Goal: Task Accomplishment & Management: Manage account settings

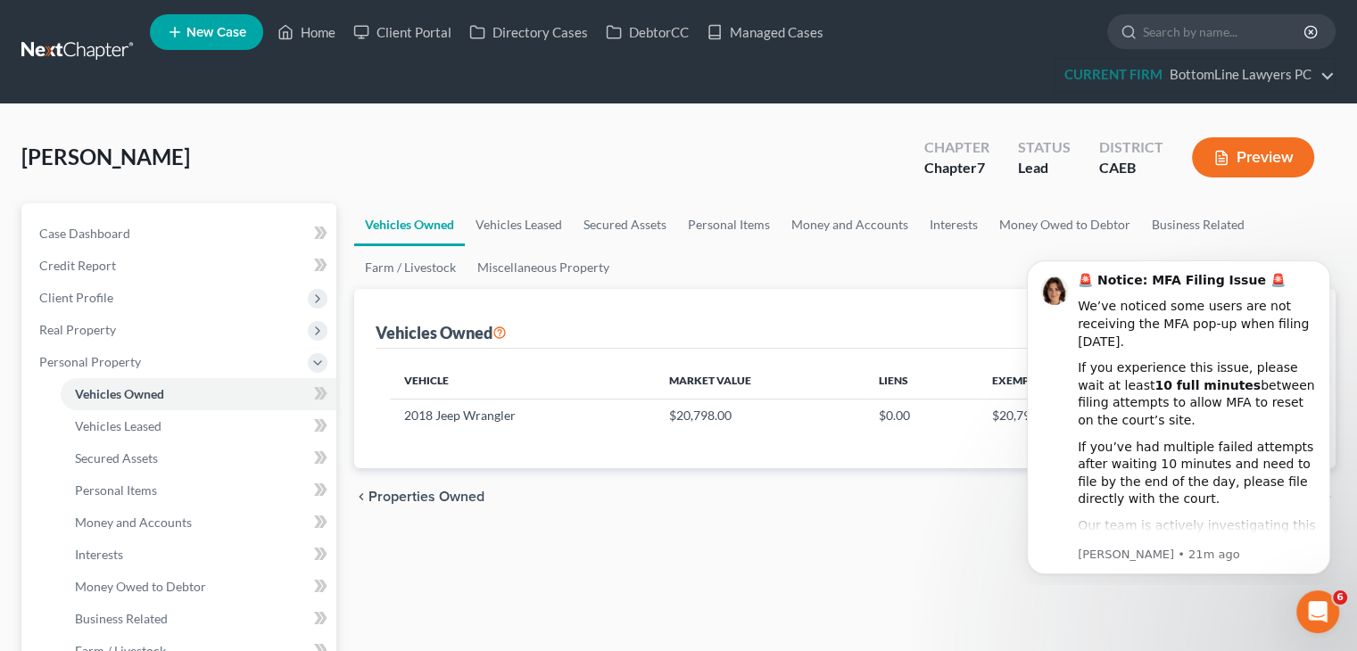
click at [94, 133] on div "[PERSON_NAME] Upgraded Chapter Chapter 7 Status Lead District CAEB Preview" at bounding box center [678, 165] width 1314 height 78
click at [1323, 269] on icon "Dismiss notification" at bounding box center [1325, 266] width 10 height 10
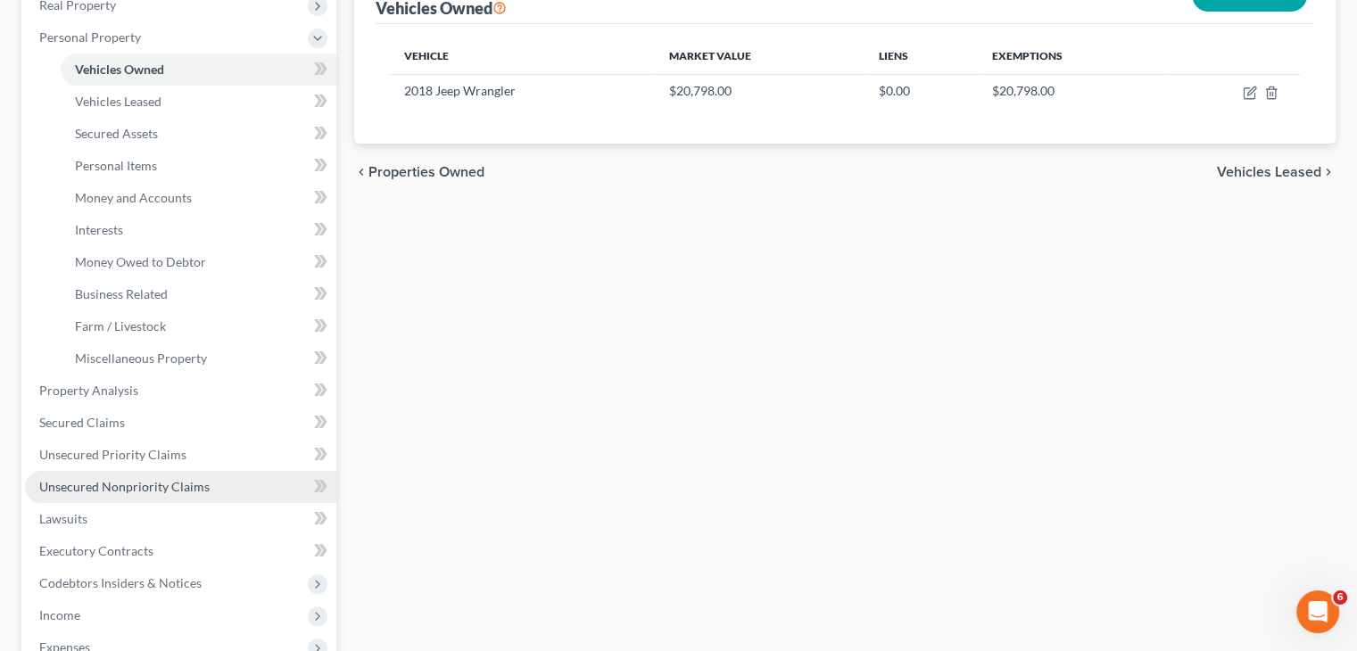
scroll to position [357, 0]
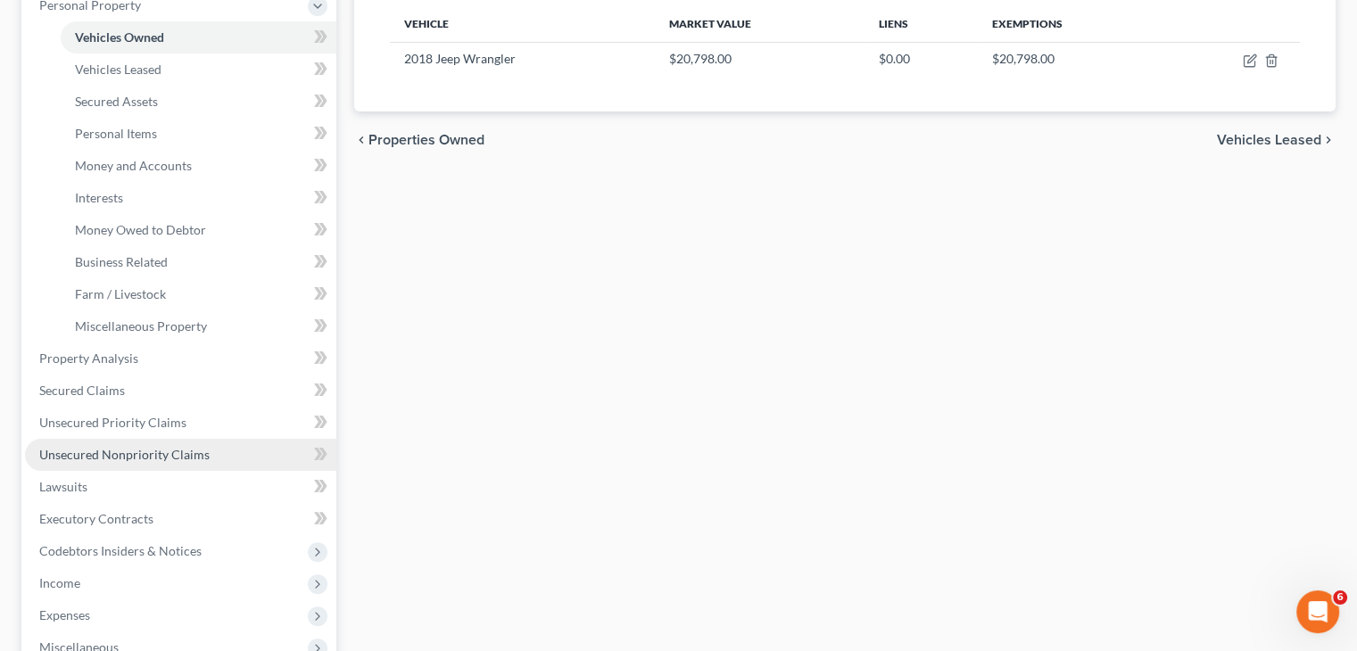
click at [148, 455] on span "Unsecured Nonpriority Claims" at bounding box center [124, 454] width 170 height 15
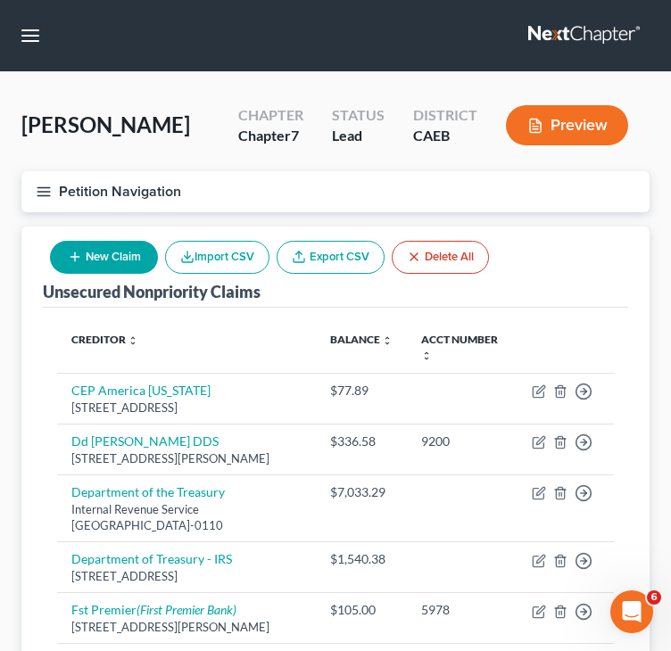
click at [578, 278] on div "Unsecured Nonpriority Claims New Claim Import CSV Export CSV Delete All" at bounding box center [335, 267] width 585 height 81
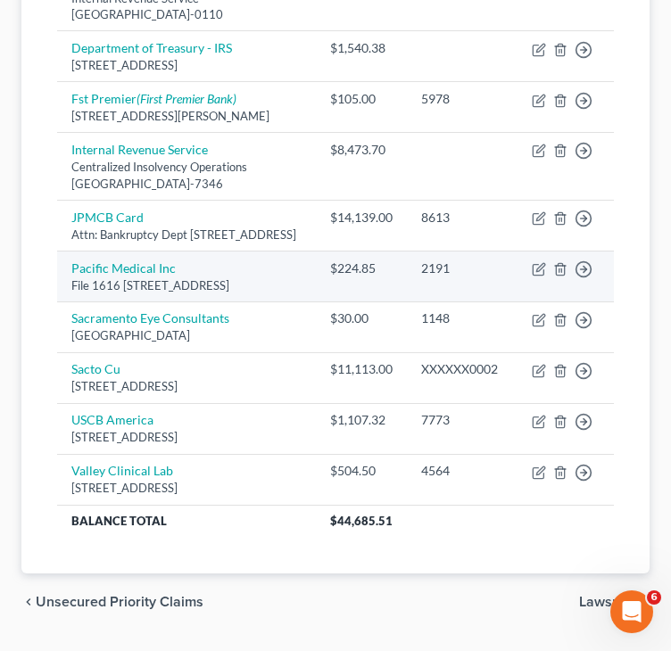
scroll to position [535, 0]
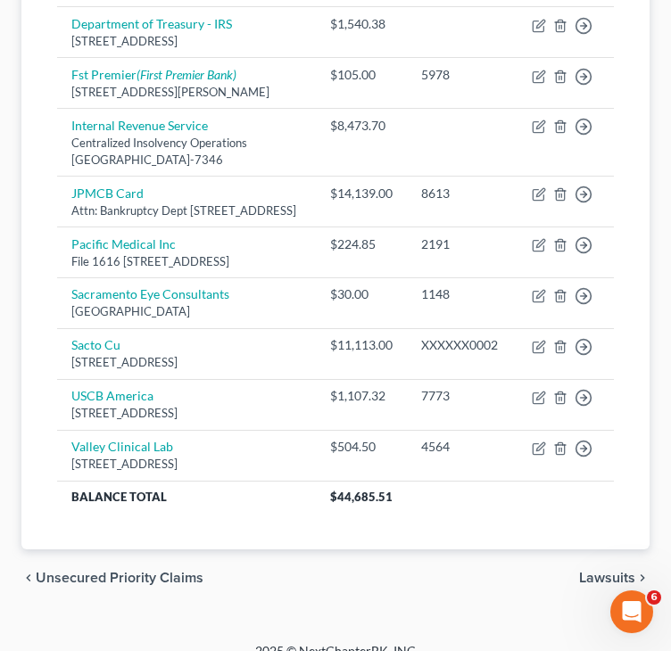
click at [31, 324] on div "Unsecured Nonpriority Claims New Claim Import CSV Export CSV Delete All Credito…" at bounding box center [335, 120] width 628 height 858
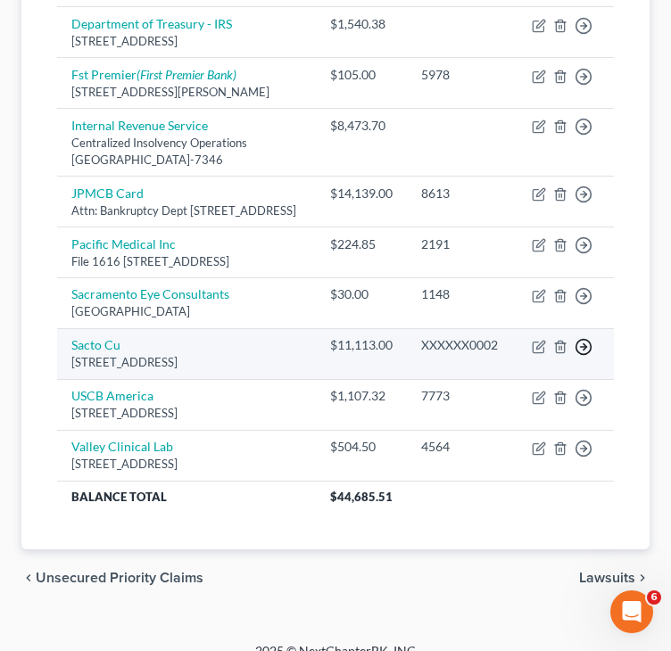
click at [582, 347] on line "button" at bounding box center [584, 347] width 6 height 0
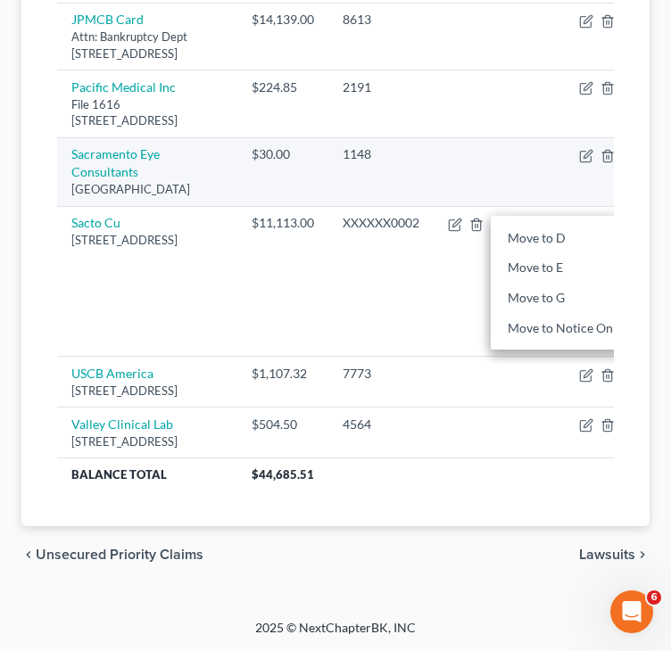
scroll to position [904, 0]
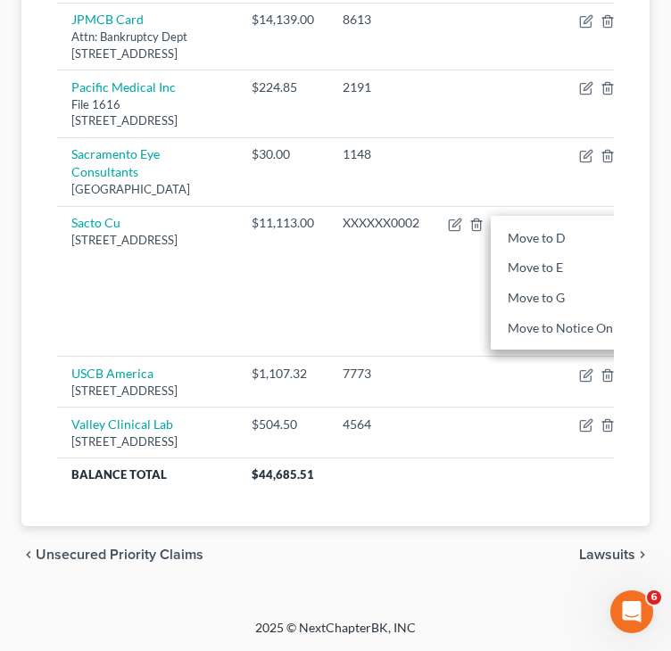
click at [43, 526] on div "Creditor expand_more expand_less unfold_more Balance expand_more expand_less un…" at bounding box center [335, 11] width 585 height 1031
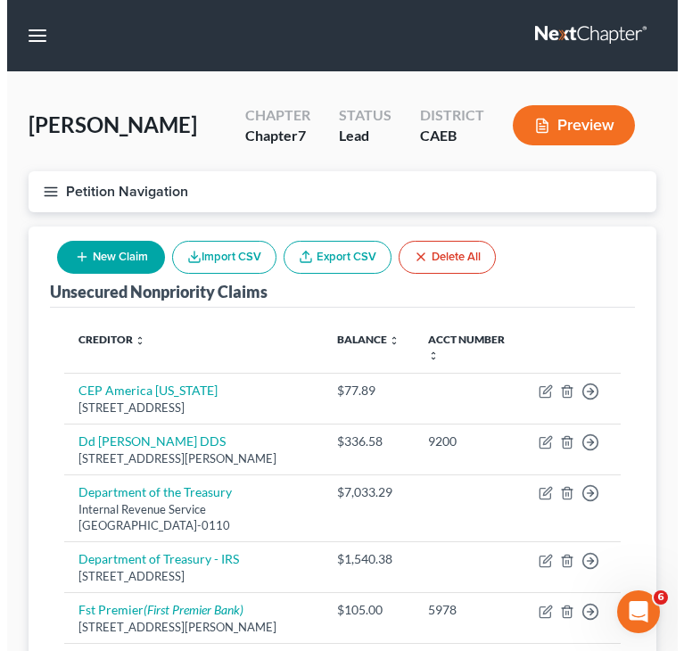
scroll to position [0, 0]
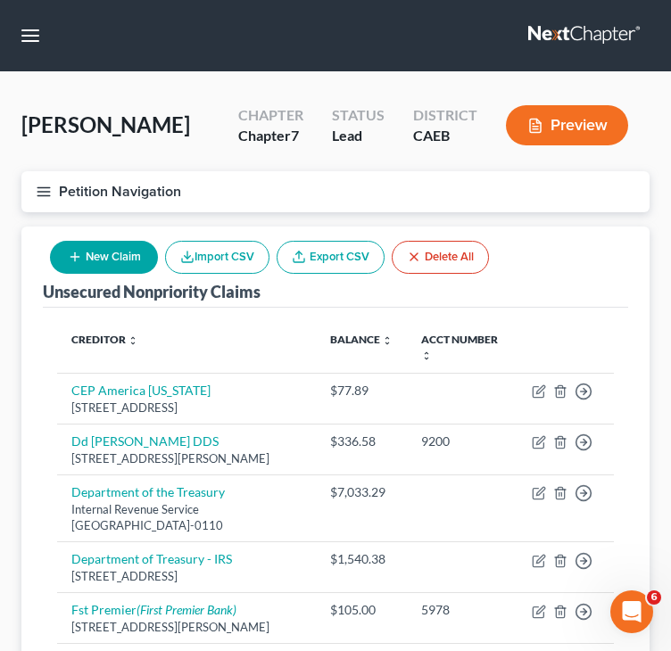
click at [39, 185] on icon "button" at bounding box center [44, 192] width 16 height 16
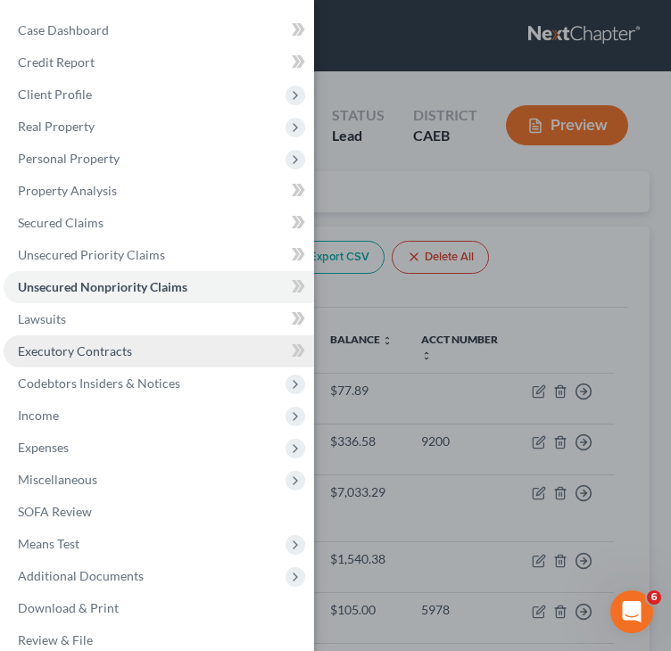
click at [93, 351] on span "Executory Contracts" at bounding box center [75, 351] width 114 height 15
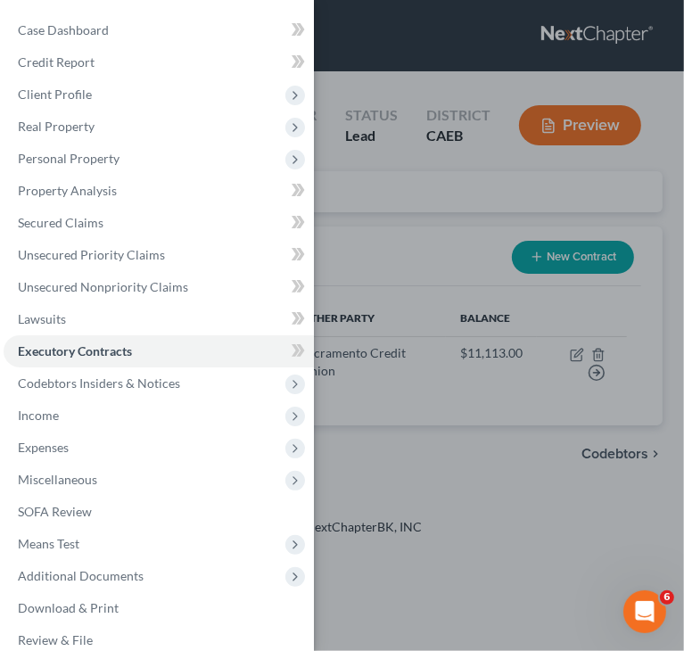
click at [372, 244] on div "Case Dashboard Payments Invoices Payments Payments Credit Report Client Profile" at bounding box center [342, 325] width 684 height 651
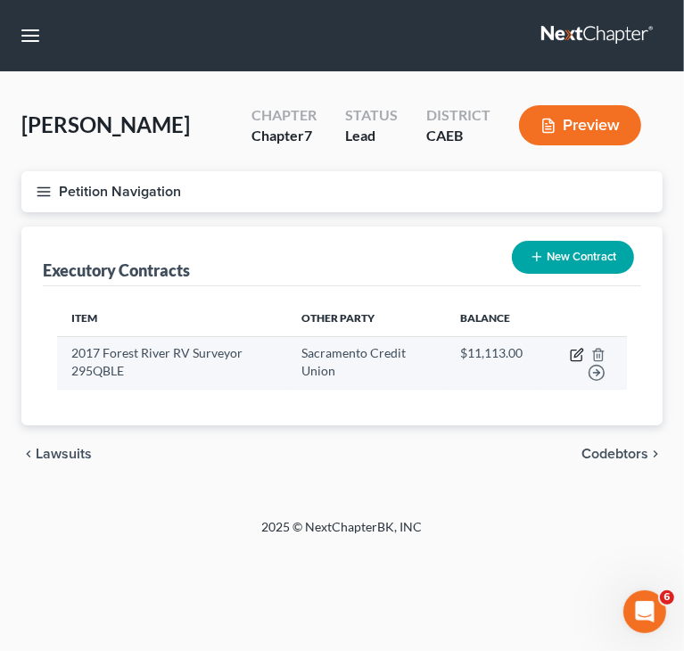
click at [575, 354] on icon "button" at bounding box center [577, 355] width 14 height 14
select select "3"
select select "45"
select select "0"
select select "1"
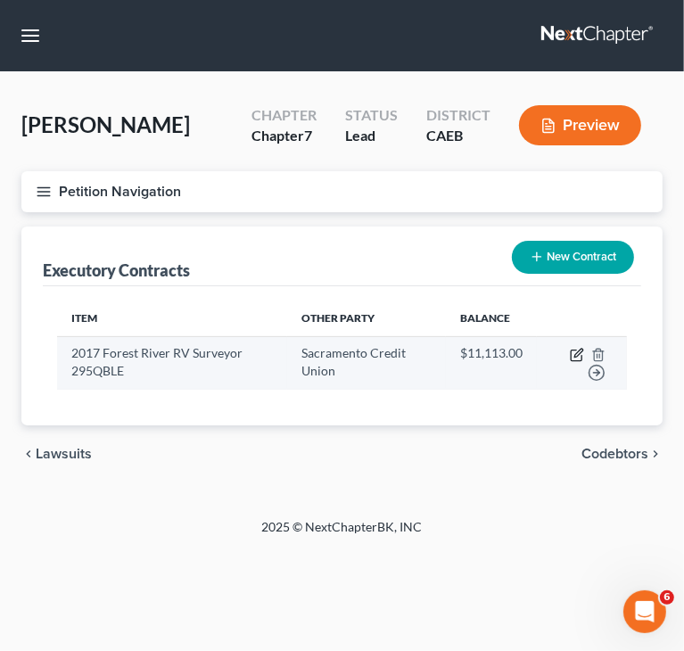
select select "0"
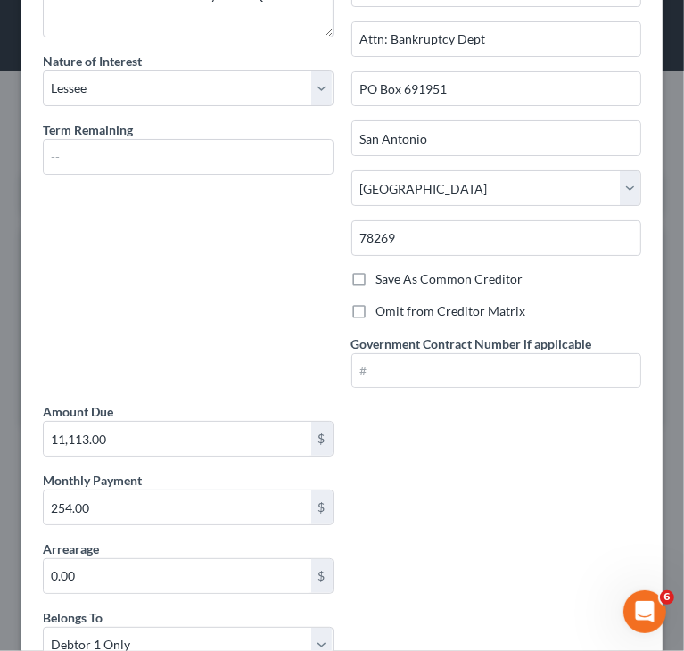
scroll to position [178, 0]
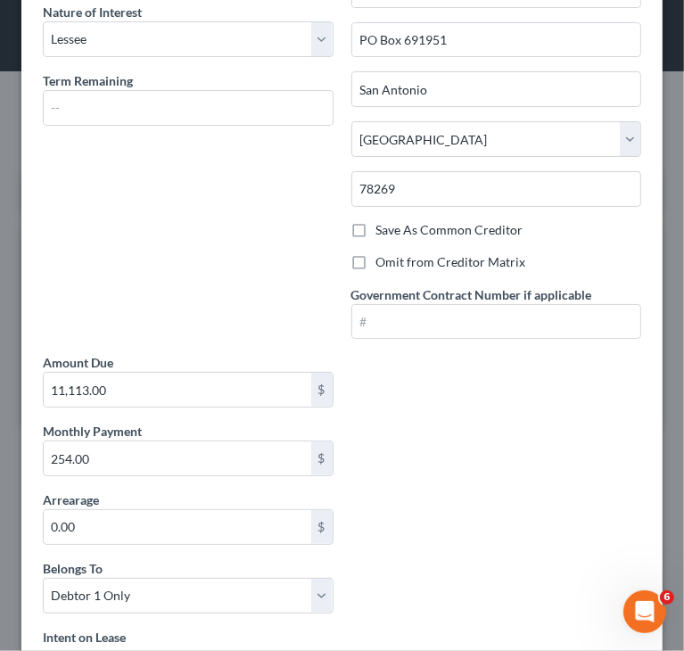
click at [496, 411] on div "Description of non-residential real property * Description of Item * 2017 Fores…" at bounding box center [342, 392] width 617 height 976
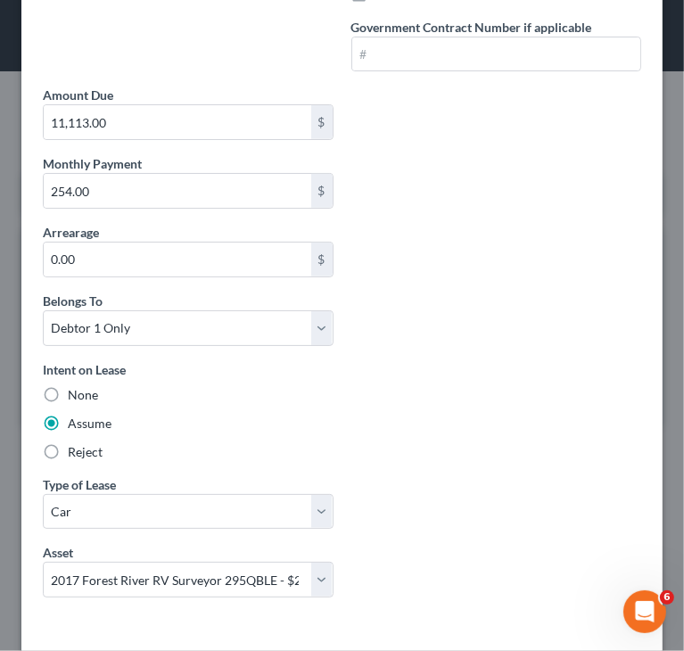
scroll to position [515, 0]
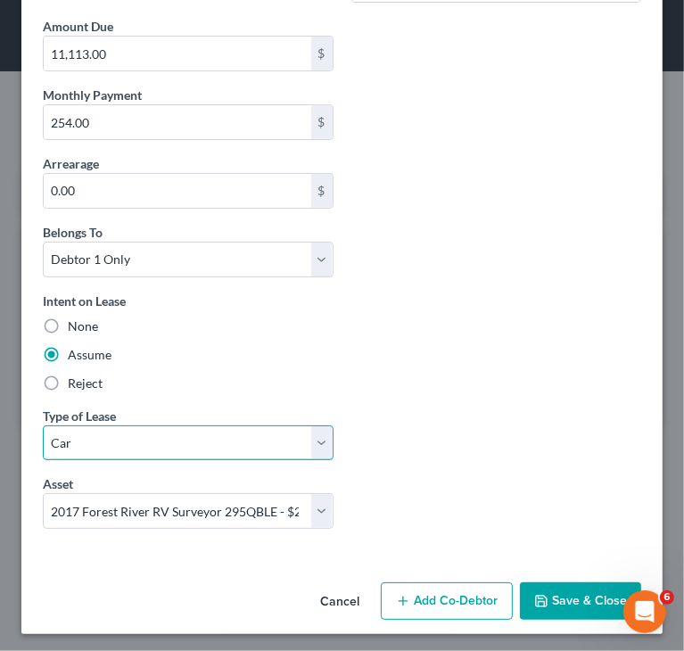
click at [321, 440] on select "Select Real Estate Car Other" at bounding box center [188, 444] width 291 height 36
click at [321, 439] on select "Select Real Estate Car Other" at bounding box center [188, 444] width 291 height 36
click at [426, 379] on div "Description of non-residential real property * Description of Item * 2017 Fores…" at bounding box center [342, 55] width 617 height 976
click at [332, 599] on button "Cancel" at bounding box center [340, 602] width 68 height 36
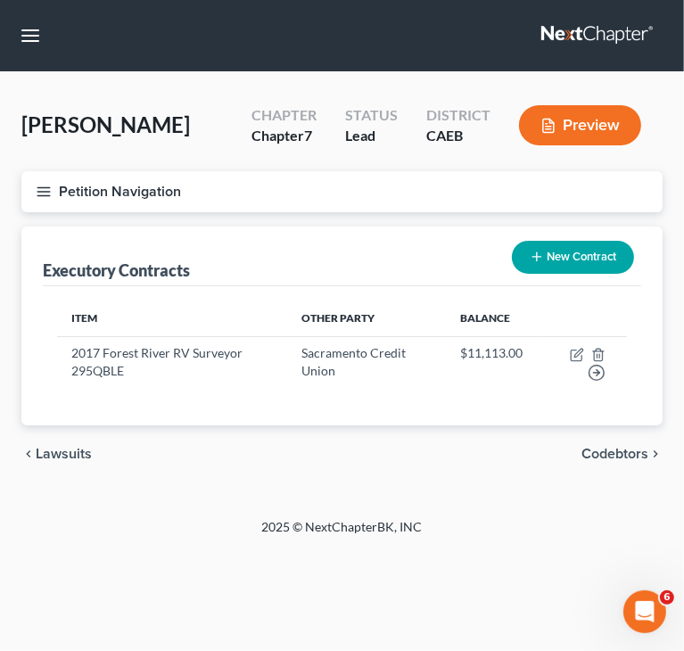
click at [54, 194] on button "Petition Navigation" at bounding box center [341, 191] width 641 height 41
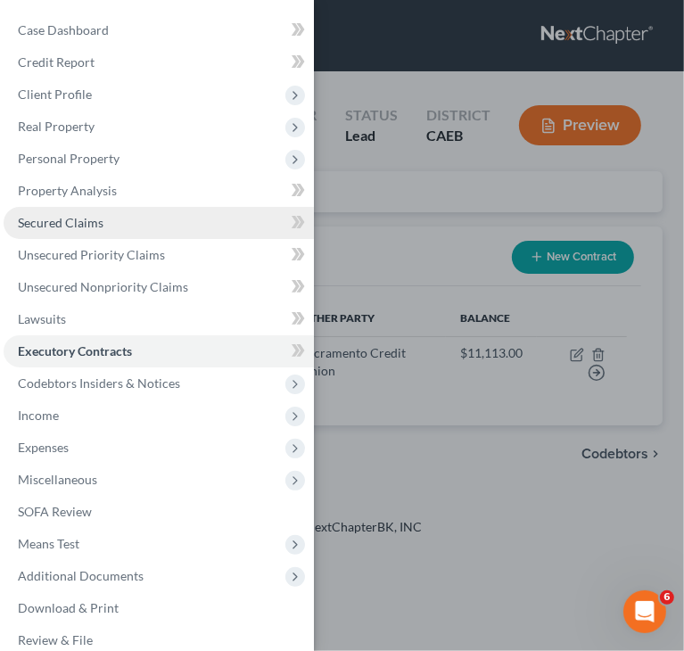
click at [52, 226] on span "Secured Claims" at bounding box center [61, 222] width 86 height 15
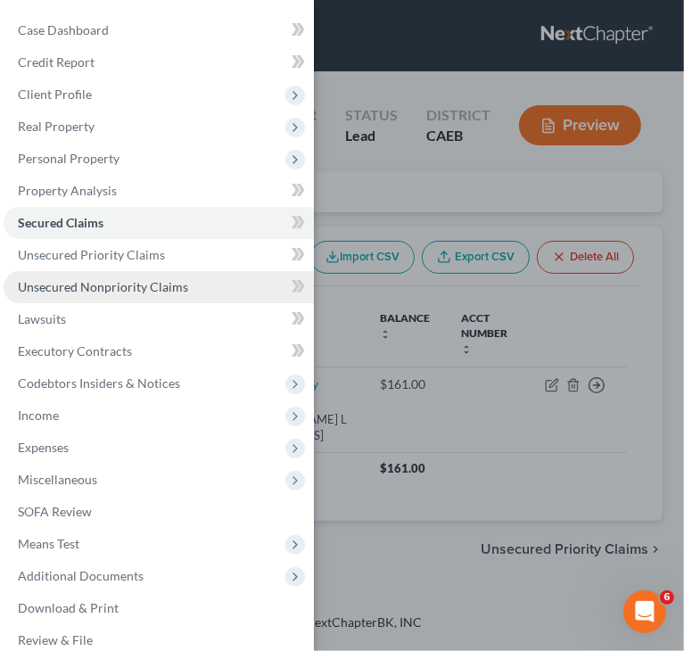
click at [51, 287] on span "Unsecured Nonpriority Claims" at bounding box center [103, 286] width 170 height 15
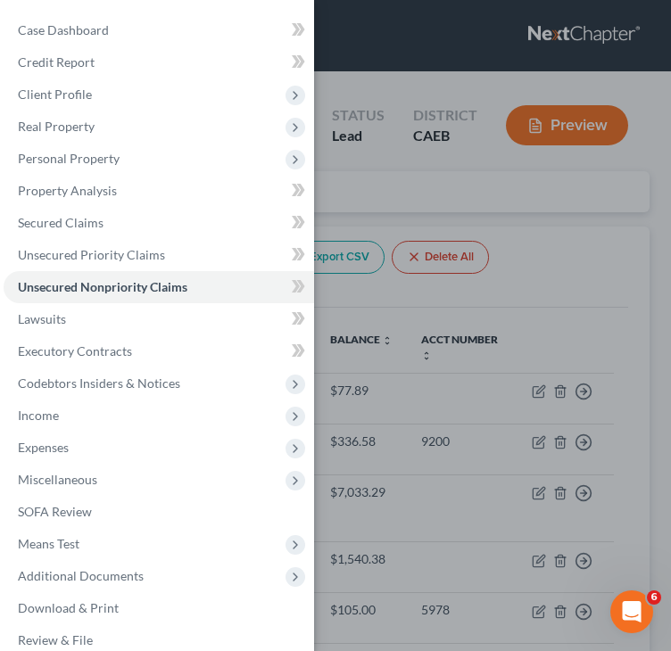
click at [554, 209] on div "Case Dashboard Payments Invoices Payments Payments Credit Report Client Profile" at bounding box center [335, 325] width 671 height 651
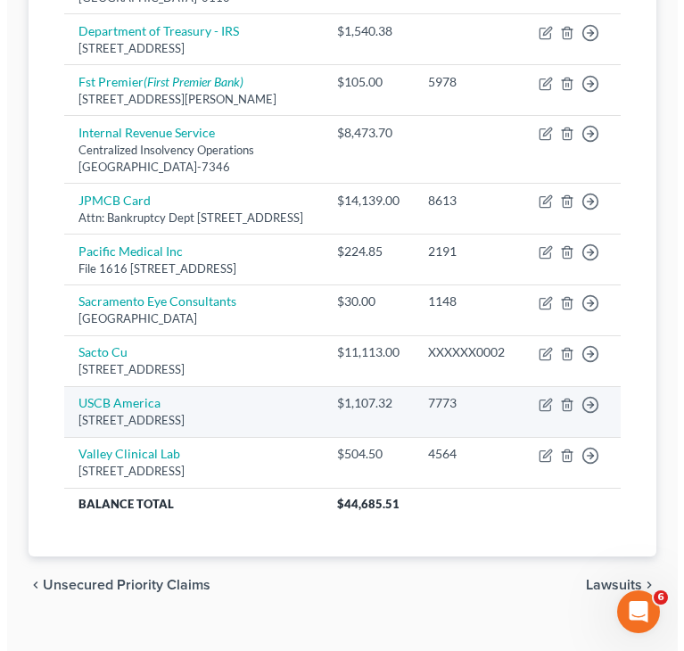
scroll to position [535, 0]
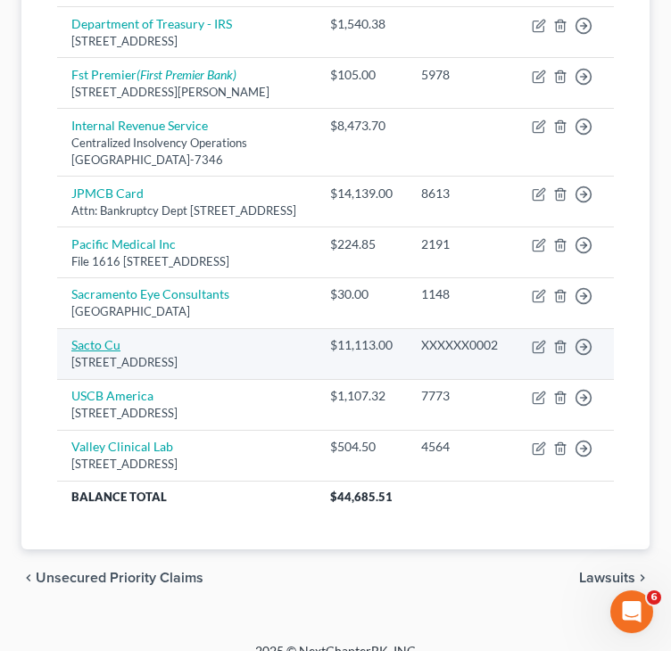
click at [101, 352] on link "Sacto Cu" at bounding box center [95, 344] width 49 height 15
select select "4"
select select "0"
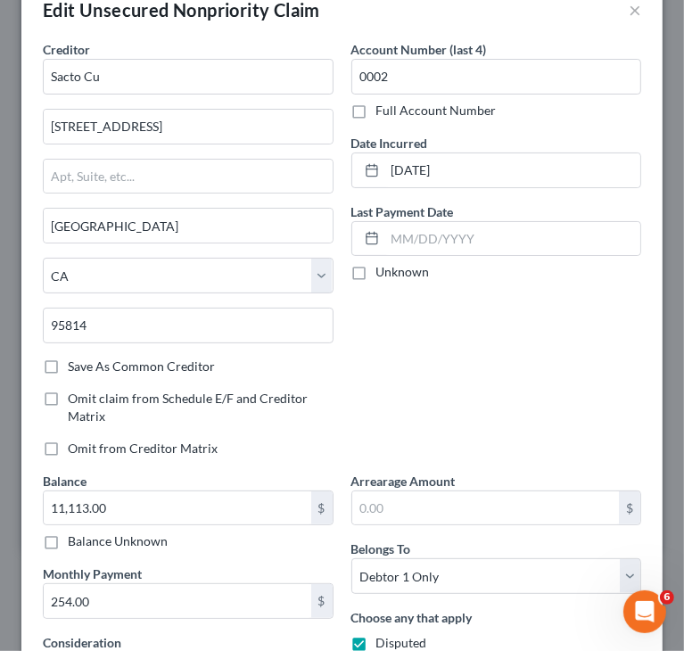
scroll to position [0, 0]
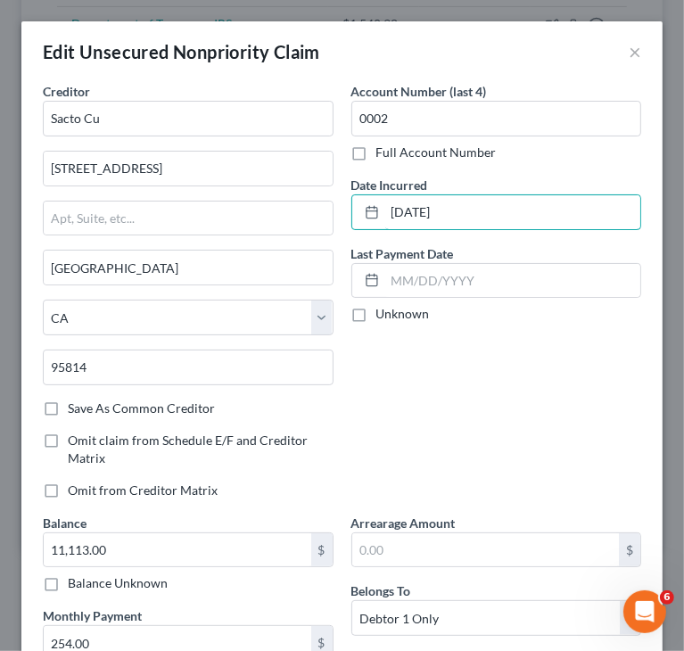
click at [476, 217] on input "[DATE]" at bounding box center [513, 212] width 256 height 34
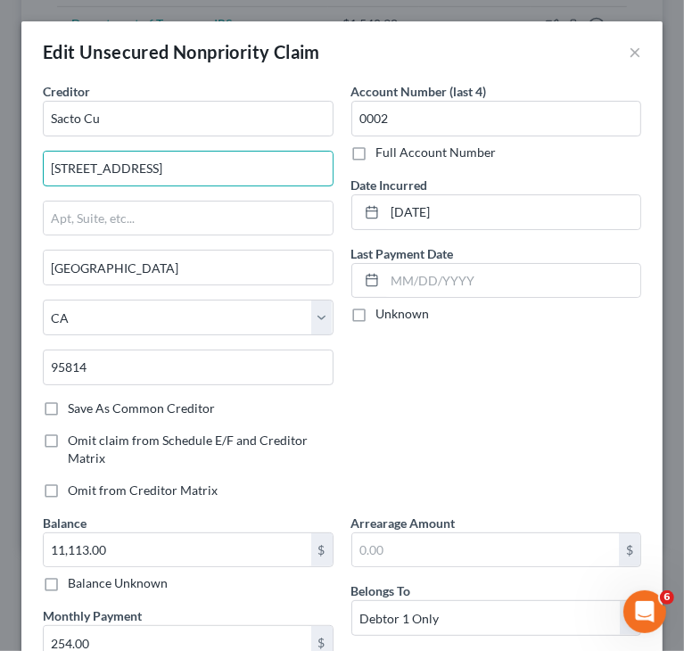
drag, startPoint x: 281, startPoint y: 165, endPoint x: 26, endPoint y: 194, distance: 256.8
click at [26, 194] on div "Creditor * Sacto Cu 800 H [GEOGRAPHIC_DATA] [US_STATE] AK AR AZ [GEOGRAPHIC_DAT…" at bounding box center [341, 445] width 641 height 726
paste input "P.O. Box 2351"
click at [70, 169] on input "P.O. Box 2351" at bounding box center [188, 169] width 289 height 34
click at [60, 168] on input "P.O Box 2351" at bounding box center [188, 169] width 289 height 34
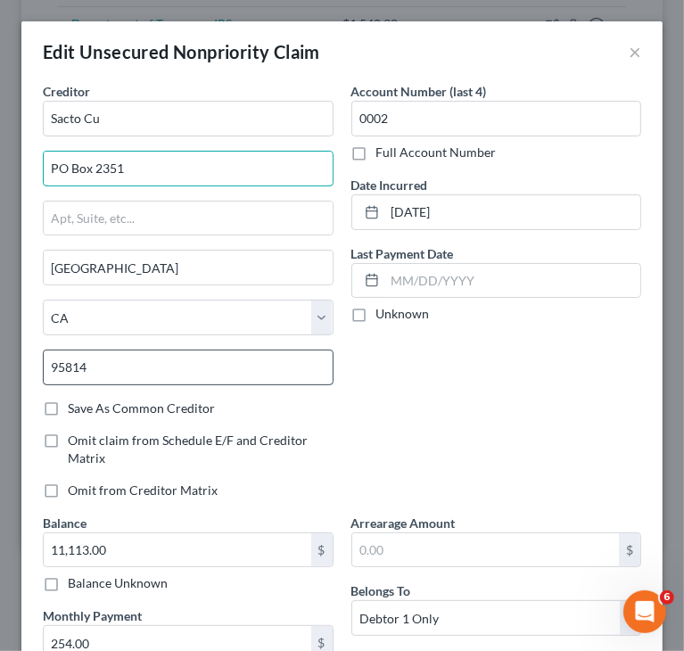
type input "PO Box 2351"
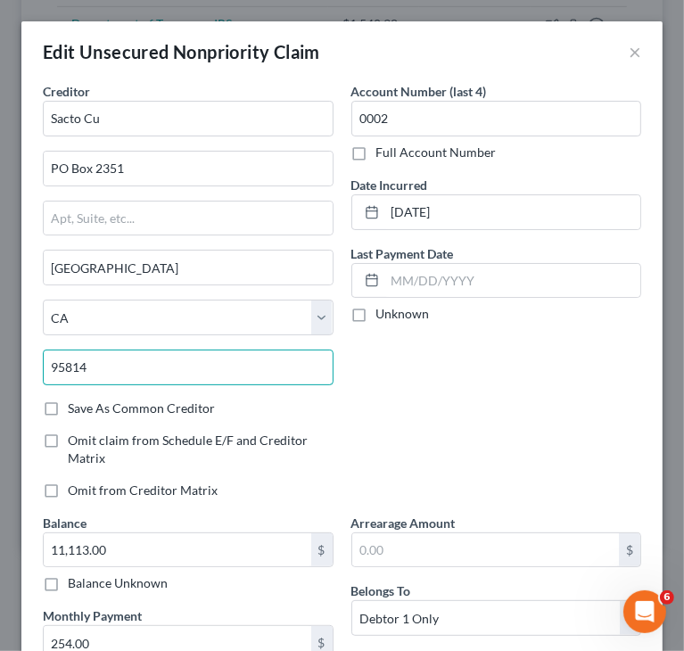
click at [203, 351] on input "95814" at bounding box center [188, 368] width 291 height 36
type input "95812"
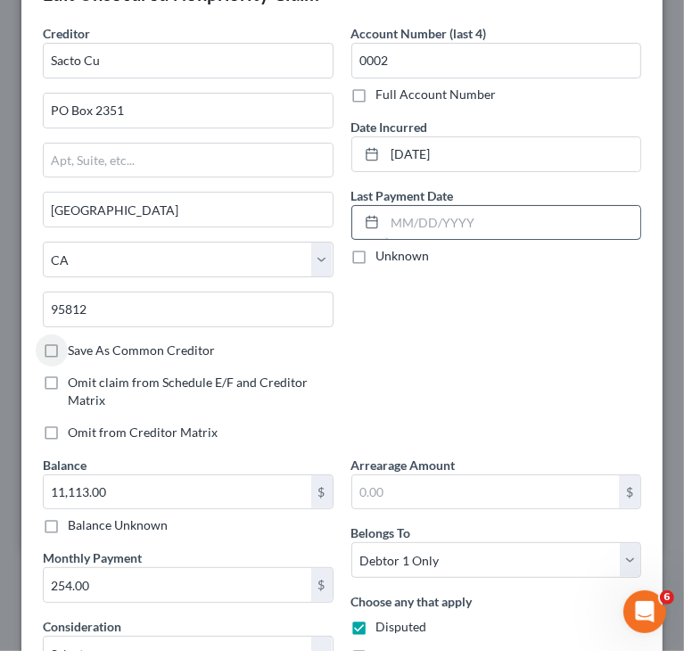
scroll to position [89, 0]
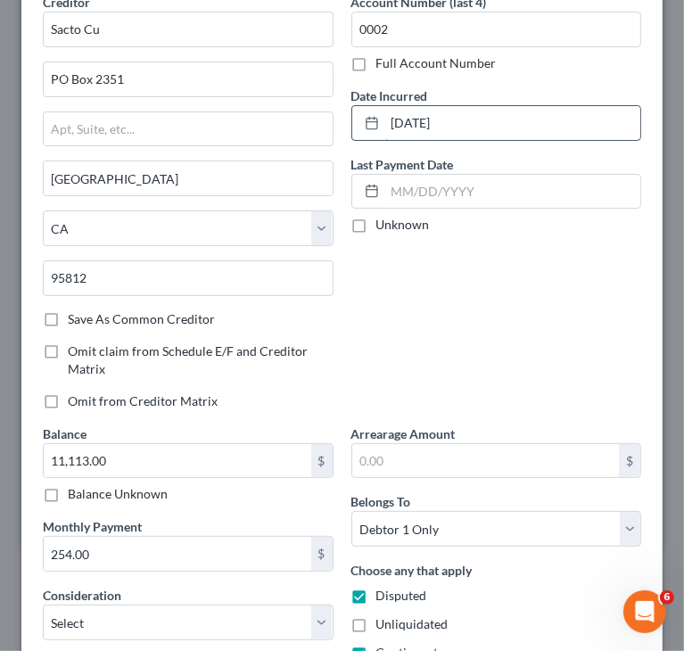
drag, startPoint x: 474, startPoint y: 119, endPoint x: 361, endPoint y: 126, distance: 112.6
click at [361, 126] on div "[DATE]" at bounding box center [497, 123] width 291 height 36
click at [459, 241] on div "Account Number (last 4) 0002 Full Account Number Date Incurred [DATE] Last Paym…" at bounding box center [497, 209] width 309 height 432
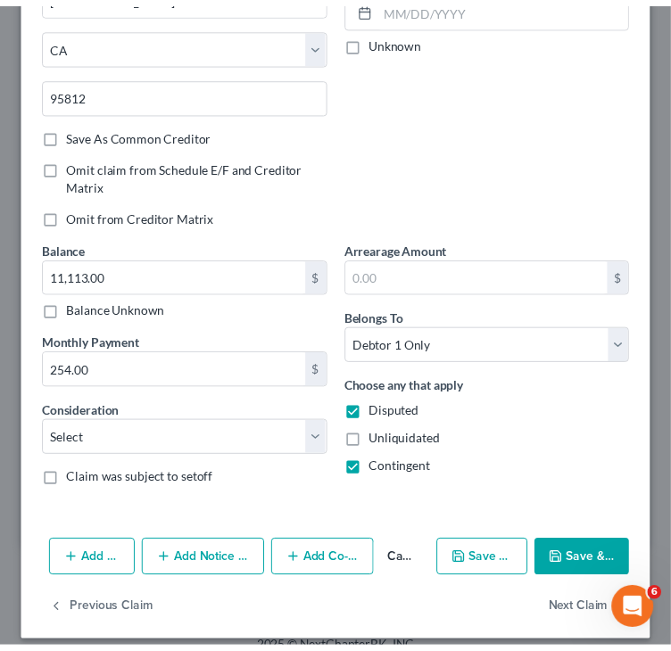
scroll to position [286, 0]
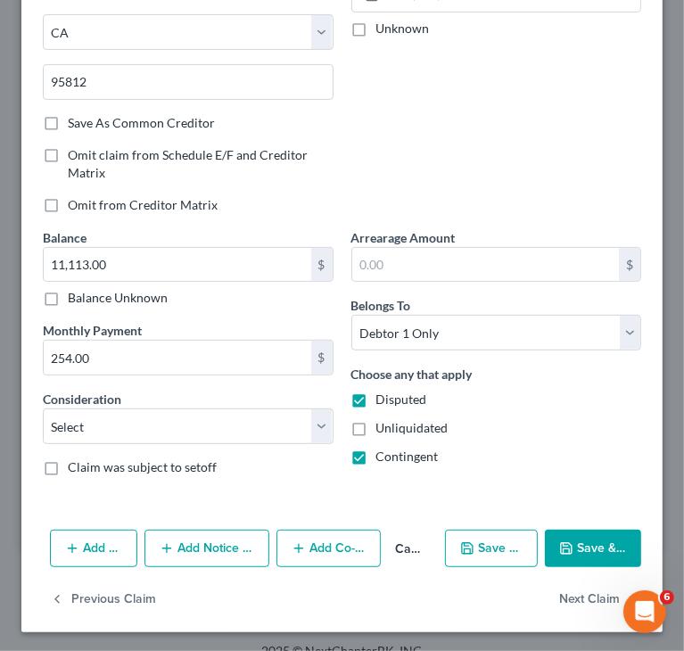
click at [575, 540] on button "Save & Close" at bounding box center [593, 548] width 96 height 37
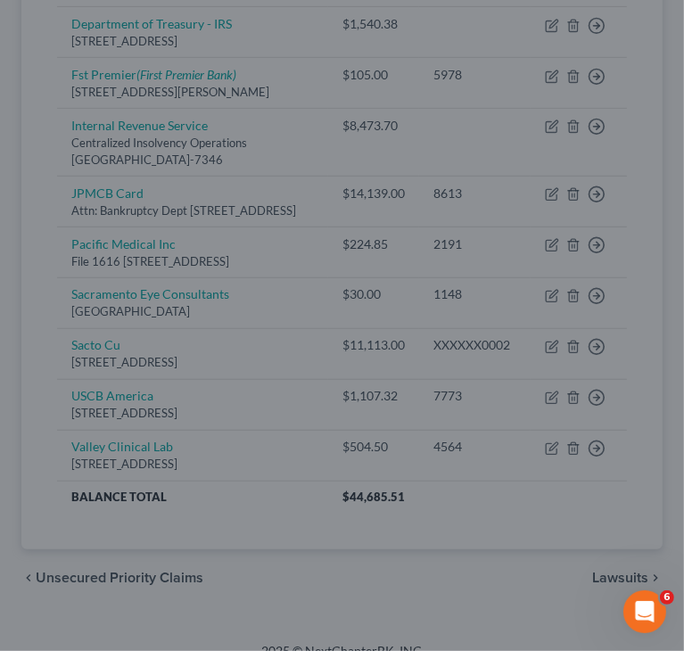
type input "0"
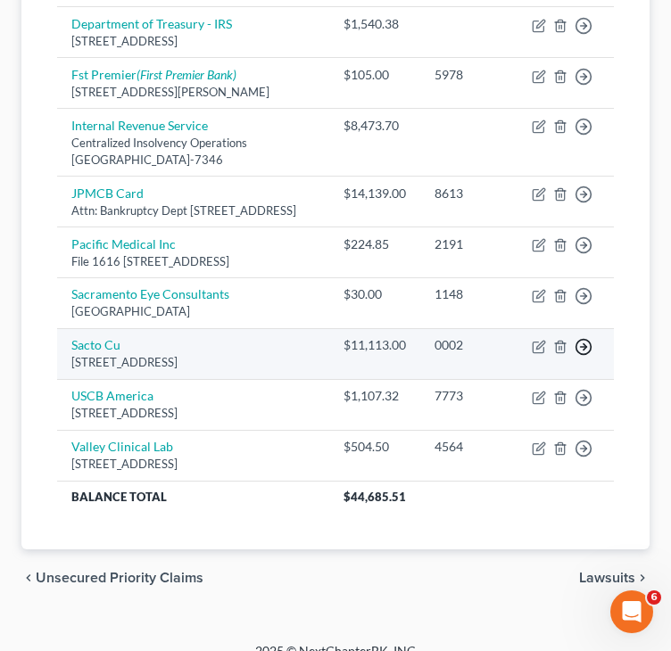
click at [583, 356] on icon "button" at bounding box center [584, 347] width 18 height 18
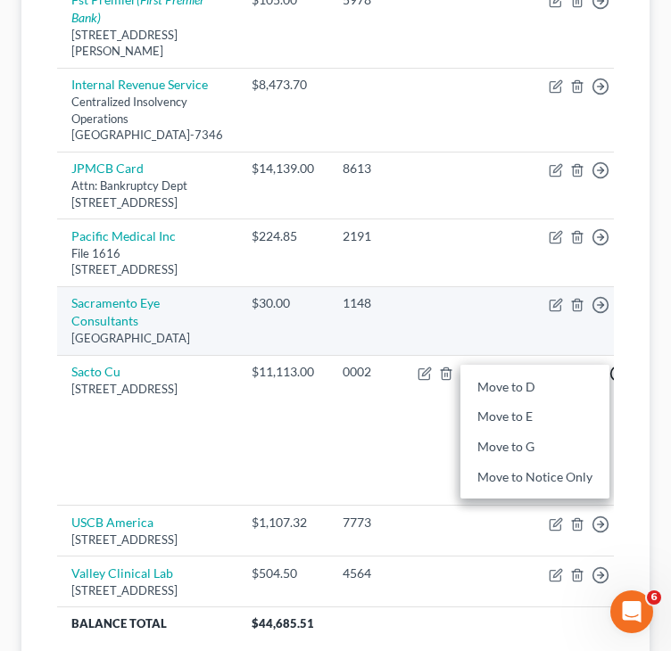
scroll to position [797, 0]
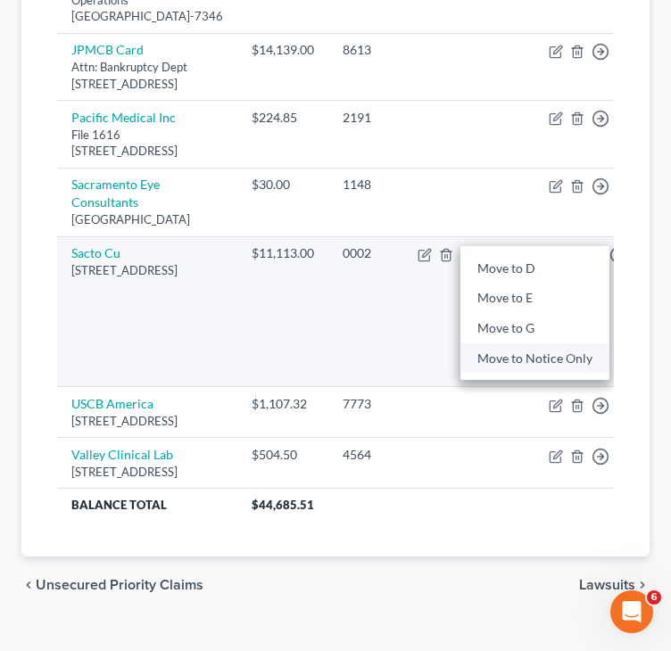
click at [514, 374] on link "Move to Notice Only" at bounding box center [534, 359] width 149 height 30
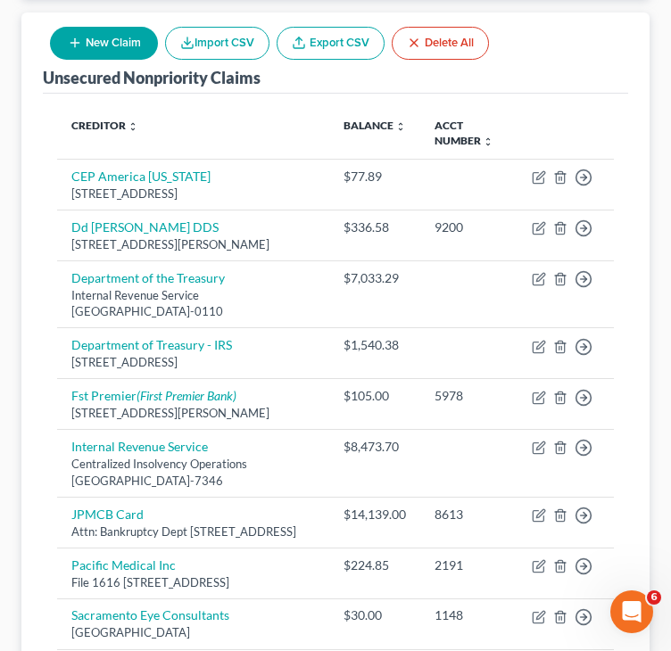
scroll to position [108, 0]
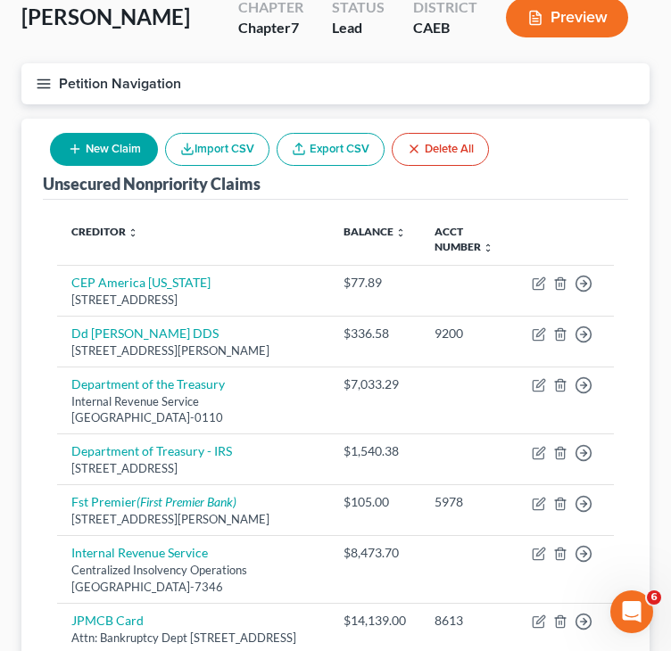
click at [40, 87] on icon "button" at bounding box center [44, 84] width 16 height 16
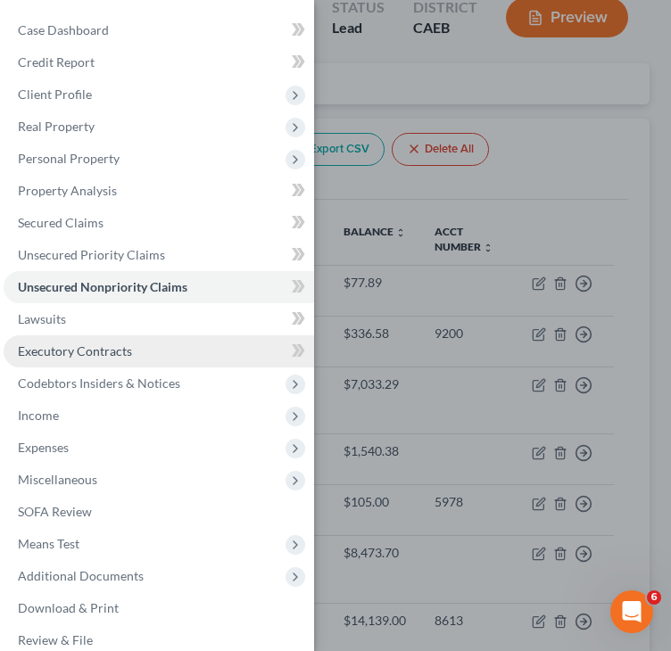
click at [75, 352] on span "Executory Contracts" at bounding box center [75, 351] width 114 height 15
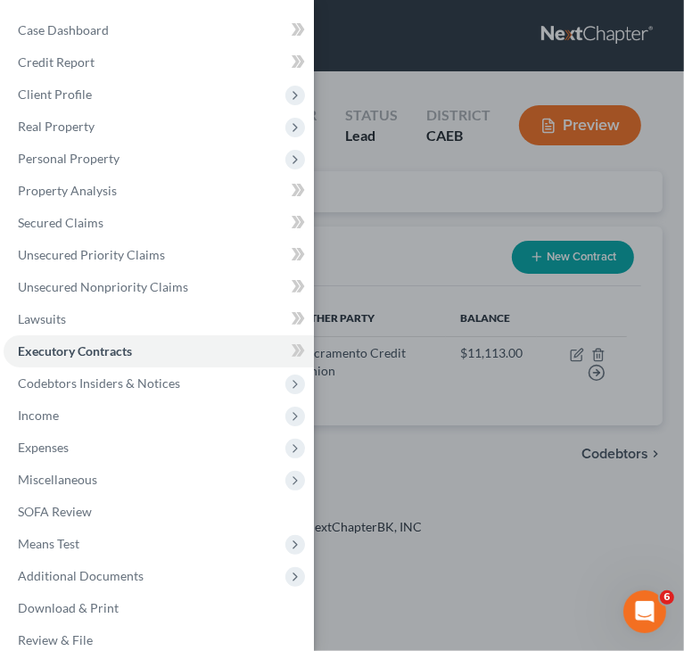
click at [574, 358] on div "Case Dashboard Payments Invoices Payments Payments Credit Report Client Profile" at bounding box center [342, 325] width 684 height 651
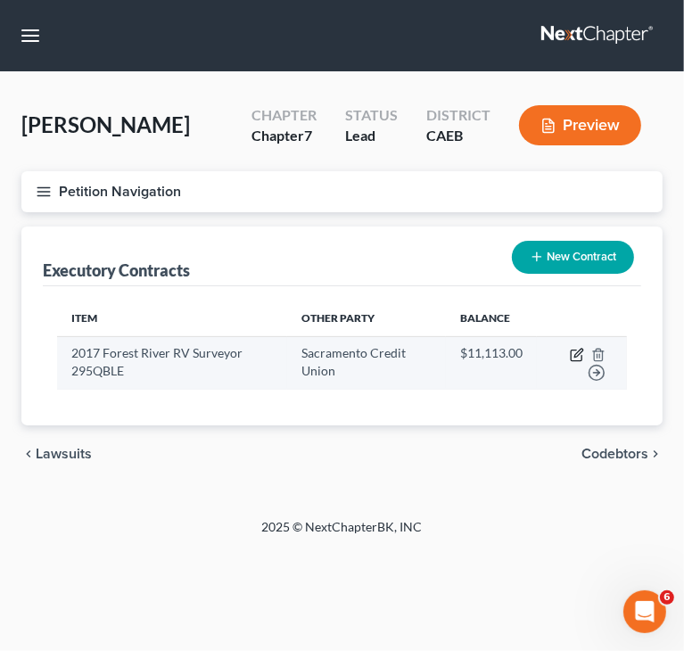
click at [575, 356] on icon "button" at bounding box center [579, 353] width 8 height 8
select select "3"
select select "45"
select select "0"
select select "1"
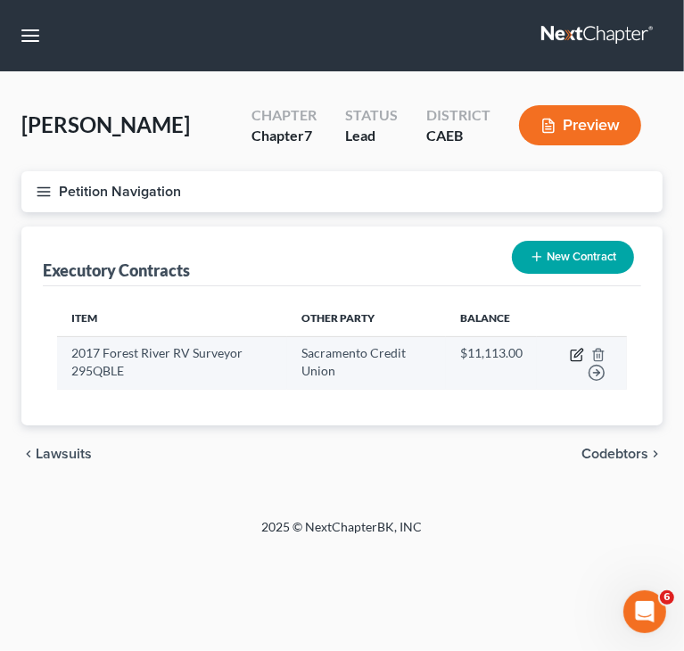
select select "0"
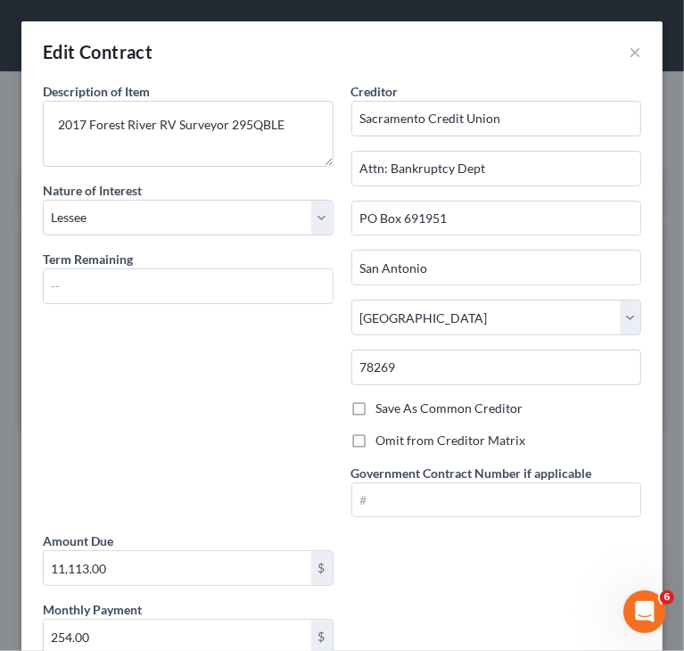
click at [521, 552] on div "Description of non-residential real property * Description of Item * 2017 Fores…" at bounding box center [342, 570] width 617 height 976
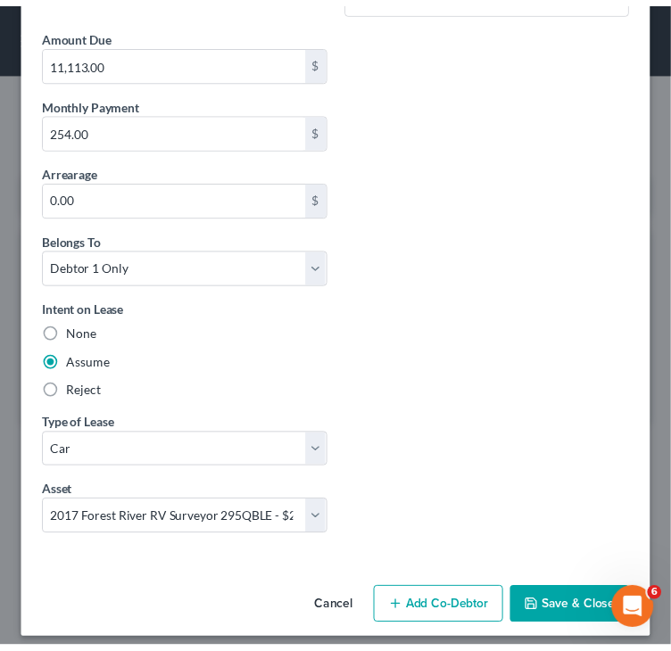
scroll to position [515, 0]
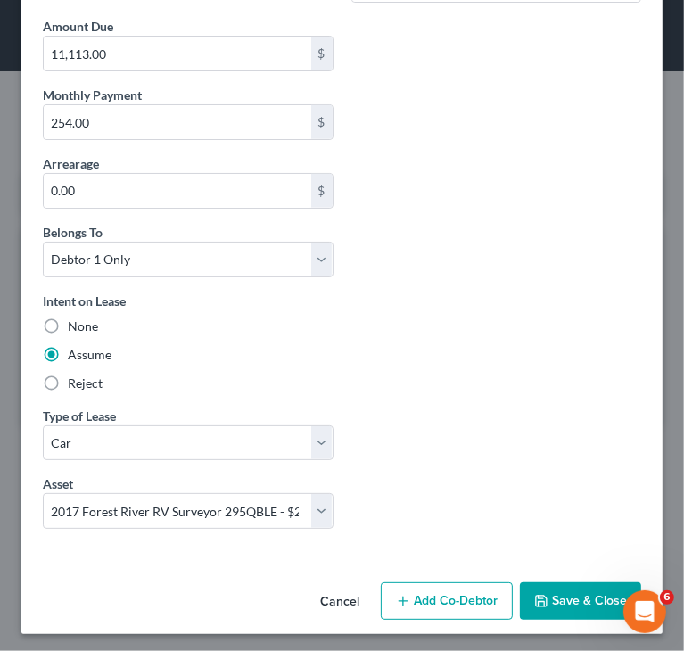
click at [564, 589] on button "Save & Close" at bounding box center [580, 601] width 121 height 37
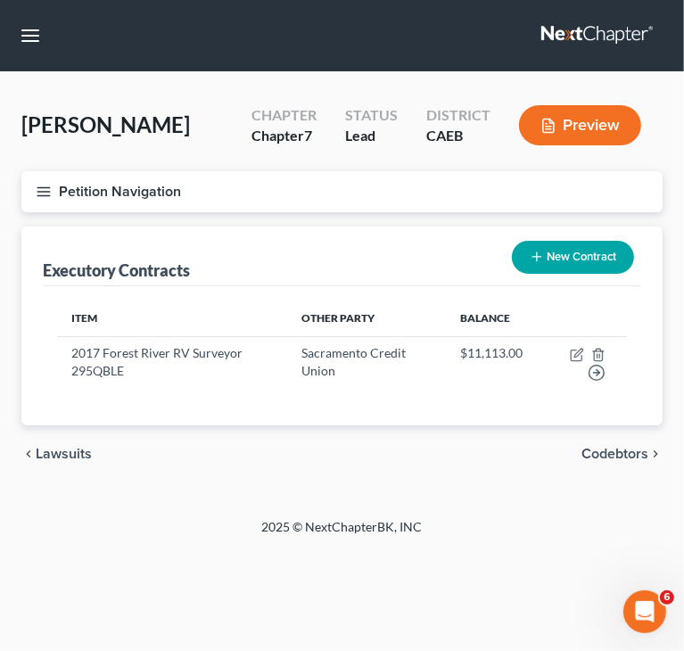
click at [41, 192] on icon "button" at bounding box center [44, 192] width 16 height 16
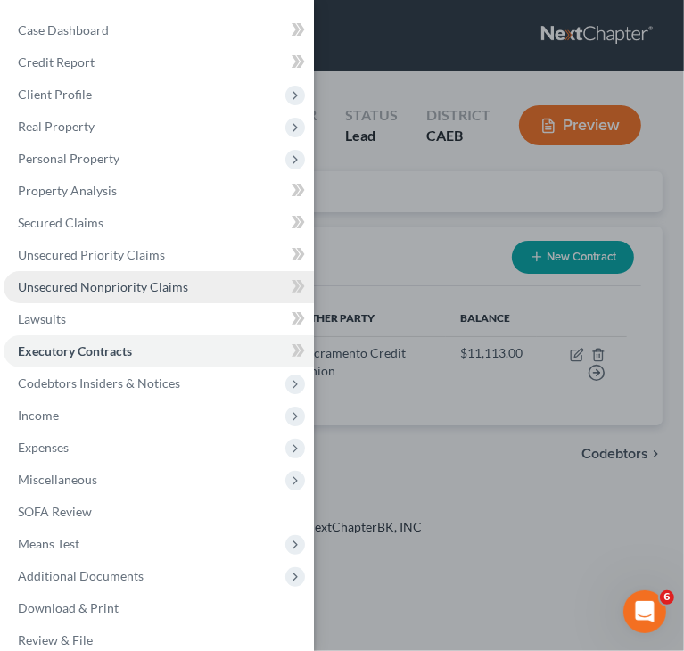
click at [60, 289] on span "Unsecured Nonpriority Claims" at bounding box center [103, 286] width 170 height 15
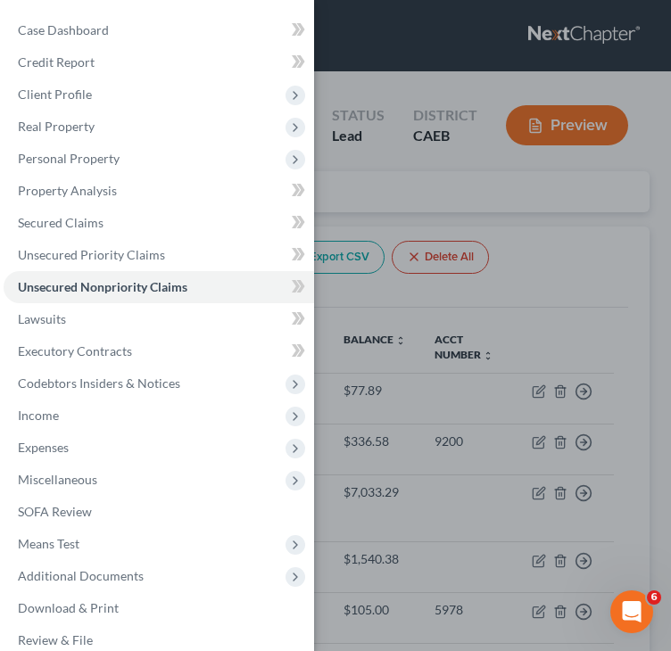
click at [585, 259] on div "Case Dashboard Payments Invoices Payments Payments Credit Report Client Profile" at bounding box center [335, 325] width 671 height 651
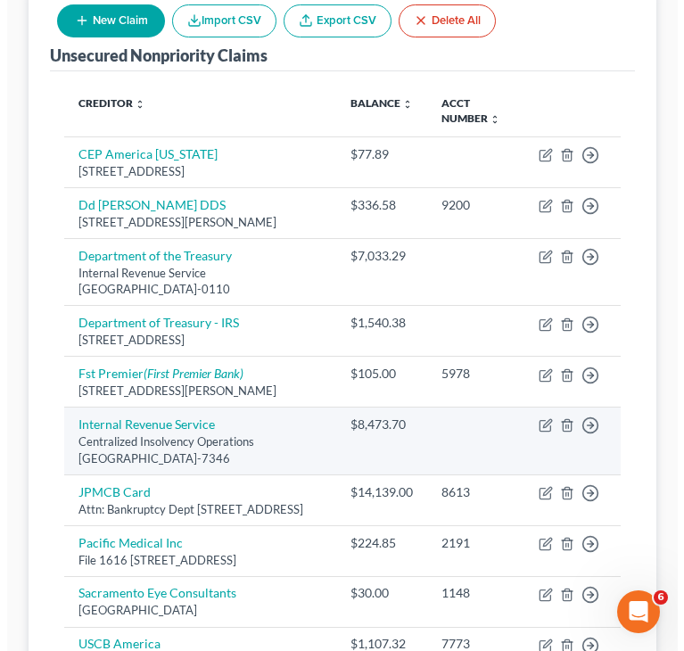
scroll to position [268, 0]
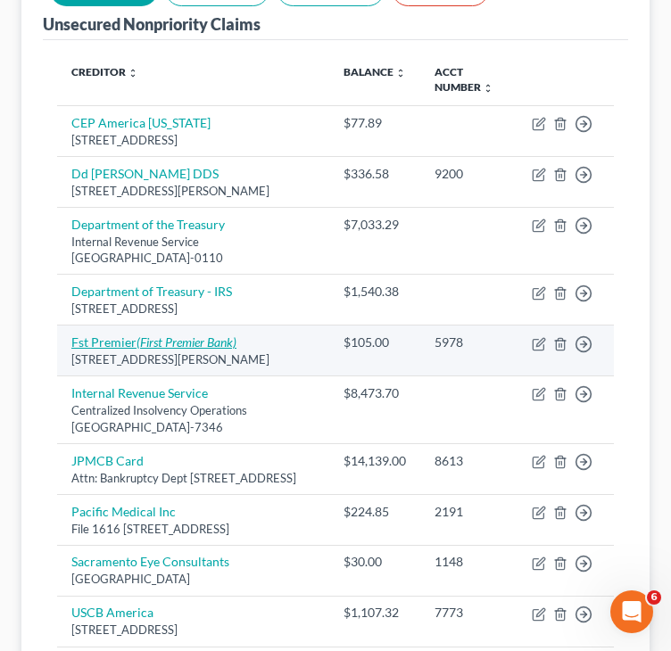
click at [128, 343] on link "Fst Premier (First Premier Bank)" at bounding box center [153, 342] width 165 height 15
select select "43"
select select "2"
select select "0"
select select "43"
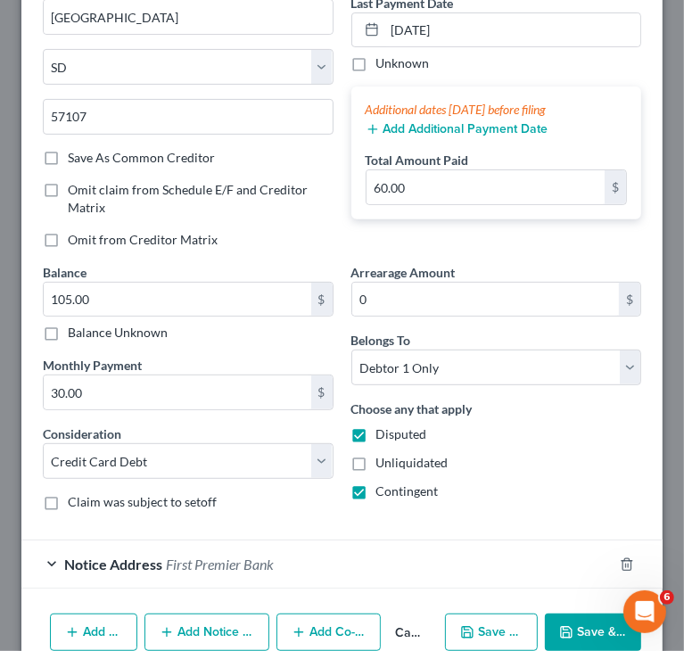
scroll to position [335, 0]
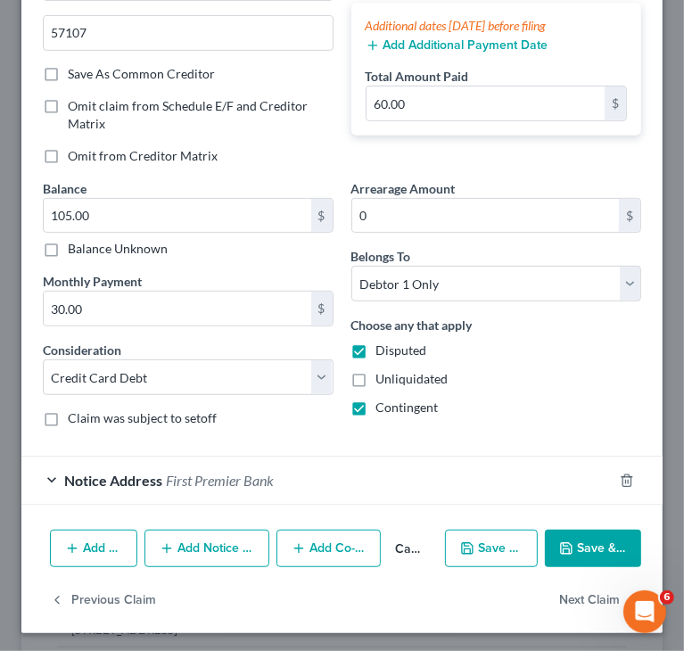
click at [54, 474] on div "Notice Address First Premier Bank" at bounding box center [317, 480] width 592 height 47
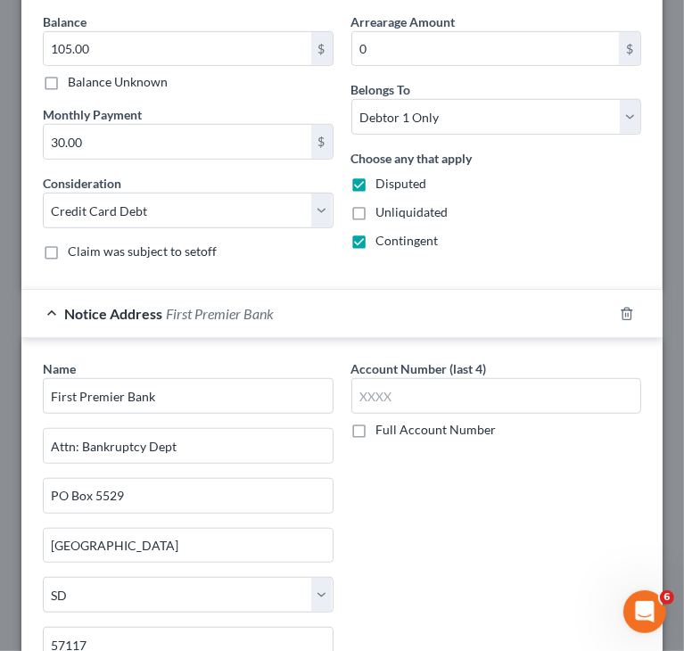
scroll to position [513, 0]
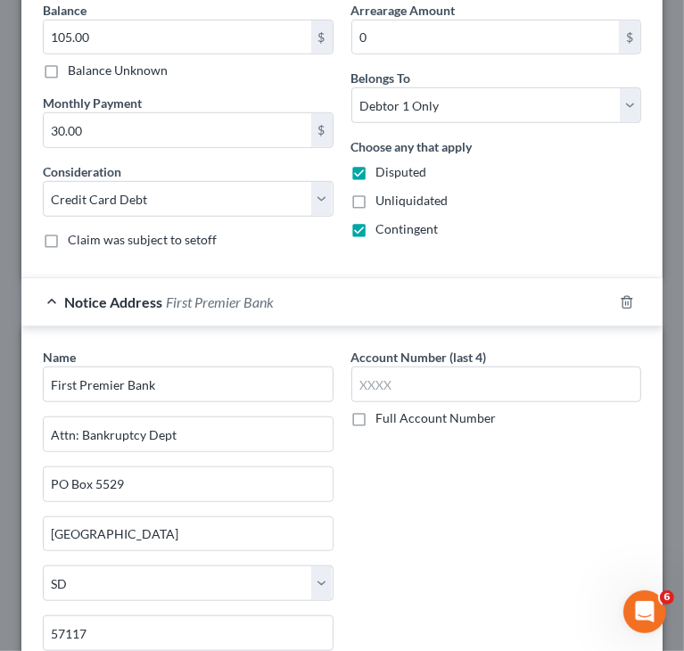
click at [505, 497] on div "Account Number (last 4) Full Account Number" at bounding box center [497, 523] width 309 height 350
click at [496, 527] on div "Account Number (last 4) Full Account Number" at bounding box center [497, 523] width 309 height 350
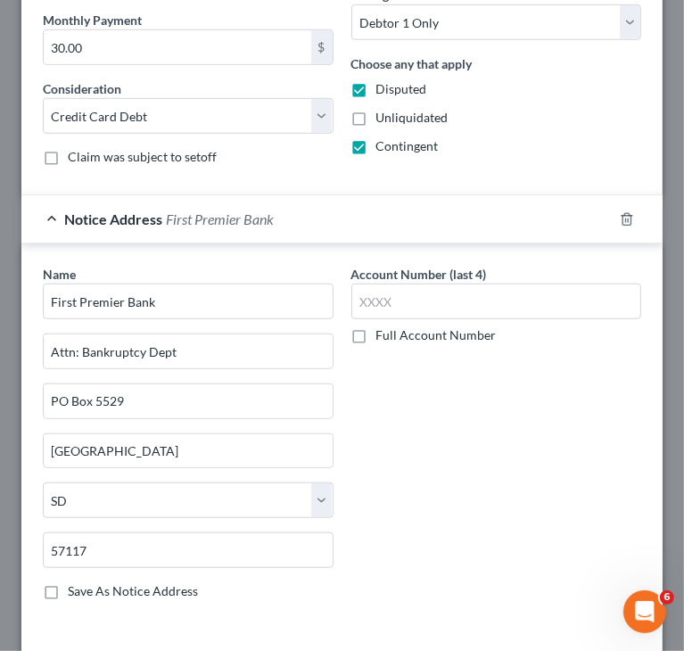
scroll to position [717, 0]
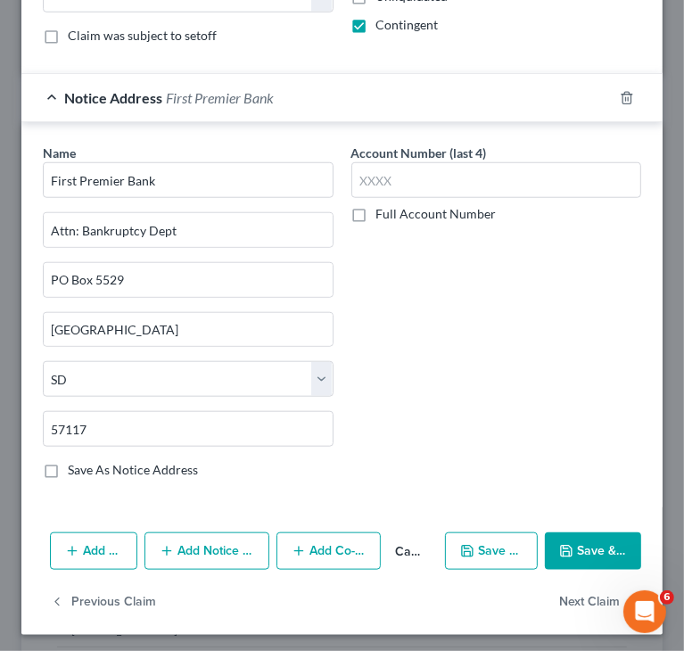
click at [561, 546] on icon "button" at bounding box center [566, 551] width 11 height 11
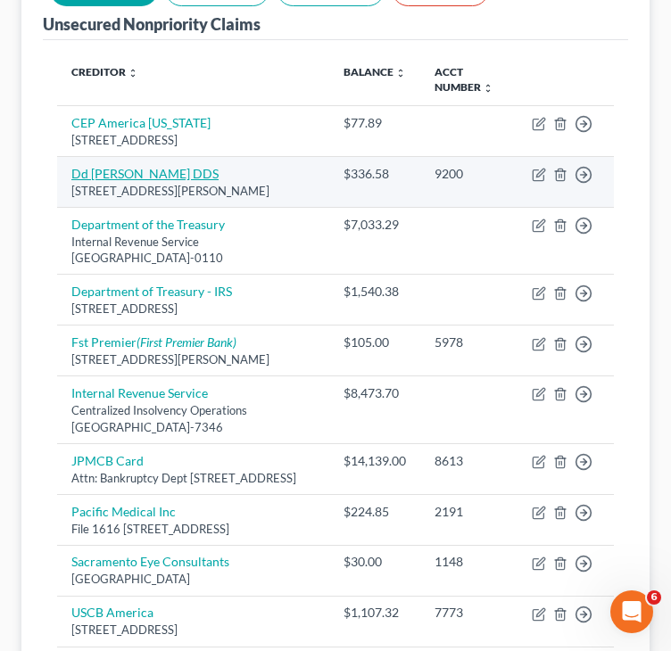
click at [138, 177] on link "Dd [PERSON_NAME] DDS" at bounding box center [144, 173] width 147 height 15
select select "4"
select select "9"
select select "0"
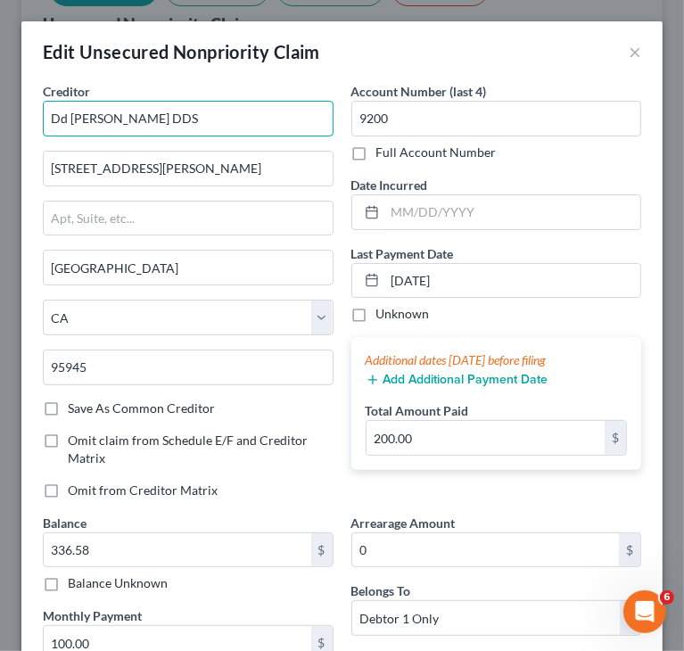
click at [65, 125] on input "Dd [PERSON_NAME] DDS" at bounding box center [188, 119] width 291 height 36
type input "[PERSON_NAME] DDS"
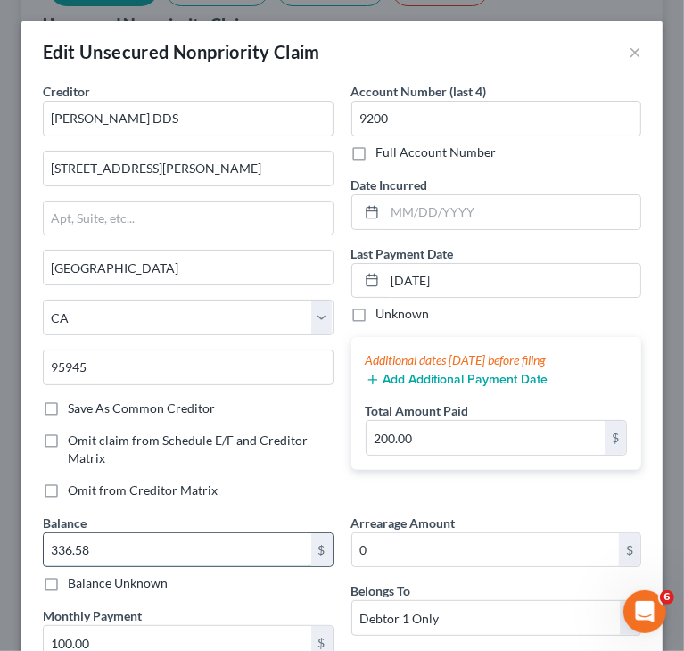
click at [157, 545] on input "336.58" at bounding box center [178, 551] width 268 height 34
click at [212, 545] on input "336.58" at bounding box center [178, 551] width 268 height 34
type input "767"
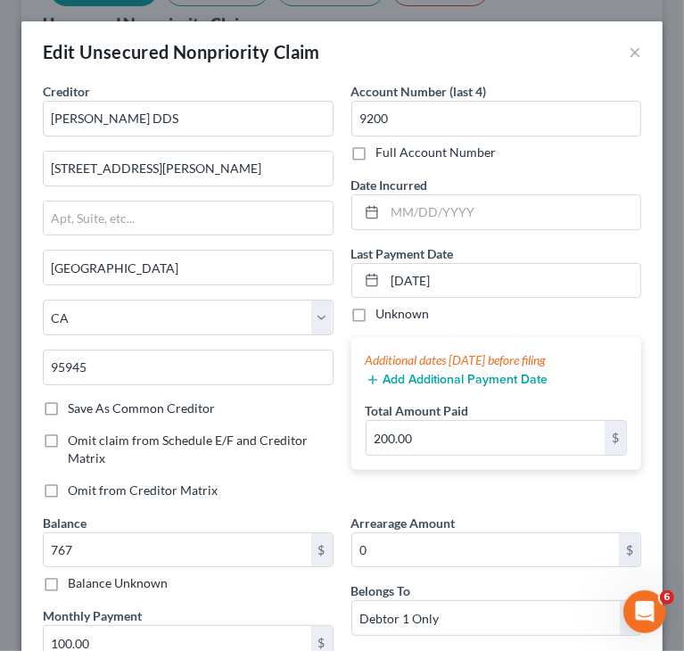
click at [246, 464] on label "Omit claim from Schedule E/F and Creditor Matrix" at bounding box center [201, 450] width 266 height 36
click at [87, 443] on input "Omit claim from Schedule E/F and Creditor Matrix" at bounding box center [81, 438] width 12 height 12
checkbox input "true"
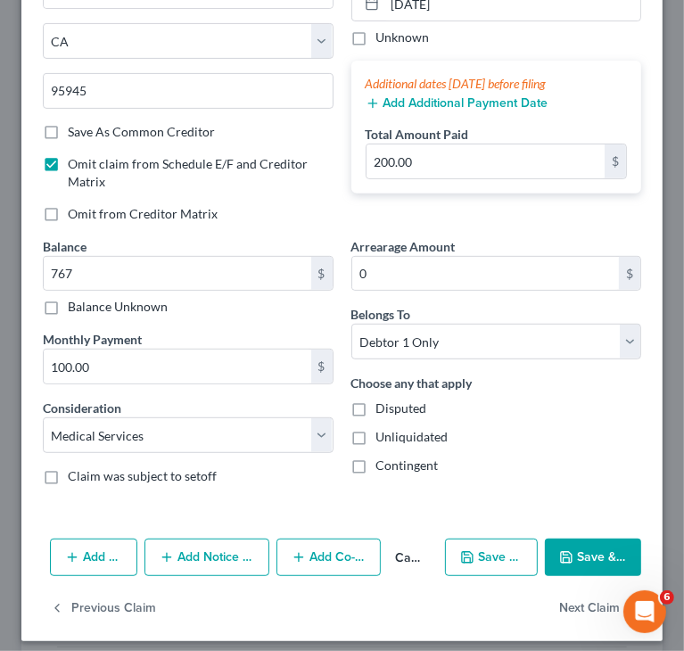
scroll to position [286, 0]
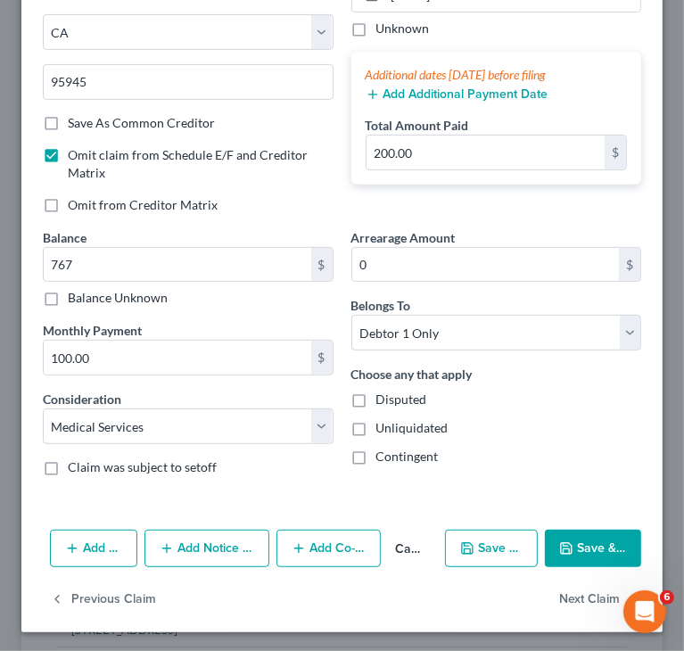
click at [582, 542] on button "Save & Close" at bounding box center [593, 548] width 96 height 37
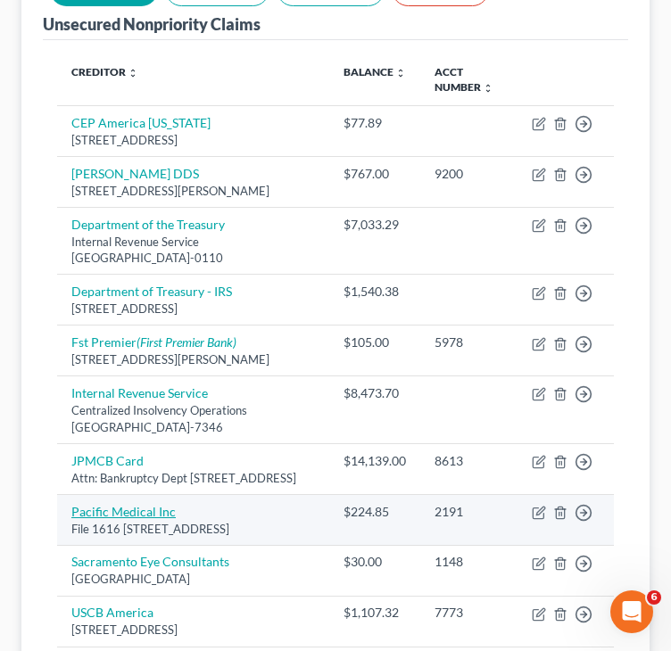
click at [122, 519] on link "Pacific Medical Inc" at bounding box center [123, 511] width 104 height 15
select select "4"
select select "9"
select select "0"
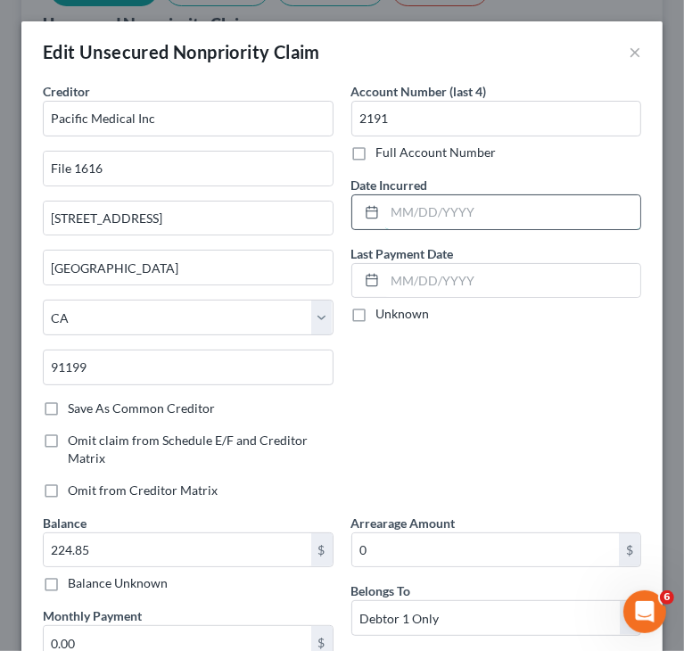
click at [498, 214] on input "text" at bounding box center [513, 212] width 256 height 34
paste input "[DATE]"
type input "[DATE]"
click at [507, 385] on div "Account Number (last 4) 2191 Full Account Number Date Incurred [DATE] Last Paym…" at bounding box center [497, 298] width 309 height 432
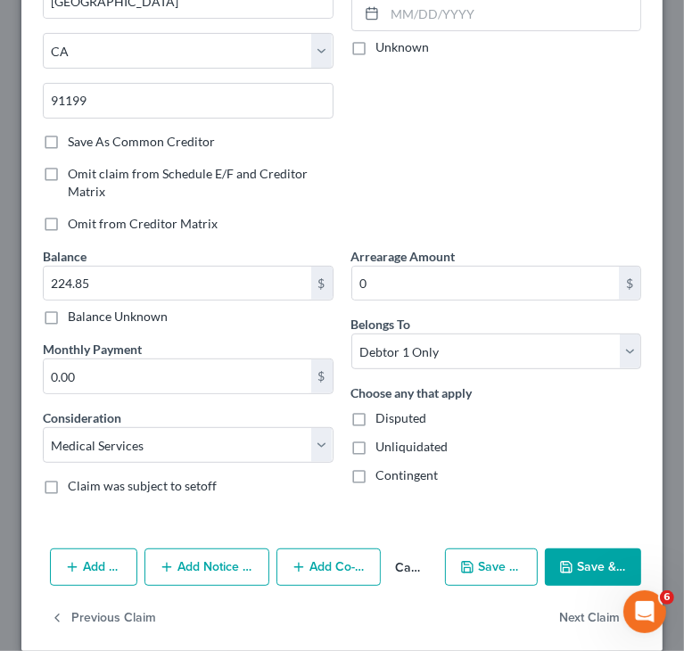
scroll to position [268, 0]
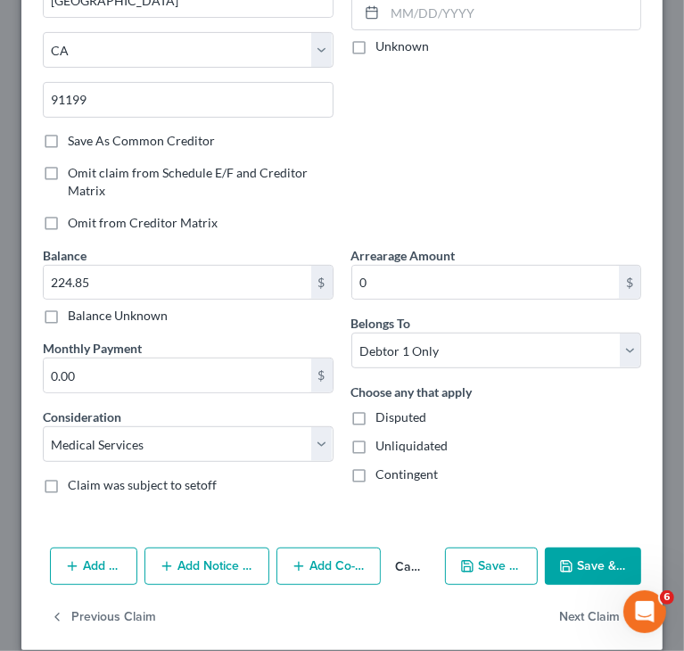
click at [197, 566] on button "Add Notice Address" at bounding box center [207, 566] width 125 height 37
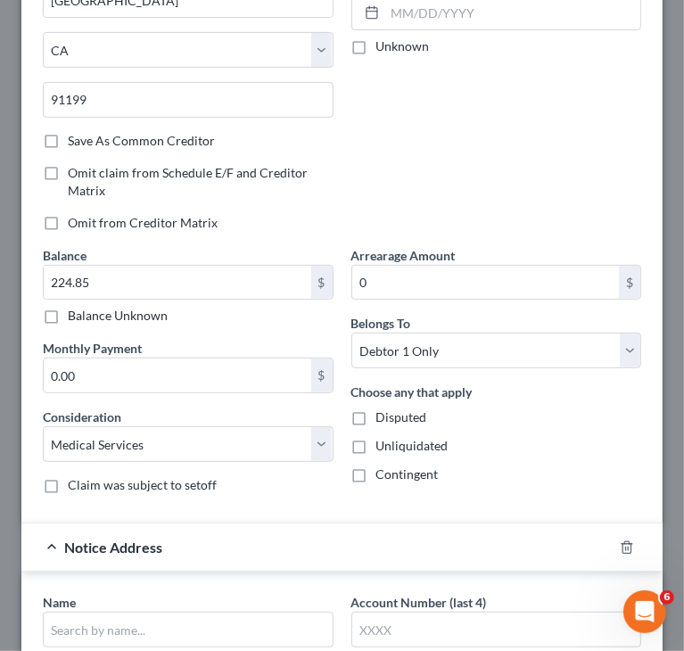
click at [419, 153] on div "Account Number (last 4) 2191 Full Account Number Date Incurred [DATE] Last Paym…" at bounding box center [497, 30] width 309 height 432
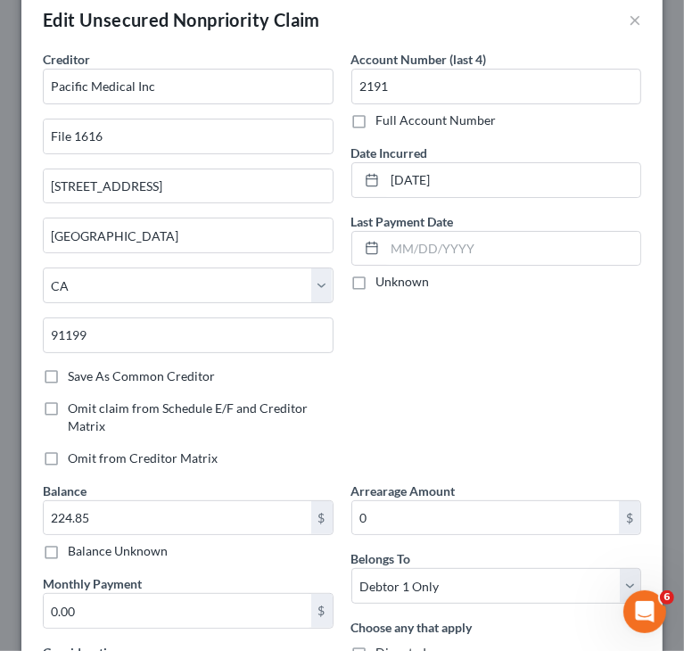
scroll to position [0, 0]
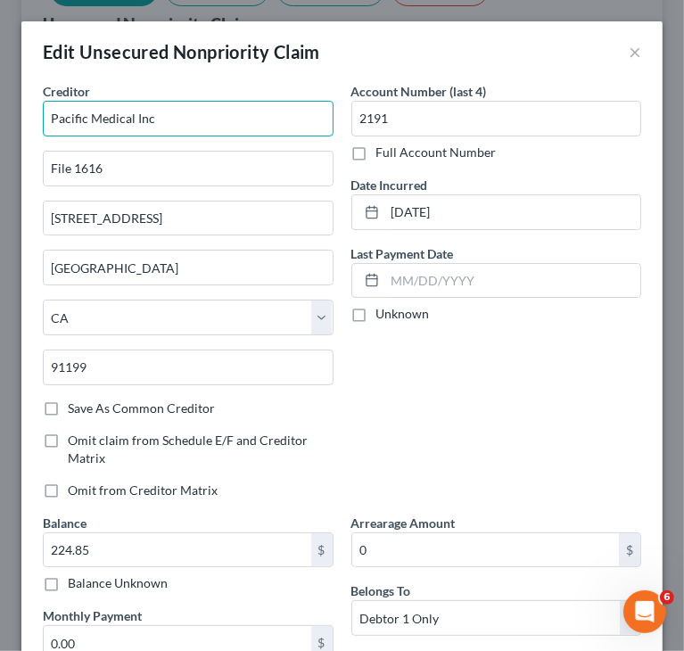
drag, startPoint x: 201, startPoint y: 120, endPoint x: -1, endPoint y: 161, distance: 205.8
click at [0, 161] on html "Home New Case Client Portal Directory Cases DebtorCC Managed Cases BottomLine L…" at bounding box center [342, 311] width 684 height 1159
click at [407, 372] on div "Account Number (last 4) 2191 Full Account Number Date Incurred [DATE] Last Paym…" at bounding box center [497, 298] width 309 height 432
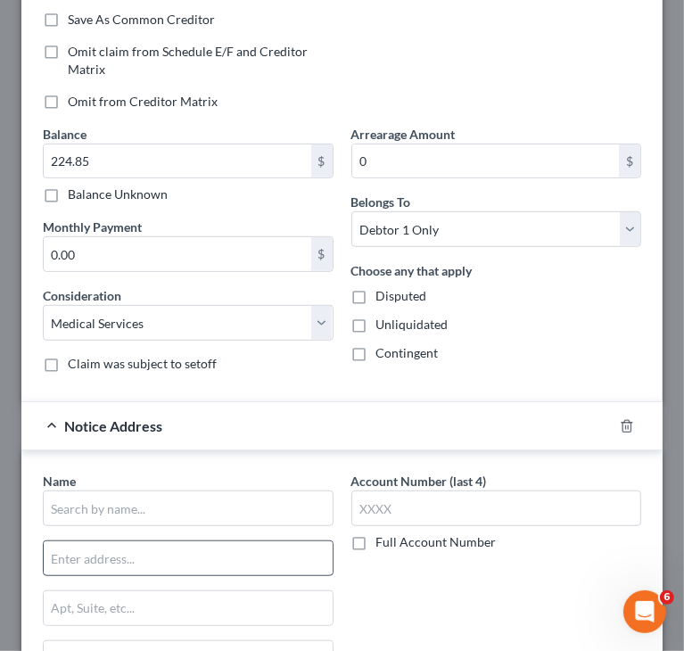
scroll to position [446, 0]
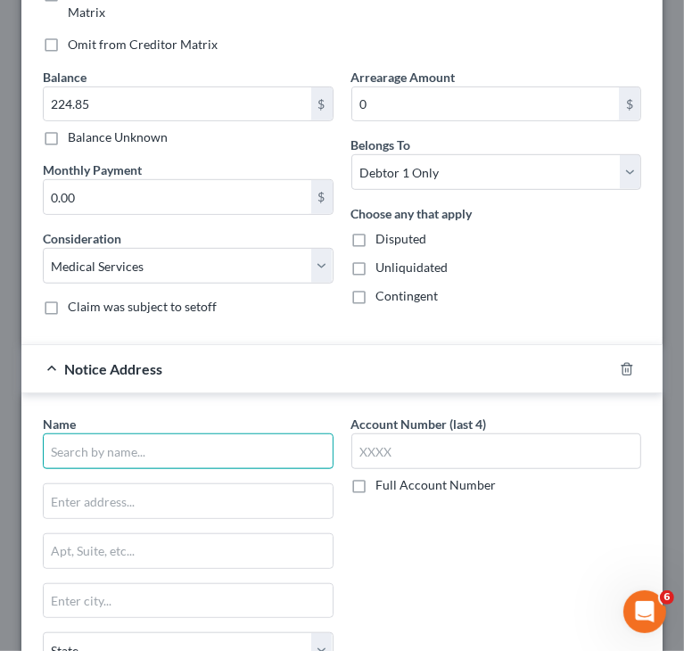
click at [153, 447] on input "text" at bounding box center [188, 452] width 291 height 36
paste input "Pacific Medical Inc"
type input "Pacific Medical Inc"
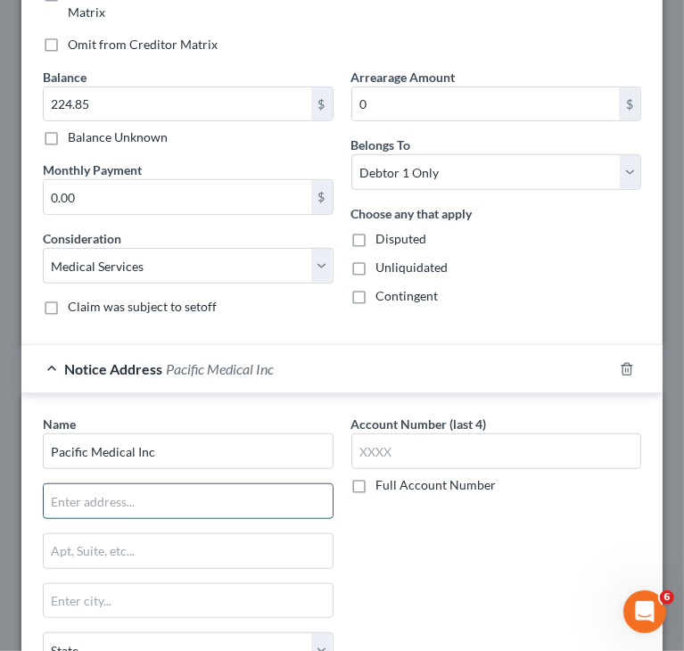
click at [250, 510] on input "text" at bounding box center [188, 501] width 289 height 34
paste input "P.O. BOX 149 |[GEOGRAPHIC_DATA],CA 95378"
drag, startPoint x: 193, startPoint y: 497, endPoint x: 282, endPoint y: 486, distance: 89.9
click at [280, 486] on input "P.O. BOX 149 |[GEOGRAPHIC_DATA],CA 95378" at bounding box center [188, 501] width 289 height 34
type input "P.O. BOX 149 |[GEOGRAPHIC_DATA],[GEOGRAPHIC_DATA]"
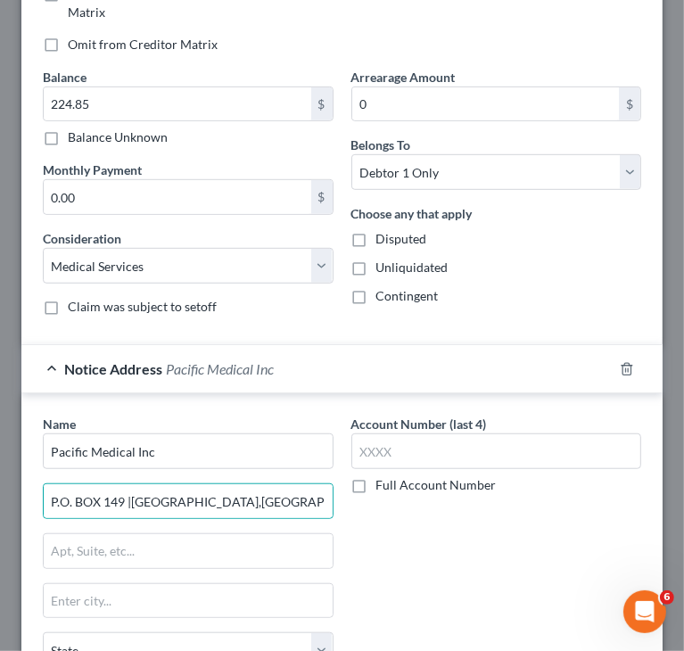
click at [368, 522] on div "Account Number (last 4) Full Account Number" at bounding box center [497, 590] width 309 height 350
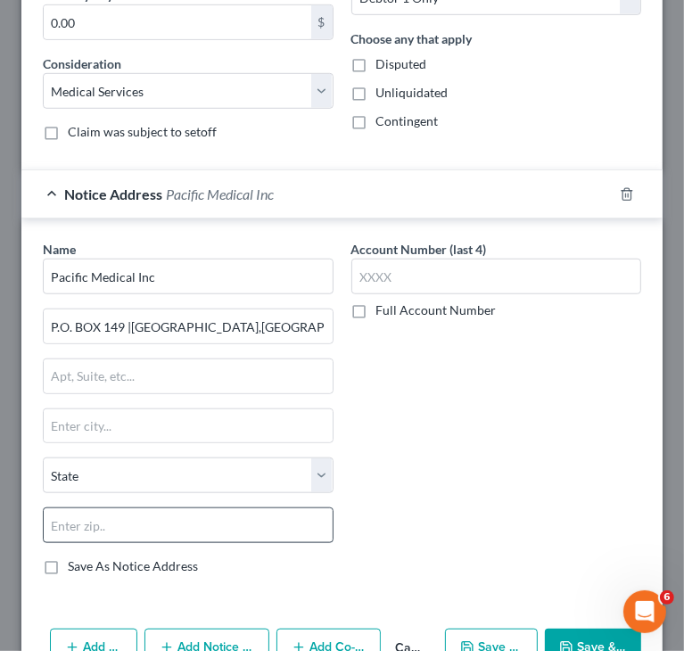
scroll to position [625, 0]
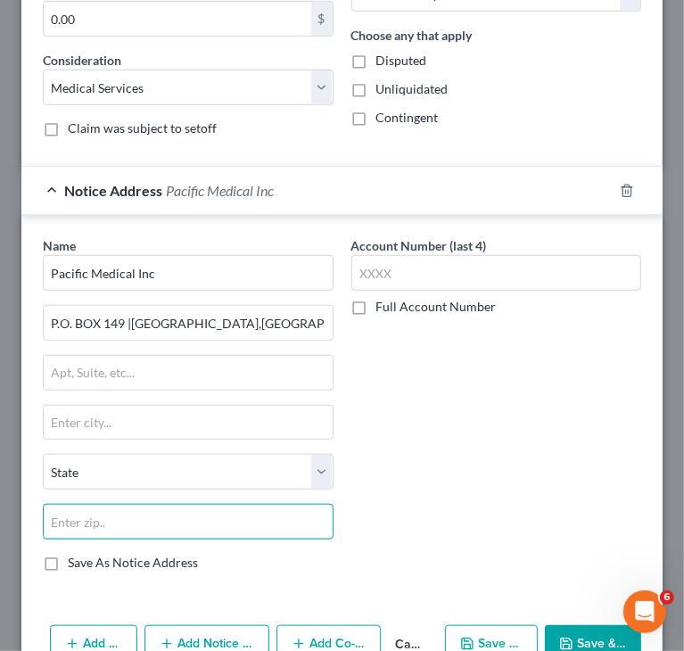
click at [219, 520] on input "text" at bounding box center [188, 522] width 291 height 36
paste input "95378"
type input "95378"
type input "[PERSON_NAME]"
select select "4"
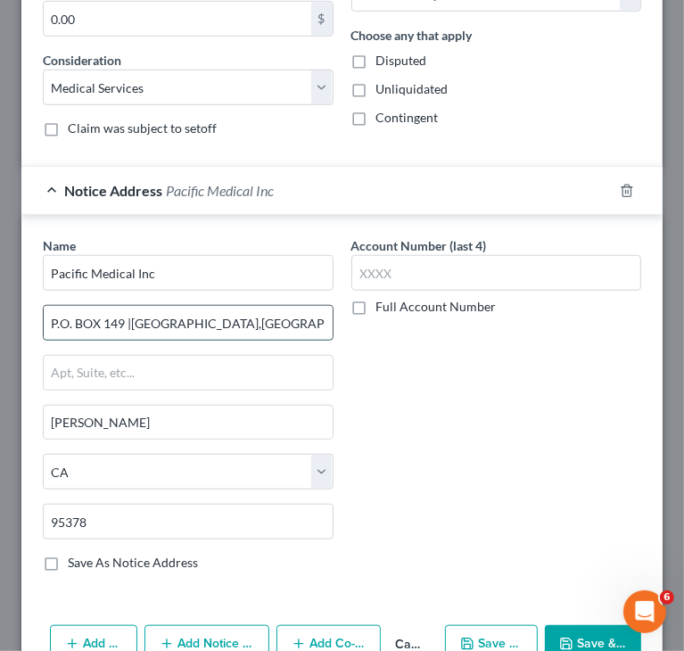
drag, startPoint x: 125, startPoint y: 318, endPoint x: 291, endPoint y: 302, distance: 166.7
click at [291, 306] on input "P.O. BOX 149 |[GEOGRAPHIC_DATA],[GEOGRAPHIC_DATA]" at bounding box center [188, 323] width 289 height 34
drag, startPoint x: 70, startPoint y: 318, endPoint x: 85, endPoint y: 305, distance: 19.6
click at [70, 317] on input "P.O. BOX 149" at bounding box center [188, 323] width 289 height 34
drag, startPoint x: 57, startPoint y: 319, endPoint x: 94, endPoint y: 298, distance: 42.4
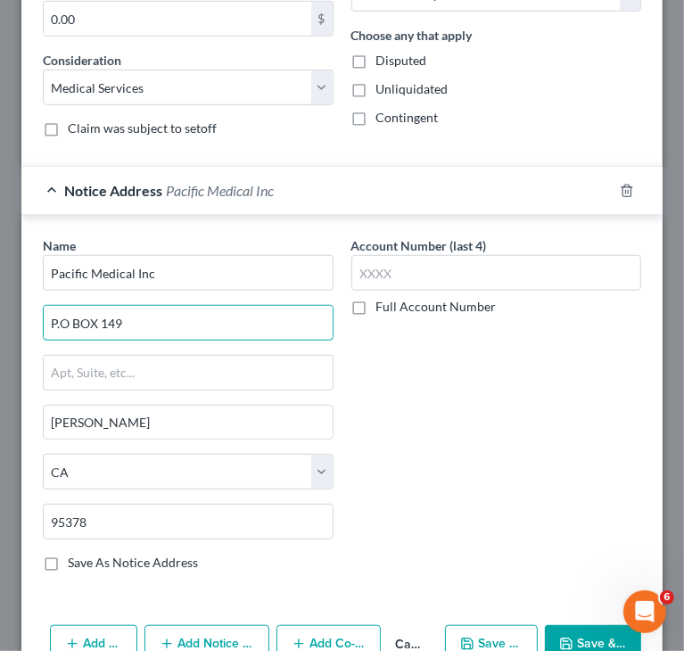
click at [61, 319] on input "P.O BOX 149" at bounding box center [188, 323] width 289 height 34
click at [82, 315] on input "PO BOX 149" at bounding box center [188, 323] width 289 height 34
type input "PO Box 149"
click at [463, 372] on div "Account Number (last 4) Full Account Number" at bounding box center [497, 411] width 309 height 350
click at [575, 443] on div "Account Number (last 4) Full Account Number" at bounding box center [497, 411] width 309 height 350
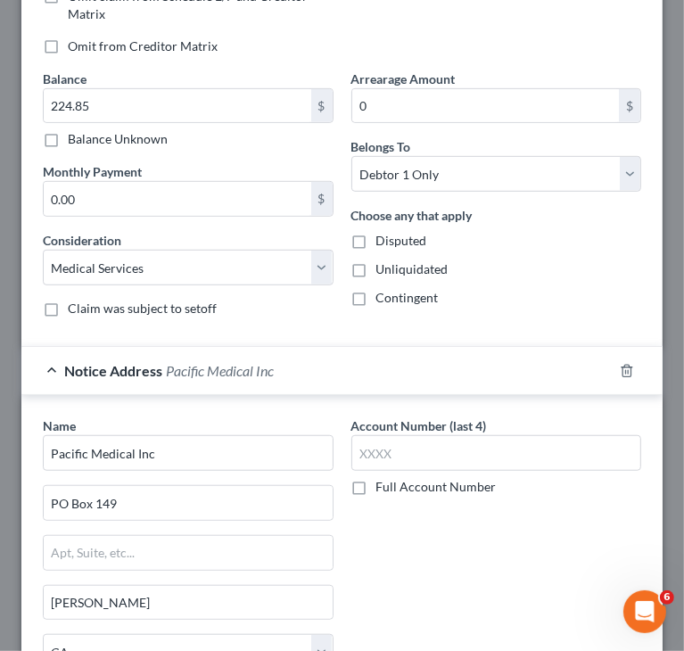
scroll to position [357, 0]
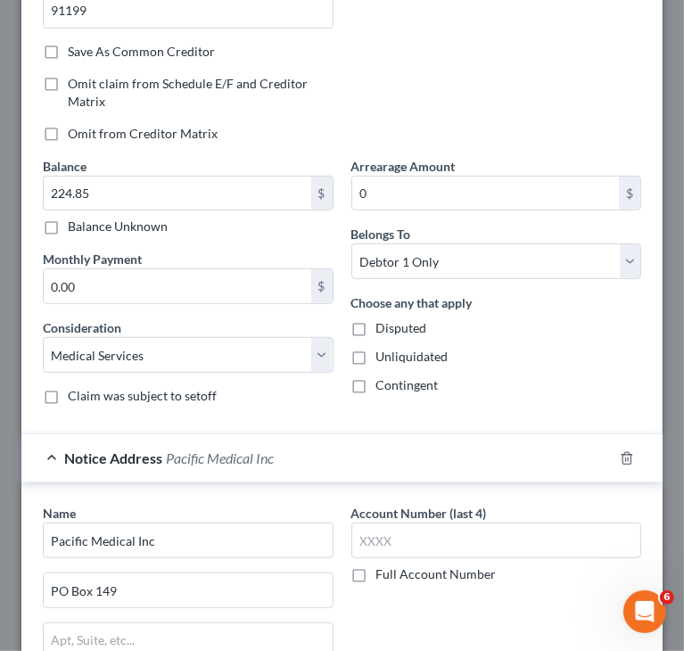
click at [487, 383] on div "Contingent" at bounding box center [497, 386] width 291 height 18
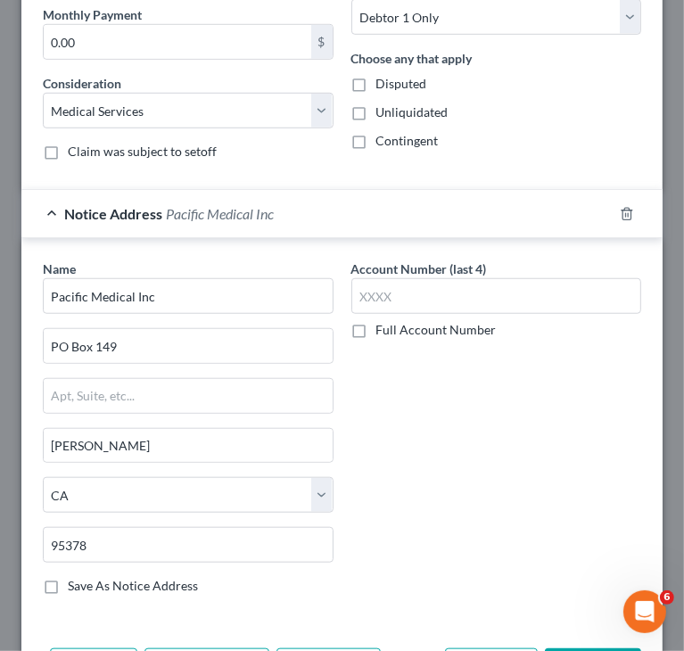
scroll to position [717, 0]
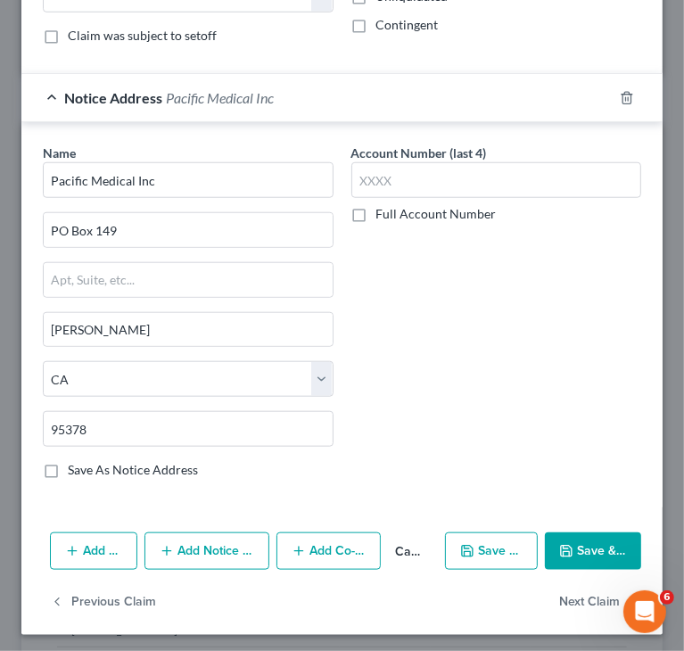
click at [578, 544] on button "Save & Close" at bounding box center [593, 551] width 96 height 37
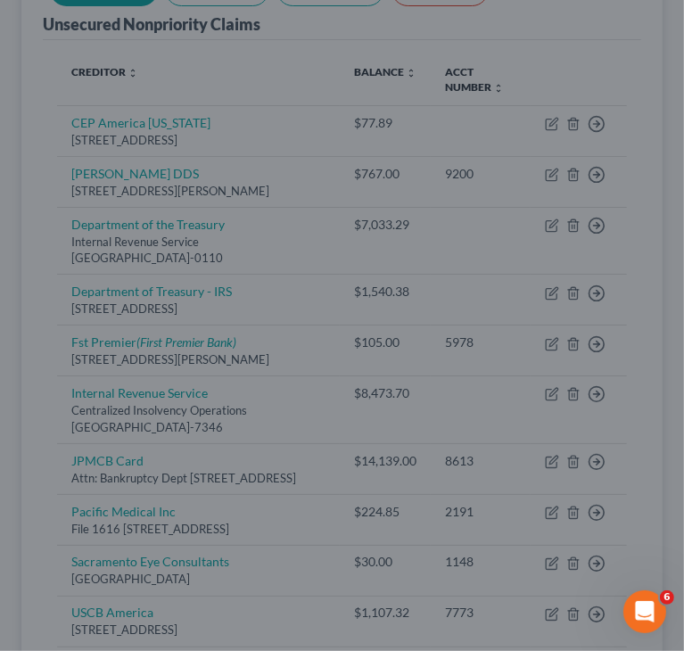
scroll to position [0, 0]
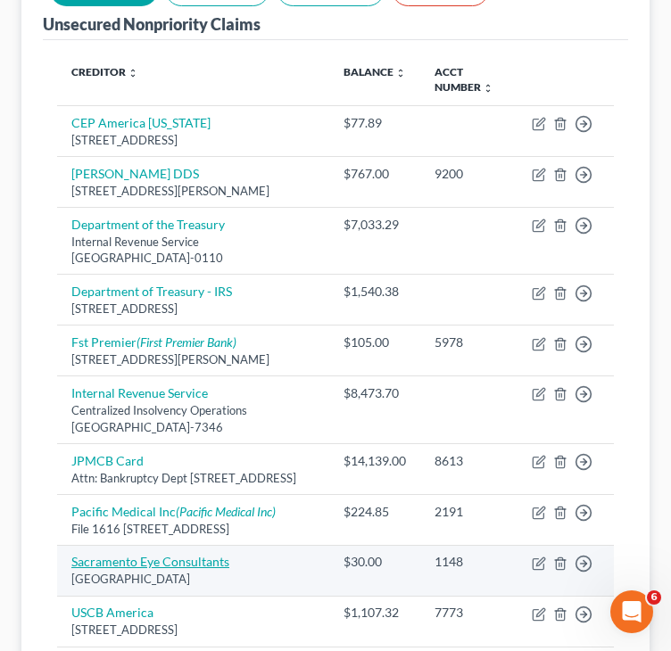
click at [118, 569] on link "Sacramento Eye Consultants" at bounding box center [150, 561] width 158 height 15
select select "4"
select select "9"
select select "0"
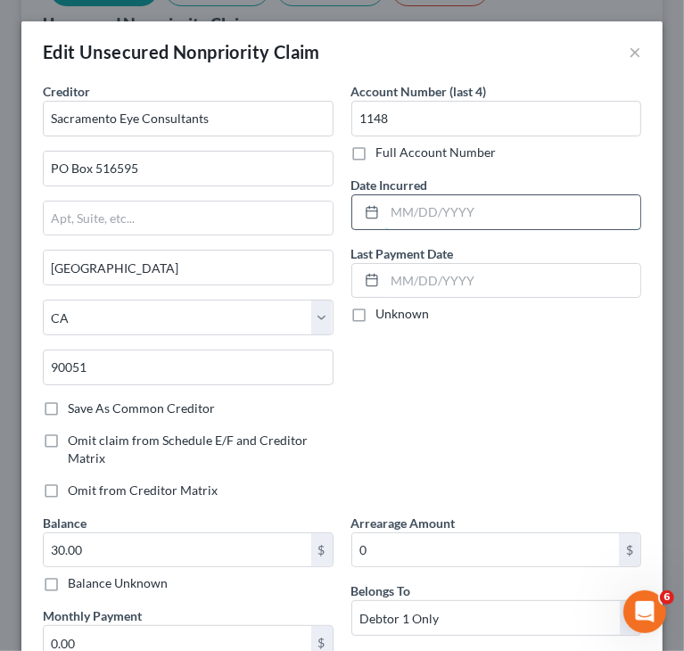
click at [502, 216] on input "text" at bounding box center [513, 212] width 256 height 34
paste input "[DATE]"
type input "[DATE]"
click at [532, 425] on div "Account Number (last 4) 1148 Full Account Number Date Incurred [DATE] Last Paym…" at bounding box center [497, 298] width 309 height 432
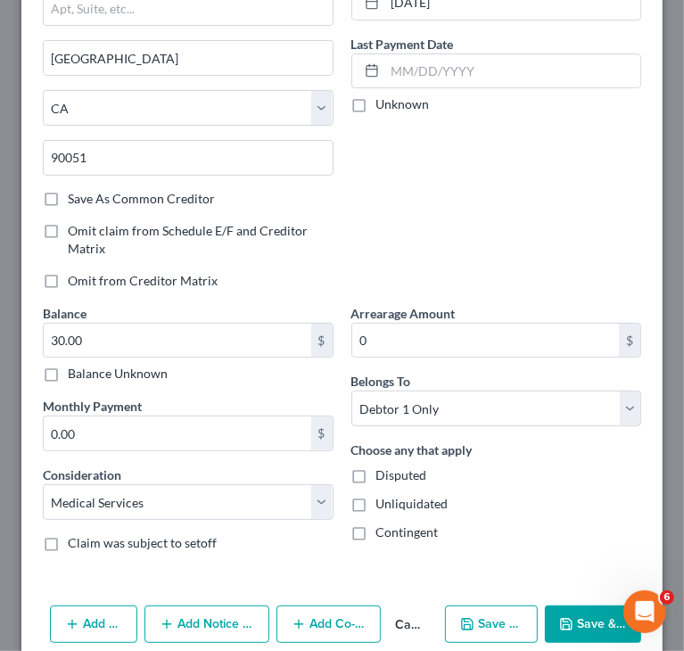
scroll to position [286, 0]
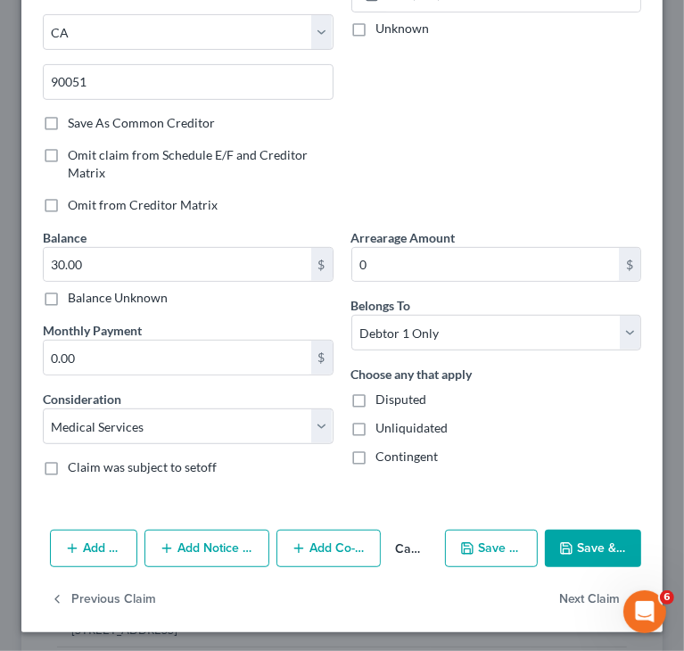
click at [192, 540] on button "Add Notice Address" at bounding box center [207, 548] width 125 height 37
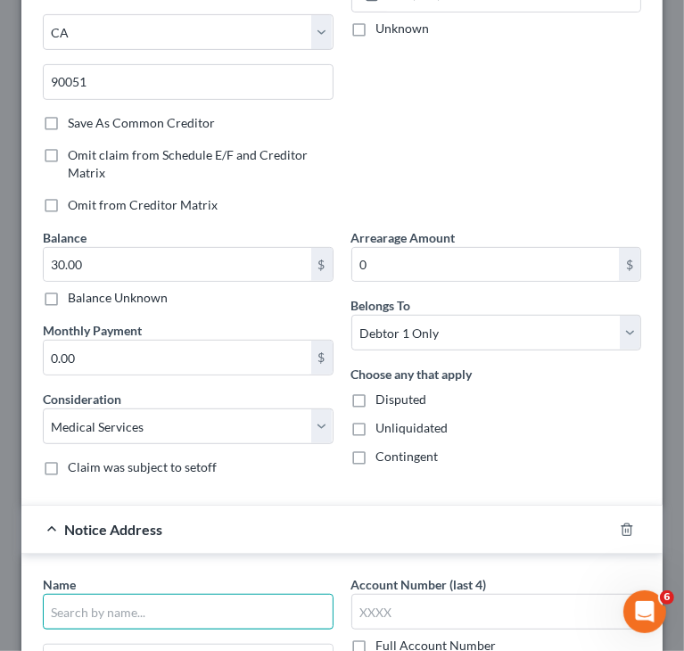
click at [144, 604] on input "text" at bounding box center [188, 612] width 291 height 36
paste input "[PERSON_NAME], MD"
type input "[PERSON_NAME], MD"
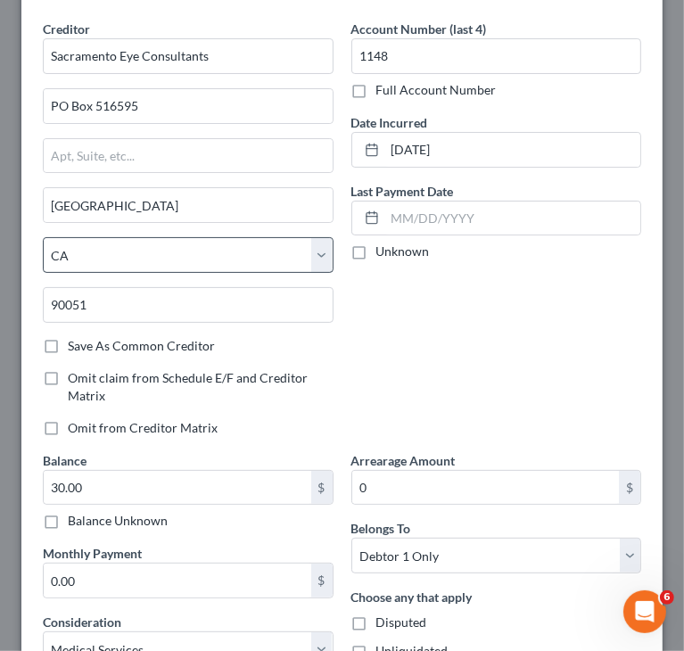
scroll to position [0, 0]
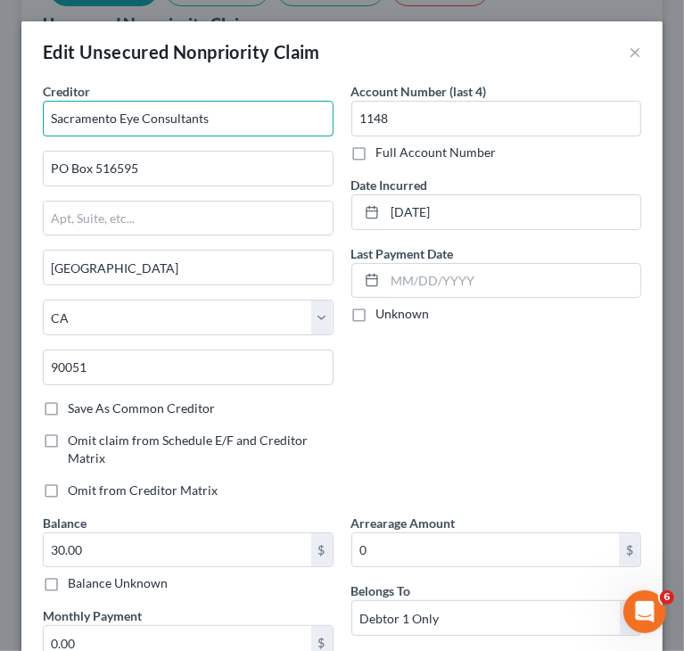
drag, startPoint x: 216, startPoint y: 120, endPoint x: 4, endPoint y: 140, distance: 213.3
click at [9, 137] on div "Edit Unsecured Nonpriority Claim × Creditor * Sacramento Eye Consultants PO Box…" at bounding box center [342, 325] width 684 height 651
click at [415, 365] on div "Account Number (last 4) 1148 Full Account Number Date Incurred [DATE] Last Paym…" at bounding box center [497, 298] width 309 height 432
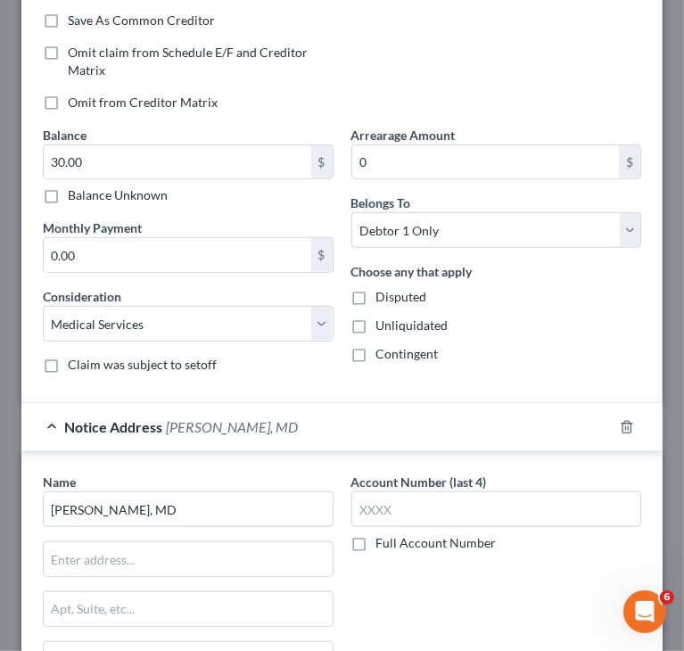
scroll to position [446, 0]
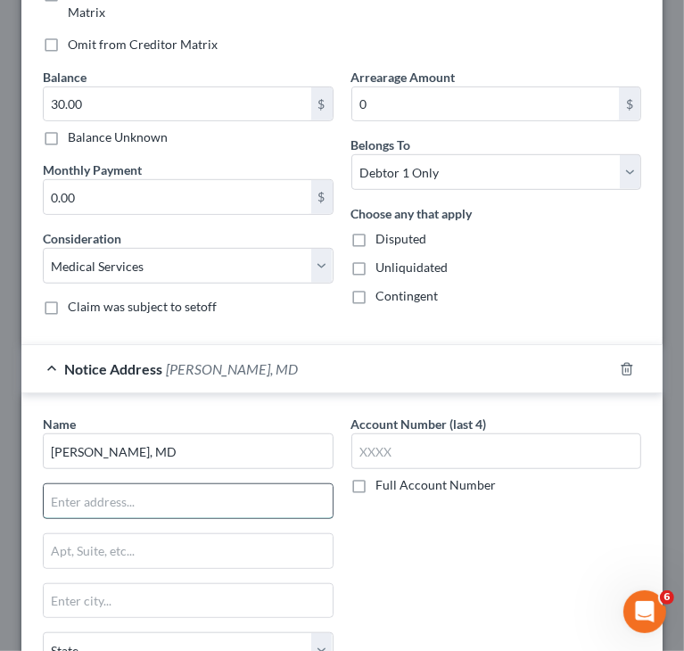
click at [173, 488] on input "text" at bounding box center [188, 501] width 289 height 34
paste input "Sacramento Eye Consultants"
type input "c/o Sacramento Eye Consultants"
click at [425, 519] on div "Account Number (last 4) Full Account Number" at bounding box center [497, 590] width 309 height 350
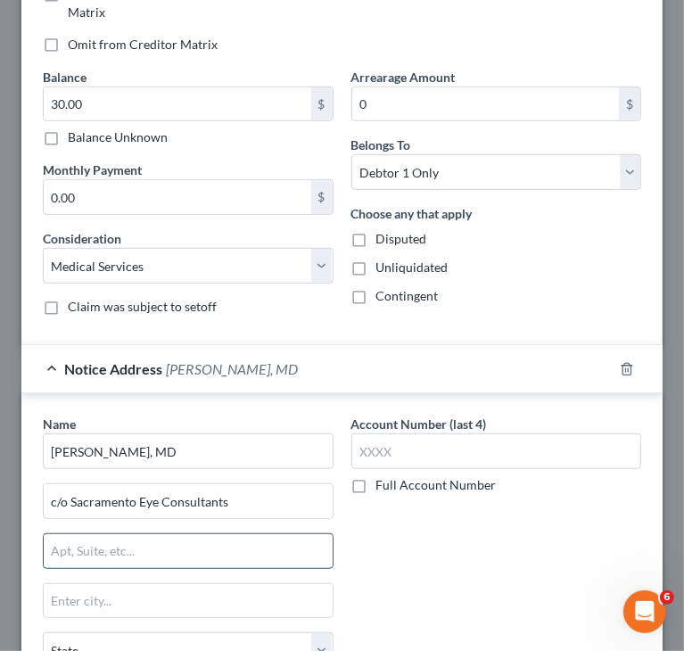
click at [266, 547] on input "text" at bounding box center [188, 551] width 289 height 34
click at [266, 545] on input "text" at bounding box center [188, 551] width 289 height 34
paste input "Po Box 516595"
type input "Po Box 516595"
click at [361, 553] on div "Account Number (last 4) Full Account Number" at bounding box center [497, 590] width 309 height 350
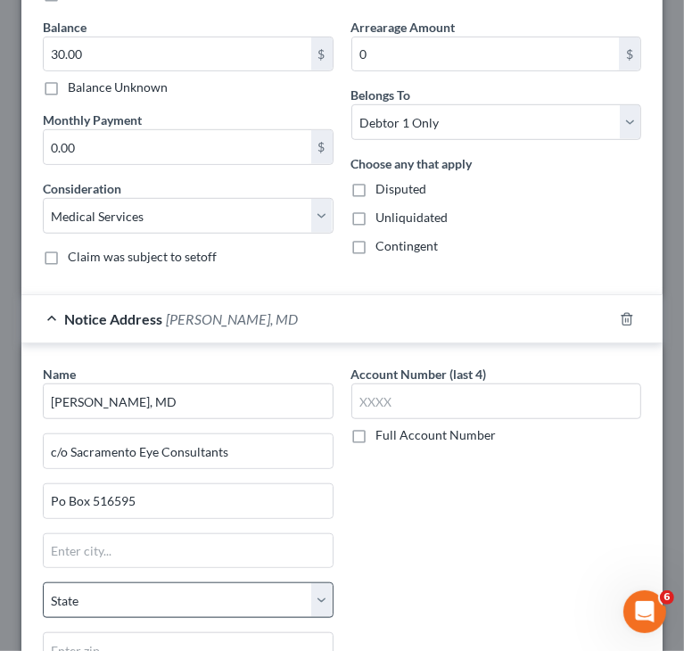
scroll to position [535, 0]
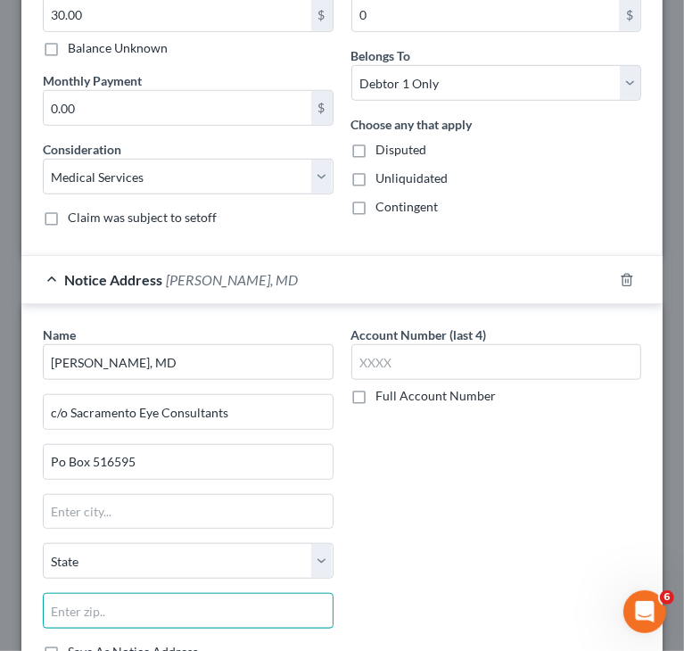
click at [171, 603] on input "text" at bounding box center [188, 611] width 291 height 36
paste input "90051"
type input "90051"
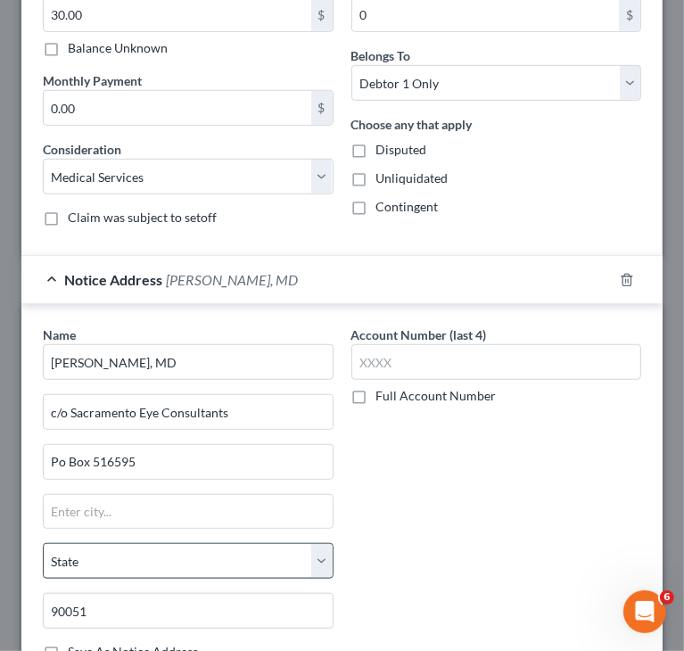
type input "[GEOGRAPHIC_DATA]"
select select "4"
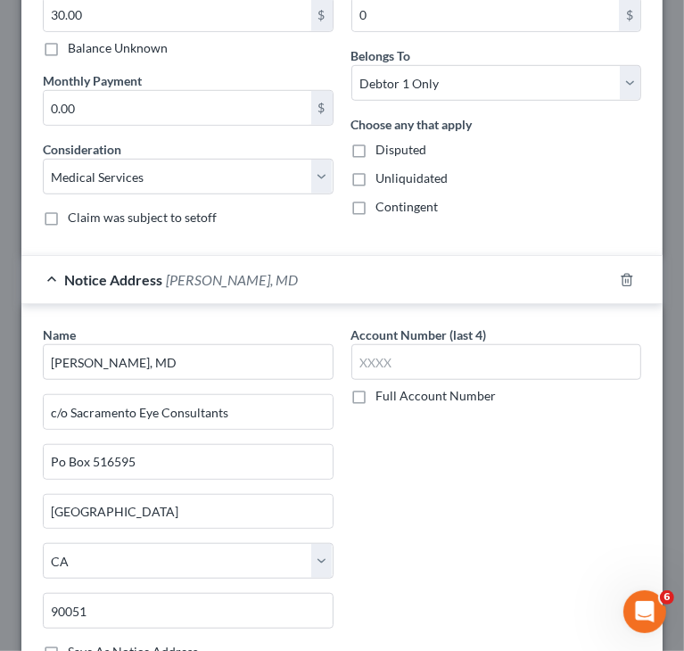
click at [536, 484] on div "Account Number (last 4) Full Account Number" at bounding box center [497, 501] width 309 height 350
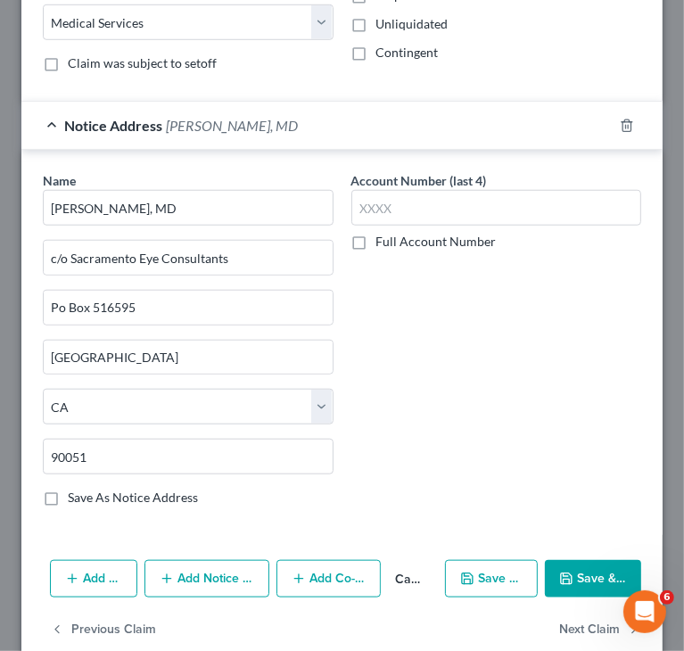
scroll to position [717, 0]
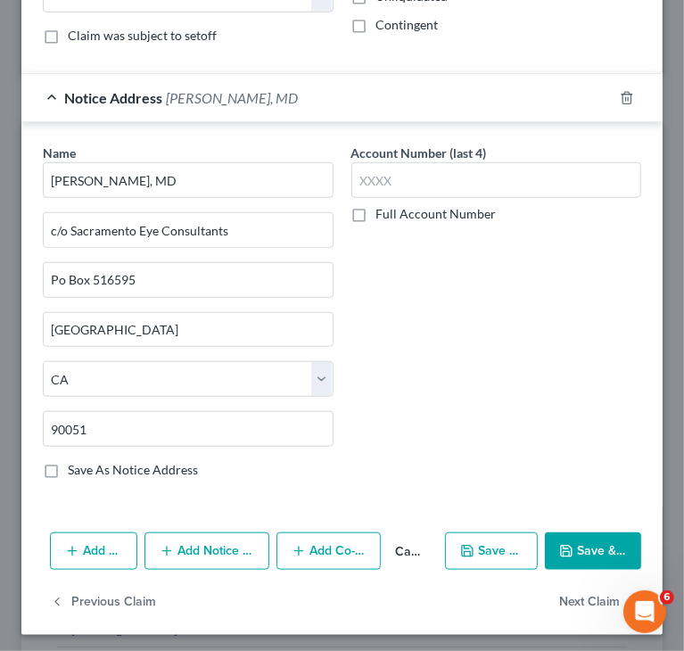
click at [568, 552] on button "Save & Close" at bounding box center [593, 551] width 96 height 37
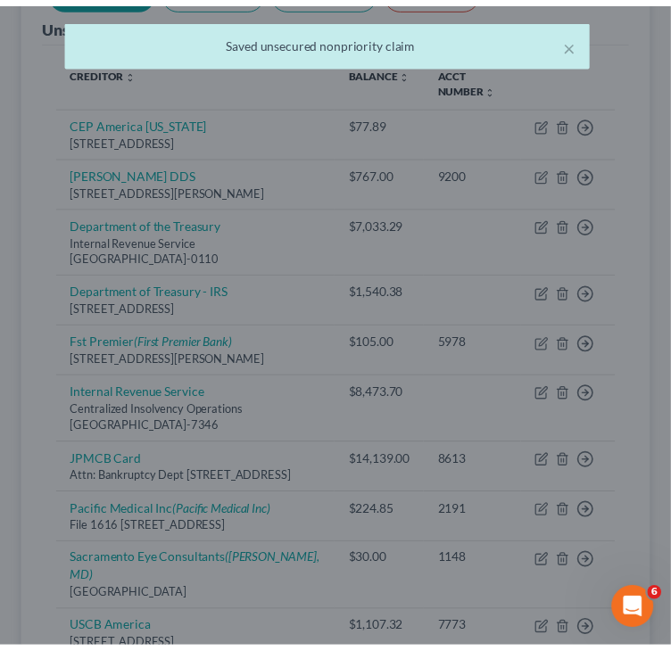
scroll to position [0, 0]
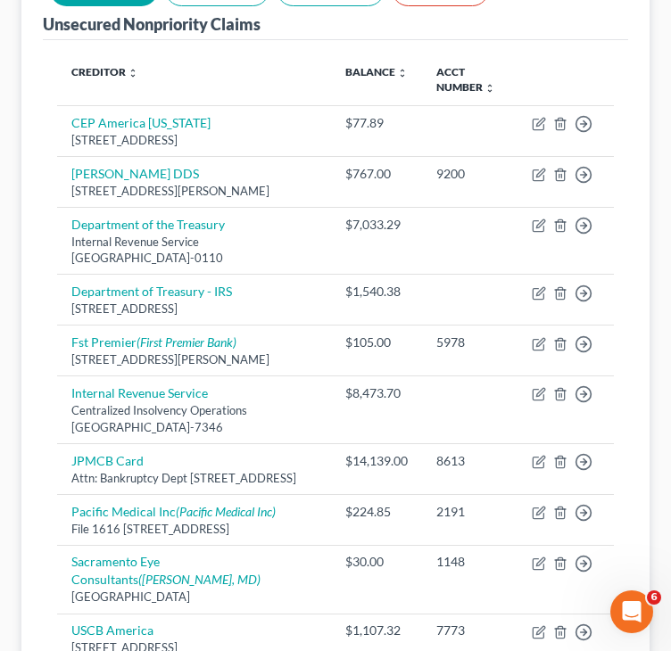
click at [29, 471] on div "Unsecured Nonpriority Claims New Claim Import CSV Export CSV Delete All Credito…" at bounding box center [335, 371] width 628 height 825
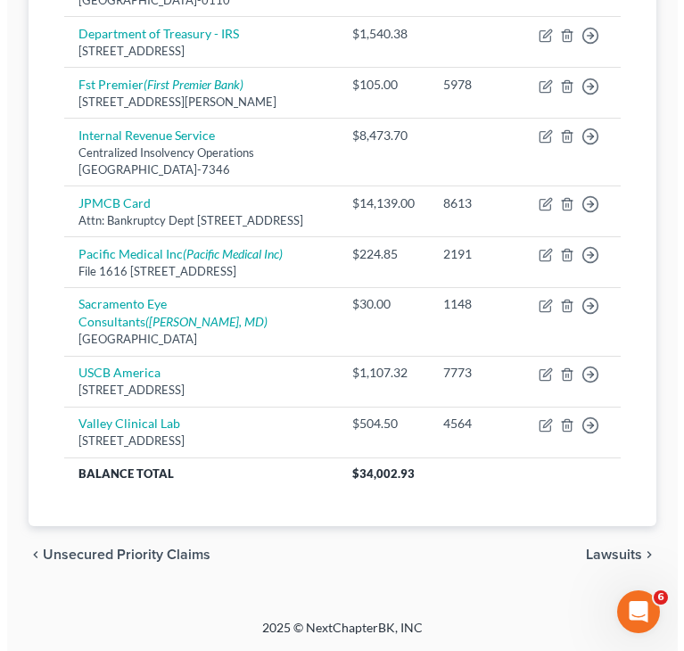
scroll to position [535, 0]
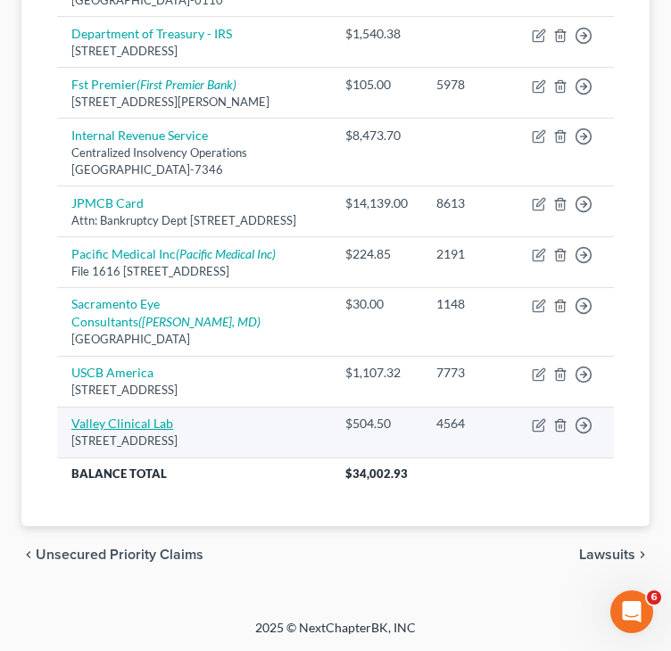
click at [113, 431] on link "Valley Clinical Lab" at bounding box center [122, 423] width 102 height 15
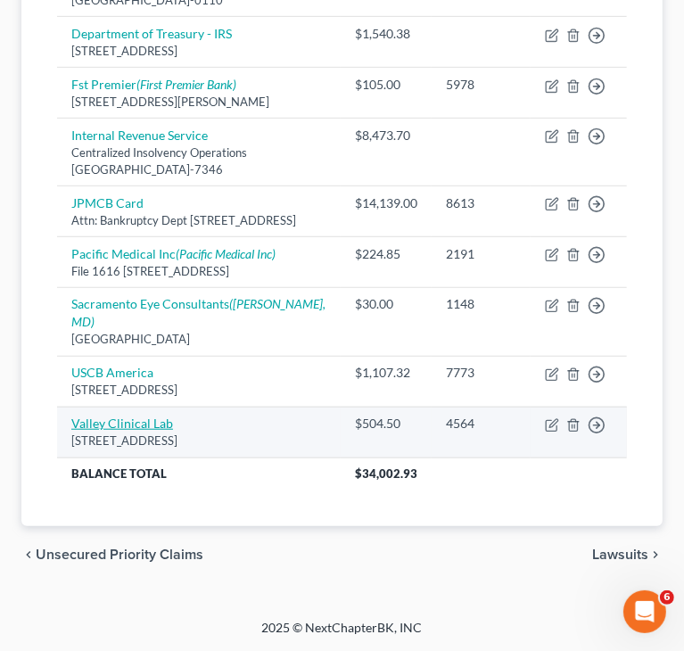
select select "4"
select select "9"
select select "0"
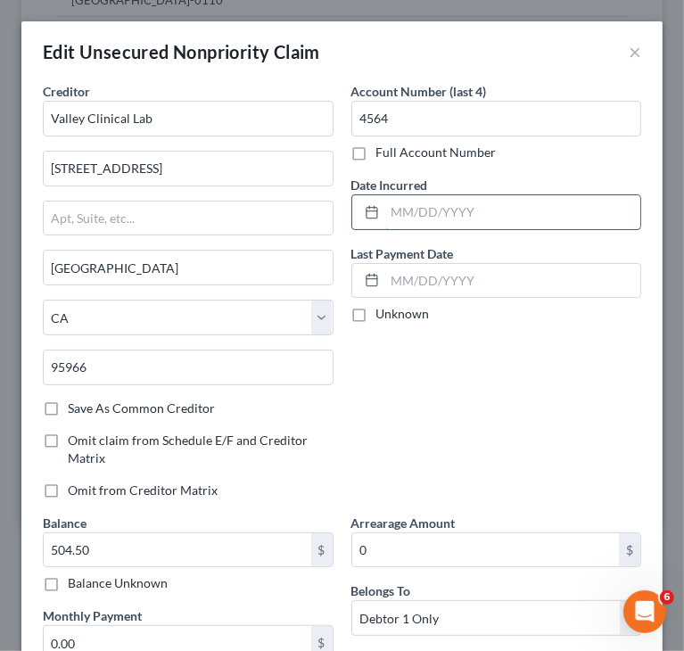
click at [497, 208] on input "text" at bounding box center [513, 212] width 256 height 34
paste input "[DATE] |"
type input "[DATE]"
click at [449, 409] on div "Account Number (last 4) 4564 Full Account Number Date Incurred [DATE] Last Paym…" at bounding box center [497, 298] width 309 height 432
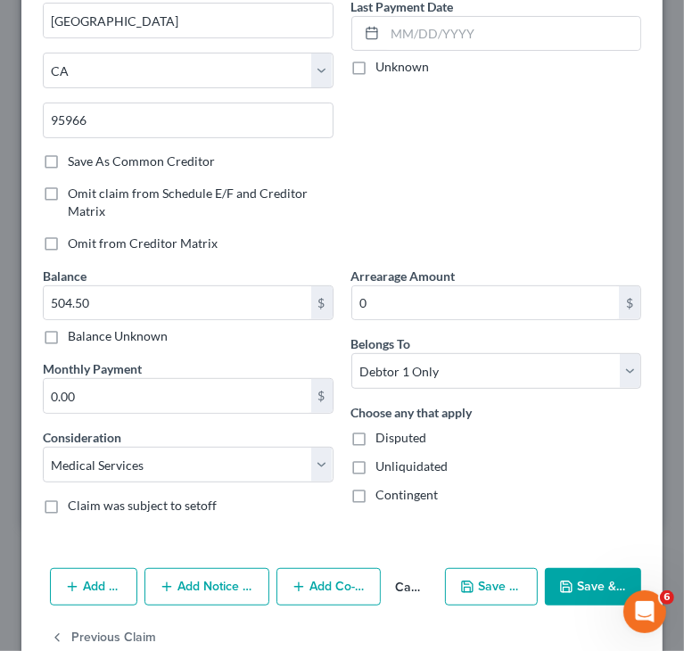
scroll to position [286, 0]
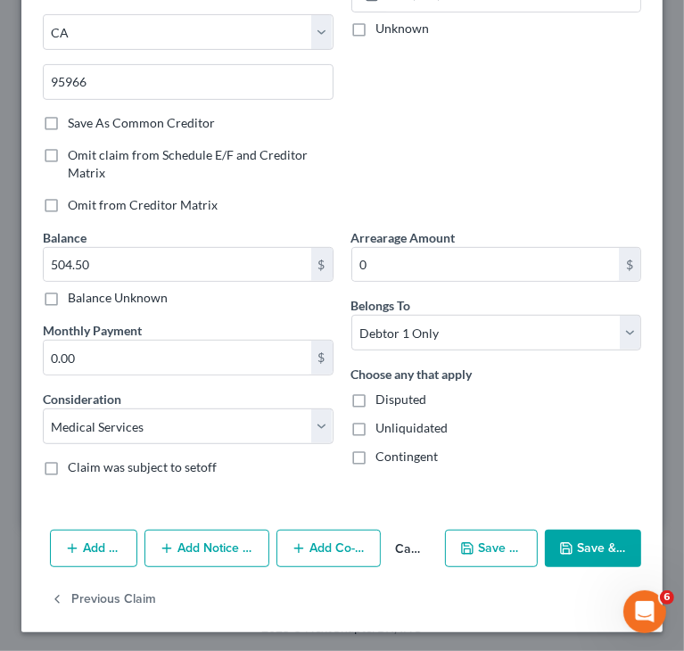
click at [577, 542] on button "Save & Close" at bounding box center [593, 548] width 96 height 37
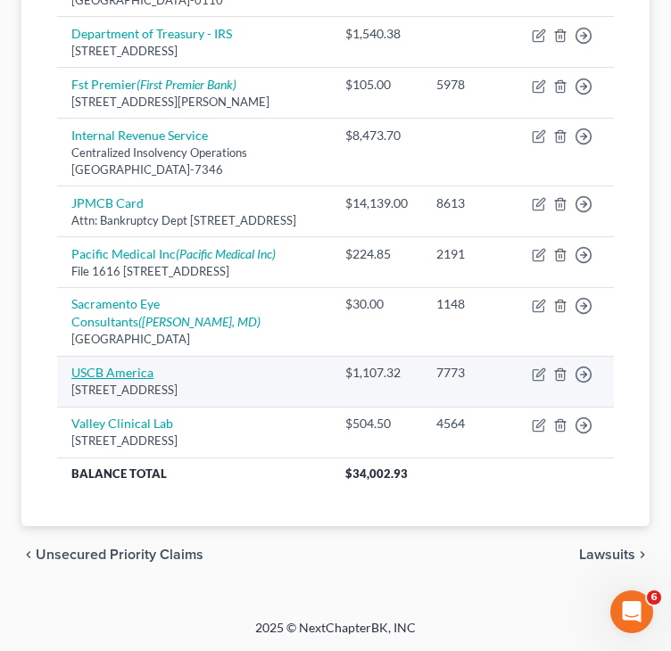
click at [123, 380] on link "USCB America" at bounding box center [112, 372] width 82 height 15
select select "4"
select select "9"
select select "0"
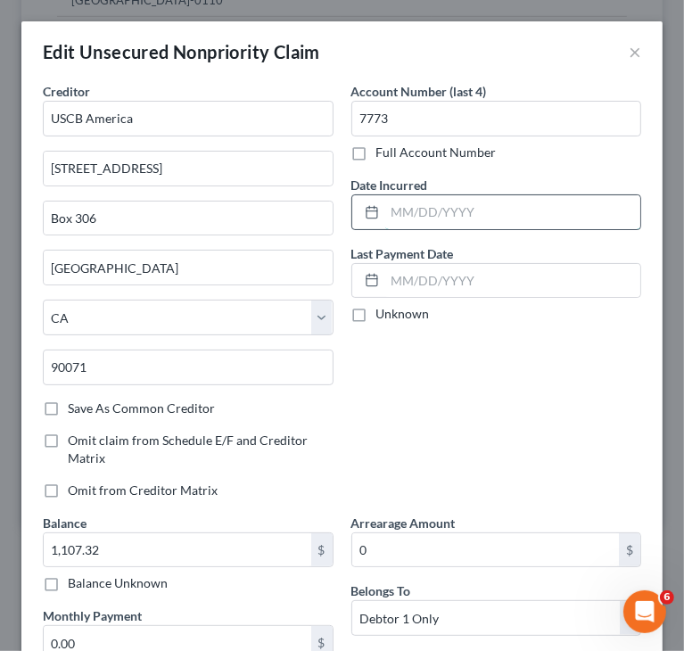
click at [450, 211] on input "text" at bounding box center [513, 212] width 256 height 34
paste input "[DATE]"
type input "[DATE]"
click at [509, 443] on div "Account Number (last 4) 7773 Full Account Number Date Incurred [DATE] Last Paym…" at bounding box center [497, 298] width 309 height 432
click at [529, 374] on div "Account Number (last 4) 7773 Full Account Number Date Incurred [DATE] Last Paym…" at bounding box center [497, 298] width 309 height 432
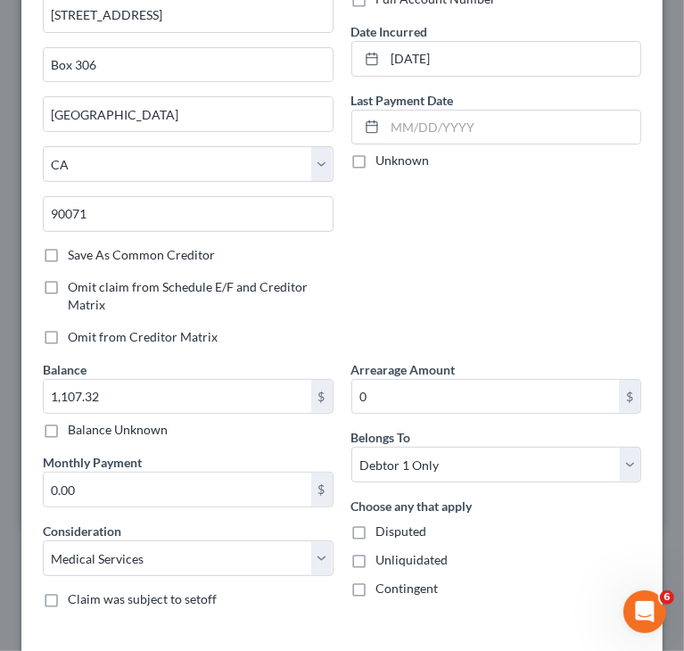
scroll to position [178, 0]
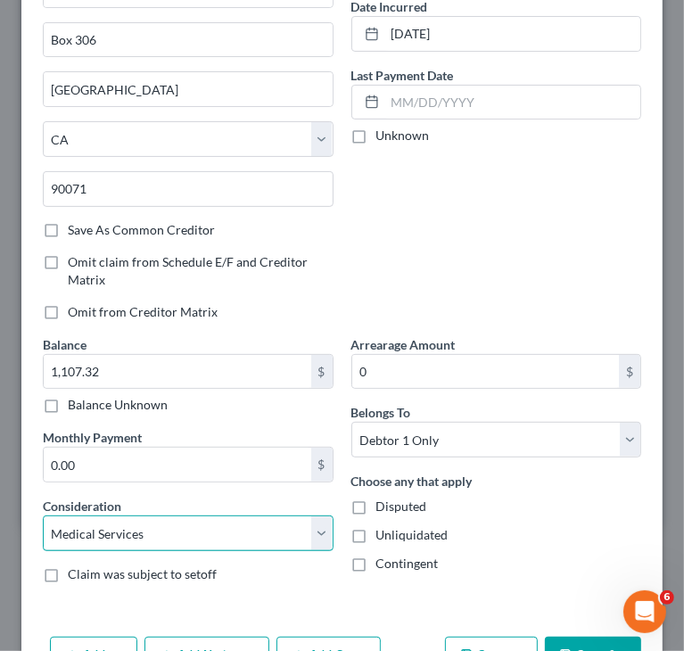
click at [244, 536] on select "Select Cable / Satellite Services Collection Agency Credit Card Debt Debt Couns…" at bounding box center [188, 534] width 291 height 36
click at [43, 516] on select "Select Cable / Satellite Services Collection Agency Credit Card Debt Debt Couns…" at bounding box center [188, 534] width 291 height 36
click at [212, 525] on select "Select Cable / Satellite Services Collection Agency Credit Card Debt Debt Couns…" at bounding box center [188, 534] width 291 height 36
select select "14"
click at [43, 516] on select "Select Cable / Satellite Services Collection Agency Credit Card Debt Debt Couns…" at bounding box center [188, 534] width 291 height 36
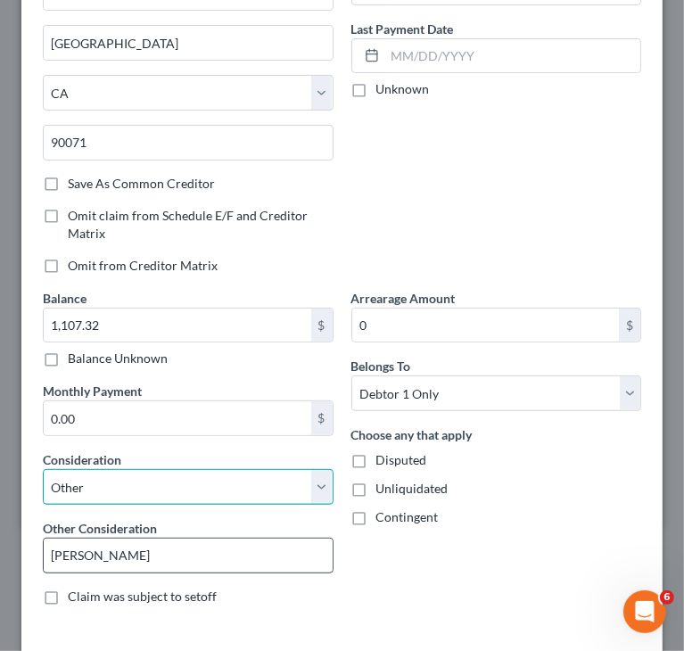
scroll to position [268, 0]
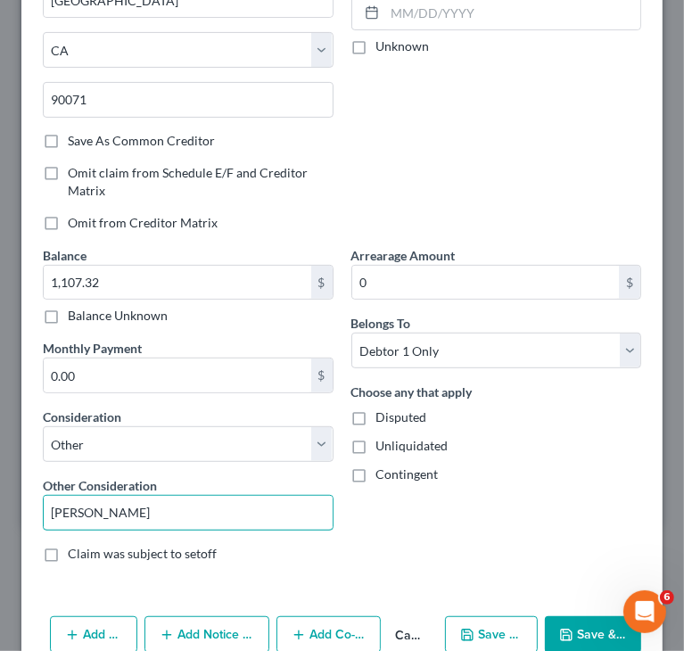
drag, startPoint x: 153, startPoint y: 506, endPoint x: -1, endPoint y: 512, distance: 154.5
click at [0, 512] on html "Home New Case Client Portal Directory Cases DebtorCC Managed Cases BottomLine L…" at bounding box center [342, 62] width 684 height 1177
type input "Collection/[PERSON_NAME] Health"
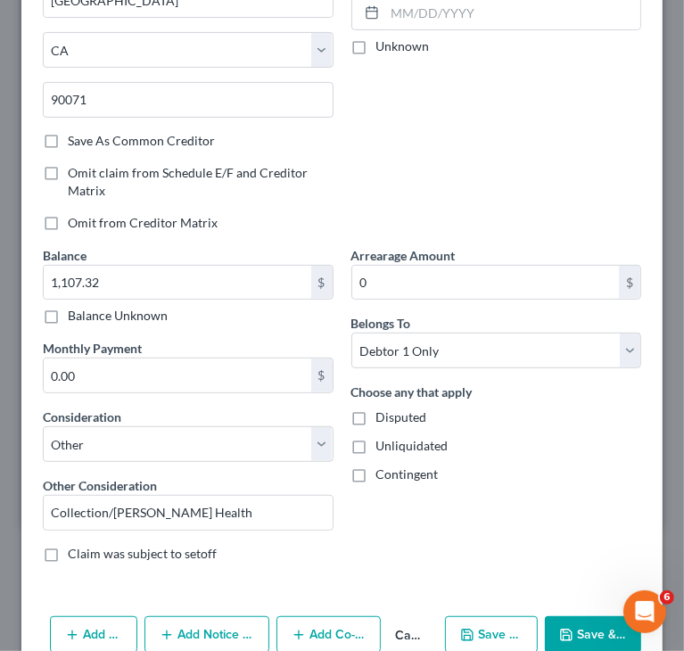
click at [438, 447] on span "Unliquidated" at bounding box center [413, 445] width 72 height 15
click at [395, 447] on input "Unliquidated" at bounding box center [390, 443] width 12 height 12
checkbox input "true"
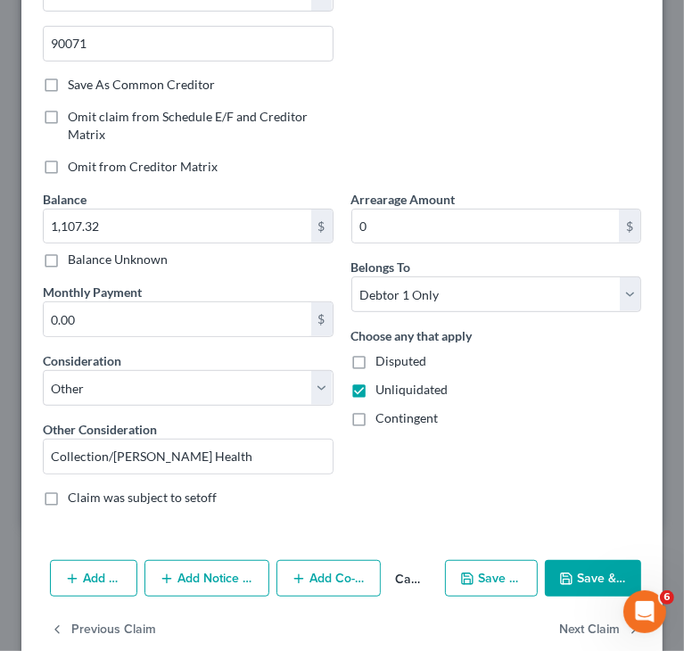
scroll to position [353, 0]
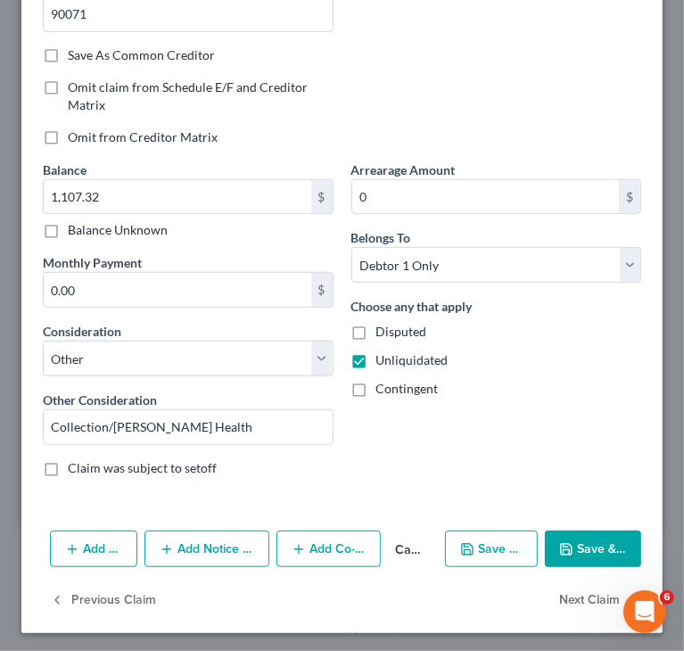
click at [200, 550] on button "Add Notice Address" at bounding box center [207, 549] width 125 height 37
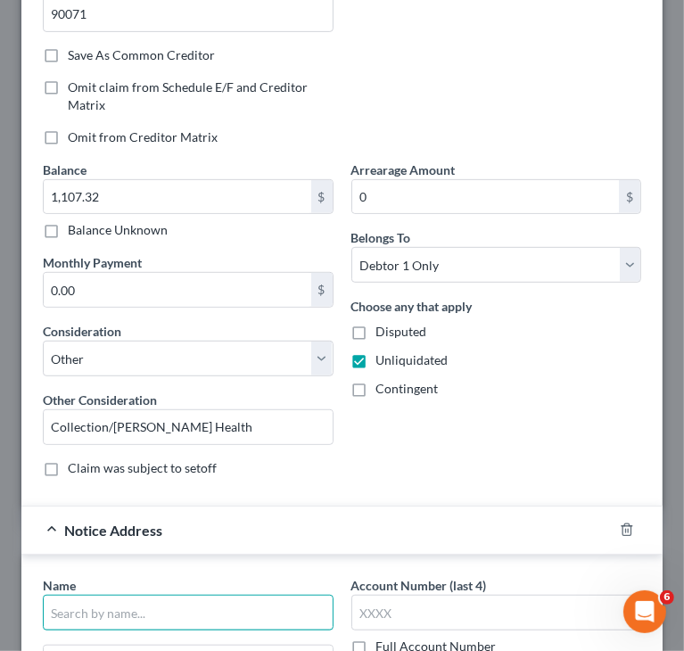
click at [157, 605] on input "text" at bounding box center [188, 613] width 291 height 36
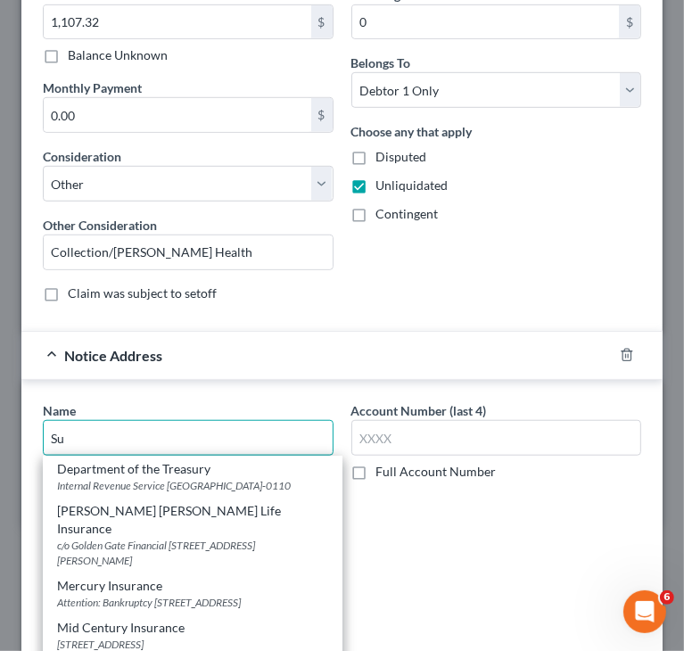
scroll to position [532, 0]
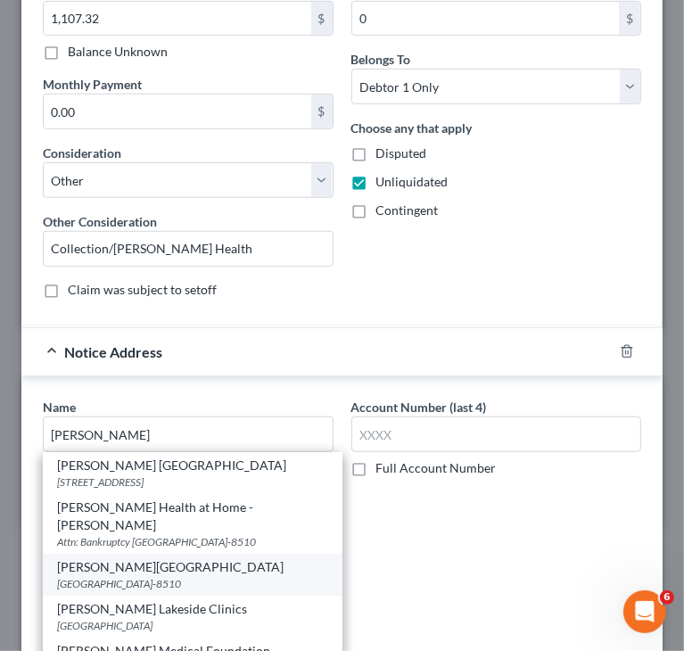
click at [212, 577] on div "[GEOGRAPHIC_DATA]-8510" at bounding box center [192, 583] width 271 height 15
type input "[PERSON_NAME][GEOGRAPHIC_DATA]"
type input "PO Box 278510"
type input "[GEOGRAPHIC_DATA]"
select select "4"
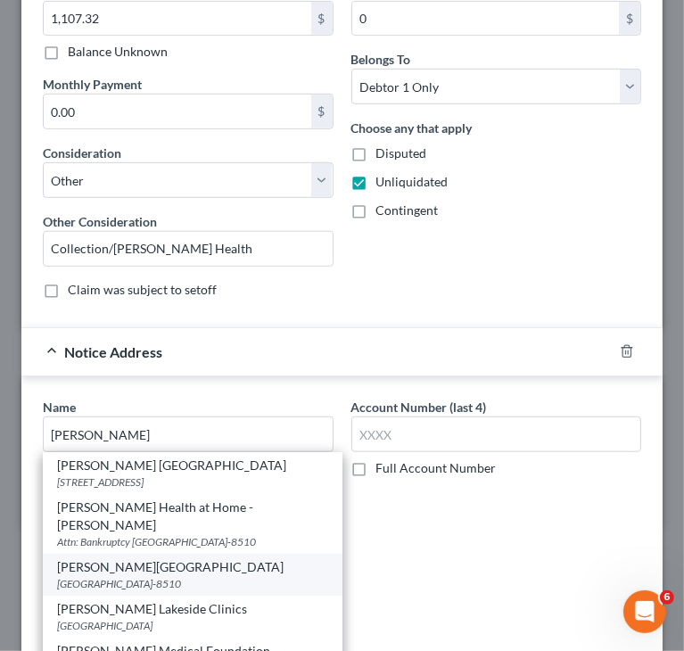
type input "95827-8510"
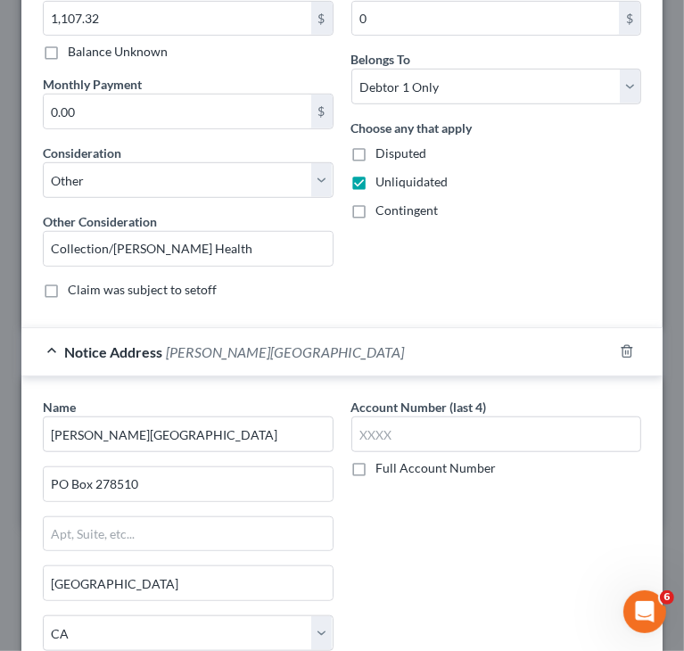
click at [468, 540] on div "Account Number (last 4) Full Account Number" at bounding box center [497, 573] width 309 height 350
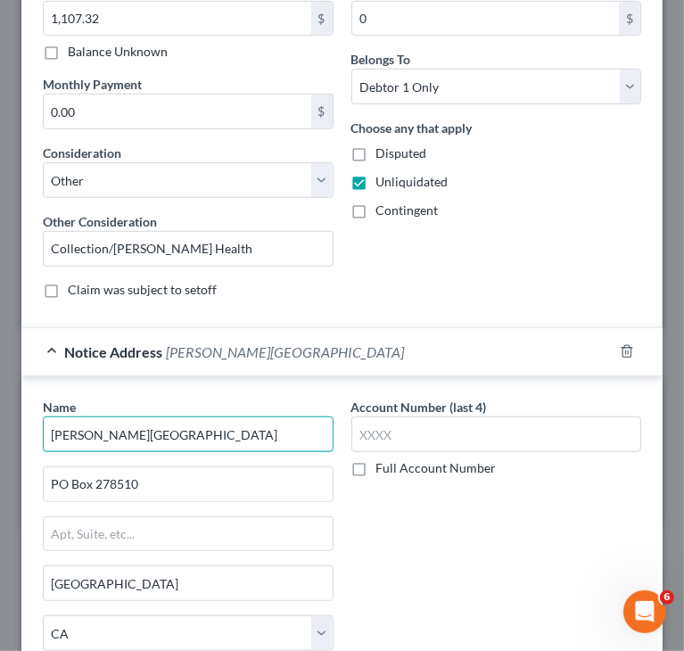
click at [89, 429] on input "[PERSON_NAME][GEOGRAPHIC_DATA]" at bounding box center [188, 435] width 291 height 36
drag, startPoint x: 88, startPoint y: 429, endPoint x: 352, endPoint y: 424, distance: 263.3
click at [349, 424] on div "Name * [PERSON_NAME][GEOGRAPHIC_DATA] [GEOGRAPHIC_DATA][US_STATE] CA CO [GEOGRA…" at bounding box center [342, 573] width 617 height 350
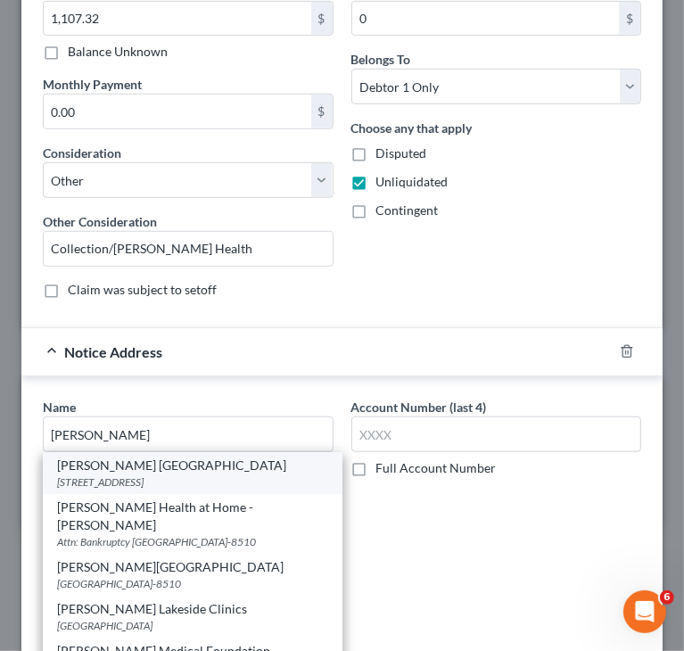
click at [197, 479] on div "[STREET_ADDRESS]" at bounding box center [192, 482] width 271 height 15
type input "[PERSON_NAME] [GEOGRAPHIC_DATA]"
type input "[STREET_ADDRESS]"
type input "Auburn"
type input "95602"
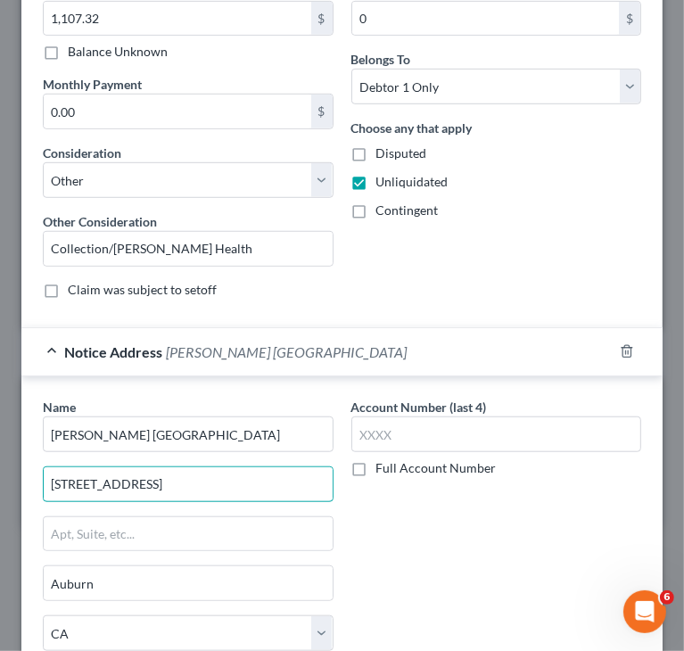
drag, startPoint x: 200, startPoint y: 477, endPoint x: 7, endPoint y: 492, distance: 193.2
click at [7, 492] on div "Edit Unsecured Nonpriority Claim × Creditor * USCB America [STREET_ADDRESS][GEO…" at bounding box center [342, 325] width 684 height 651
click at [107, 480] on input "text" at bounding box center [188, 485] width 289 height 34
type input "Attn: Bankruptcy Dept"
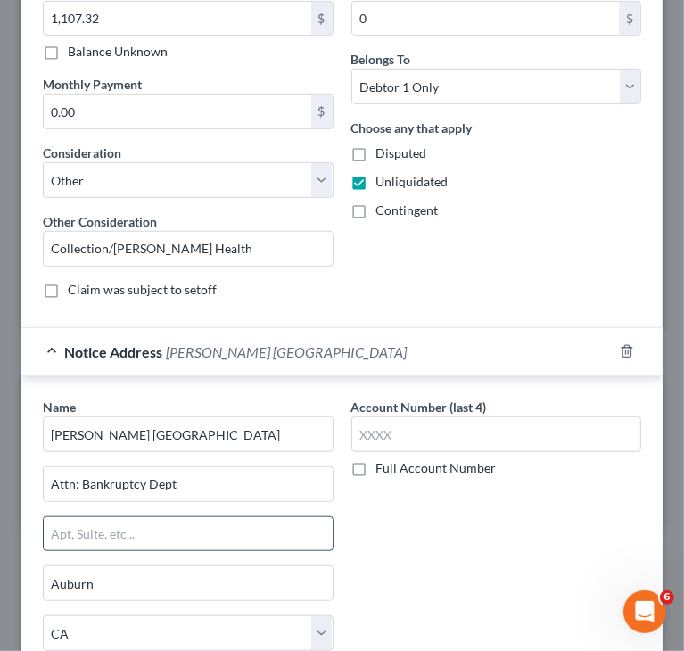
click at [146, 529] on input "text" at bounding box center [188, 534] width 289 height 34
paste input "[STREET_ADDRESS]"
type input "[STREET_ADDRESS]"
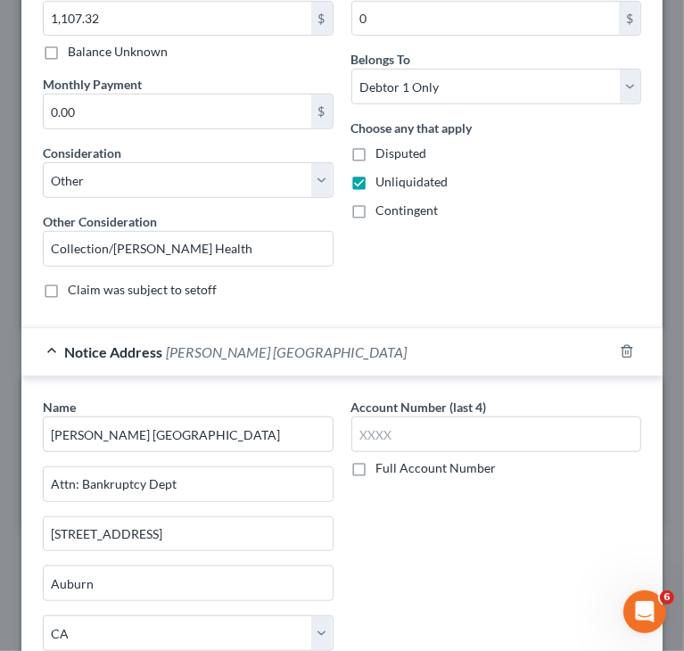
click at [444, 506] on div "Account Number (last 4) Full Account Number" at bounding box center [497, 573] width 309 height 350
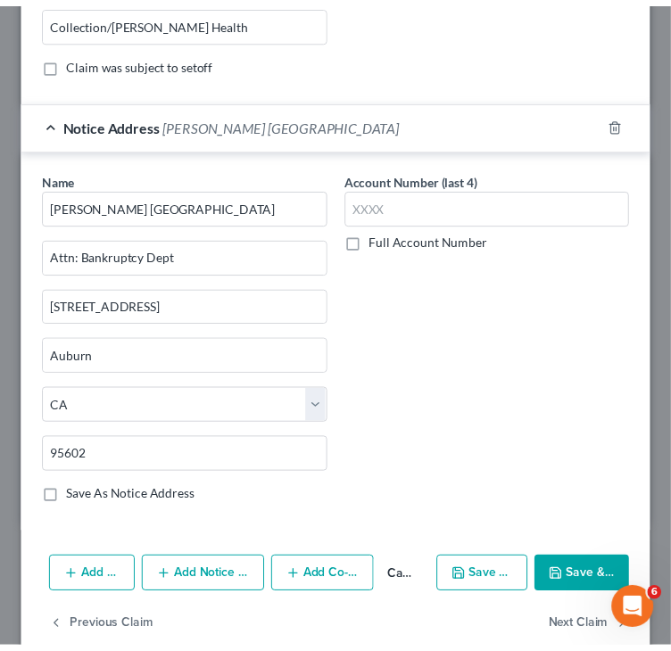
scroll to position [785, 0]
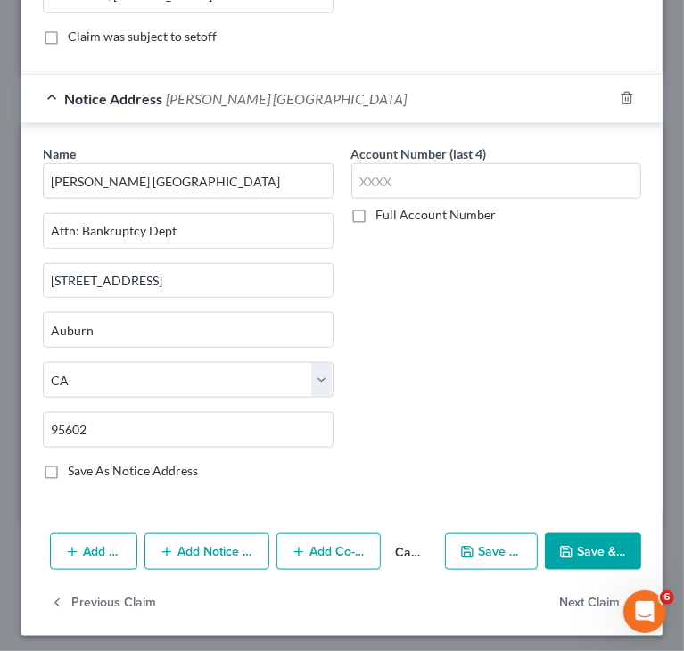
click at [564, 552] on polyline "button" at bounding box center [567, 554] width 6 height 4
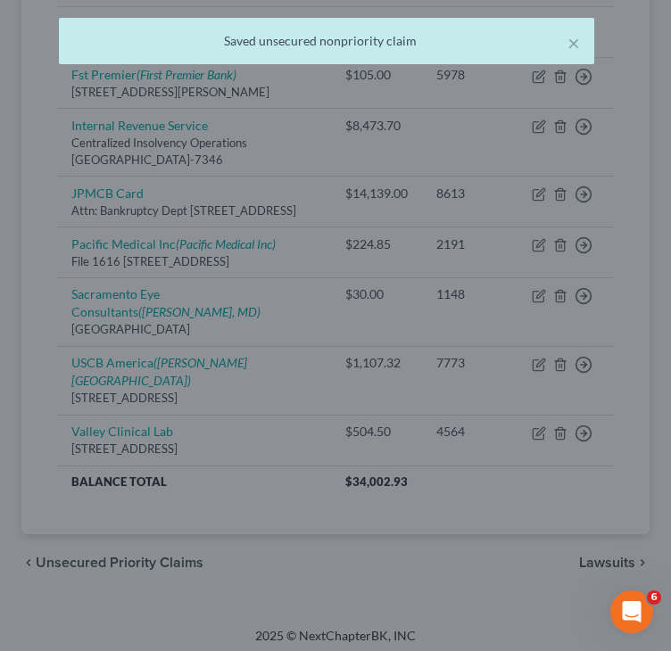
scroll to position [0, 0]
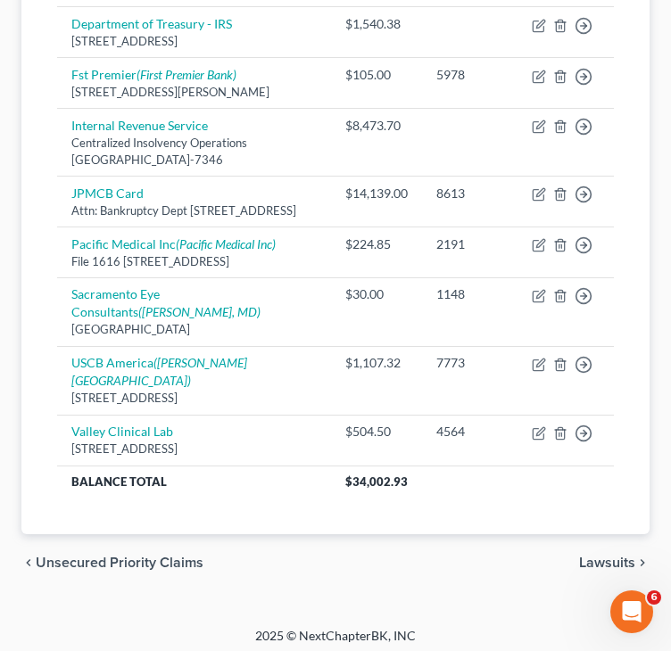
click at [46, 209] on div "Creditor expand_more expand_less unfold_more Balance expand_more expand_less un…" at bounding box center [335, 153] width 585 height 762
click at [35, 242] on div "Unsecured Nonpriority Claims New Claim Import CSV Export CSV Delete All Credito…" at bounding box center [335, 112] width 628 height 843
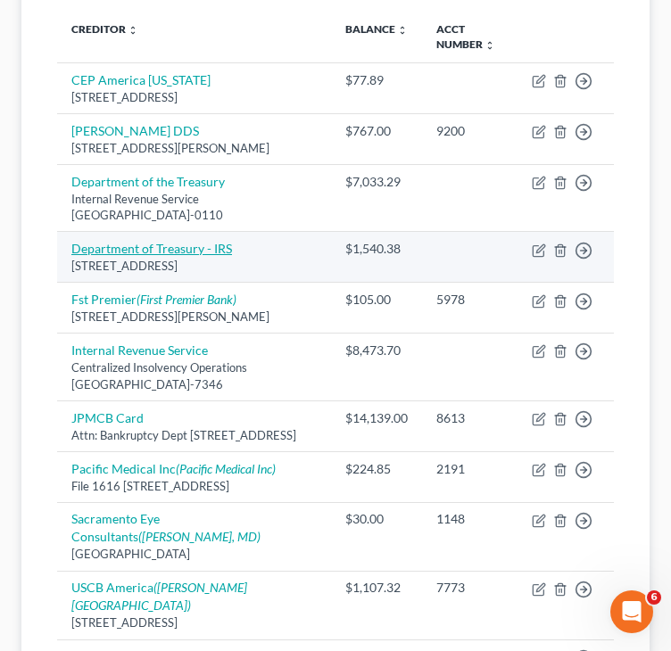
scroll to position [268, 0]
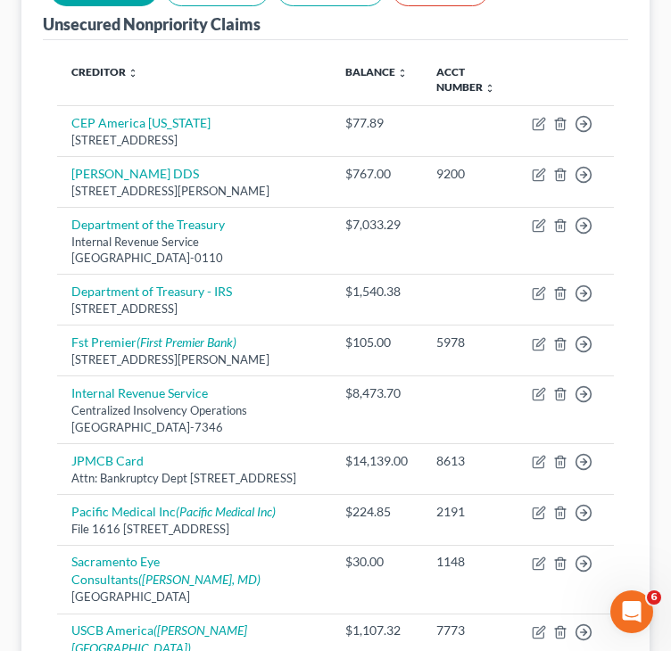
click at [44, 286] on div "Creditor expand_more expand_less unfold_more Balance expand_more expand_less un…" at bounding box center [335, 421] width 585 height 762
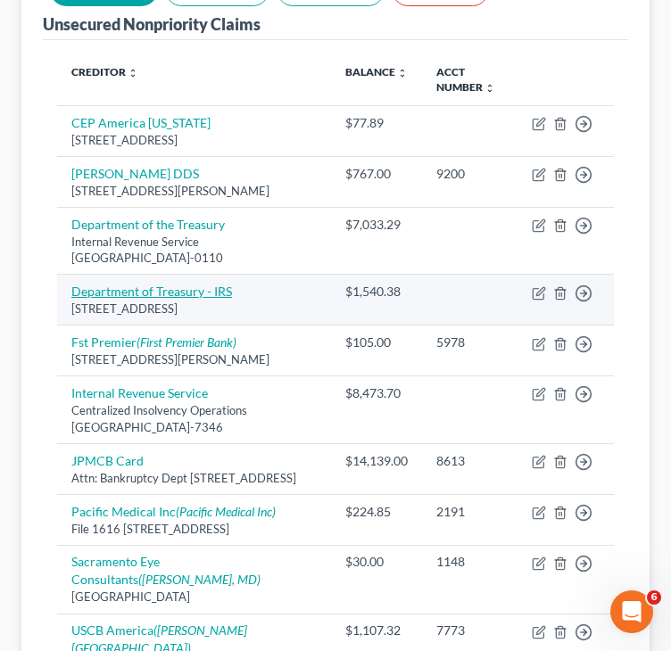
click at [121, 294] on link "Department of Treasury - IRS" at bounding box center [151, 291] width 161 height 15
select select "36"
select select "7"
select select "4"
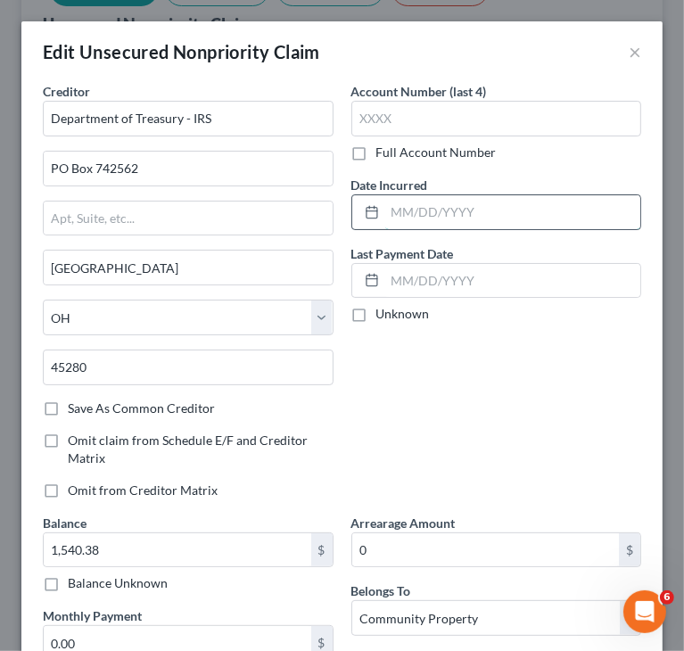
click at [486, 212] on input "text" at bounding box center [513, 212] width 256 height 34
drag, startPoint x: 497, startPoint y: 212, endPoint x: 332, endPoint y: 241, distance: 167.5
click at [332, 240] on div "Creditor * Department of Treasury - IRS PO Box 742562 [GEOGRAPHIC_DATA] [US_STA…" at bounding box center [342, 429] width 617 height 694
type input "[DATE]"
click at [453, 158] on label "Full Account Number" at bounding box center [437, 153] width 120 height 18
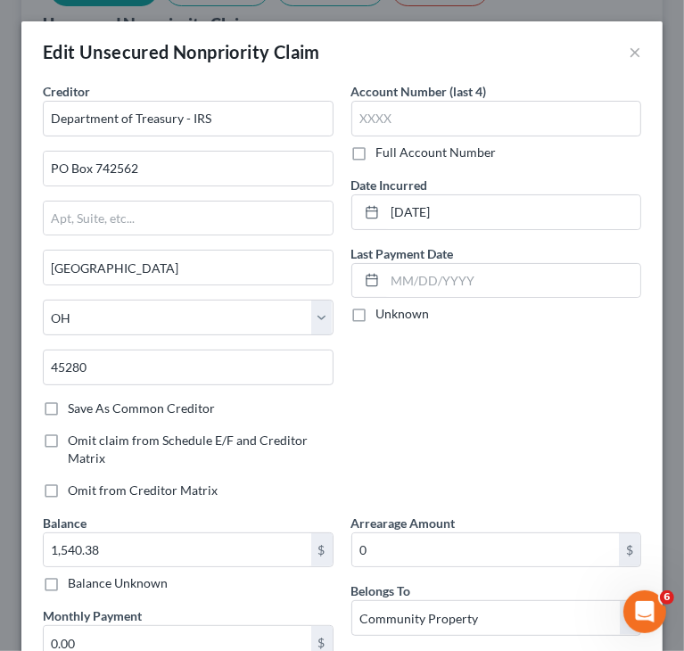
click at [395, 155] on input "Full Account Number" at bounding box center [390, 150] width 12 height 12
click at [449, 124] on input "text" at bounding box center [497, 119] width 291 height 36
type input "CP504"
click at [480, 403] on div "Account Number CP504 Full Account Number Date Incurred [DATE] Last Payment Date…" at bounding box center [497, 298] width 309 height 432
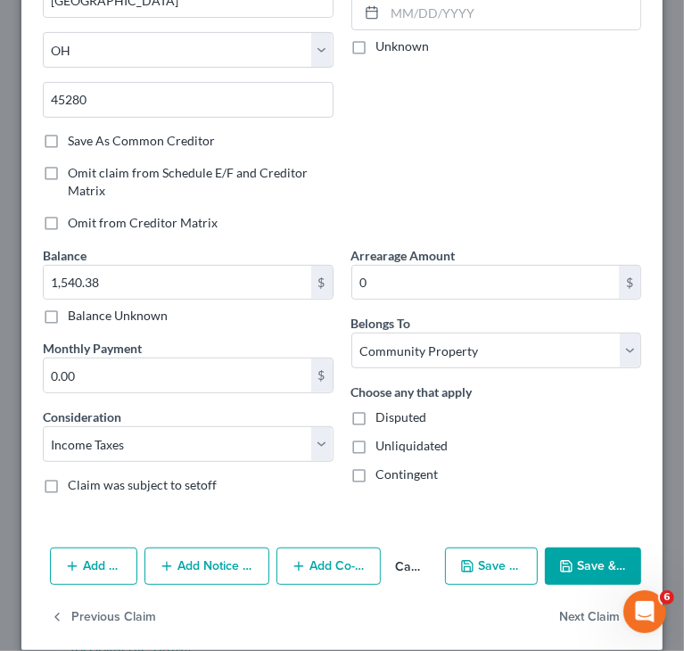
click at [510, 186] on div "Account Number CP504 Full Account Number Date Incurred [DATE] Last Payment Date…" at bounding box center [497, 30] width 309 height 432
click at [587, 565] on button "Save & Close" at bounding box center [593, 566] width 96 height 37
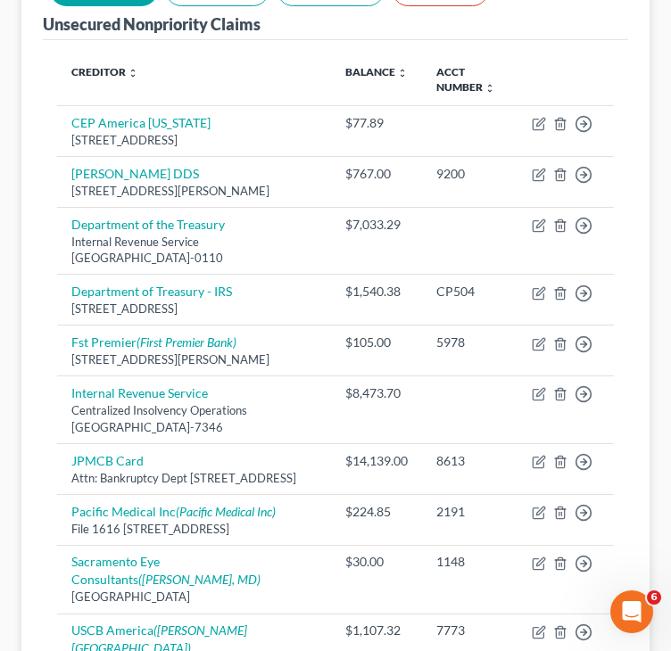
click at [46, 472] on div "Creditor expand_more expand_less unfold_more Balance expand_more expand_less un…" at bounding box center [335, 421] width 585 height 762
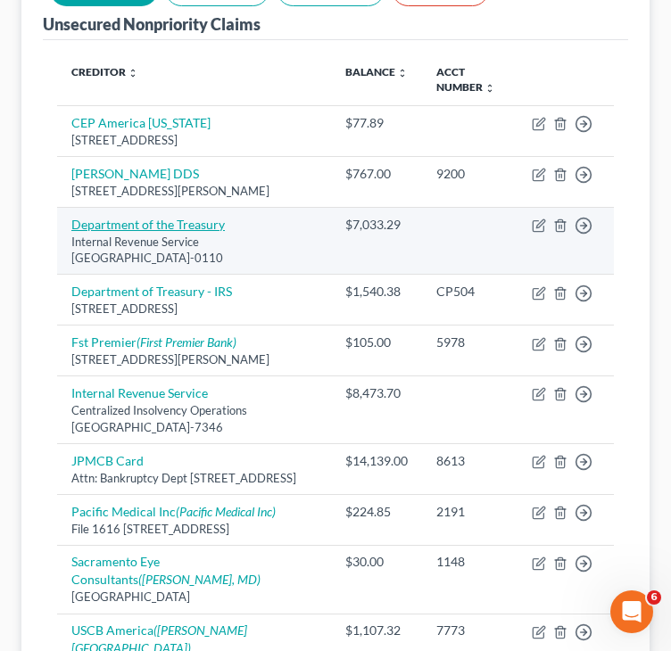
click at [175, 223] on link "Department of the Treasury" at bounding box center [147, 224] width 153 height 15
select select "36"
select select "7"
select select "4"
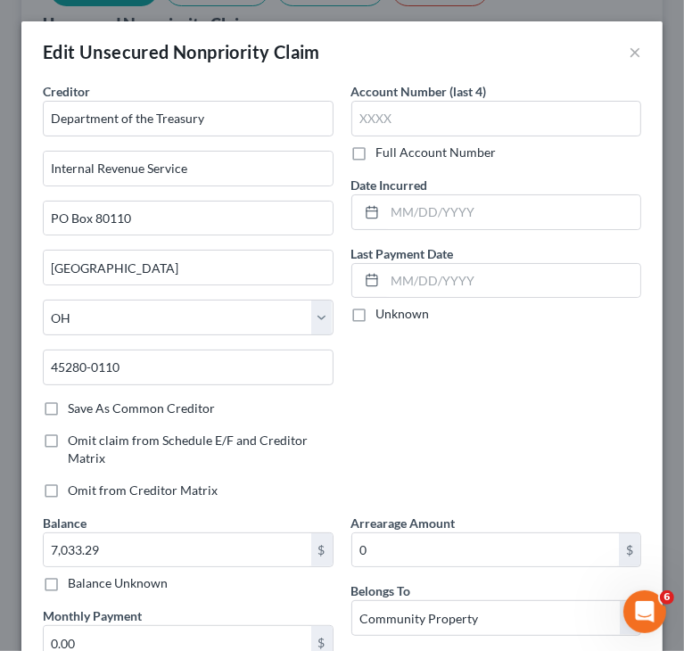
click at [501, 382] on div "Account Number (last 4) Full Account Number Date Incurred Last Payment Date Unk…" at bounding box center [497, 298] width 309 height 432
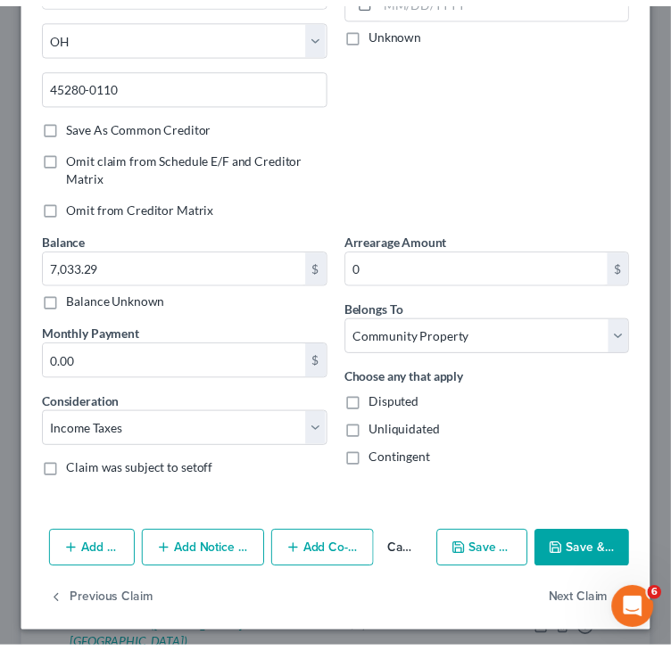
scroll to position [286, 0]
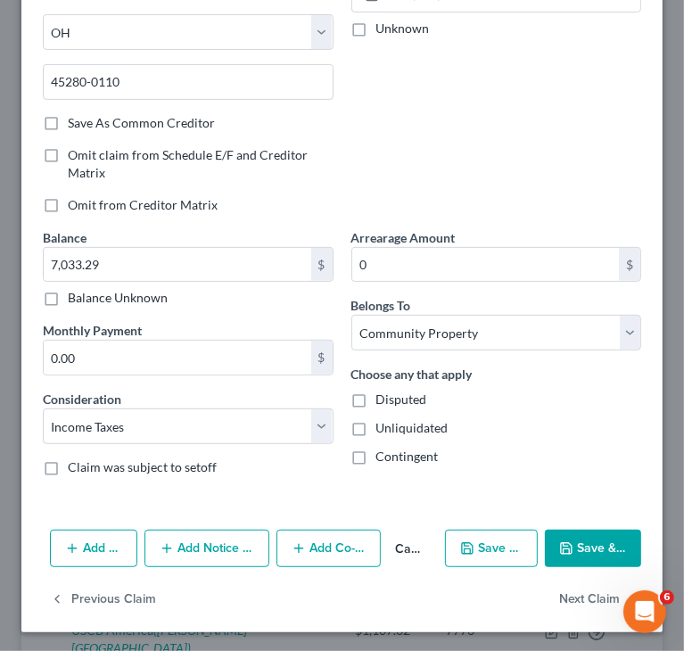
click at [575, 397] on div "Disputed" at bounding box center [497, 400] width 291 height 18
click at [613, 542] on button "Save & Close" at bounding box center [593, 548] width 96 height 37
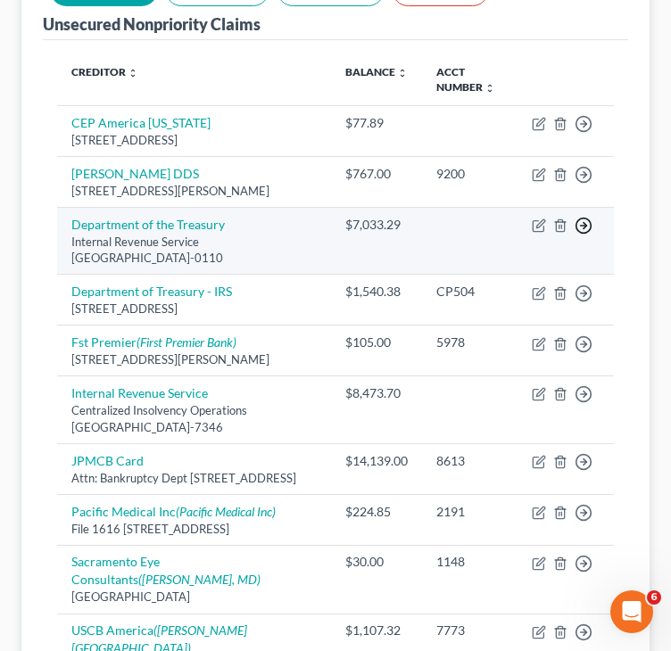
click at [580, 219] on circle "button" at bounding box center [583, 226] width 15 height 15
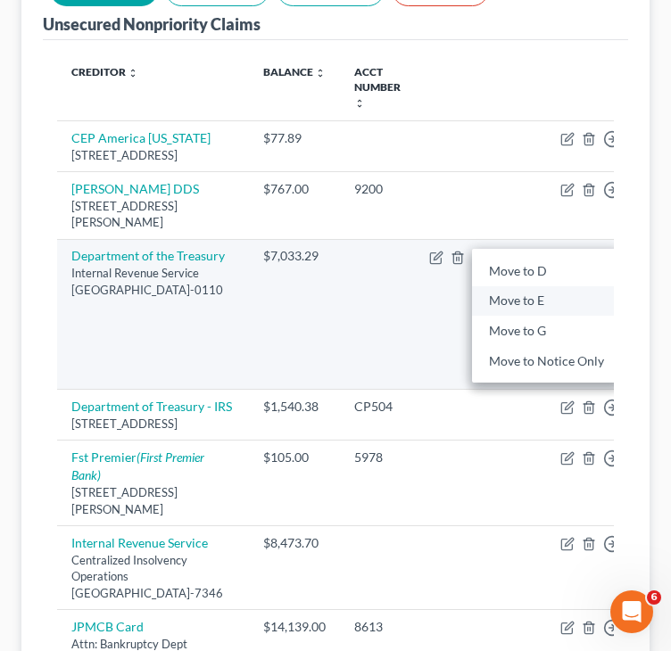
click at [516, 317] on link "Move to E" at bounding box center [546, 301] width 149 height 30
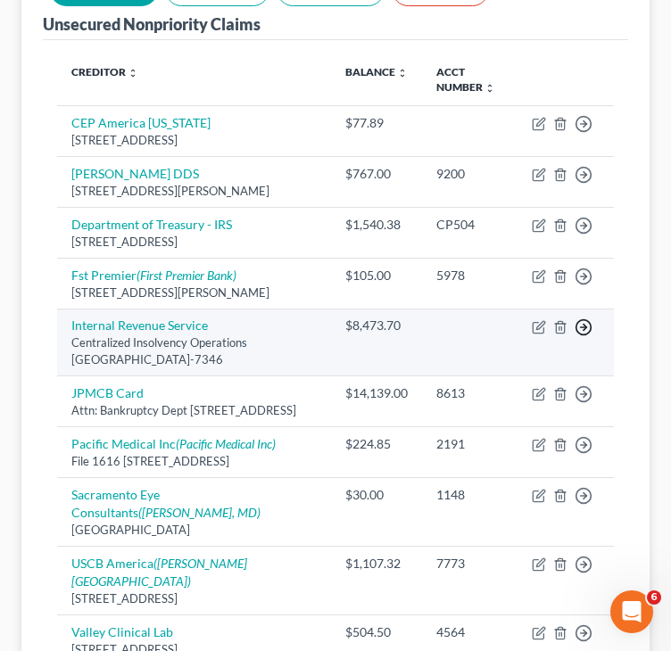
click at [582, 321] on icon "button" at bounding box center [584, 328] width 18 height 18
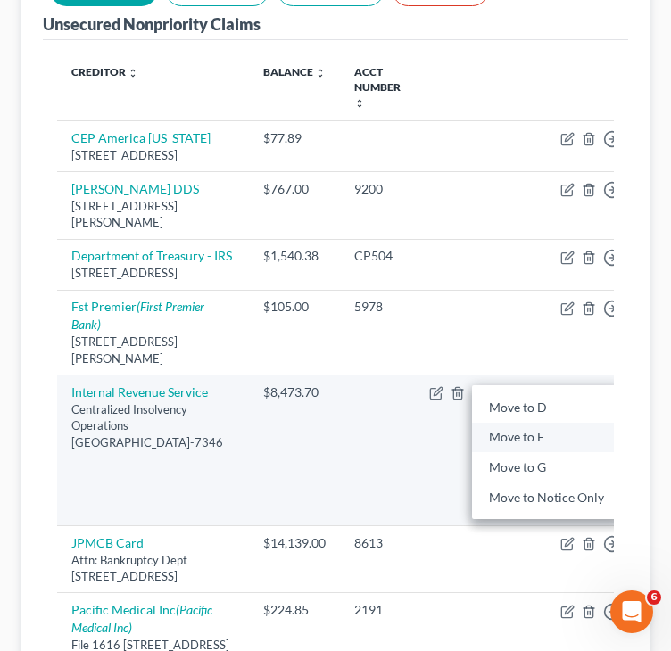
click at [511, 452] on link "Move to E" at bounding box center [546, 437] width 149 height 30
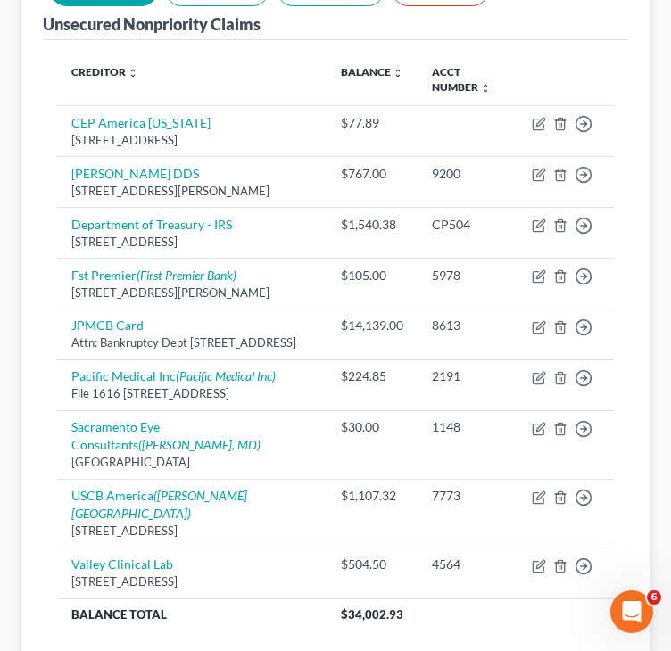
click at [46, 449] on div "Creditor expand_more expand_less unfold_more Balance expand_more expand_less un…" at bounding box center [335, 353] width 585 height 627
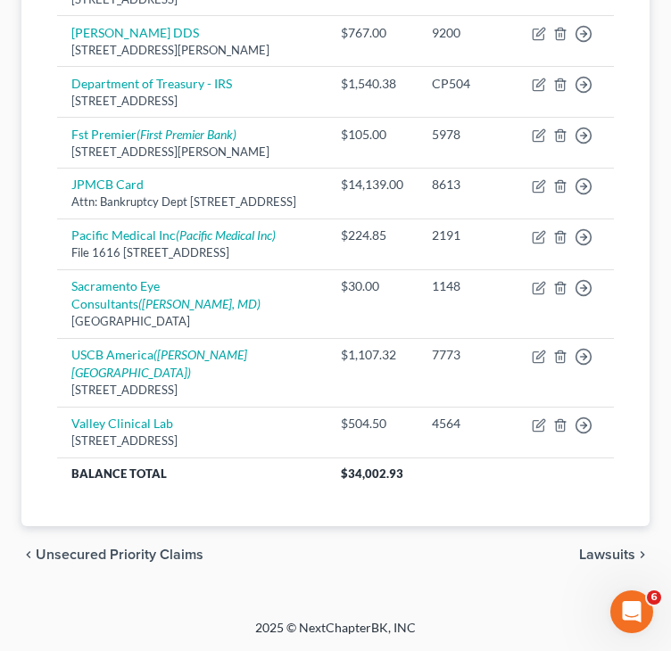
scroll to position [456, 0]
click at [84, 559] on span "Unsecured Priority Claims" at bounding box center [120, 555] width 168 height 14
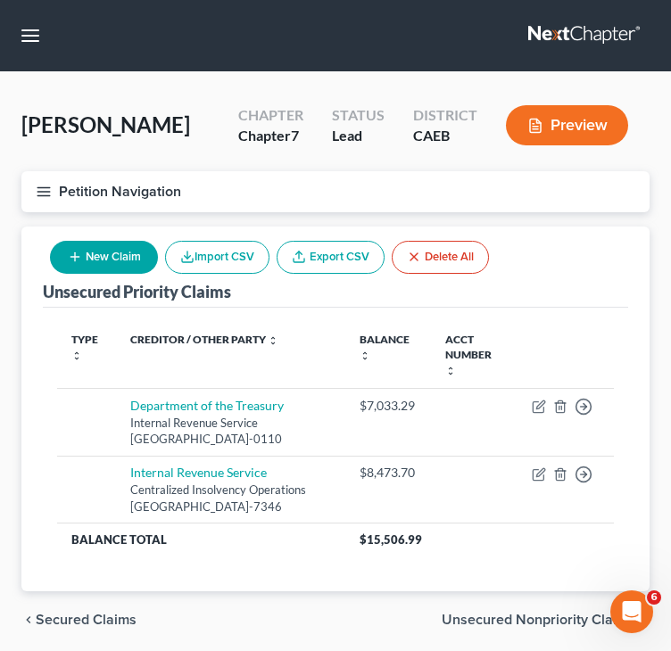
click at [509, 616] on span "Unsecured Nonpriority Claims" at bounding box center [539, 620] width 194 height 14
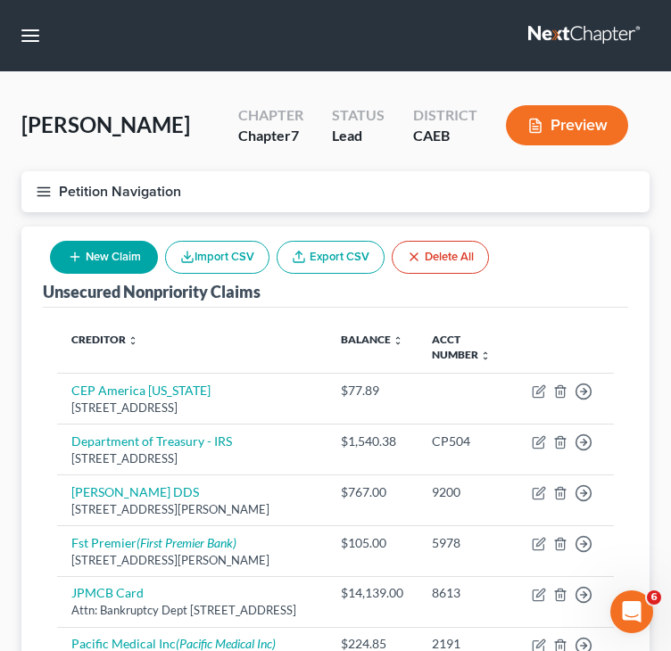
click at [114, 269] on button "New Claim" at bounding box center [104, 257] width 108 height 33
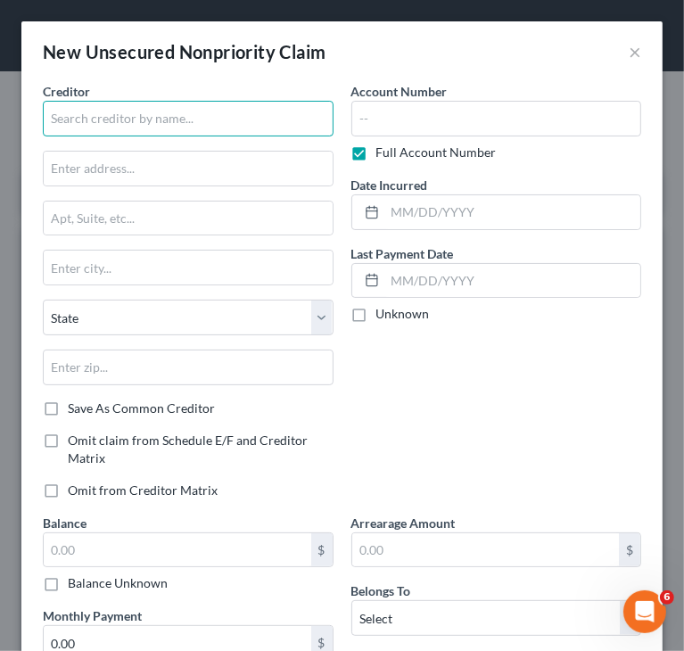
click at [193, 116] on input "text" at bounding box center [188, 119] width 291 height 36
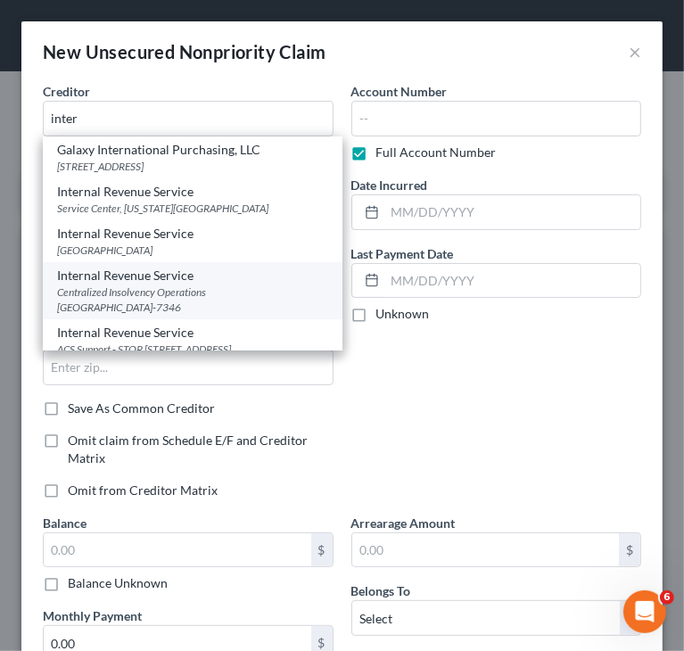
click at [166, 312] on div "Centralized Insolvency Operations [GEOGRAPHIC_DATA]-7346" at bounding box center [192, 300] width 271 height 30
type input "Internal Revenue Service"
type input "Centralized Insolvency Operations"
type input "PO Box 7346"
type input "[GEOGRAPHIC_DATA]"
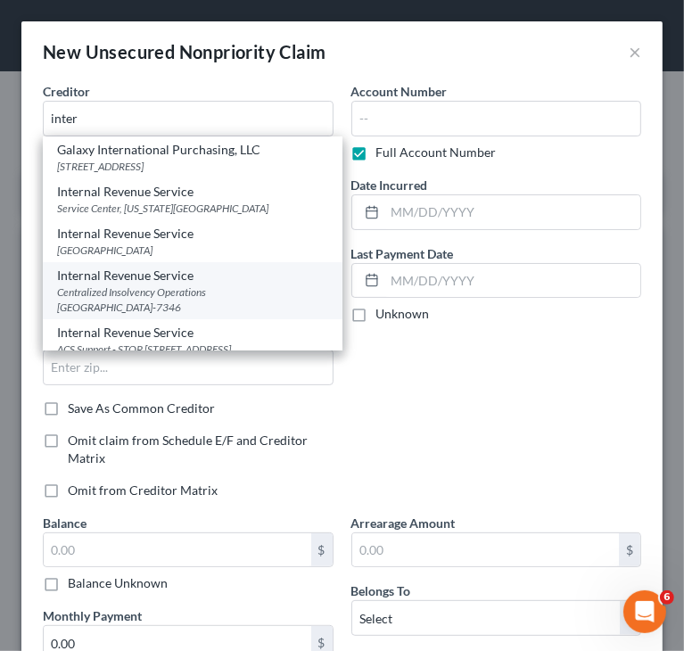
select select "39"
type input "19101-7346"
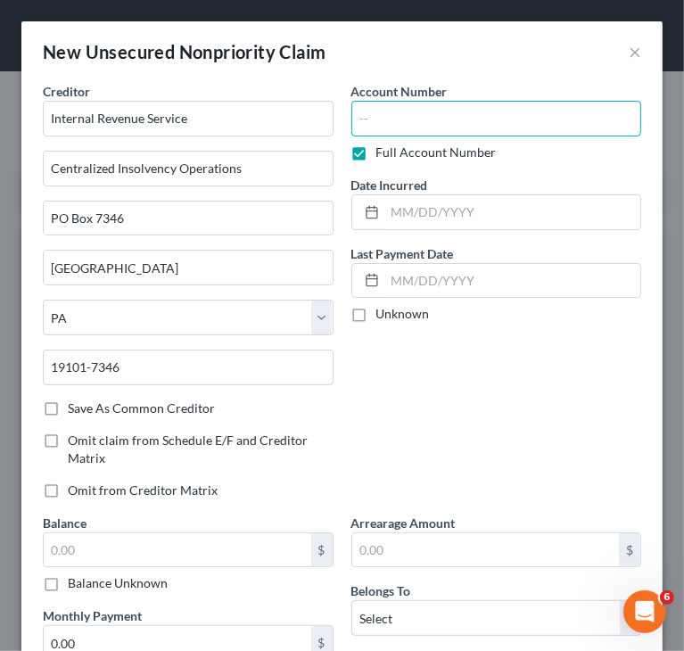
click at [530, 126] on input "text" at bounding box center [497, 119] width 291 height 36
paste input "CP50"
type input "CP50"
click at [384, 161] on label "Full Account Number" at bounding box center [437, 153] width 120 height 18
click at [384, 155] on input "Full Account Number" at bounding box center [390, 150] width 12 height 12
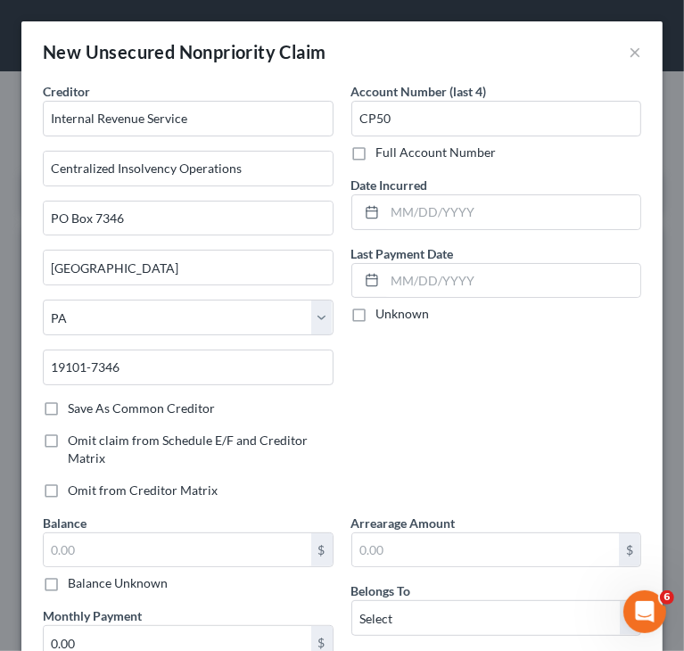
click at [391, 159] on label "Full Account Number" at bounding box center [437, 153] width 120 height 18
click at [391, 155] on input "Full Account Number" at bounding box center [390, 150] width 12 height 12
click at [430, 129] on input "CP50" at bounding box center [497, 119] width 291 height 36
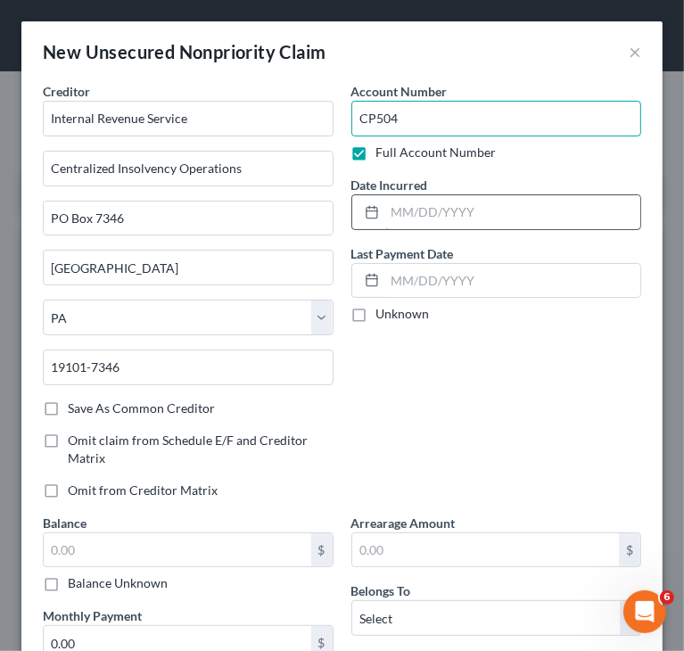
type input "CP504"
click at [523, 212] on input "text" at bounding box center [513, 212] width 256 height 34
type input "[DATE]"
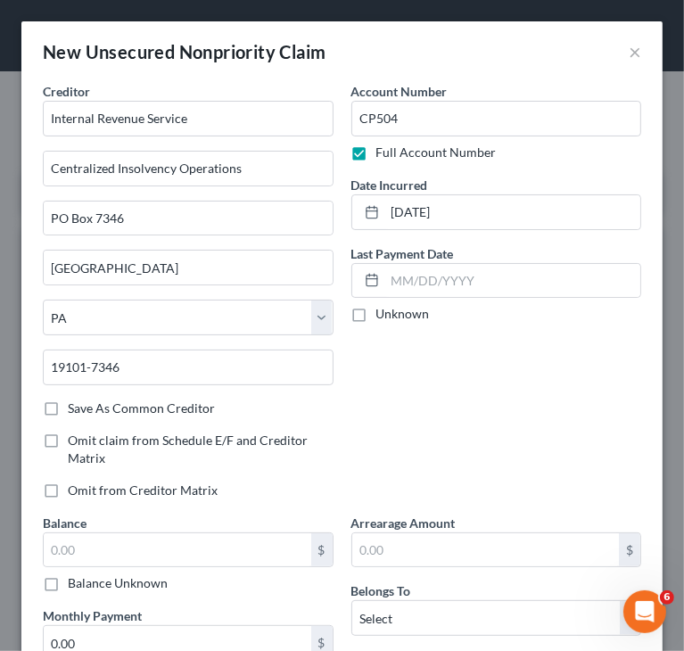
click at [459, 370] on div "Account Number CP504 Full Account Number Date Incurred [DATE] Last Payment Date…" at bounding box center [497, 298] width 309 height 432
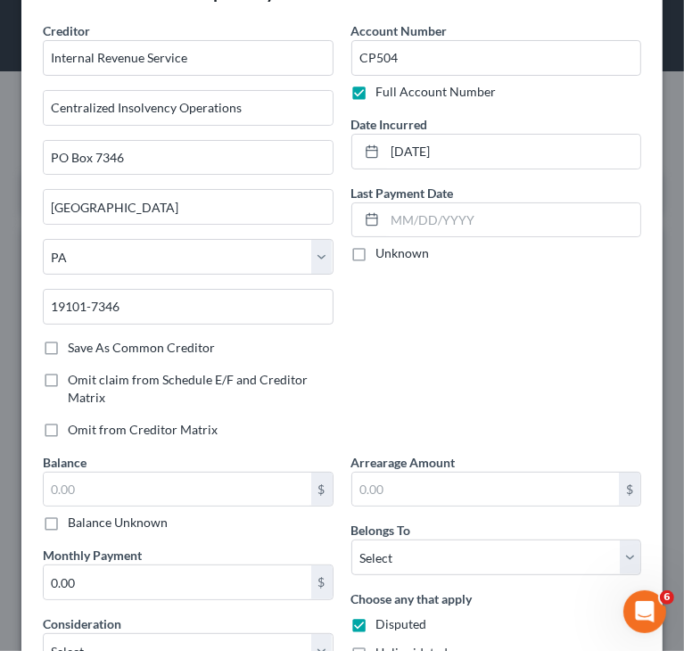
scroll to position [89, 0]
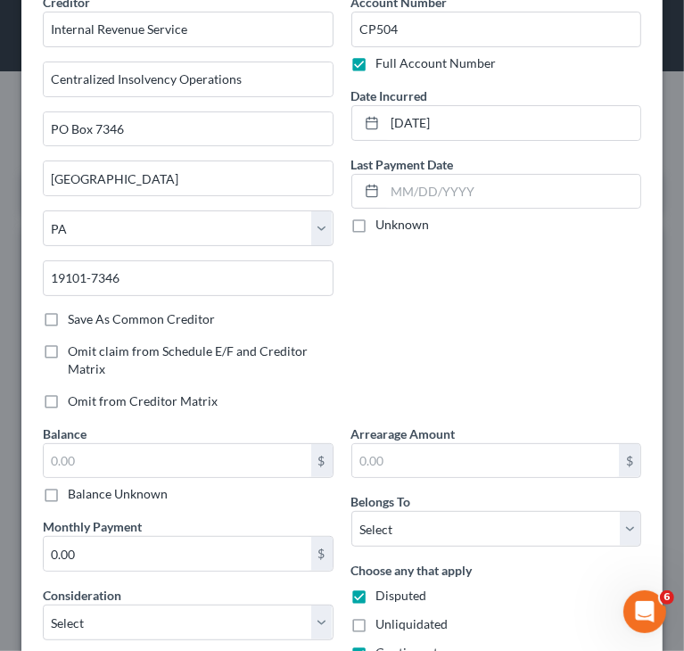
click at [543, 295] on div "Account Number CP504 Full Account Number Date Incurred [DATE] Last Payment Date…" at bounding box center [497, 209] width 309 height 432
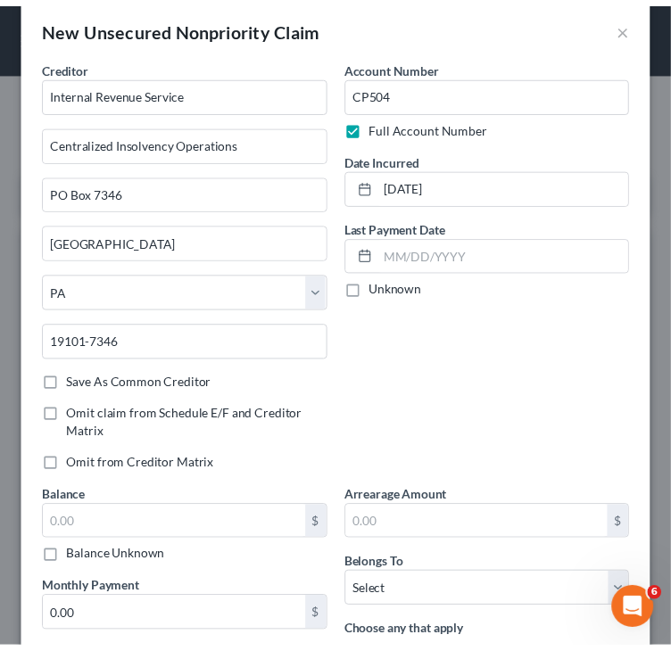
scroll to position [0, 0]
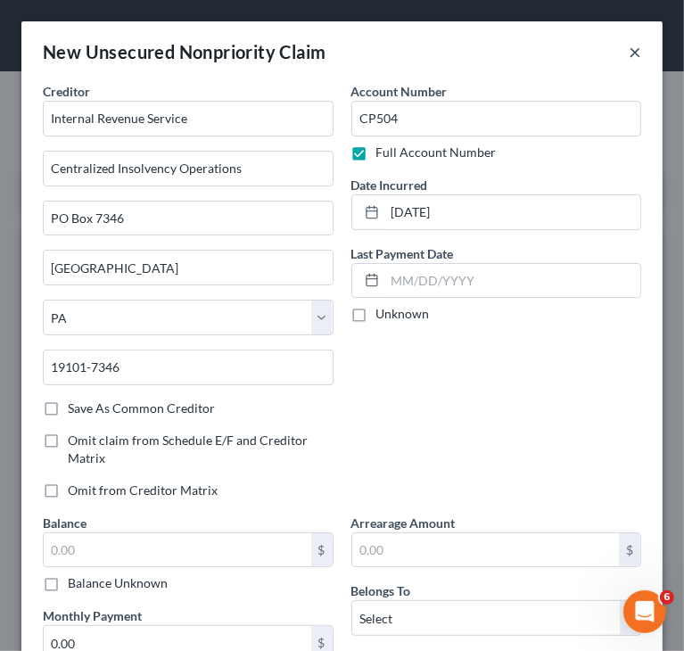
click at [629, 54] on button "×" at bounding box center [635, 51] width 12 height 21
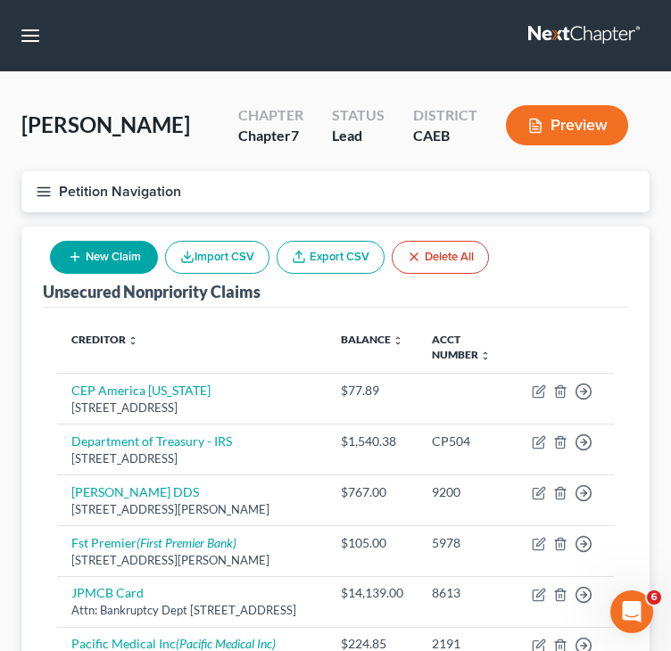
click at [35, 443] on div "Unsecured Nonpriority Claims New Claim Import CSV Export CSV Delete All Credito…" at bounding box center [335, 581] width 628 height 708
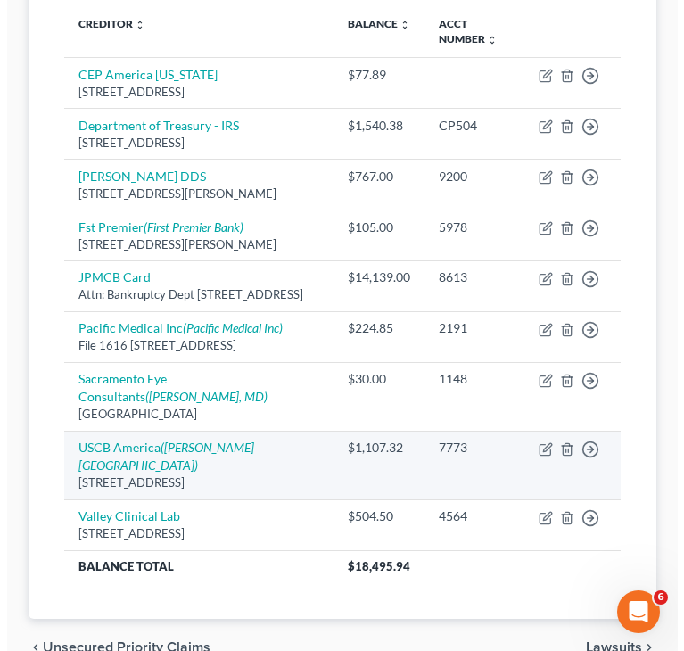
scroll to position [357, 0]
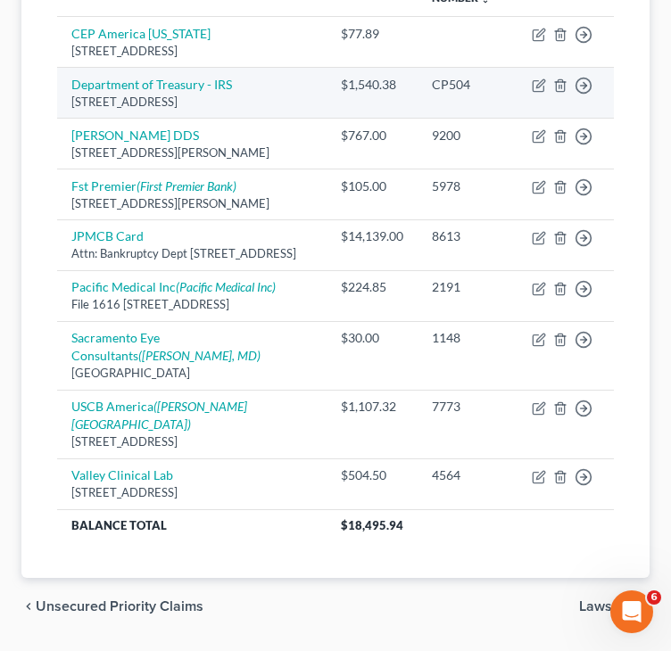
click at [195, 94] on div "[STREET_ADDRESS]" at bounding box center [191, 102] width 241 height 17
click at [194, 87] on link "Department of Treasury - IRS" at bounding box center [151, 84] width 161 height 15
select select "36"
select select "7"
select select "4"
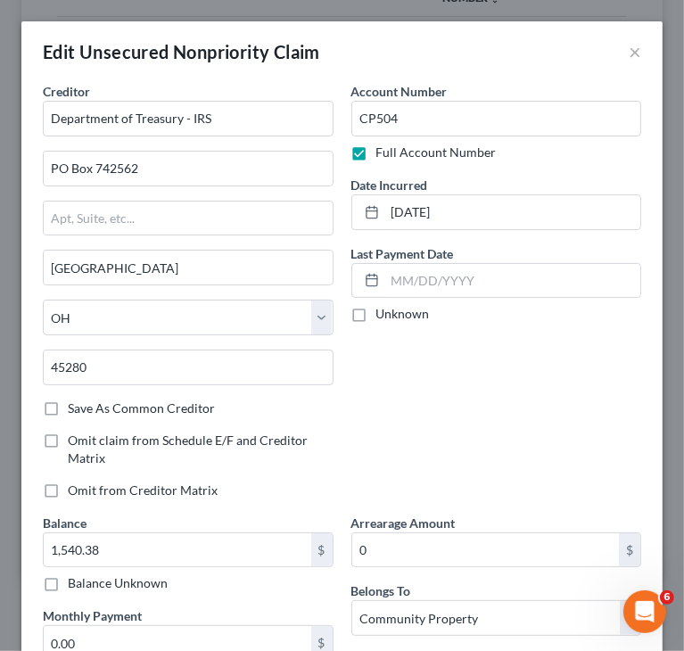
click at [463, 368] on div "Account Number CP504 Full Account Number Date Incurred [DATE] Last Payment Date…" at bounding box center [497, 298] width 309 height 432
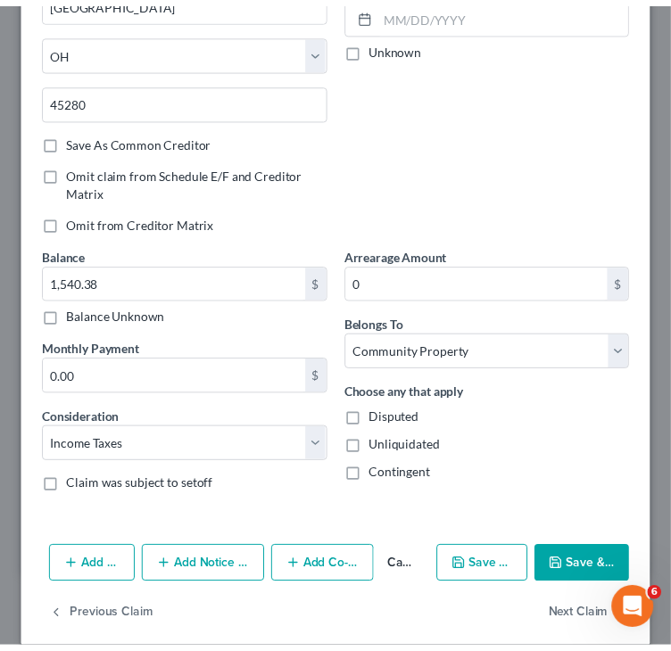
scroll to position [286, 0]
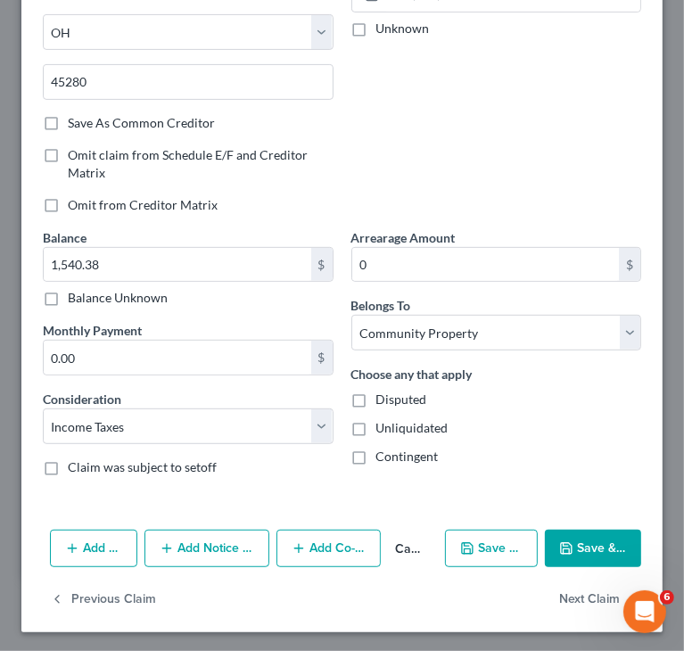
click at [570, 550] on button "Save & Close" at bounding box center [593, 548] width 96 height 37
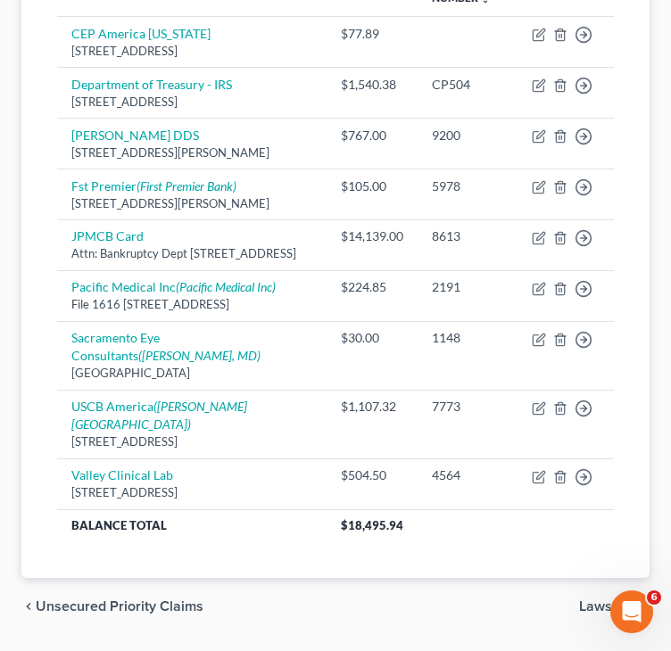
click at [35, 573] on div "Unsecured Nonpriority Claims New Claim Import CSV Export CSV Delete All Credito…" at bounding box center [335, 224] width 628 height 708
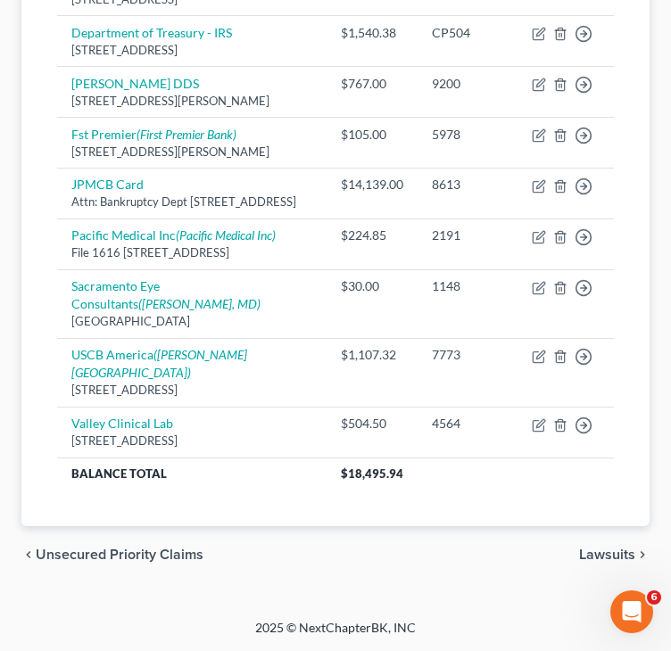
scroll to position [456, 0]
click at [38, 553] on span "Unsecured Priority Claims" at bounding box center [120, 555] width 168 height 14
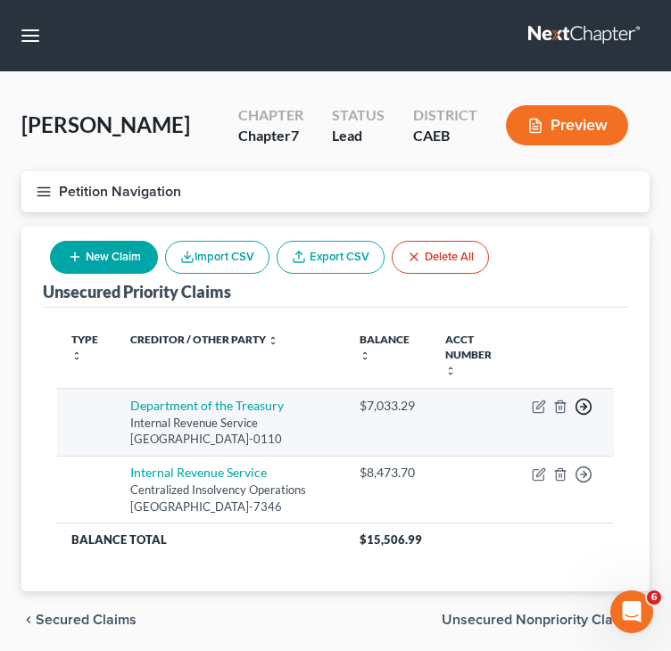
click at [584, 404] on polyline "button" at bounding box center [585, 407] width 3 height 6
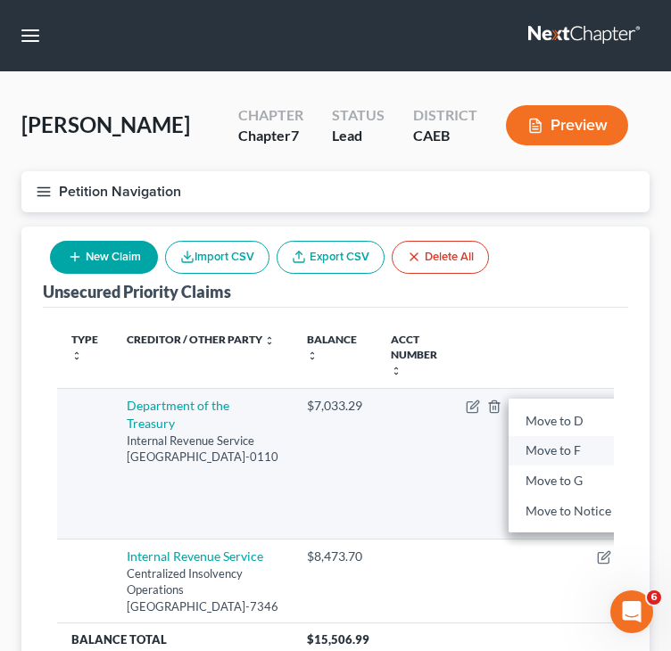
click at [509, 448] on link "Move to F" at bounding box center [583, 450] width 149 height 30
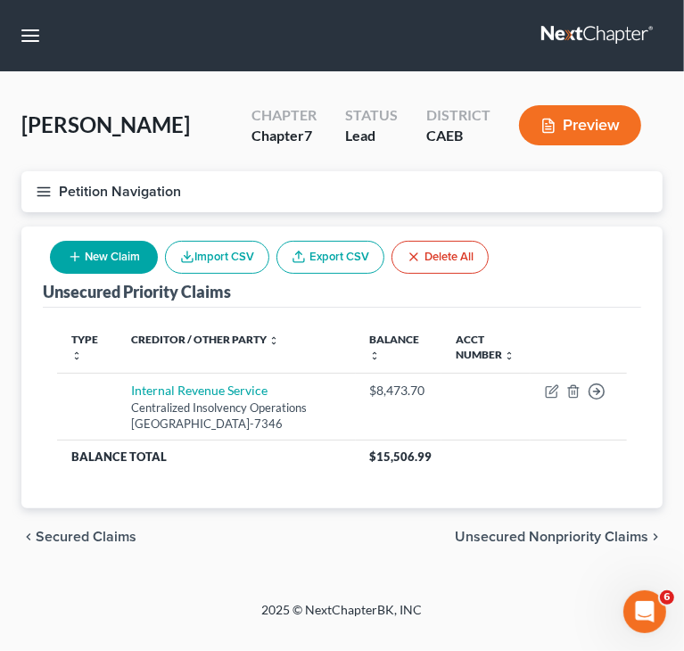
click at [519, 534] on span "Unsecured Nonpriority Claims" at bounding box center [552, 537] width 194 height 14
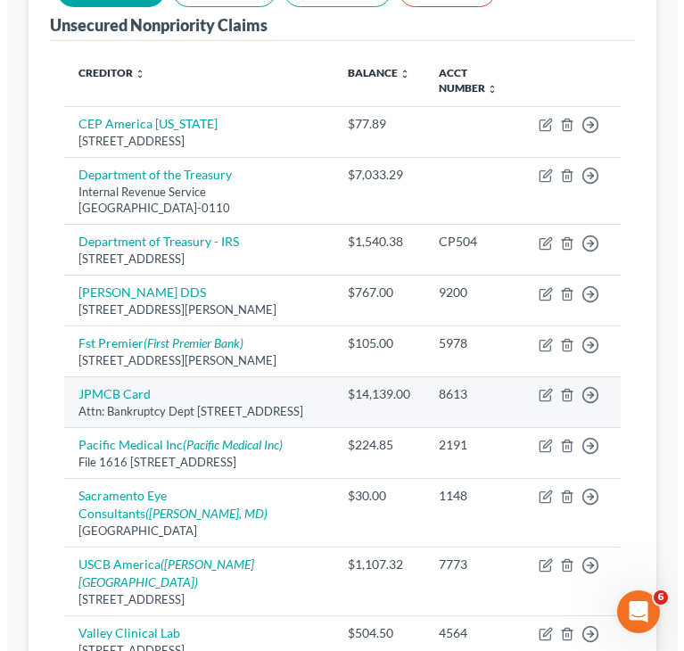
scroll to position [268, 0]
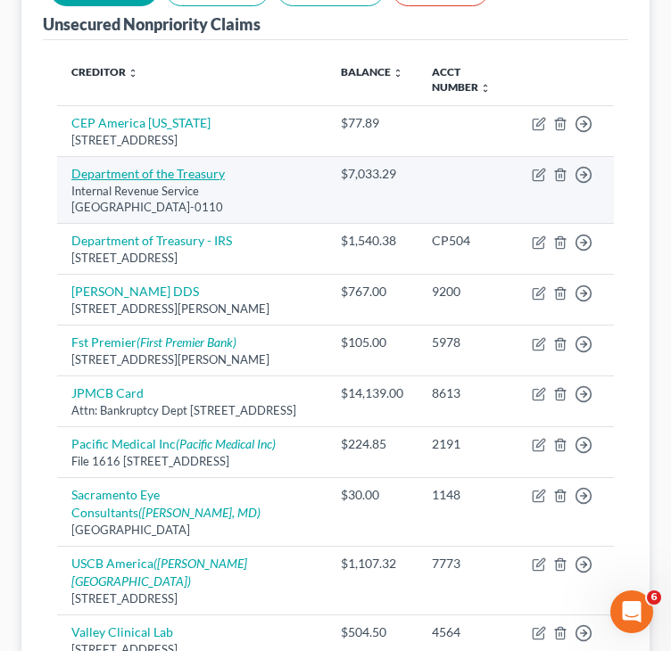
click at [145, 171] on link "Department of the Treasury" at bounding box center [147, 173] width 153 height 15
select select "36"
select select "7"
select select "4"
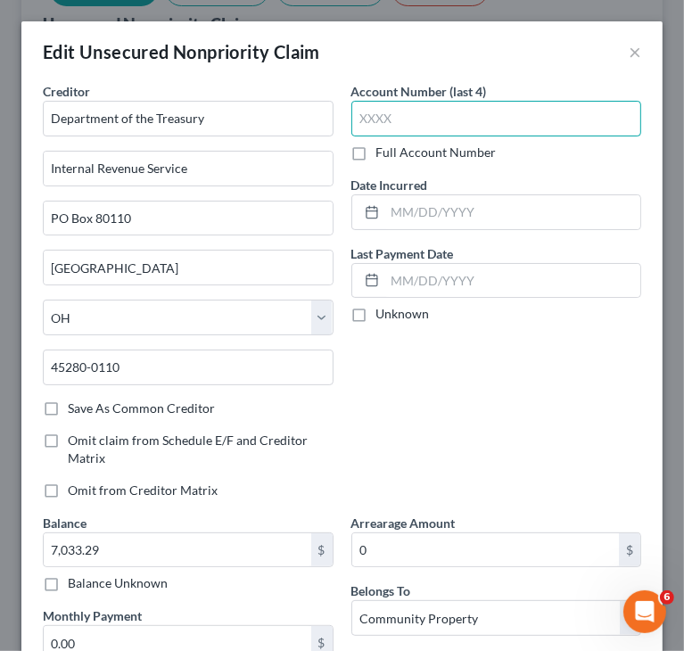
click at [504, 118] on input "text" at bounding box center [497, 119] width 291 height 36
paste input "CP50"
type input "CP50"
click at [425, 155] on label "Full Account Number" at bounding box center [437, 153] width 120 height 18
click at [395, 155] on input "Full Account Number" at bounding box center [390, 150] width 12 height 12
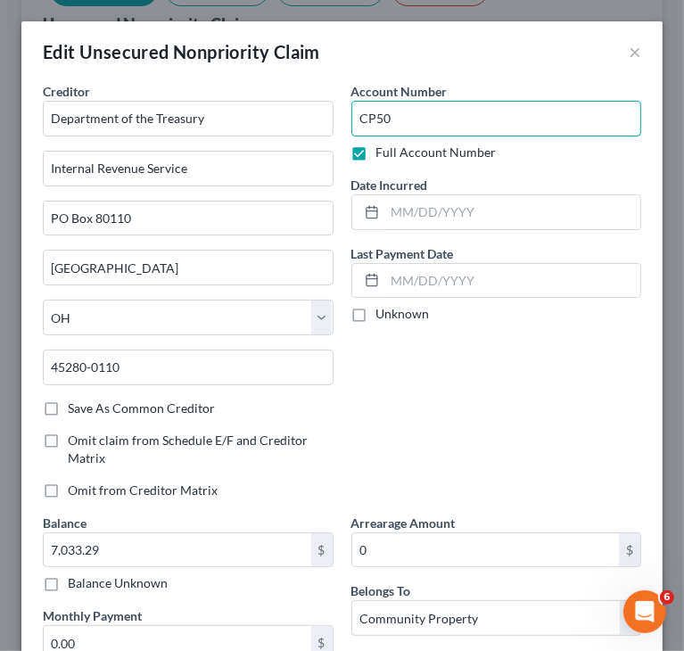
click at [402, 117] on input "CP50" at bounding box center [497, 119] width 291 height 36
type input "CP504"
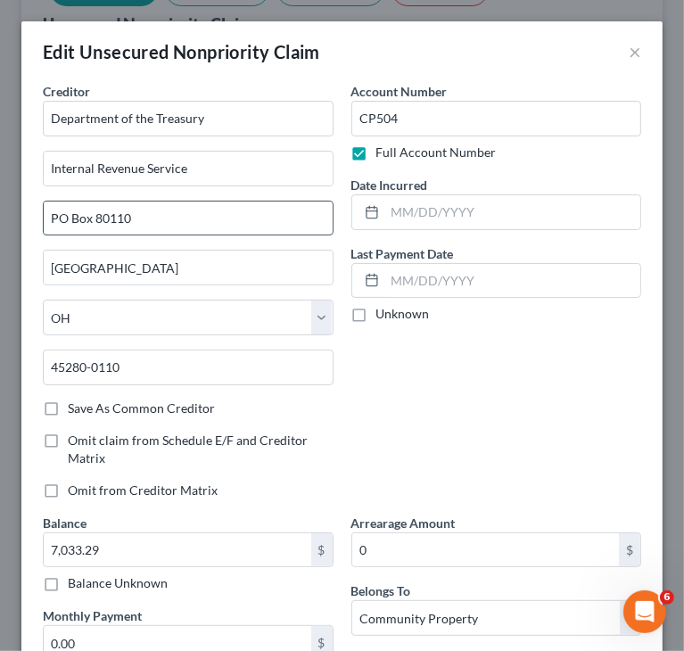
click at [307, 212] on input "PO Box 80110" at bounding box center [188, 219] width 289 height 34
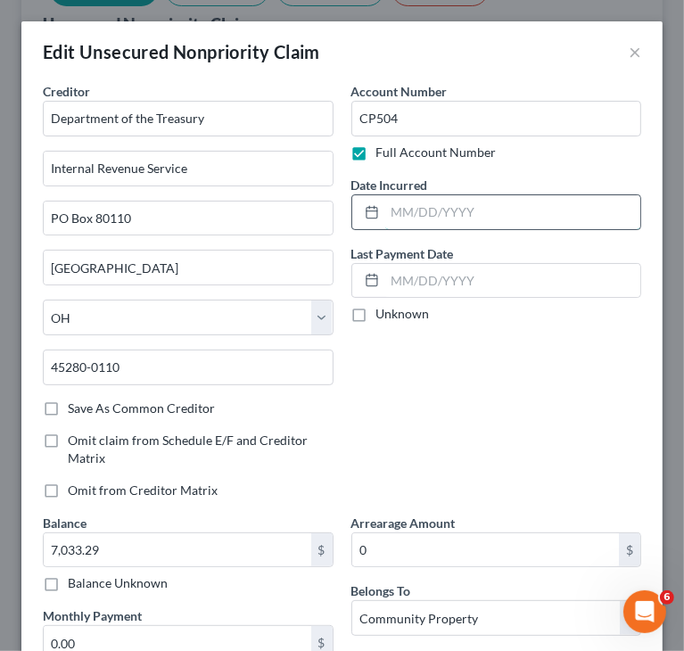
click at [505, 216] on input "text" at bounding box center [513, 212] width 256 height 34
type input "[DATE]"
click at [518, 377] on div "Account Number CP504 Full Account Number Date Incurred [DATE] Last Payment Date…" at bounding box center [497, 298] width 309 height 432
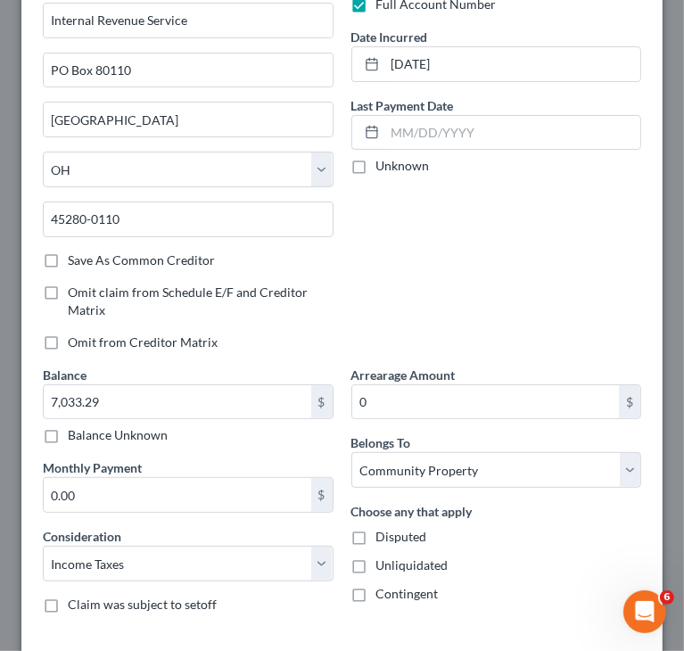
scroll to position [178, 0]
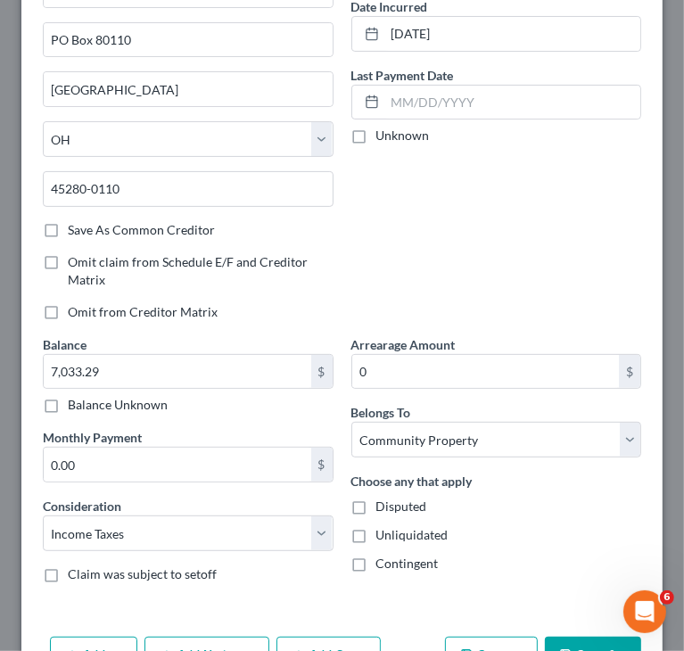
click at [550, 252] on div "Account Number CP504 Full Account Number Date Incurred [DATE] Last Payment Date…" at bounding box center [497, 120] width 309 height 432
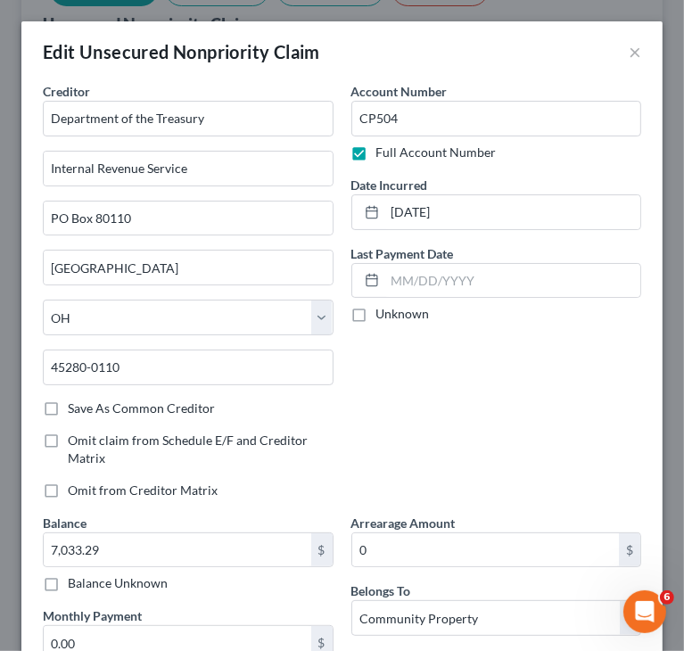
click at [542, 374] on div "Account Number CP504 Full Account Number Date Incurred [DATE] Last Payment Date…" at bounding box center [497, 298] width 309 height 432
click at [530, 344] on div "Account Number CP504 Full Account Number Date Incurred [DATE] Last Payment Date…" at bounding box center [497, 298] width 309 height 432
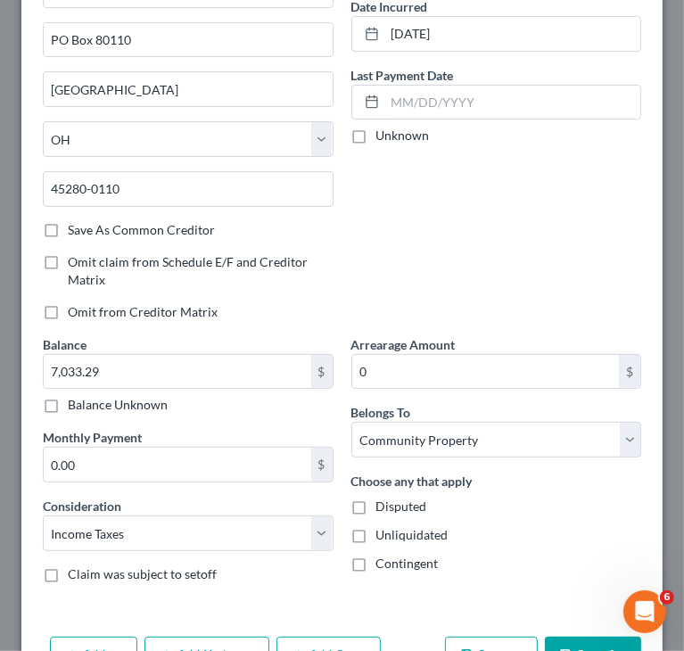
click at [563, 258] on div "Account Number CP504 Full Account Number Date Incurred [DATE] Last Payment Date…" at bounding box center [497, 120] width 309 height 432
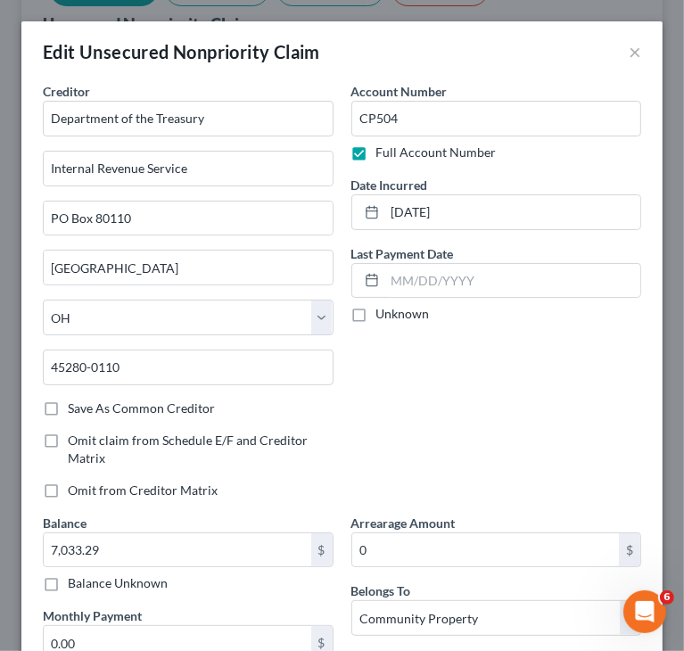
scroll to position [0, 0]
click at [535, 337] on div "Account Number CP504 Full Account Number Date Incurred [DATE] Last Payment Date…" at bounding box center [497, 298] width 309 height 432
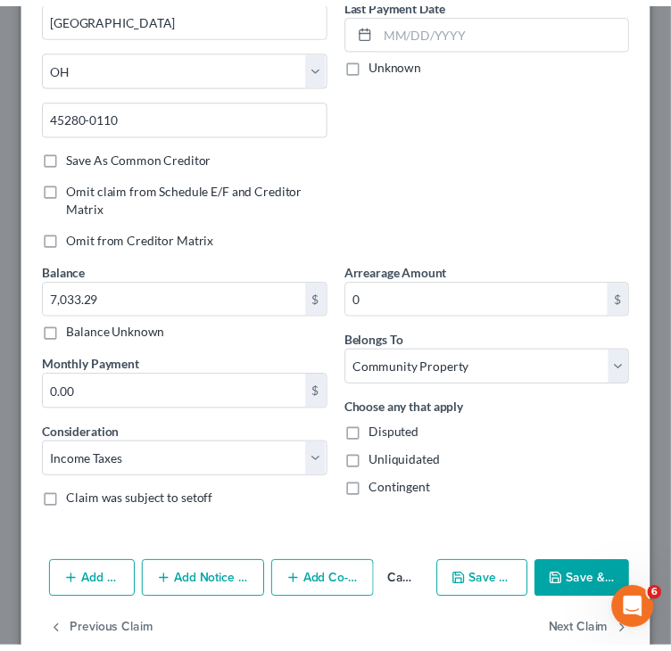
scroll to position [286, 0]
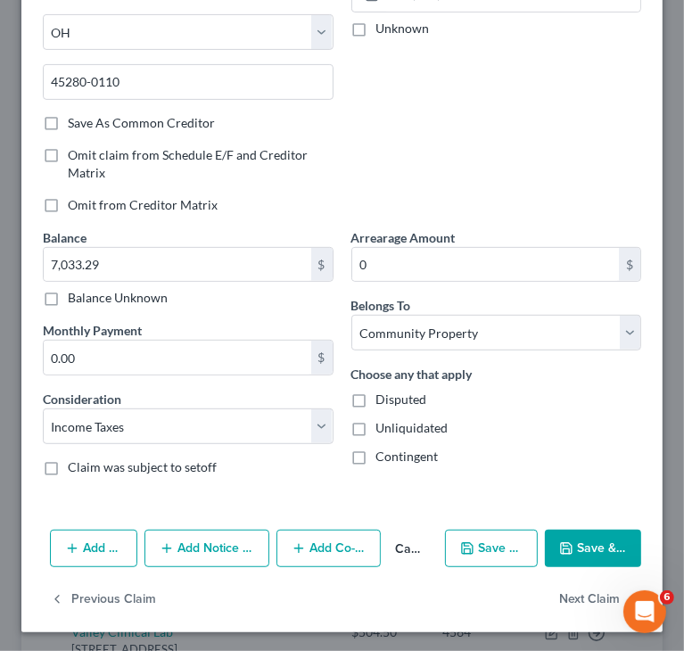
click at [560, 542] on icon "button" at bounding box center [566, 549] width 14 height 14
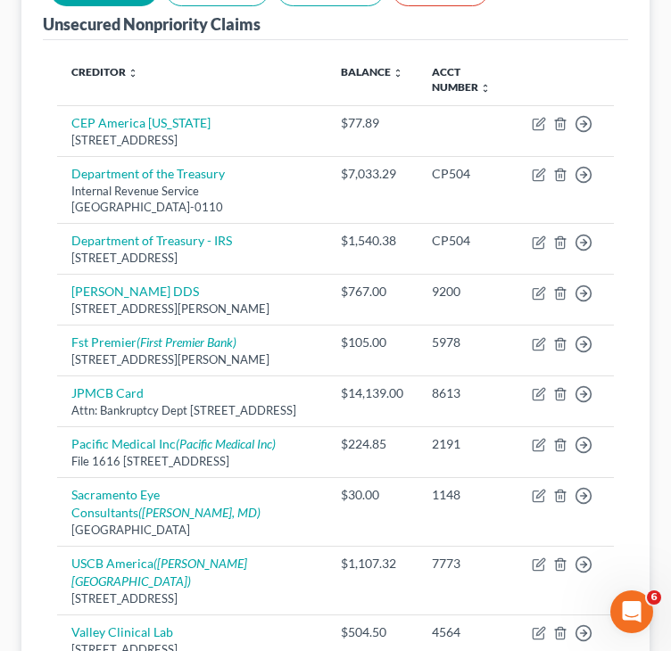
click at [623, 278] on div "Creditor expand_more expand_less unfold_more Balance expand_more expand_less un…" at bounding box center [335, 387] width 585 height 694
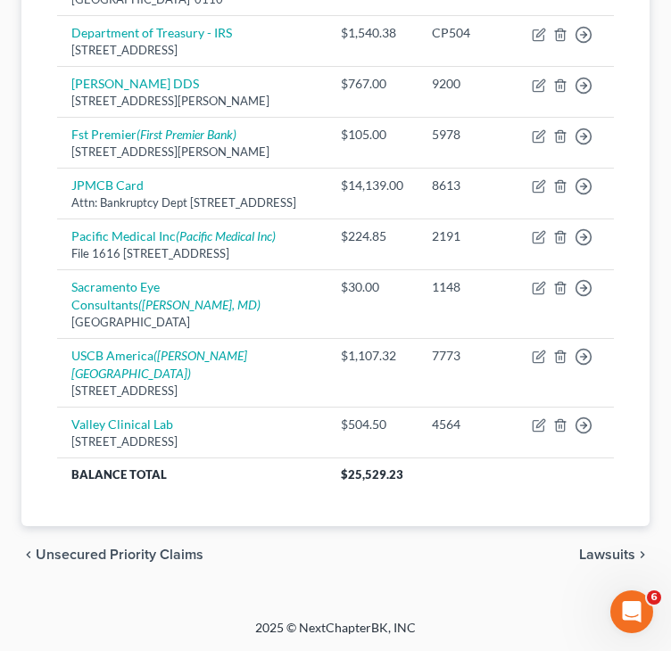
scroll to position [523, 0]
click at [121, 554] on span "Unsecured Priority Claims" at bounding box center [120, 555] width 168 height 14
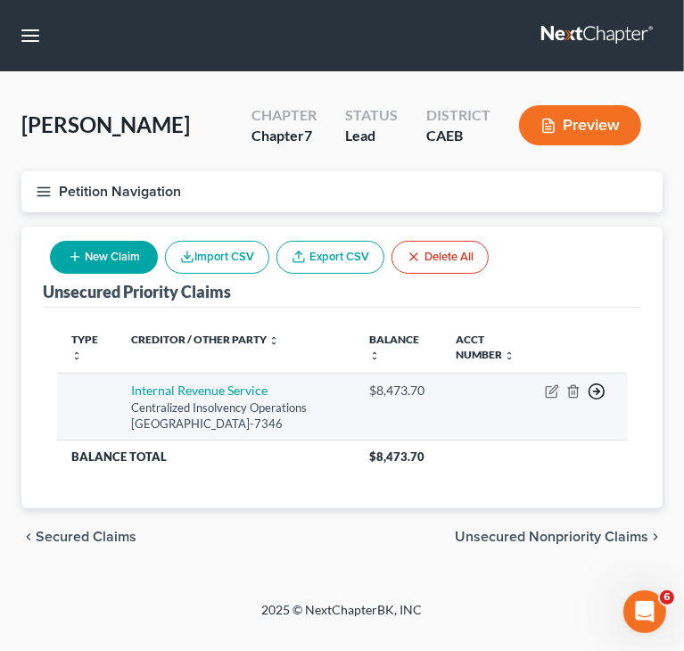
click at [597, 389] on polyline "button" at bounding box center [598, 392] width 3 height 6
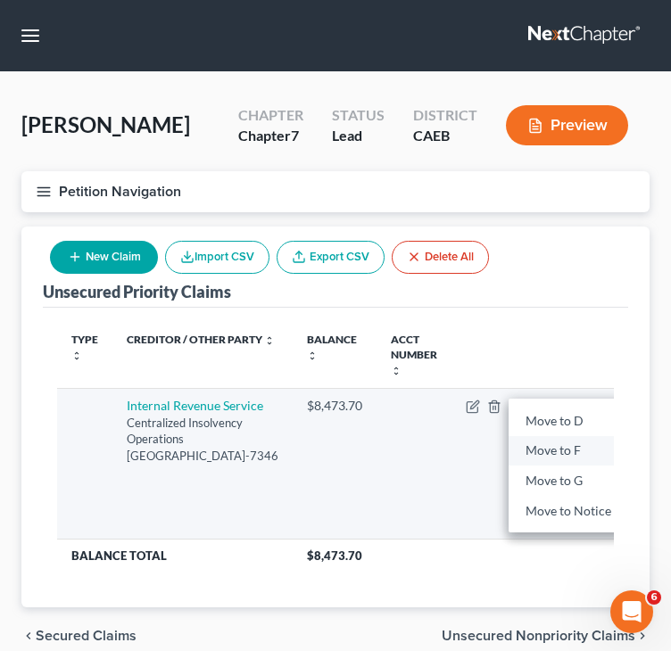
click at [509, 454] on link "Move to F" at bounding box center [583, 450] width 149 height 30
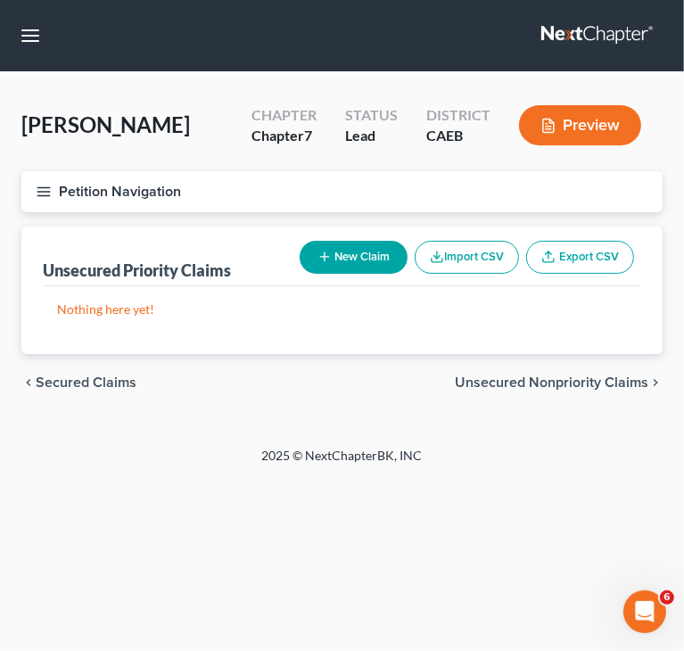
click at [528, 380] on span "Unsecured Nonpriority Claims" at bounding box center [552, 383] width 194 height 14
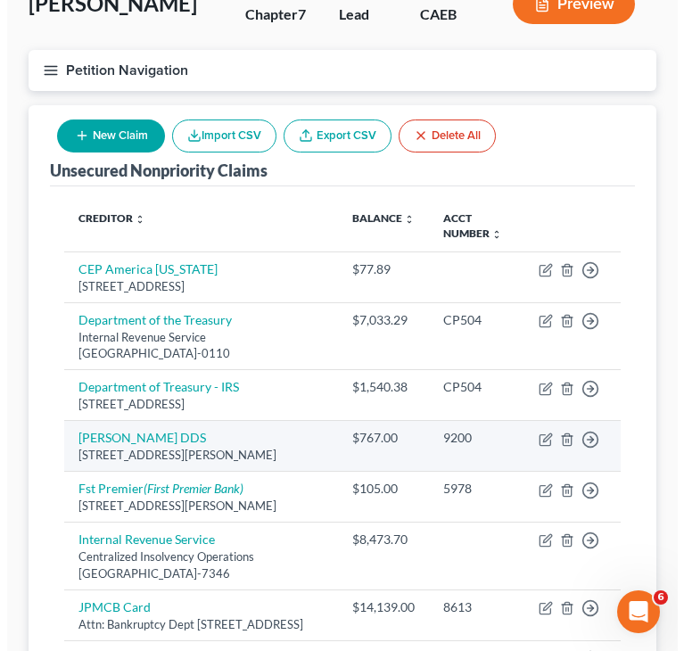
scroll to position [178, 0]
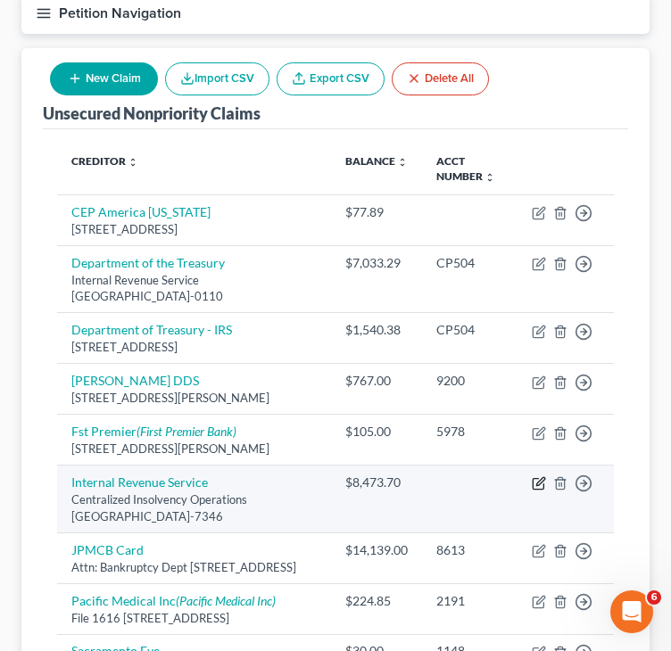
click at [537, 480] on icon "button" at bounding box center [539, 483] width 14 height 14
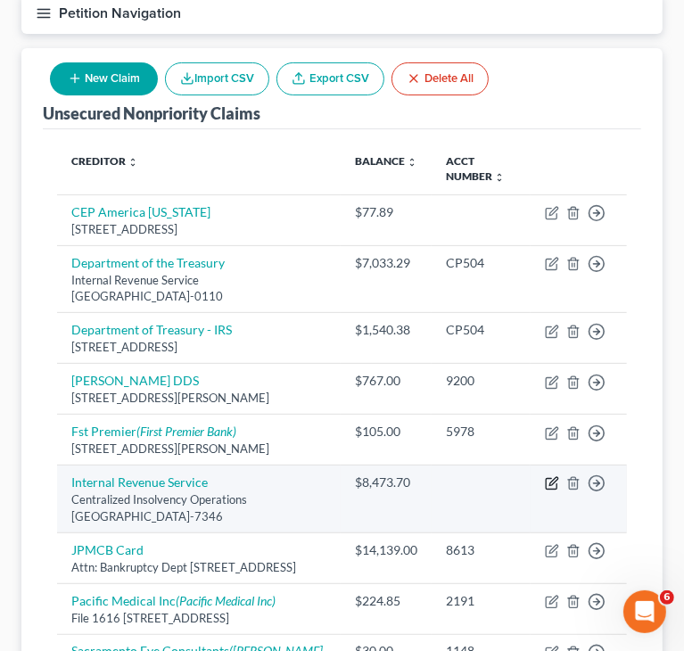
select select "39"
select select "7"
select select "4"
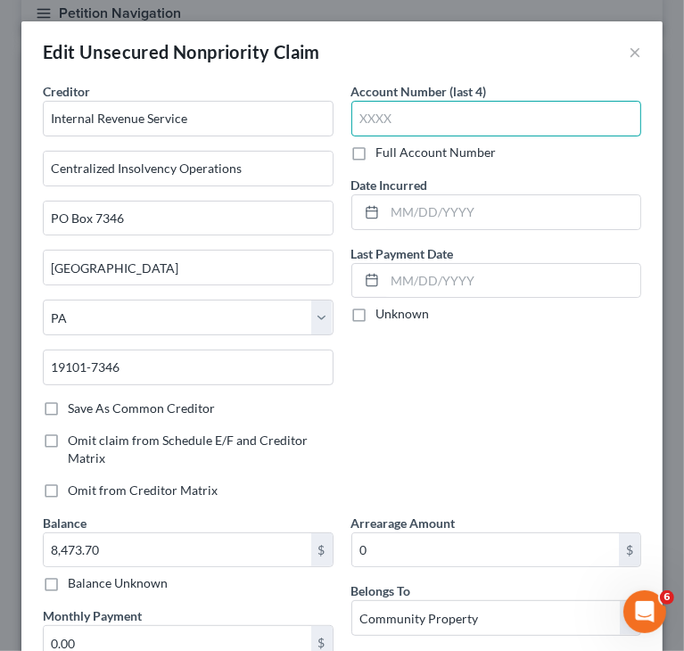
click at [419, 128] on input "text" at bounding box center [497, 119] width 291 height 36
paste input "CP50"
type input "CP50"
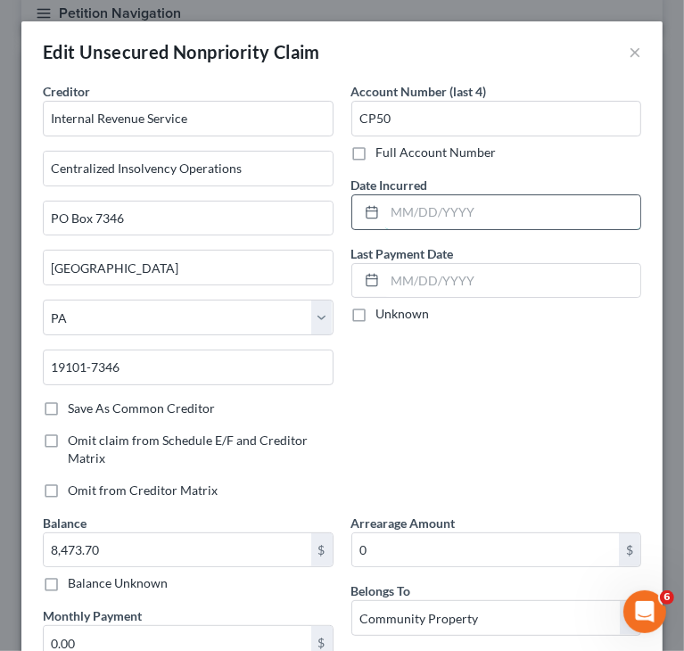
click at [458, 208] on input "text" at bounding box center [513, 212] width 256 height 34
type input "[DATE]"
click at [435, 384] on div "Account Number (last 4) CP50 Full Account Number Date Incurred [DATE] Last Paym…" at bounding box center [497, 298] width 309 height 432
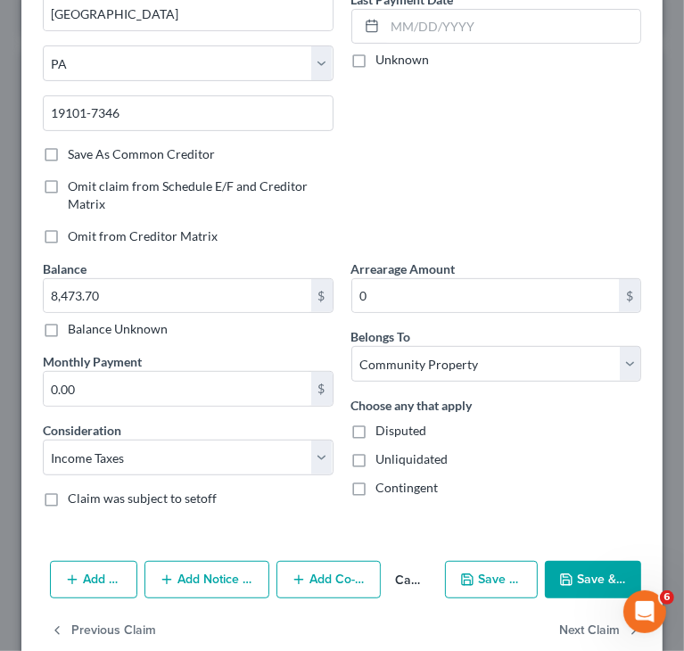
scroll to position [286, 0]
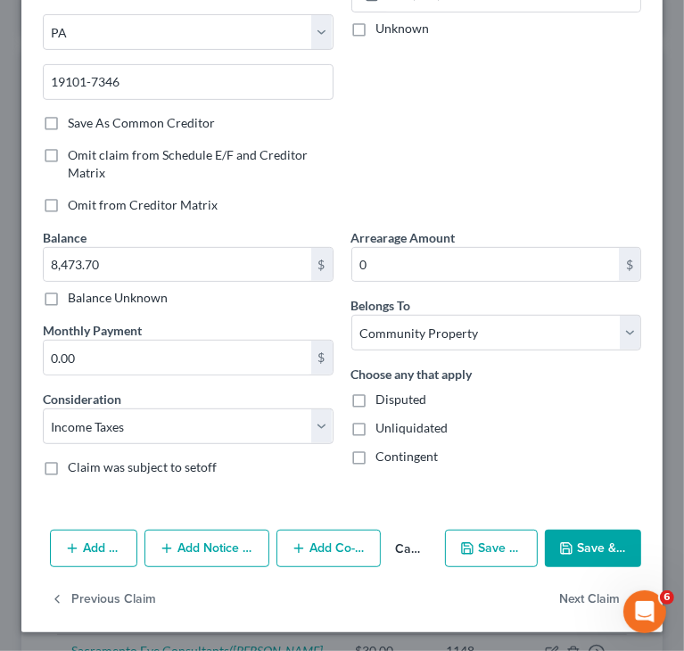
click at [111, 544] on button "Add Action" at bounding box center [93, 548] width 87 height 37
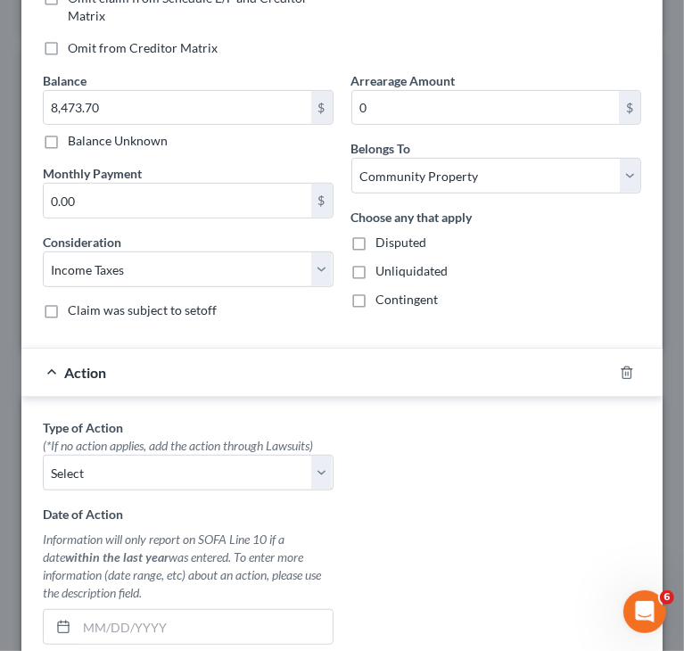
scroll to position [464, 0]
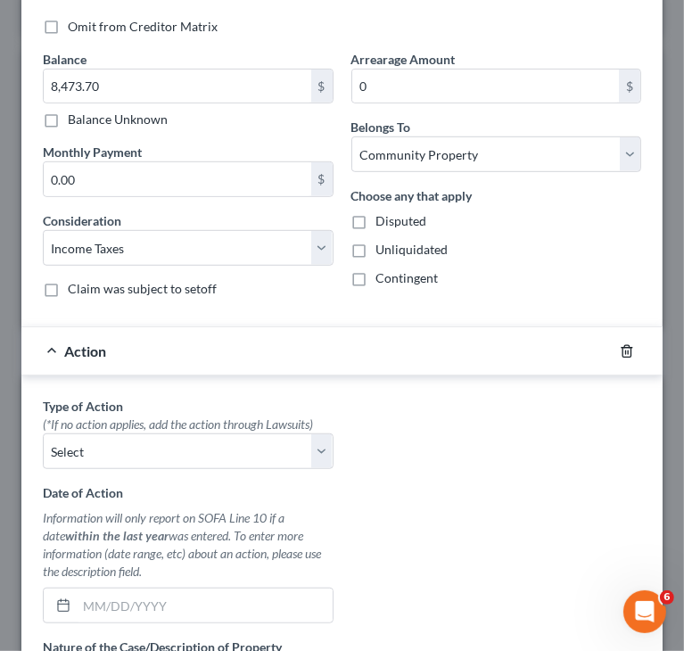
click at [623, 349] on icon "button" at bounding box center [627, 351] width 8 height 12
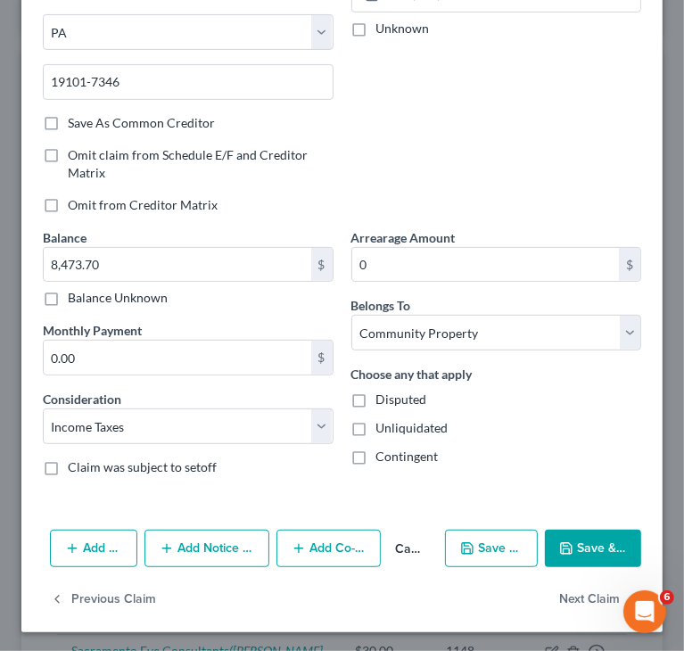
click at [218, 545] on button "Add Notice Address" at bounding box center [207, 548] width 125 height 37
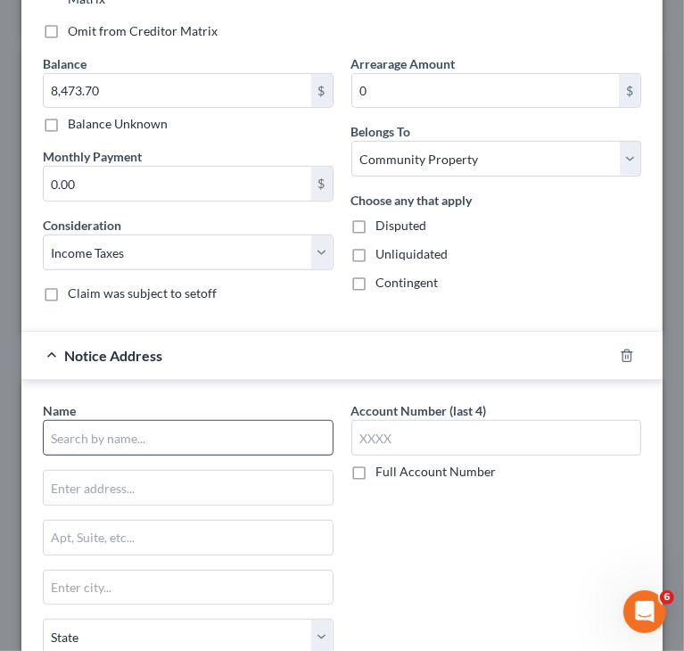
scroll to position [464, 0]
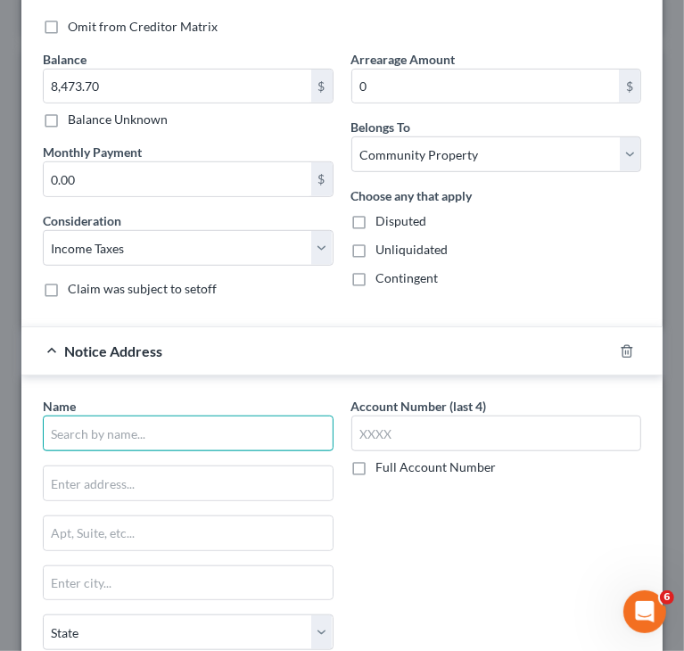
click at [150, 422] on input "text" at bounding box center [188, 434] width 291 height 36
click at [200, 416] on input "Department of" at bounding box center [188, 434] width 291 height 36
drag, startPoint x: 192, startPoint y: 425, endPoint x: 13, endPoint y: 430, distance: 178.5
click at [15, 430] on div "Edit Unsecured Nonpriority Claim × Creditor * Internal Revenue Service Centrali…" at bounding box center [342, 325] width 684 height 651
paste input "the Treasur"
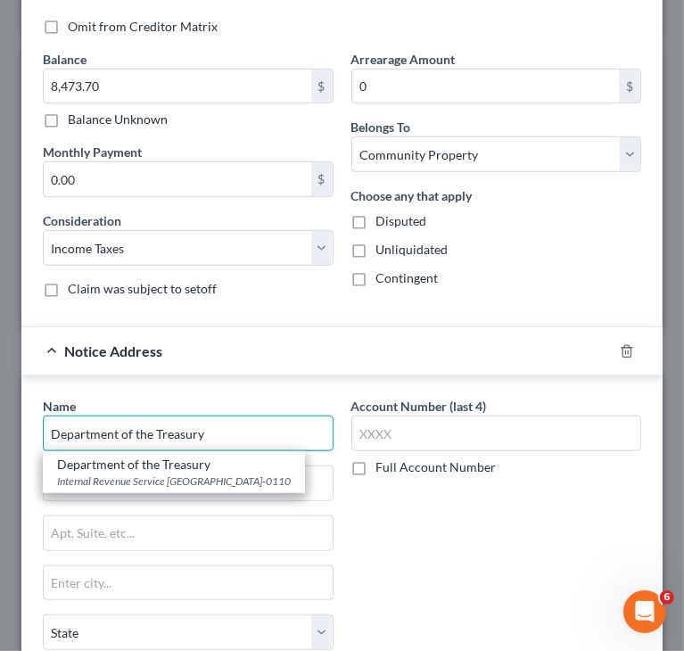
type input "Department of the Treasury"
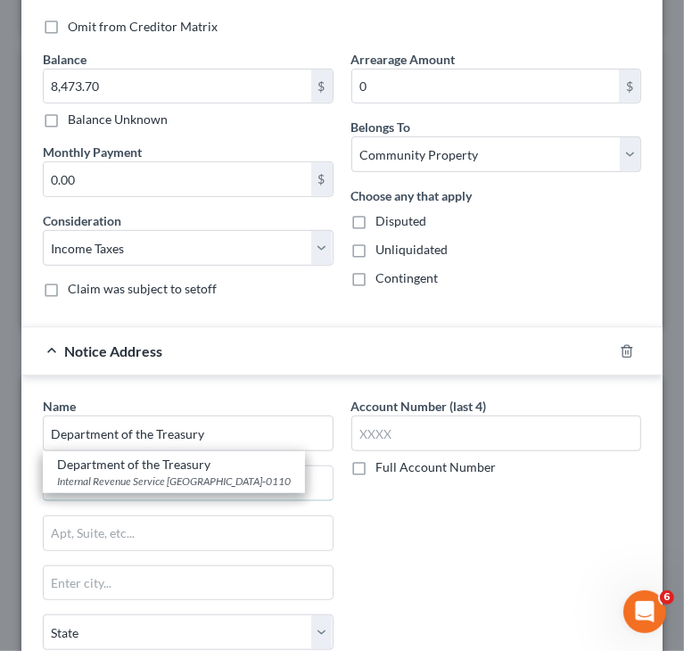
type input "Internal Revenue Service"
type input "PO Box 80110"
type input "[GEOGRAPHIC_DATA]"
select select "36"
type input "45280-0110"
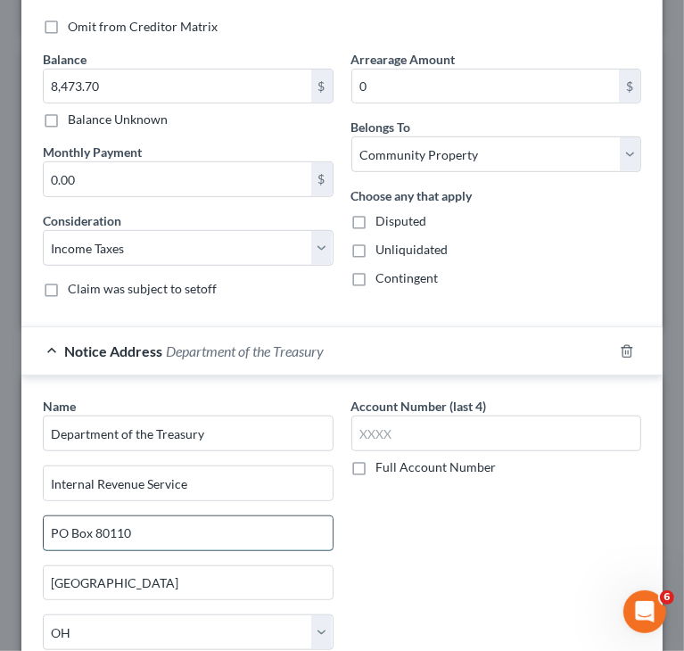
click at [206, 530] on input "PO Box 80110" at bounding box center [188, 534] width 289 height 34
drag, startPoint x: 206, startPoint y: 530, endPoint x: -1, endPoint y: 540, distance: 207.2
click at [0, 540] on html "Home New Case Client Portal Directory Cases DebtorCC Managed Cases BottomLine L…" at bounding box center [342, 419] width 684 height 1195
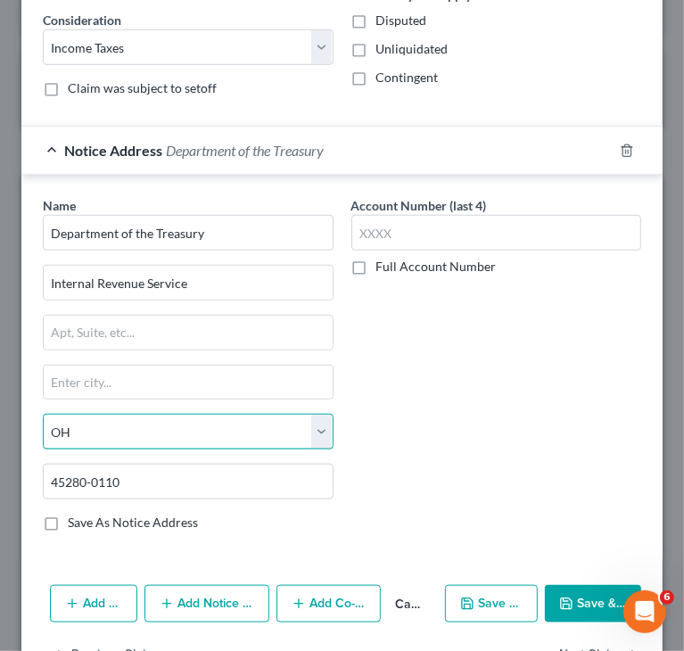
scroll to position [717, 0]
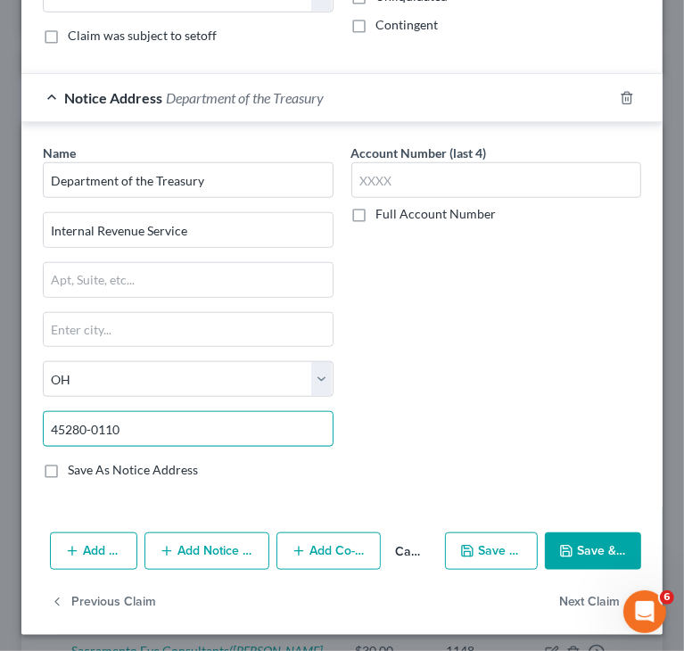
drag, startPoint x: 246, startPoint y: 421, endPoint x: -1, endPoint y: 459, distance: 250.0
click at [0, 459] on html "Home New Case Client Portal Directory Cases DebtorCC Managed Cases BottomLine L…" at bounding box center [342, 419] width 684 height 1195
paste input "93888-003"
drag, startPoint x: 87, startPoint y: 418, endPoint x: 175, endPoint y: 408, distance: 88.1
click at [175, 411] on input "93888-0030" at bounding box center [188, 429] width 291 height 36
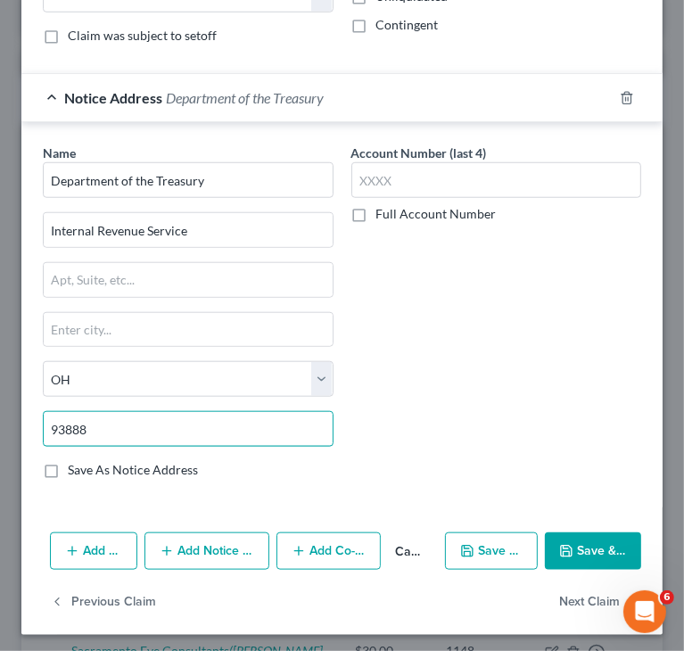
type input "93888"
type input "[GEOGRAPHIC_DATA]"
select select "4"
click at [173, 412] on input "93888" at bounding box center [188, 429] width 291 height 36
paste input "-0030"
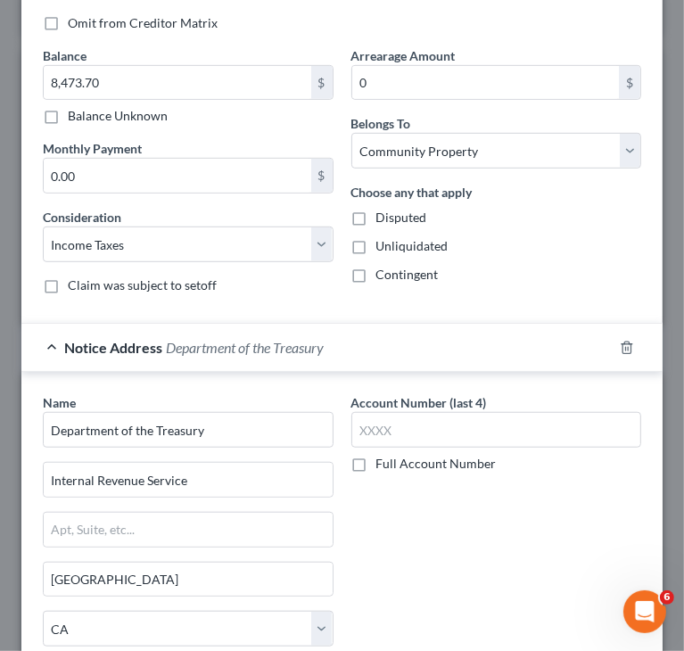
scroll to position [450, 0]
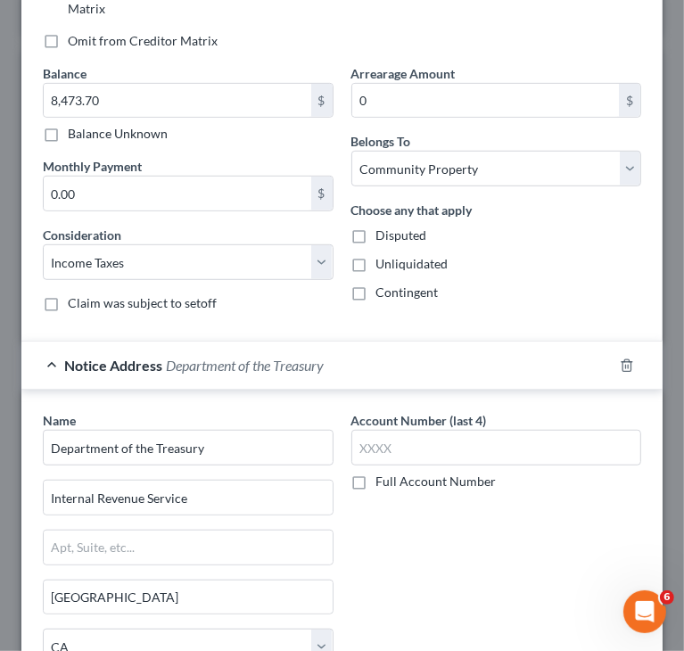
type input "93888-0030"
click at [52, 360] on div "Notice Address Department of the Treasury" at bounding box center [317, 365] width 592 height 47
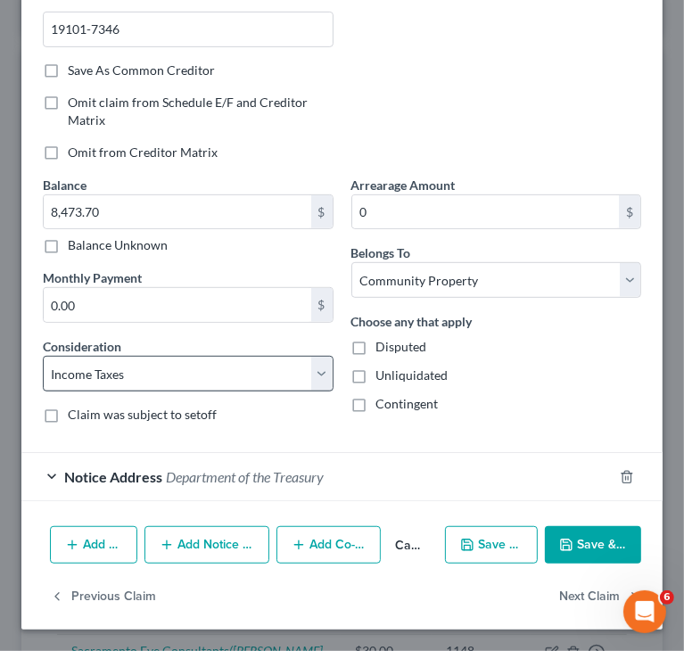
scroll to position [335, 0]
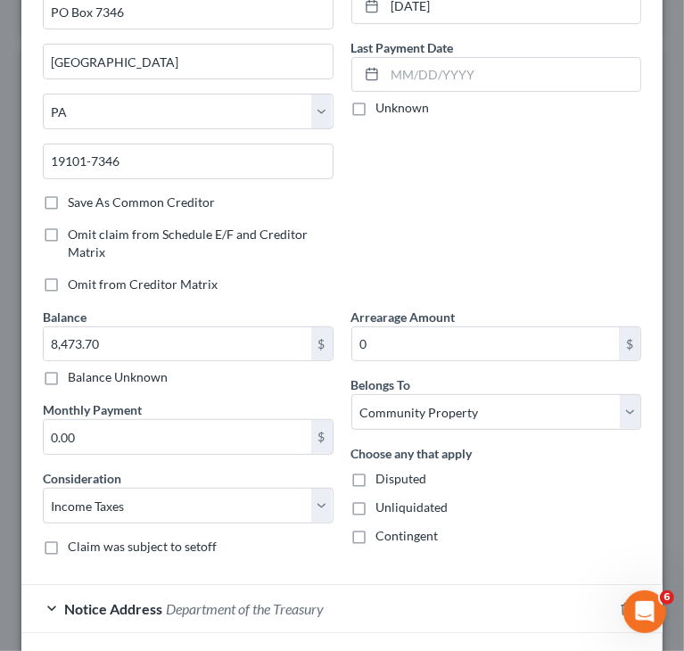
scroll to position [67, 0]
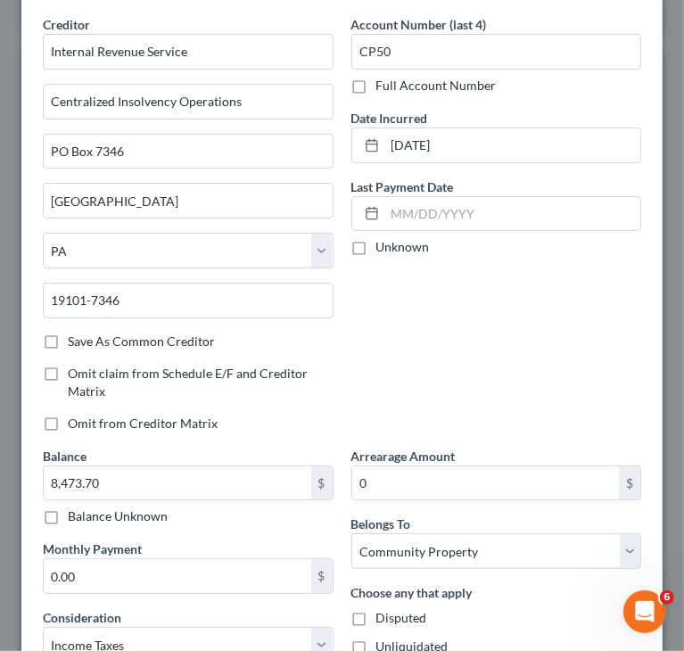
click at [526, 294] on div "Account Number (last 4) CP50 Full Account Number Date Incurred [DATE] Last Paym…" at bounding box center [497, 231] width 309 height 432
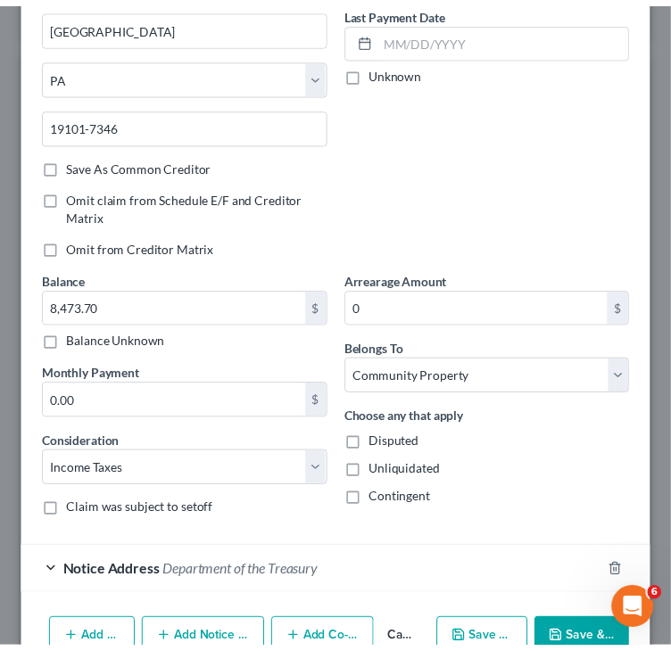
scroll to position [245, 0]
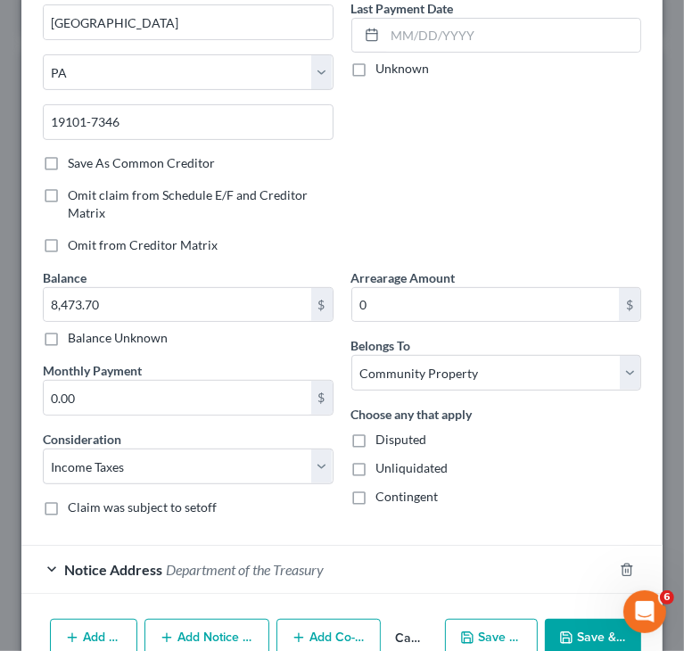
click at [559, 631] on icon "button" at bounding box center [566, 638] width 14 height 14
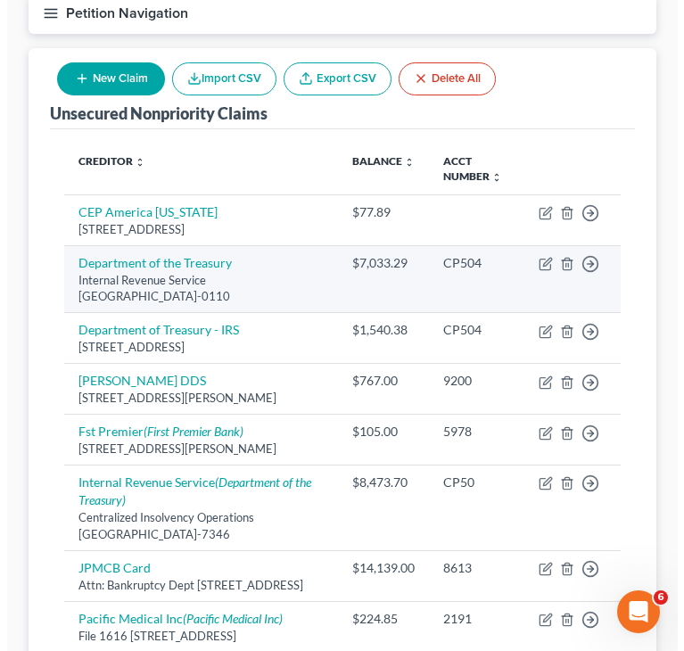
scroll to position [161, 0]
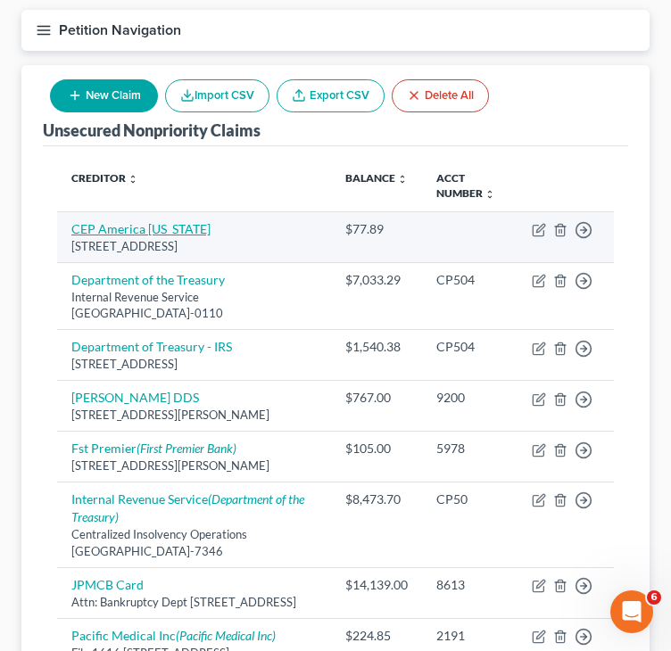
click at [182, 226] on link "CEP America [US_STATE]" at bounding box center [140, 228] width 139 height 15
select select "4"
select select "9"
select select "0"
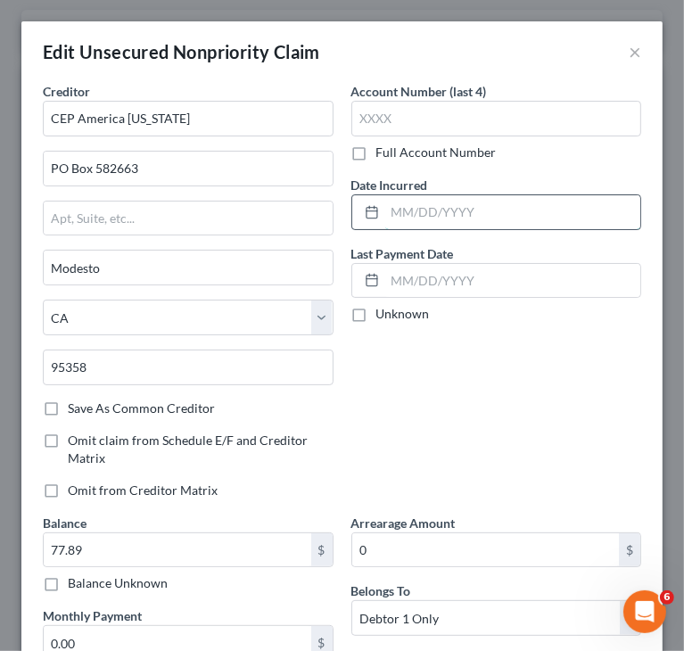
click at [454, 206] on input "text" at bounding box center [513, 212] width 256 height 34
paste input "[DATE]"
type input "[DATE]"
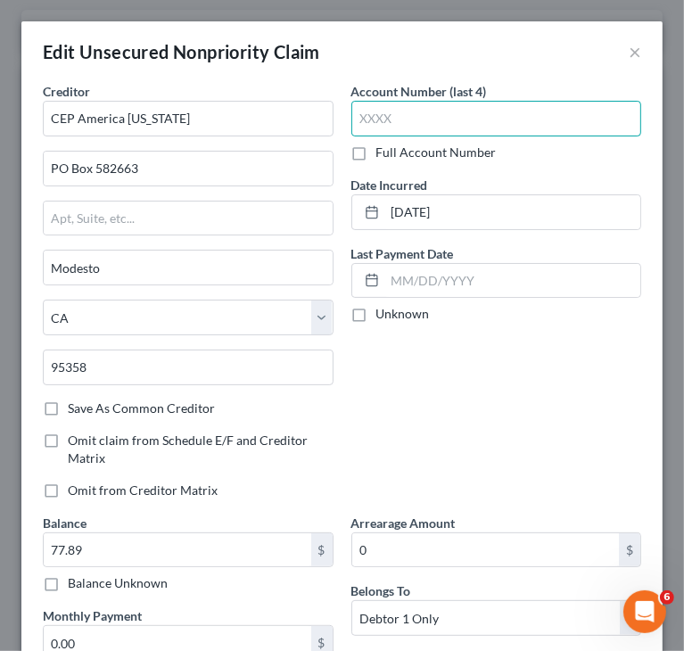
click at [395, 124] on input "text" at bounding box center [497, 119] width 291 height 36
paste input "4565"
drag, startPoint x: 370, startPoint y: 114, endPoint x: 333, endPoint y: 118, distance: 37.6
click at [333, 118] on div "Creditor * CEP America [US_STATE] PO Box 582663 Modesto State [US_STATE] AK AR …" at bounding box center [342, 429] width 617 height 694
click at [363, 112] on input "4565" at bounding box center [497, 119] width 291 height 36
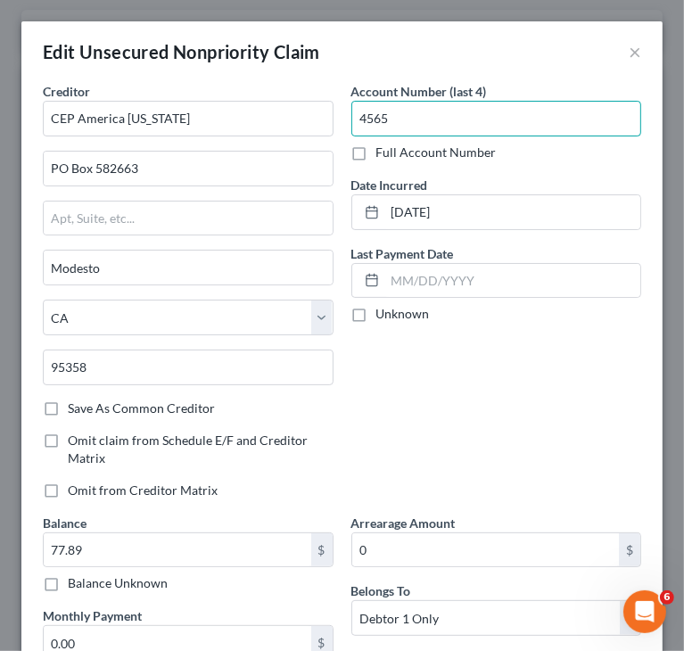
click at [357, 117] on input "4565" at bounding box center [497, 119] width 291 height 36
click at [460, 110] on input "565" at bounding box center [497, 119] width 291 height 36
type input "5655"
click at [525, 418] on div "Account Number (last 4) 5655 Full Account Number Date Incurred [DATE] Last Paym…" at bounding box center [497, 298] width 309 height 432
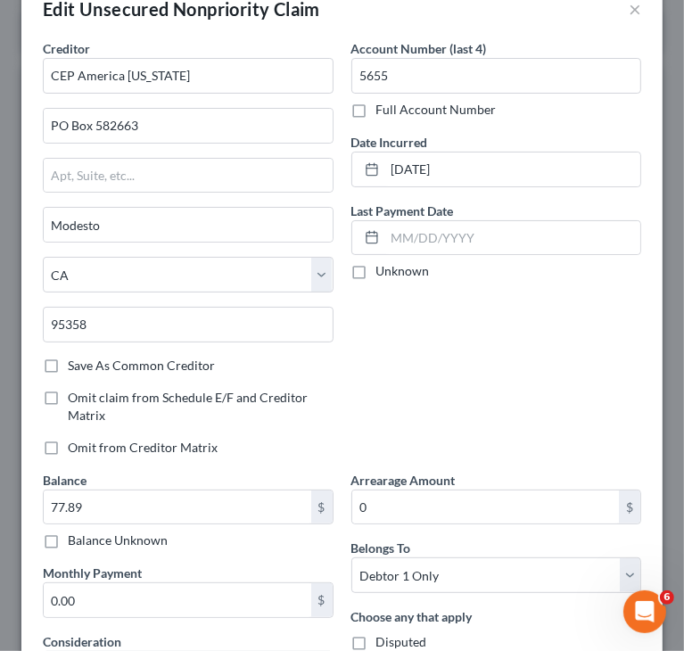
scroll to position [0, 0]
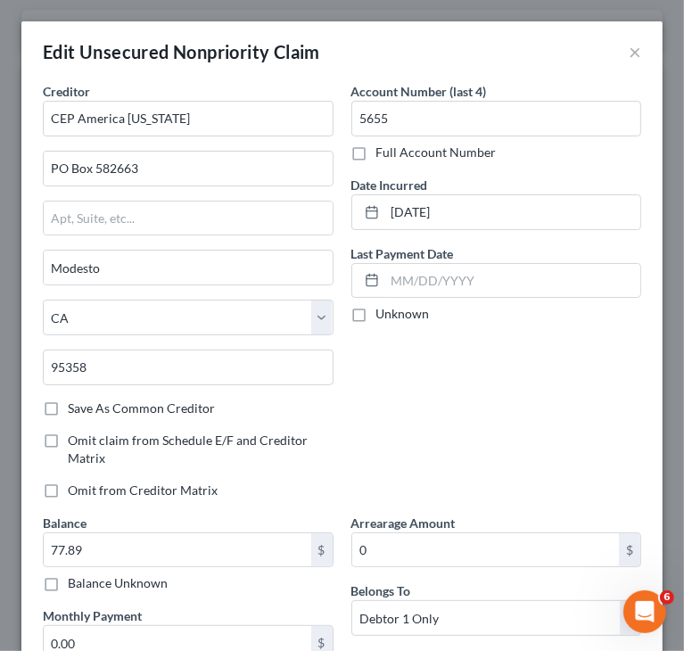
click at [418, 344] on div "Account Number (last 4) 5655 Full Account Number Date Incurred [DATE] Last Paym…" at bounding box center [497, 298] width 309 height 432
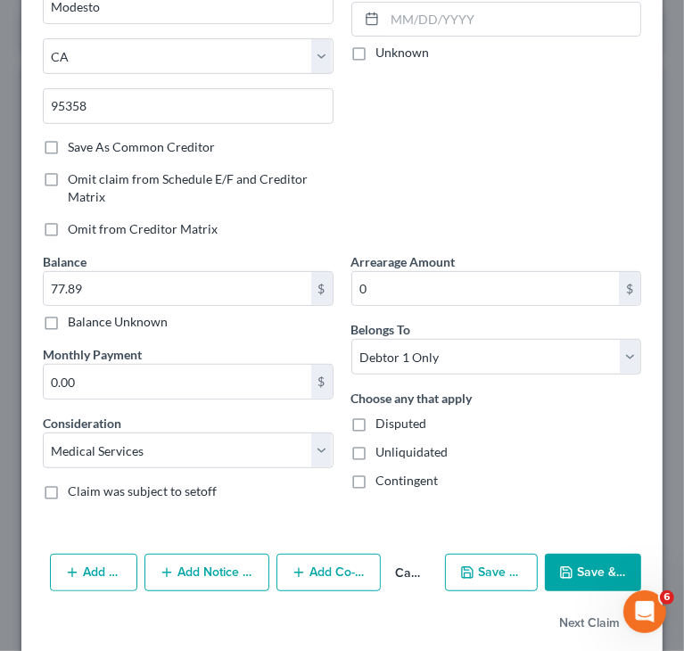
scroll to position [286, 0]
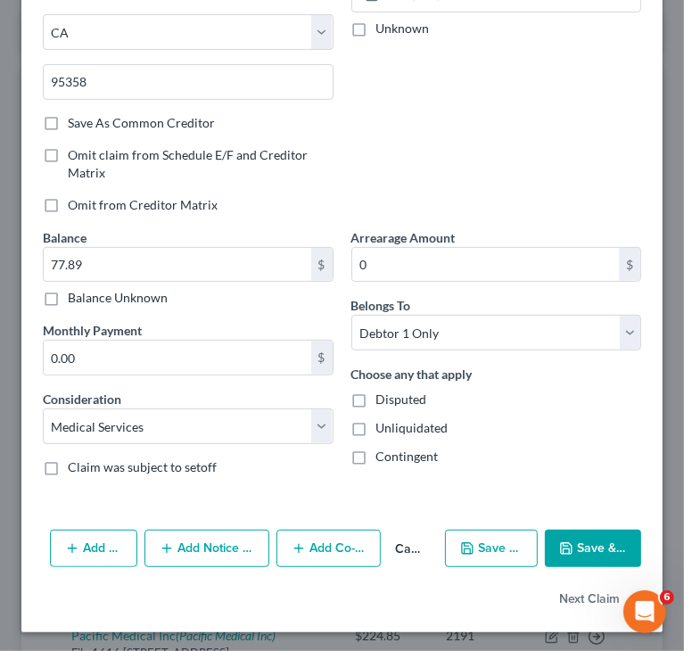
click at [169, 542] on icon "button" at bounding box center [167, 549] width 14 height 14
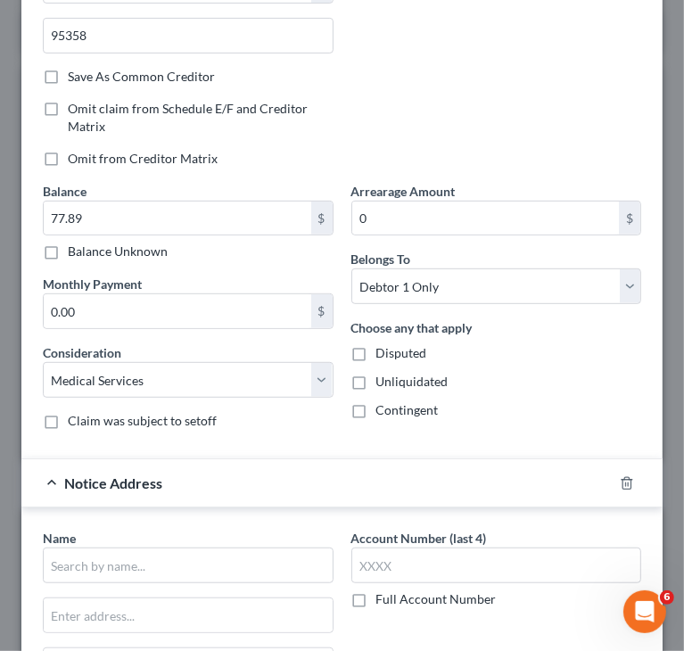
scroll to position [464, 0]
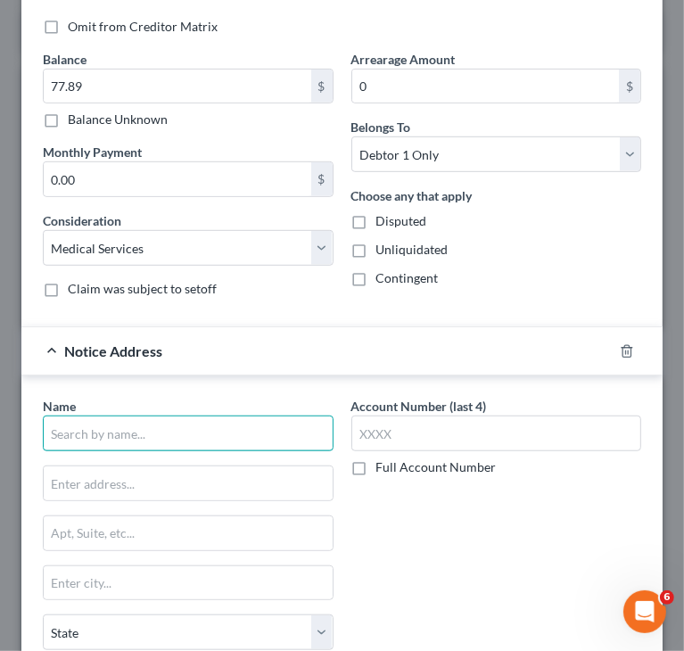
click at [150, 436] on input "text" at bounding box center [188, 434] width 291 height 36
paste input "Vituity logo header image"
drag, startPoint x: 90, startPoint y: 427, endPoint x: 249, endPoint y: 412, distance: 159.5
click at [246, 416] on input "Vituity logo header image" at bounding box center [188, 434] width 291 height 36
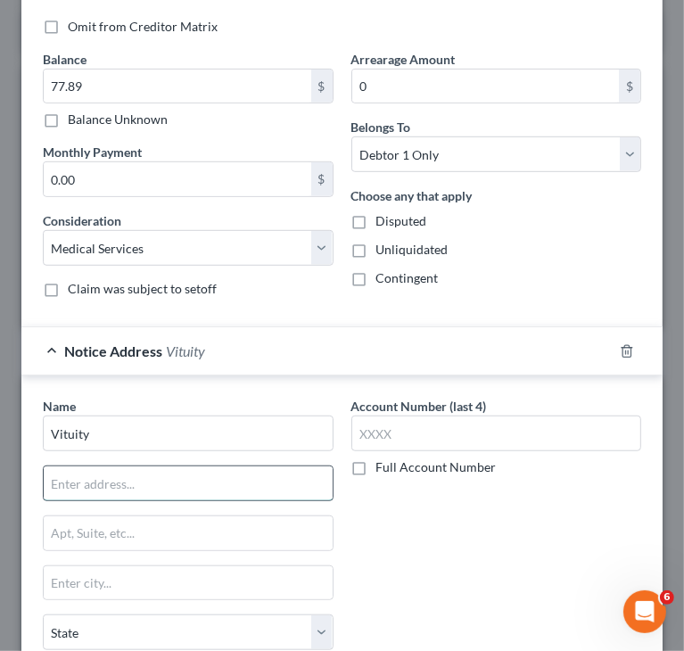
click at [163, 479] on input "text" at bounding box center [188, 484] width 289 height 34
type input "Vituity"
click at [178, 485] on input "text" at bounding box center [188, 484] width 289 height 34
paste input "[STREET_ADDRESS][PERSON_NAME]"
drag, startPoint x: 272, startPoint y: 479, endPoint x: 399, endPoint y: 483, distance: 126.7
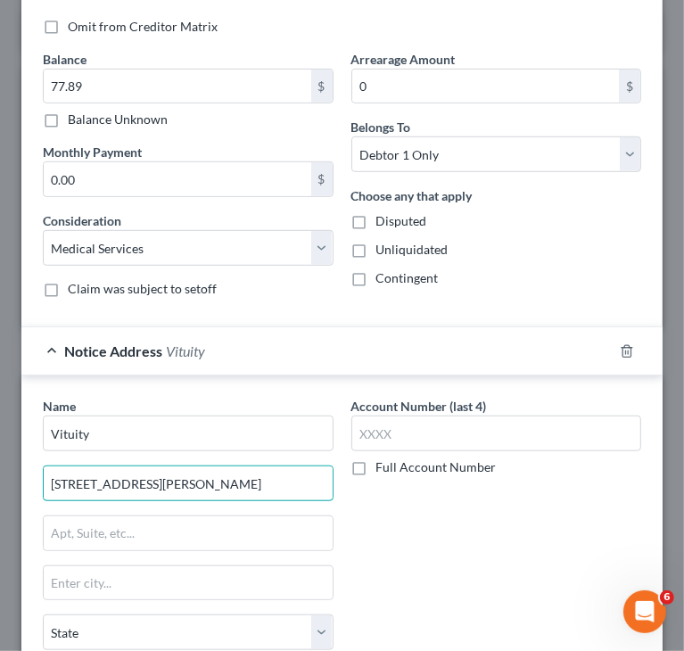
click at [399, 483] on div "Name * Vituity [STREET_ADDRESS][GEOGRAPHIC_DATA][PERSON_NAME][US_STATE] CO [GEO…" at bounding box center [342, 572] width 617 height 350
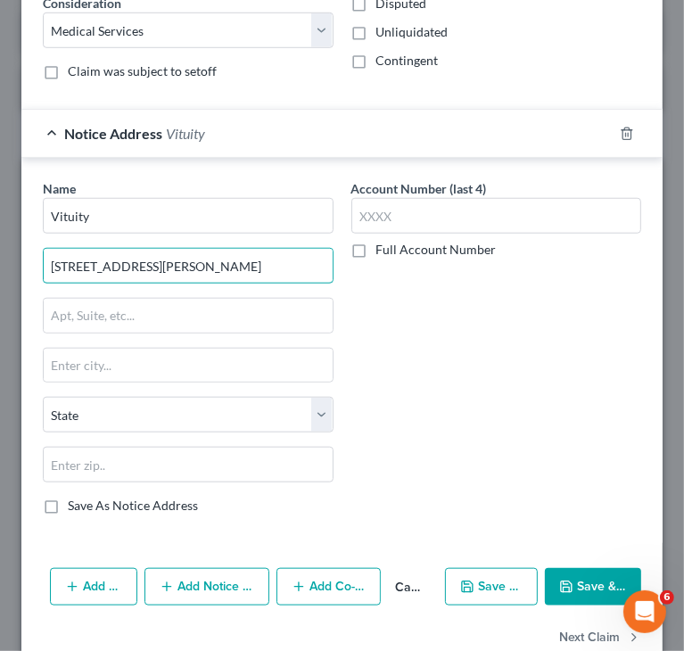
scroll to position [717, 0]
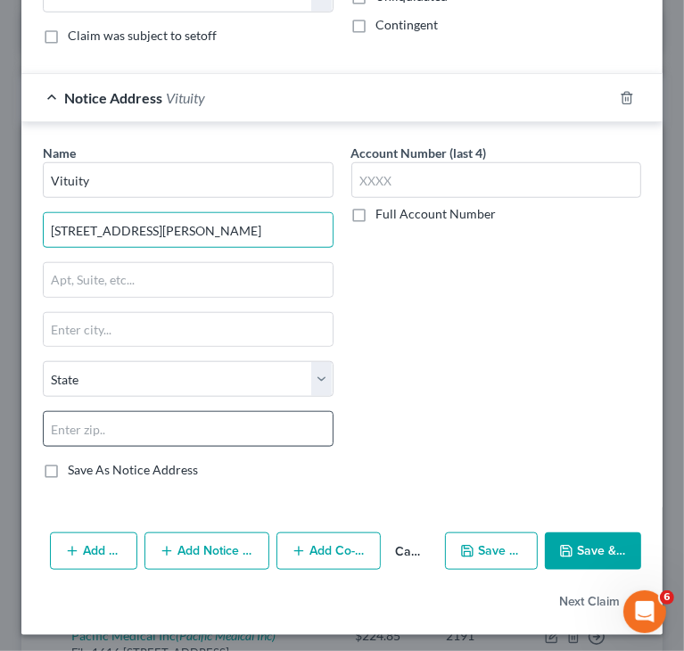
type input "[STREET_ADDRESS][PERSON_NAME]"
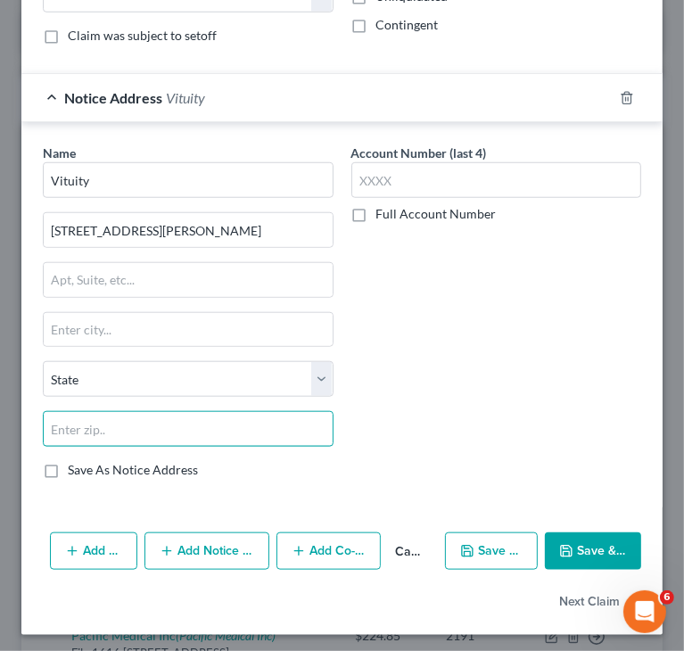
click at [228, 434] on input "text" at bounding box center [188, 429] width 291 height 36
paste input "94608"
type input "94608"
type input "[GEOGRAPHIC_DATA]"
select select "4"
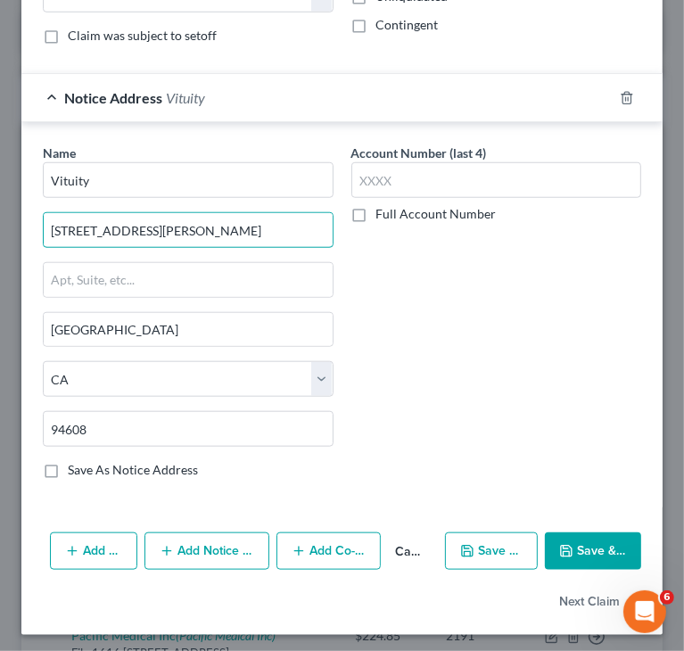
drag, startPoint x: 199, startPoint y: 226, endPoint x: 331, endPoint y: 211, distance: 132.9
click at [331, 211] on div "Name * Vituity [STREET_ADDRESS][PERSON_NAME] [GEOGRAPHIC_DATA] [US_STATE][GEOGR…" at bounding box center [188, 319] width 309 height 350
click at [142, 220] on input "[STREET_ADDRESS][PERSON_NAME]" at bounding box center [188, 230] width 289 height 34
drag, startPoint x: 137, startPoint y: 223, endPoint x: 216, endPoint y: 212, distance: 79.2
click at [216, 213] on input "[STREET_ADDRESS][PERSON_NAME]" at bounding box center [188, 230] width 289 height 34
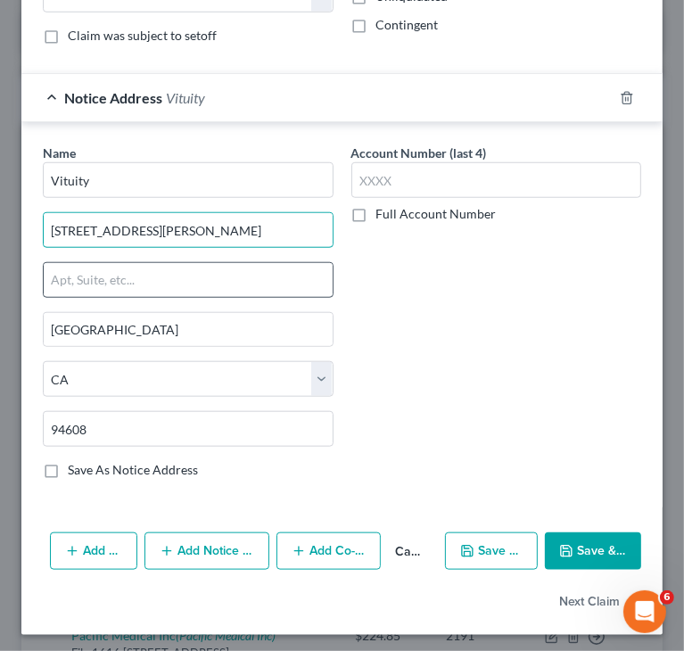
type input "[STREET_ADDRESS][PERSON_NAME]"
click at [129, 281] on input "text" at bounding box center [188, 280] width 289 height 34
paste input "Suite 400"
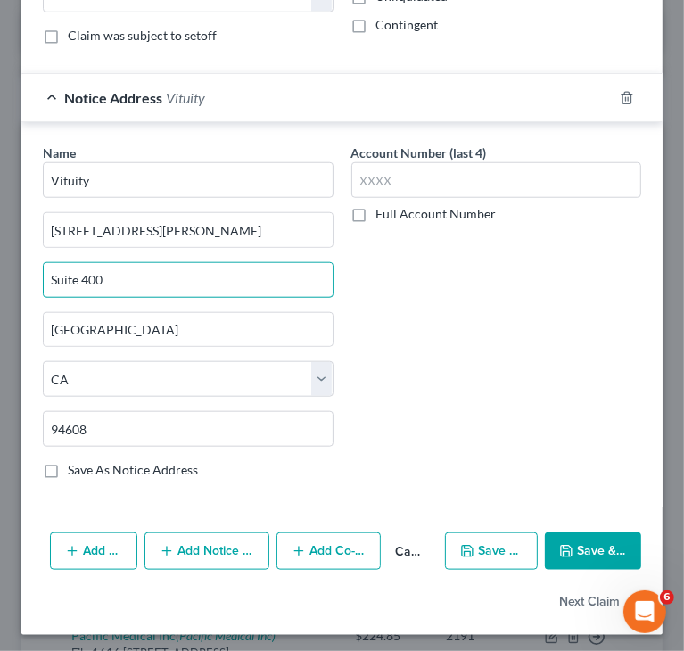
type input "Suite 400"
click at [564, 546] on button "Save & Close" at bounding box center [593, 551] width 96 height 37
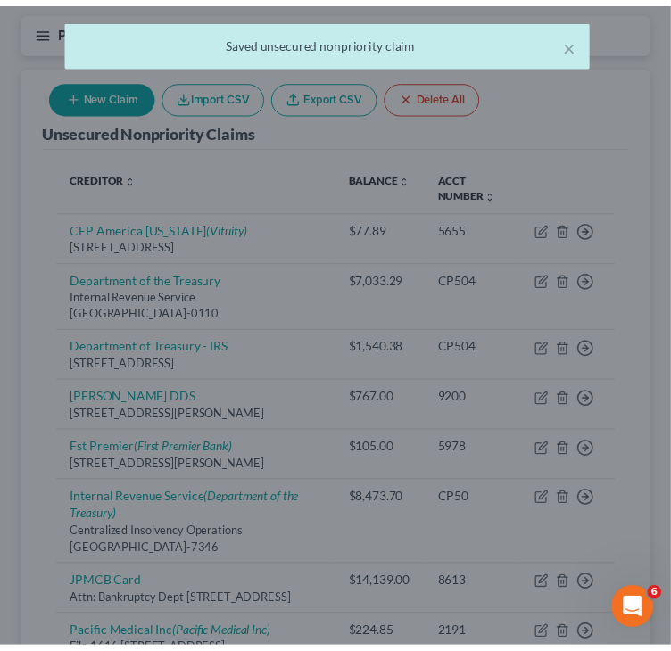
scroll to position [0, 0]
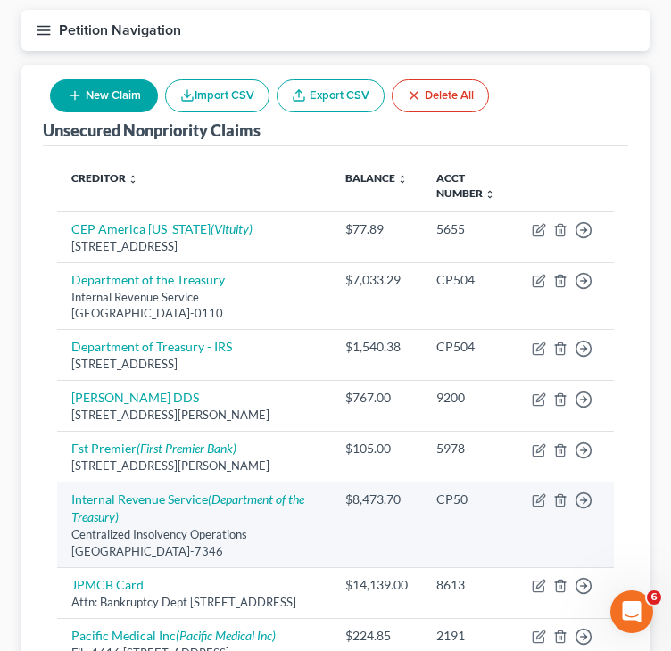
click at [492, 538] on td "CP50" at bounding box center [469, 526] width 95 height 86
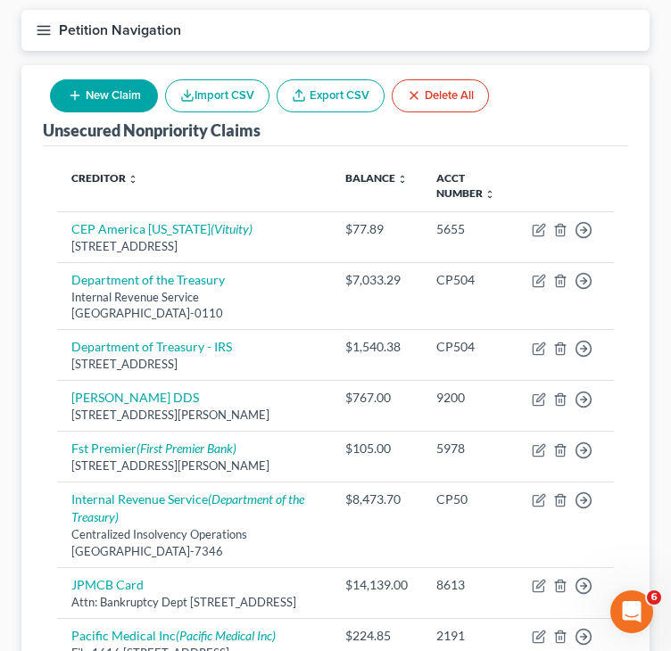
click at [32, 497] on div "Unsecured Nonpriority Claims New Claim Import CSV Export CSV Delete All Credito…" at bounding box center [335, 495] width 628 height 861
click at [43, 451] on div "Creditor expand_more expand_less unfold_more Balance expand_more expand_less un…" at bounding box center [335, 536] width 585 height 780
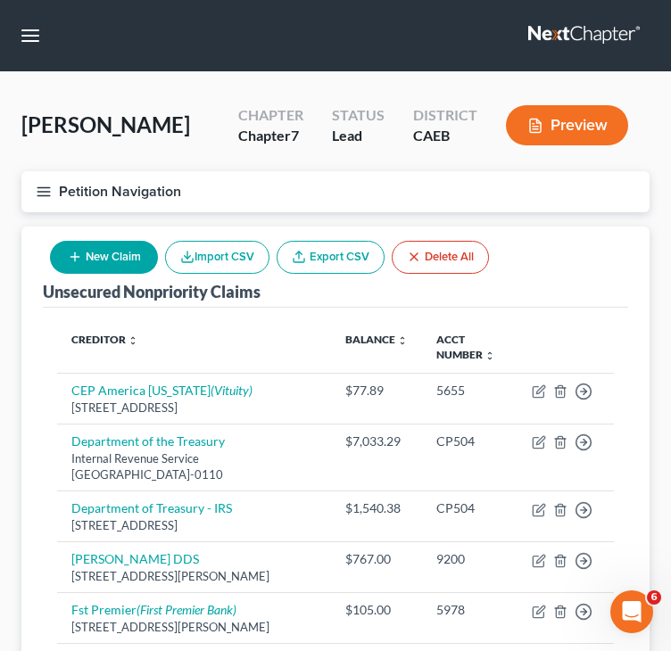
click at [82, 263] on button "New Claim" at bounding box center [104, 257] width 108 height 33
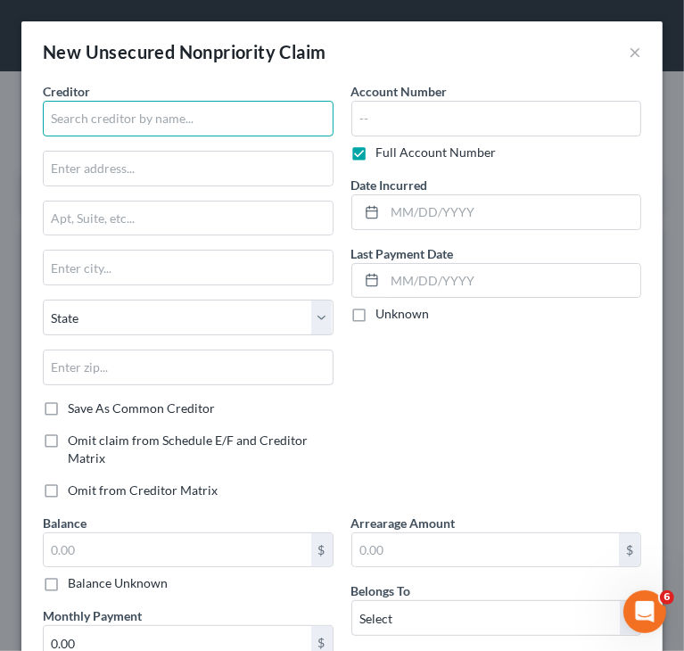
click at [170, 126] on input "text" at bounding box center [188, 119] width 291 height 36
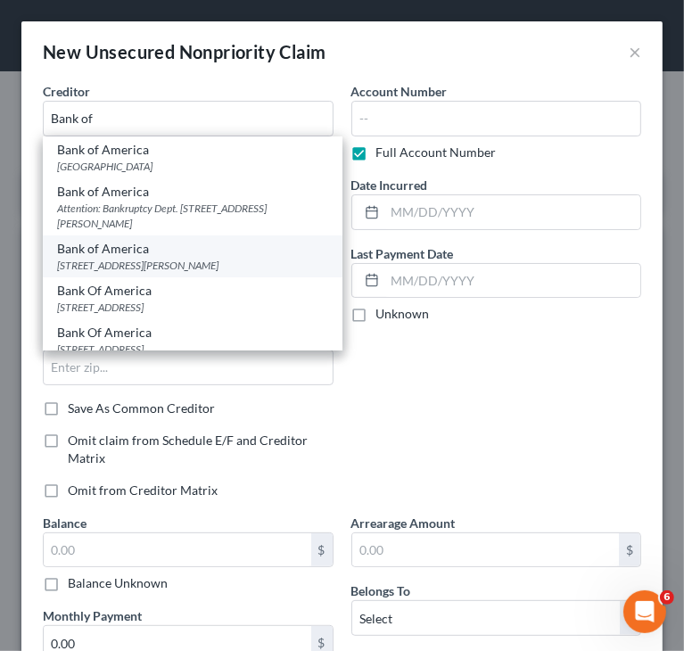
click at [118, 269] on div "[STREET_ADDRESS][PERSON_NAME]" at bounding box center [192, 265] width 271 height 15
type input "Bank of America"
type input "[STREET_ADDRESS][PERSON_NAME]"
type input "Charlotte"
select select "28"
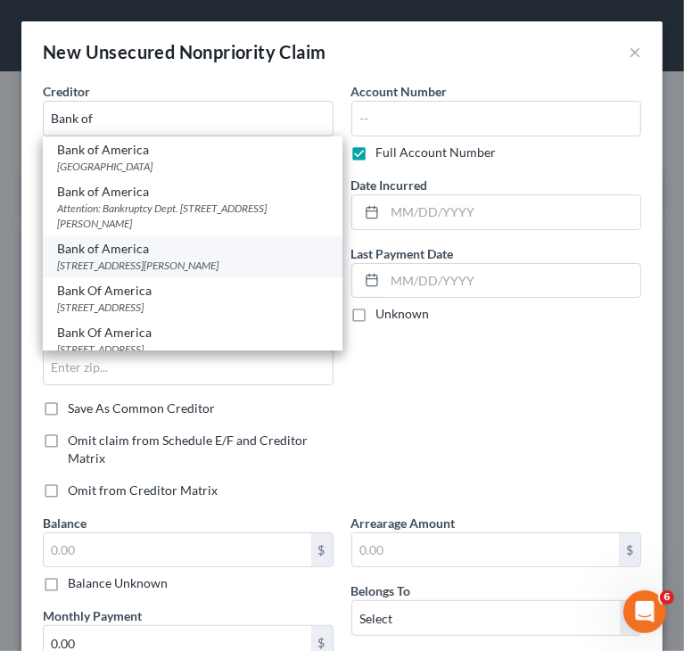
type input "28255"
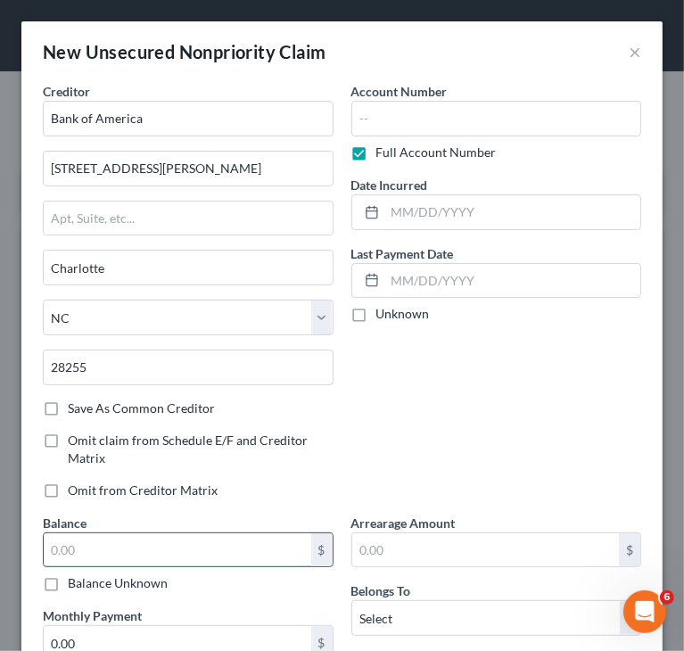
click at [180, 544] on input "text" at bounding box center [178, 551] width 268 height 34
type input "7,793"
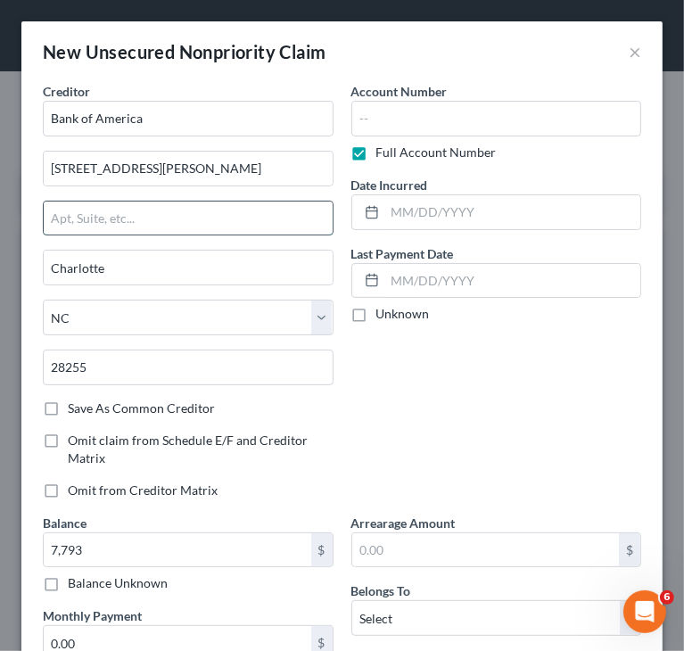
click at [251, 224] on input "text" at bounding box center [188, 219] width 289 height 34
paste input ",[GEOGRAPHIC_DATA]-0007-19-26"
click at [46, 217] on input ",[GEOGRAPHIC_DATA]-0007-19-26" at bounding box center [188, 219] width 289 height 34
type input "NC1-0007-19-26"
click at [499, 376] on div "Account Number Full Account Number Date Incurred Last Payment Date Unknown" at bounding box center [497, 298] width 309 height 432
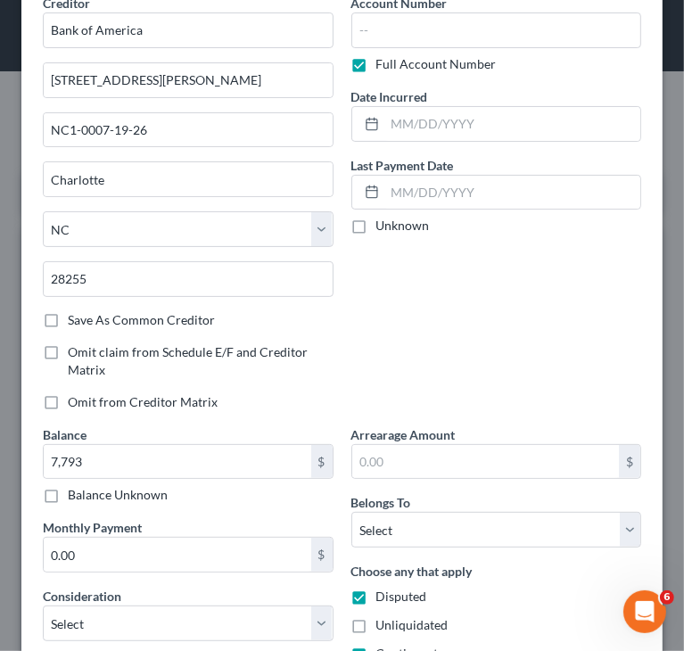
scroll to position [89, 0]
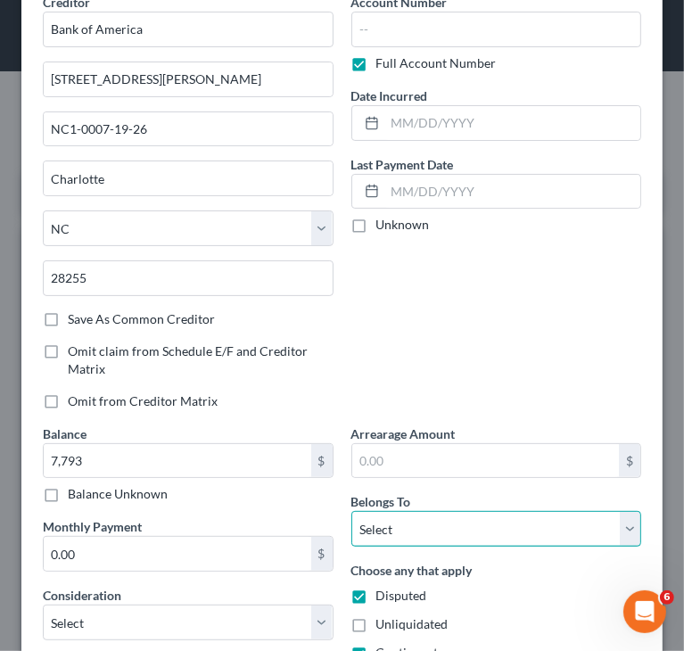
click at [479, 533] on select "Select Debtor 1 Only Debtor 2 Only Debtor 1 And Debtor 2 Only At Least One Of T…" at bounding box center [497, 529] width 291 height 36
select select "0"
click at [352, 511] on select "Select Debtor 1 Only Debtor 2 Only Debtor 1 And Debtor 2 Only At Least One Of T…" at bounding box center [497, 529] width 291 height 36
click at [426, 335] on div "Account Number Full Account Number Date Incurred Last Payment Date Unknown" at bounding box center [497, 209] width 309 height 432
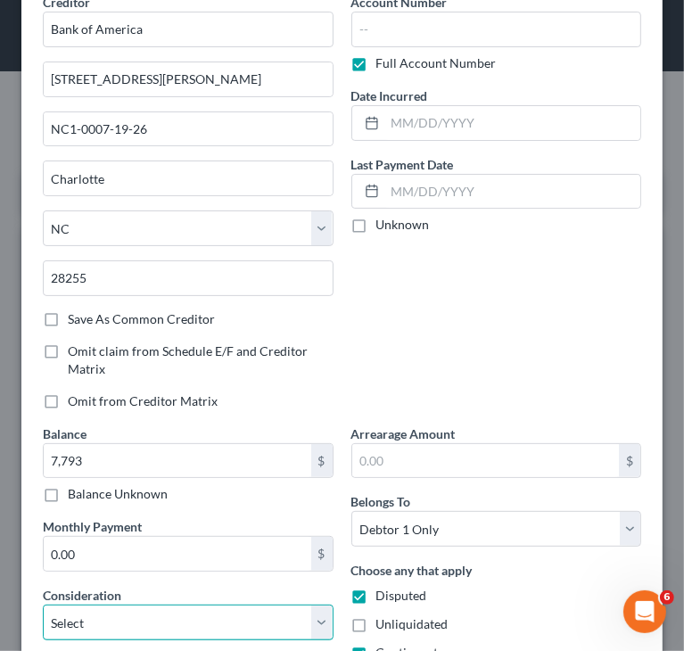
click at [232, 622] on select "Select Cable / Satellite Services Collection Agency Credit Card Debt Debt Couns…" at bounding box center [188, 623] width 291 height 36
select select "2"
click at [43, 605] on select "Select Cable / Satellite Services Collection Agency Credit Card Debt Debt Couns…" at bounding box center [188, 623] width 291 height 36
click at [479, 282] on div "Account Number Full Account Number Date Incurred Last Payment Date Unknown" at bounding box center [497, 209] width 309 height 432
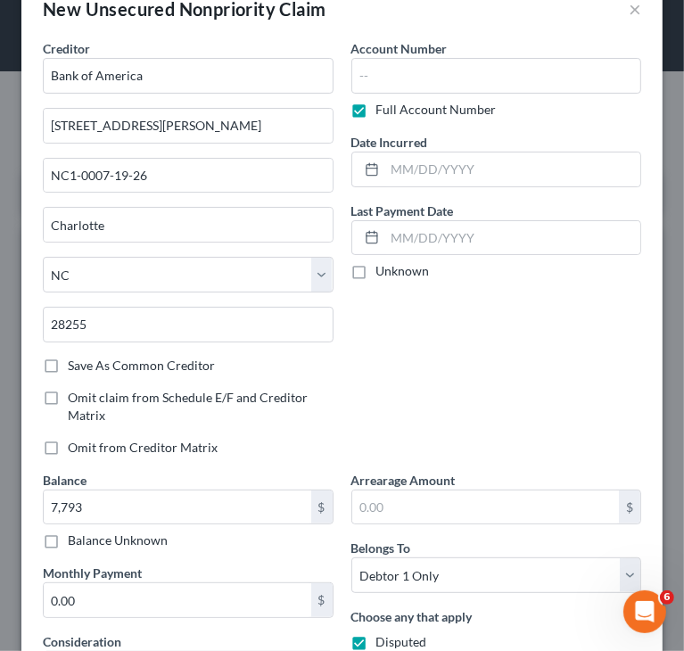
scroll to position [0, 0]
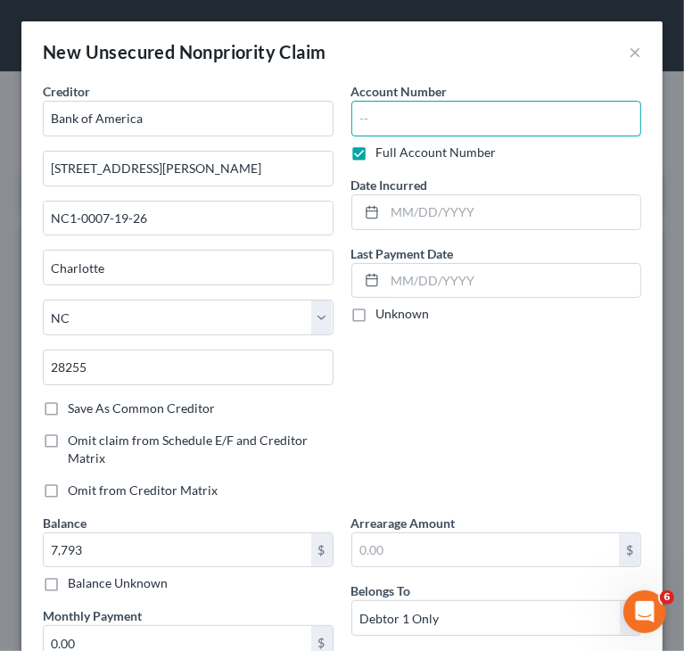
click at [485, 112] on input "text" at bounding box center [497, 119] width 291 height 36
paste input "414734200435****"
type input "414734200435****"
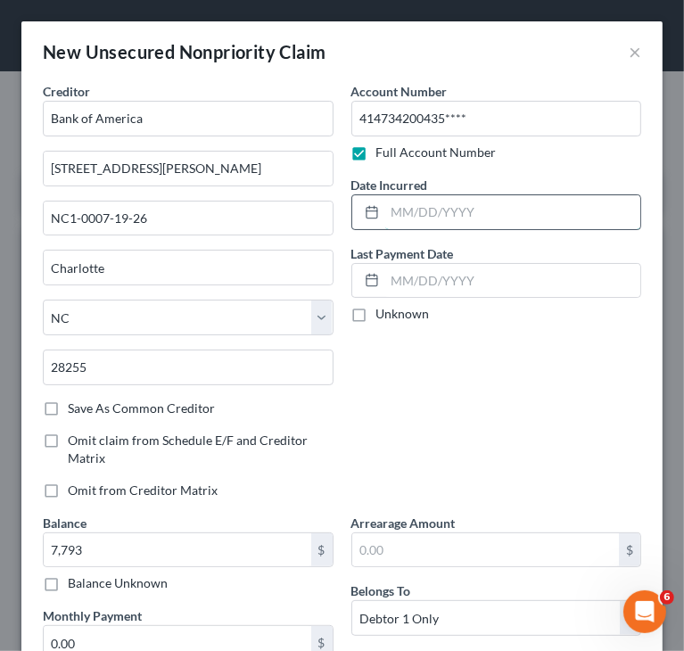
click at [569, 211] on input "text" at bounding box center [513, 212] width 256 height 34
paste input "[DATE]"
type input "[DATE]"
click at [572, 397] on div "Account Number 414734200435**** Full Account Number Date Incurred [DATE] Last P…" at bounding box center [497, 298] width 309 height 432
click at [557, 353] on div "Account Number 414734200435**** Full Account Number Date Incurred [DATE] Last P…" at bounding box center [497, 298] width 309 height 432
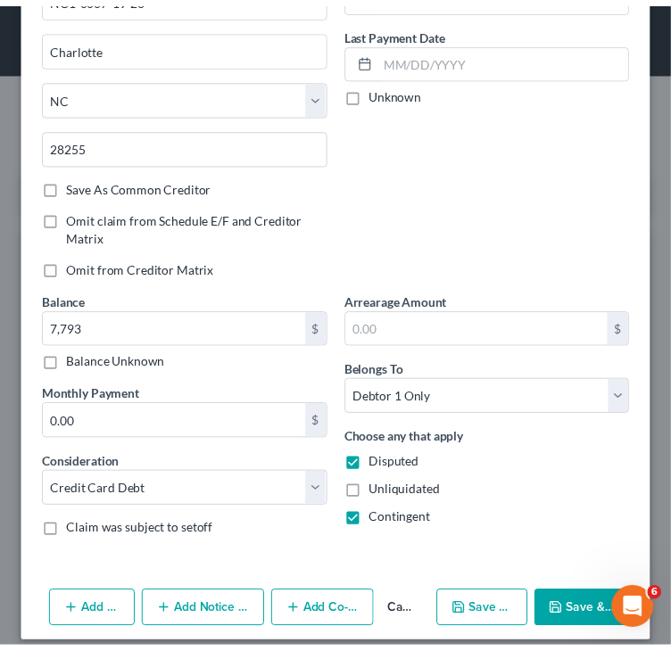
scroll to position [234, 0]
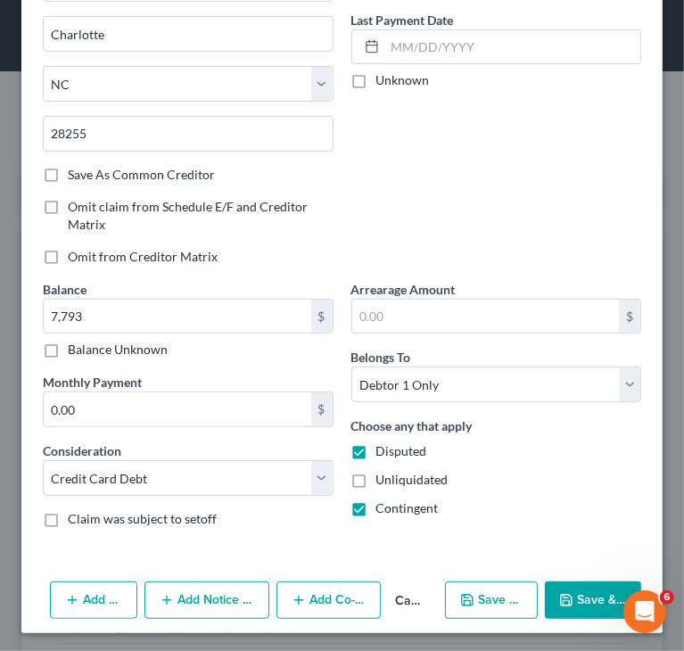
click at [570, 593] on button "Save & Close" at bounding box center [593, 600] width 96 height 37
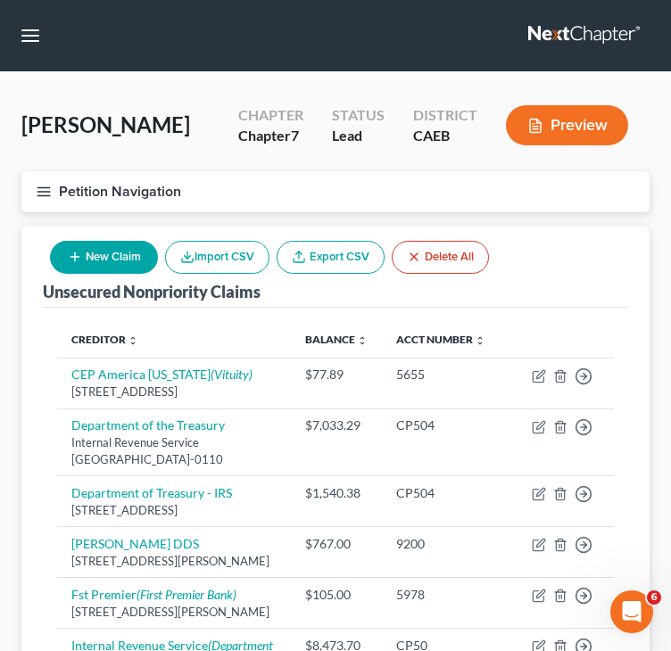
click at [575, 302] on div "Unsecured Nonpriority Claims New Claim Import CSV Export CSV Delete All" at bounding box center [335, 267] width 585 height 81
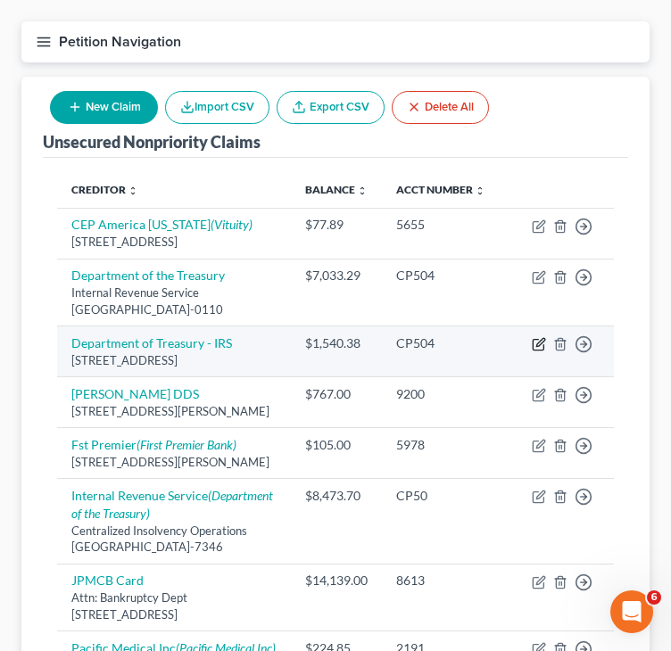
scroll to position [178, 0]
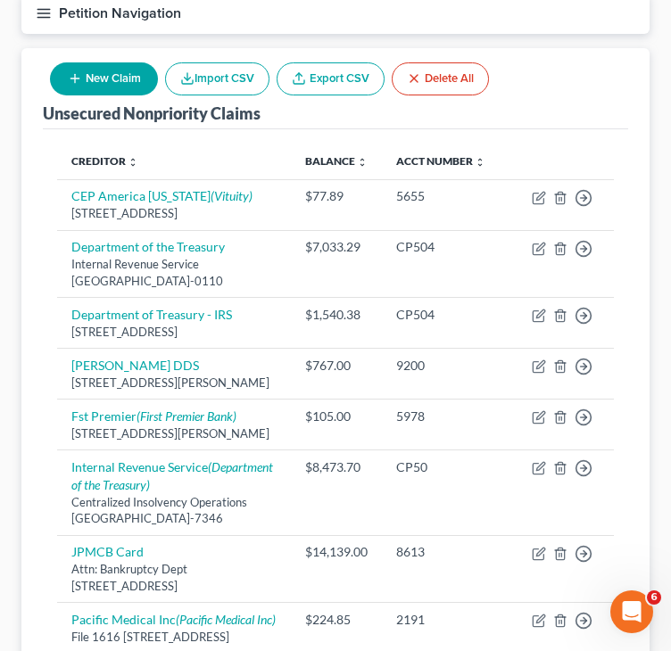
click at [39, 329] on div "Unsecured Nonpriority Claims New Claim Import CSV Export CSV Delete All Credito…" at bounding box center [335, 504] width 628 height 913
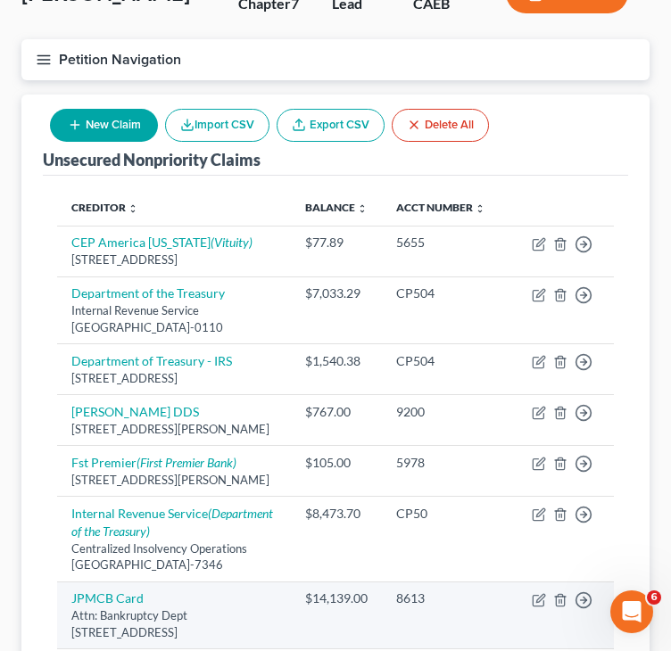
scroll to position [0, 0]
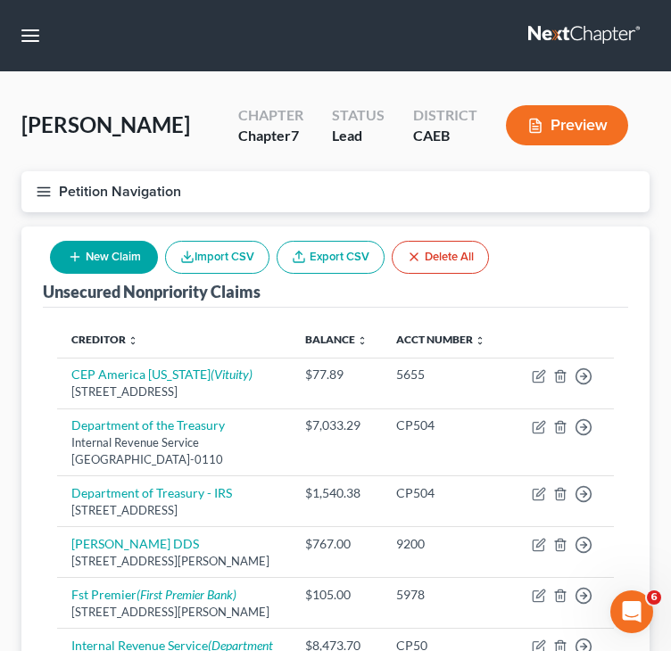
click at [46, 190] on icon "button" at bounding box center [44, 192] width 16 height 16
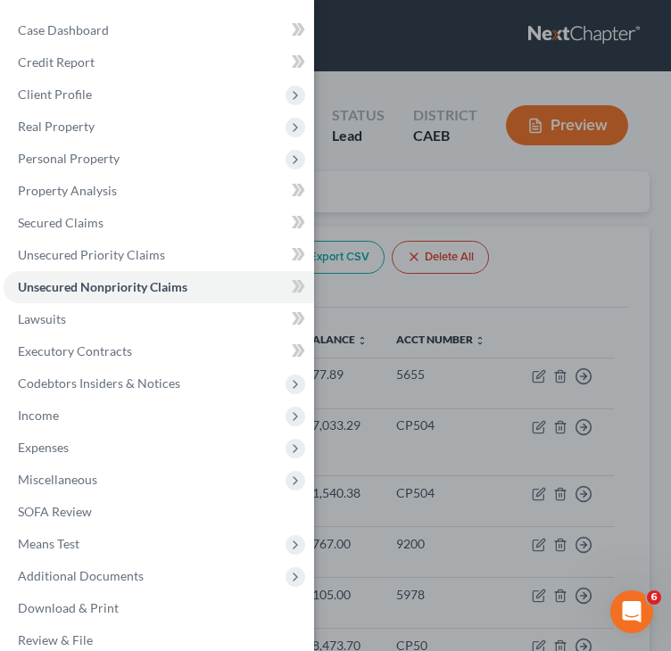
click at [397, 58] on div "Case Dashboard Payments Invoices Payments Payments Credit Report Client Profile" at bounding box center [335, 325] width 671 height 651
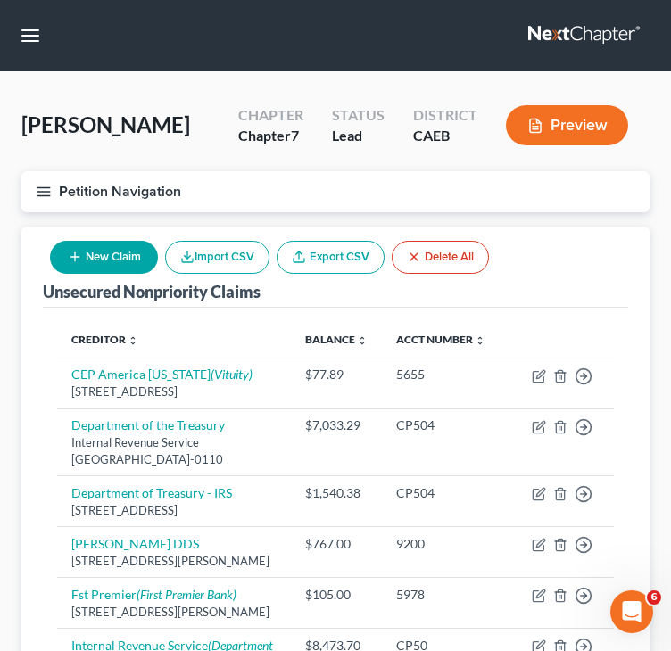
click at [46, 37] on nav "Home New Case Client Portal Directory Cases DebtorCC Managed Cases BottomLine L…" at bounding box center [335, 35] width 671 height 71
click at [37, 37] on button "button" at bounding box center [30, 36] width 32 height 32
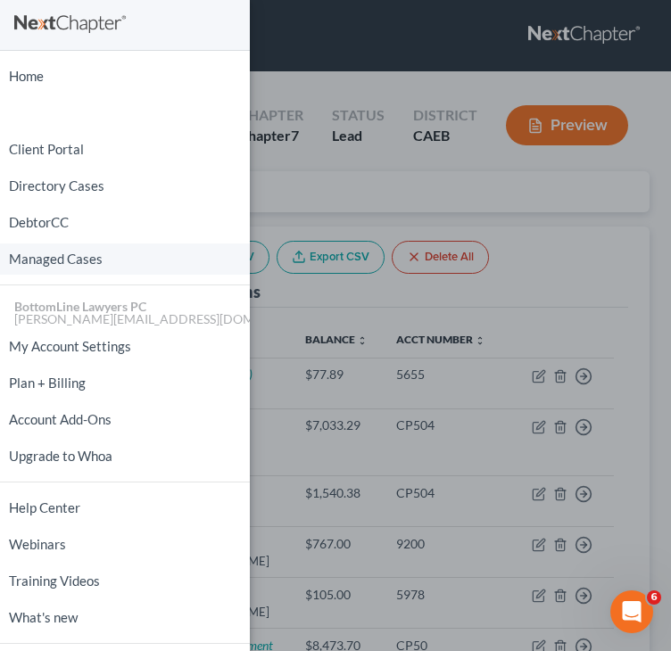
click at [46, 261] on link "Managed Cases" at bounding box center [125, 259] width 250 height 31
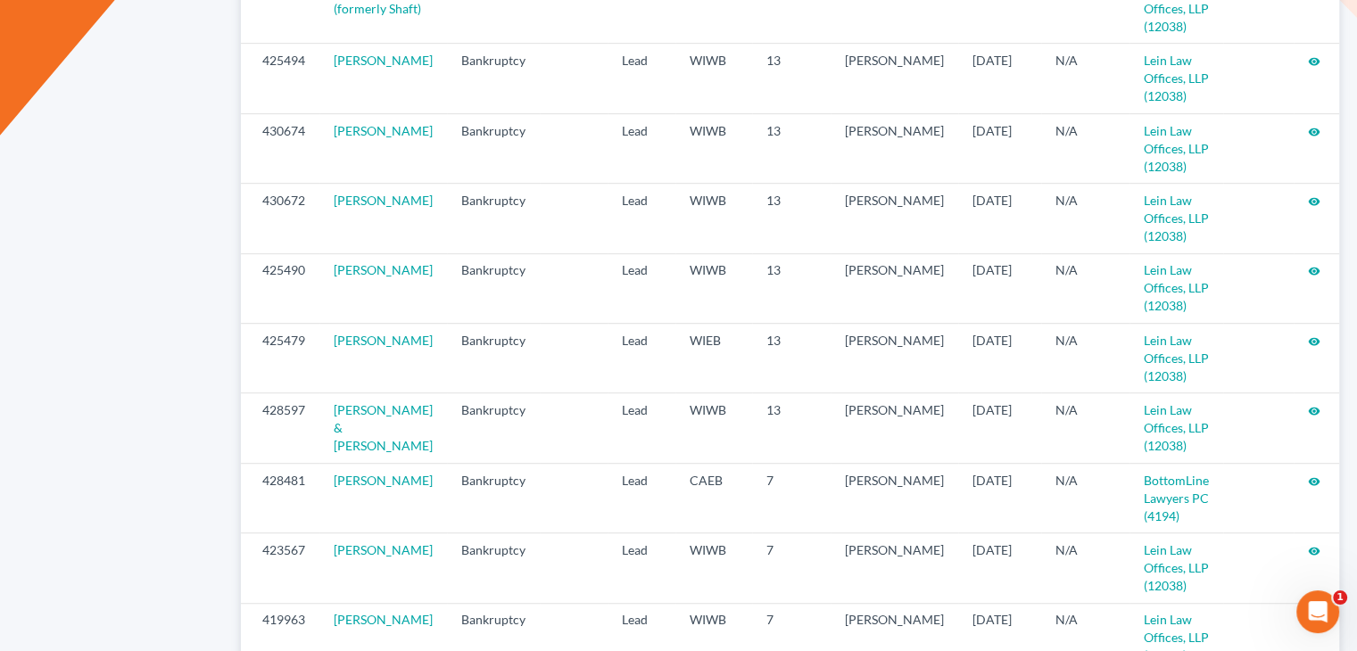
scroll to position [985, 0]
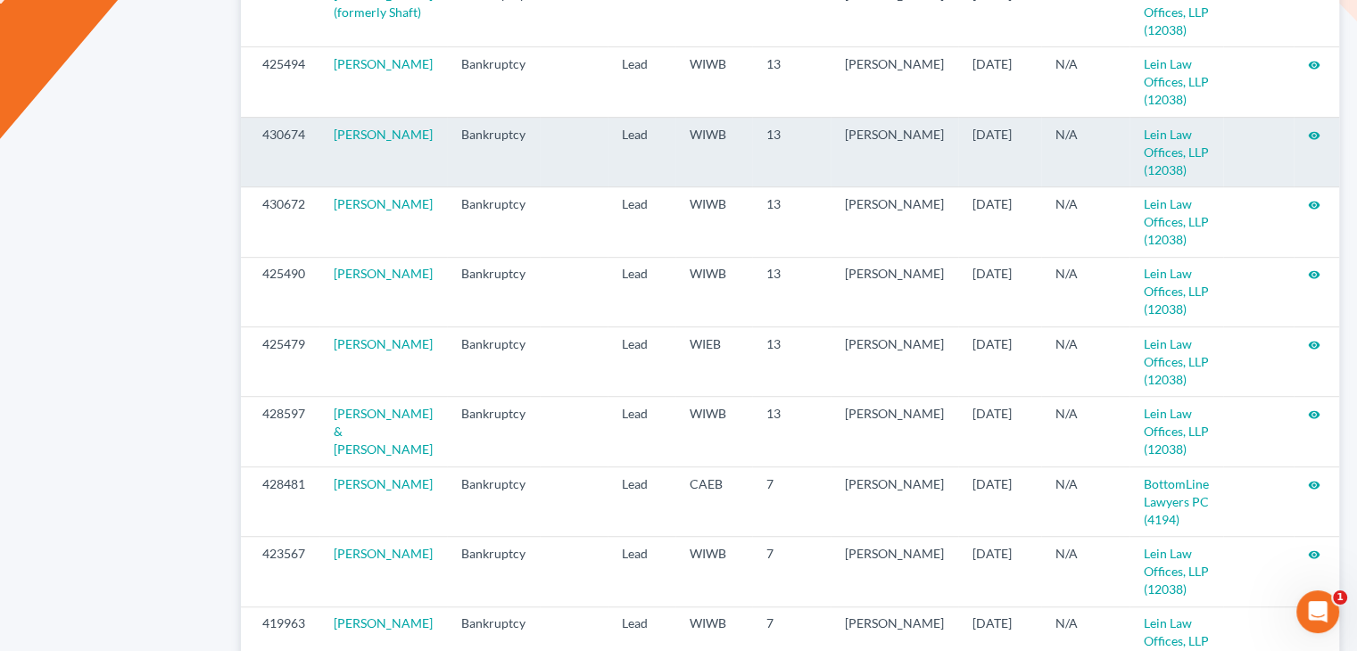
click at [670, 142] on icon "visibility" at bounding box center [1314, 135] width 12 height 12
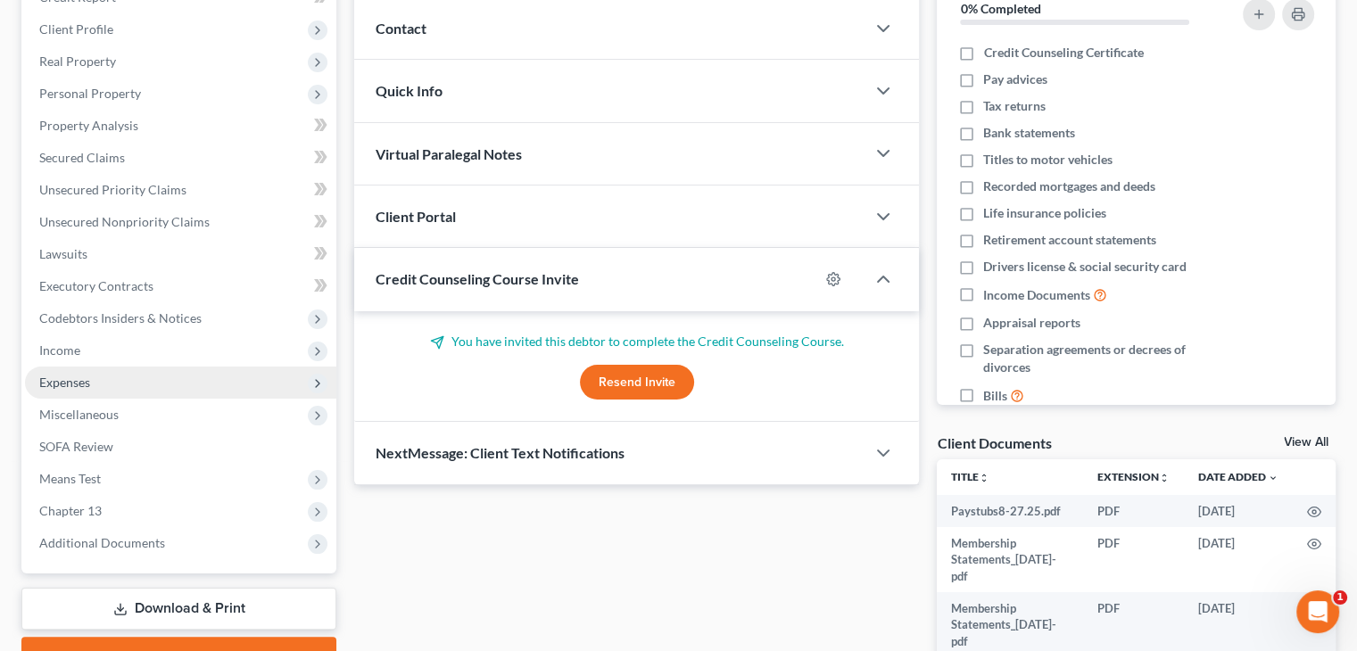
scroll to position [268, 0]
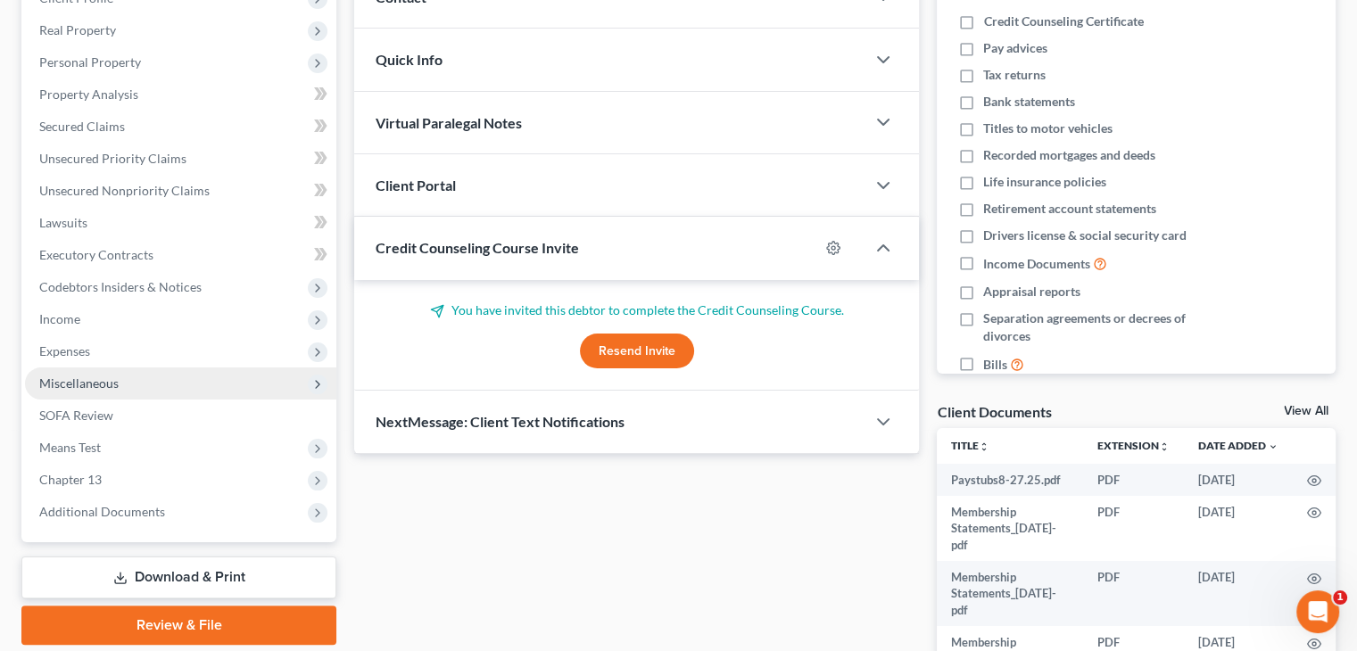
click at [69, 383] on span "Miscellaneous" at bounding box center [78, 383] width 79 height 15
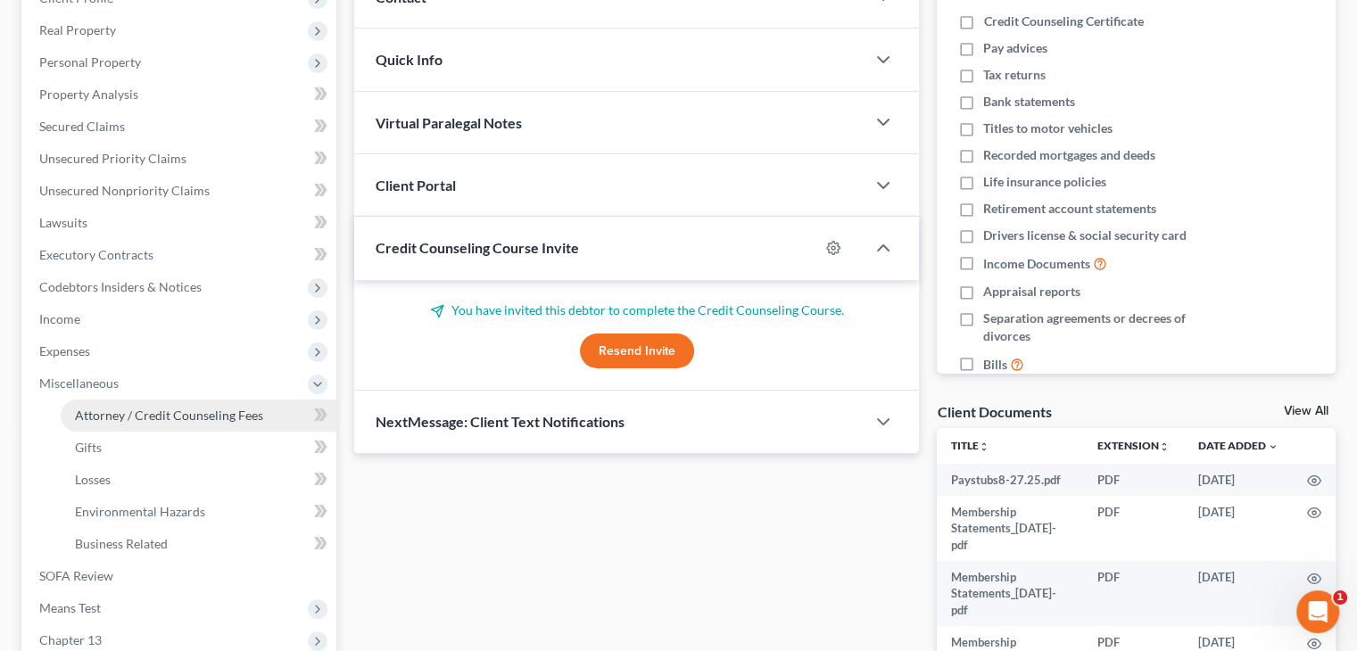
click at [175, 412] on span "Attorney / Credit Counseling Fees" at bounding box center [169, 415] width 188 height 15
select select "1"
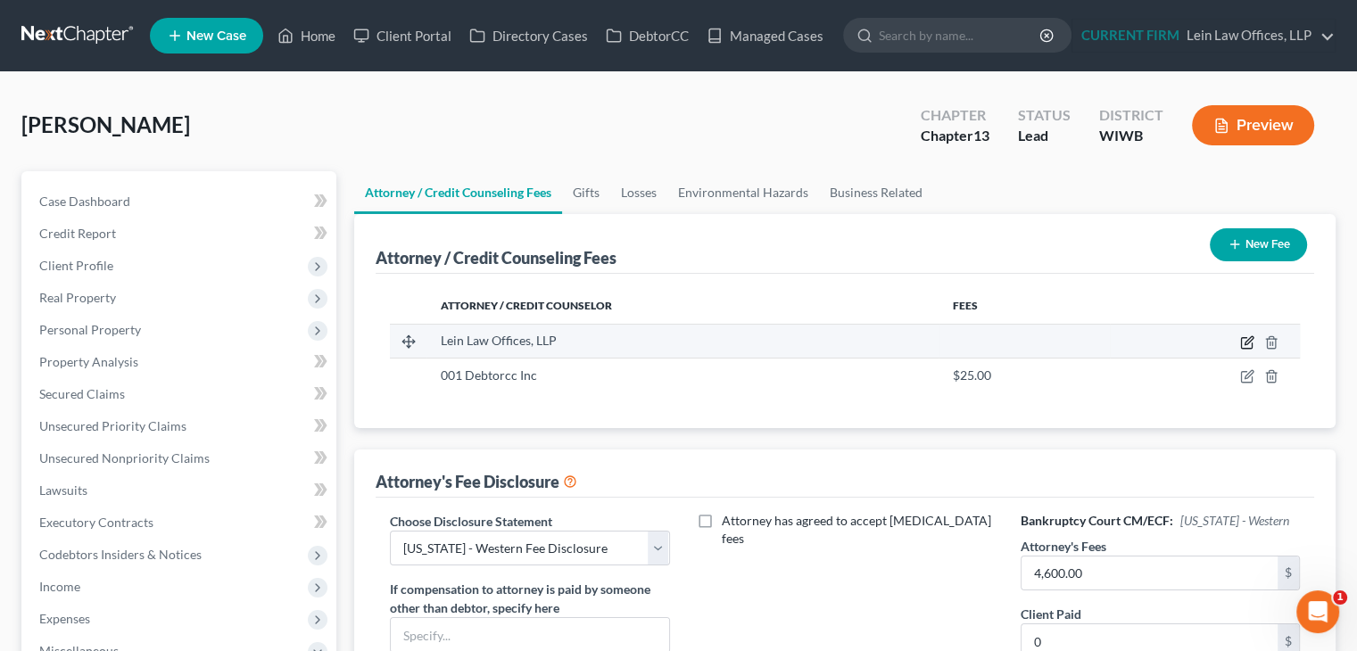
click at [1248, 342] on icon "button" at bounding box center [1249, 340] width 8 height 8
select select "52"
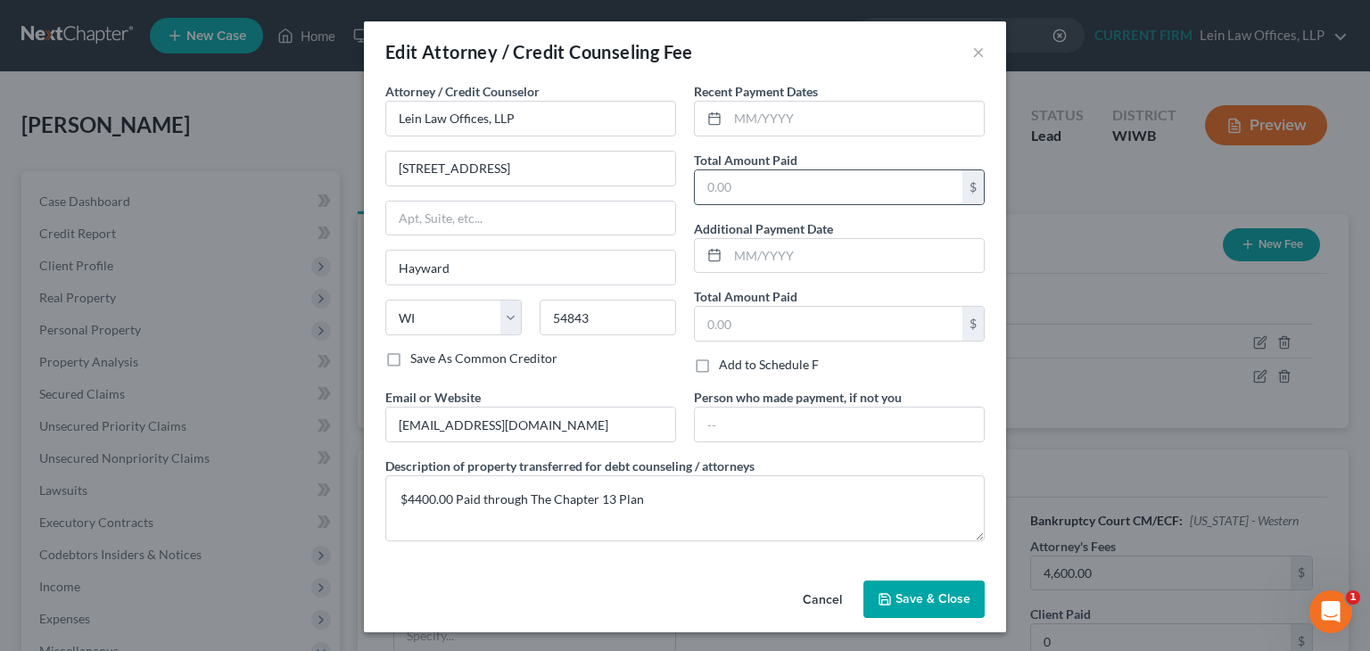
click at [815, 180] on input "text" at bounding box center [829, 187] width 268 height 34
click at [616, 370] on div "Attorney / Credit Counselor * Lein Law Offices, LLP 15692 Hwy 63 North Hayward …" at bounding box center [531, 235] width 309 height 306
click at [818, 600] on button "Cancel" at bounding box center [823, 601] width 68 height 36
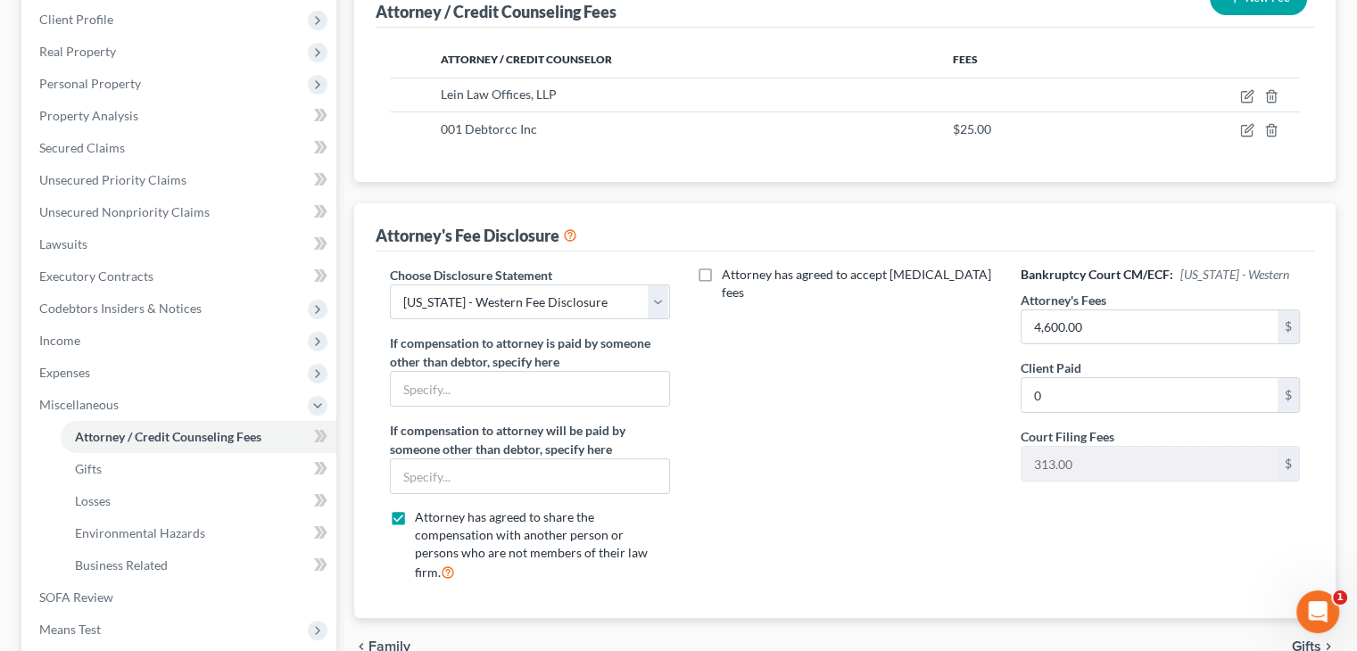
scroll to position [268, 0]
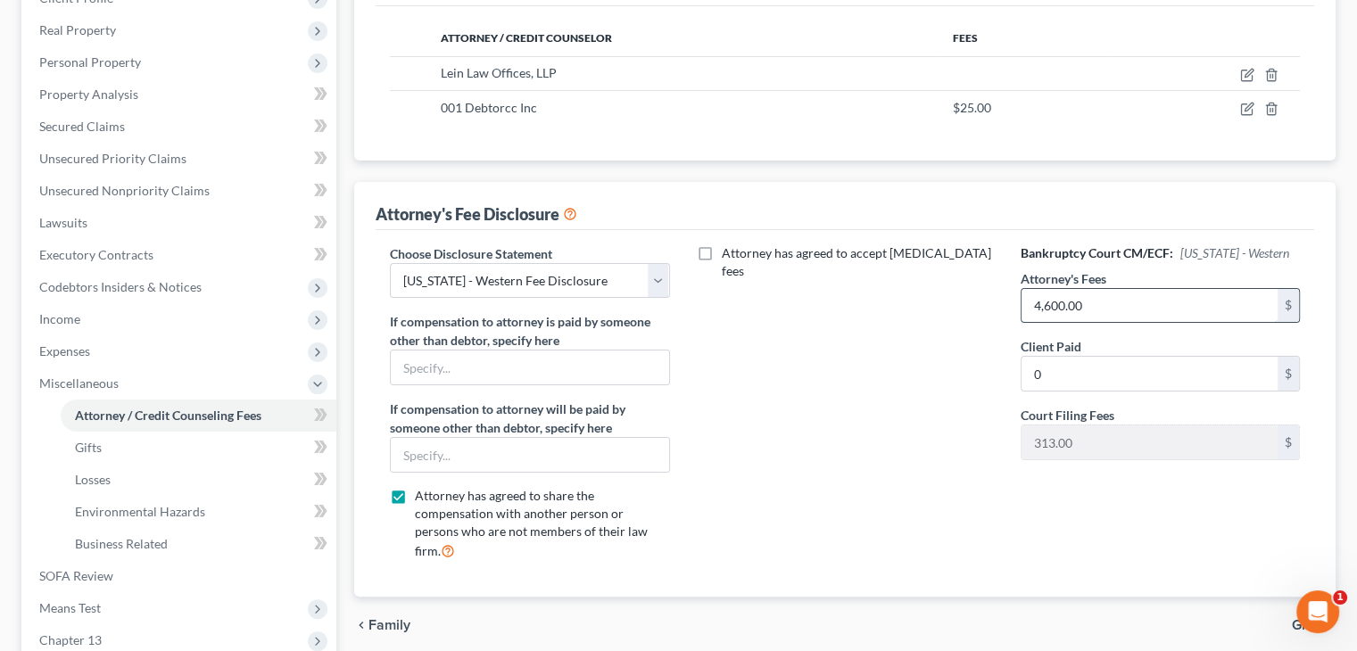
click at [1044, 294] on input "4,600.00" at bounding box center [1150, 306] width 256 height 34
click at [1046, 307] on input "4,600.00" at bounding box center [1150, 306] width 256 height 34
click at [1059, 297] on input "44,600.00" at bounding box center [1150, 306] width 256 height 34
type input "4,400.00"
click at [928, 395] on div "Attorney has agreed to accept retainer fees" at bounding box center [845, 409] width 315 height 331
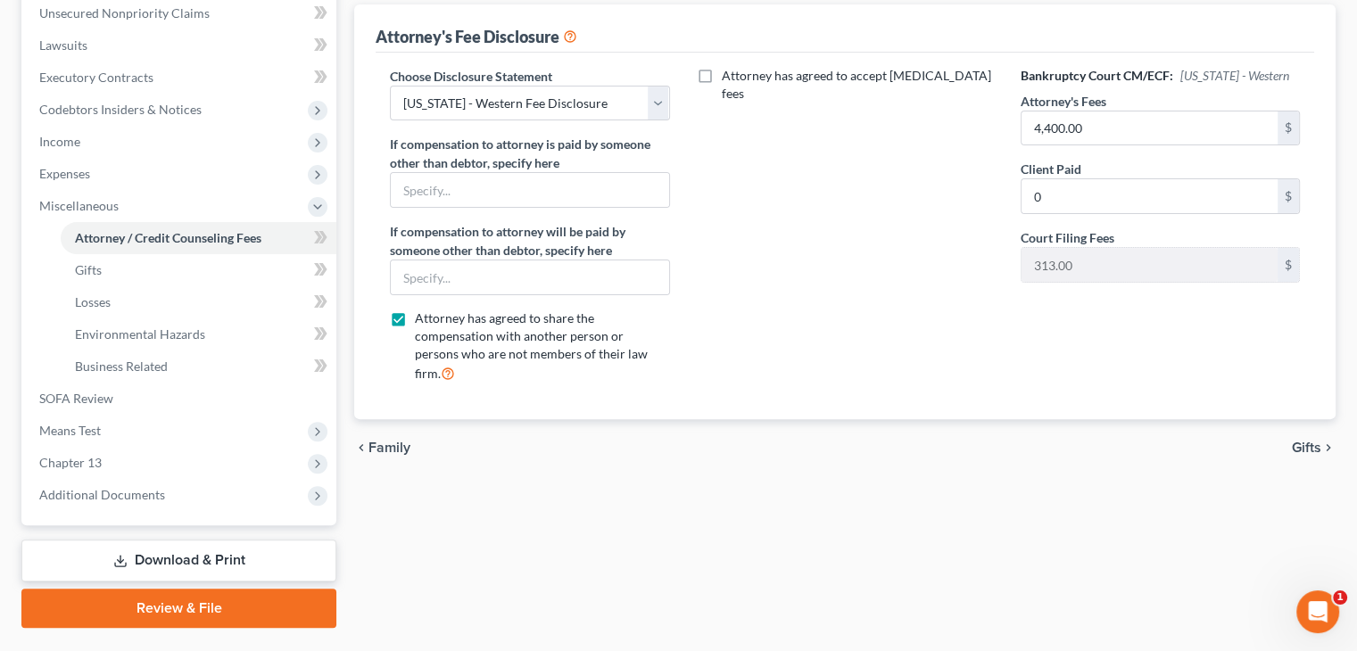
scroll to position [446, 0]
click at [408, 440] on span "Family" at bounding box center [389, 447] width 42 height 14
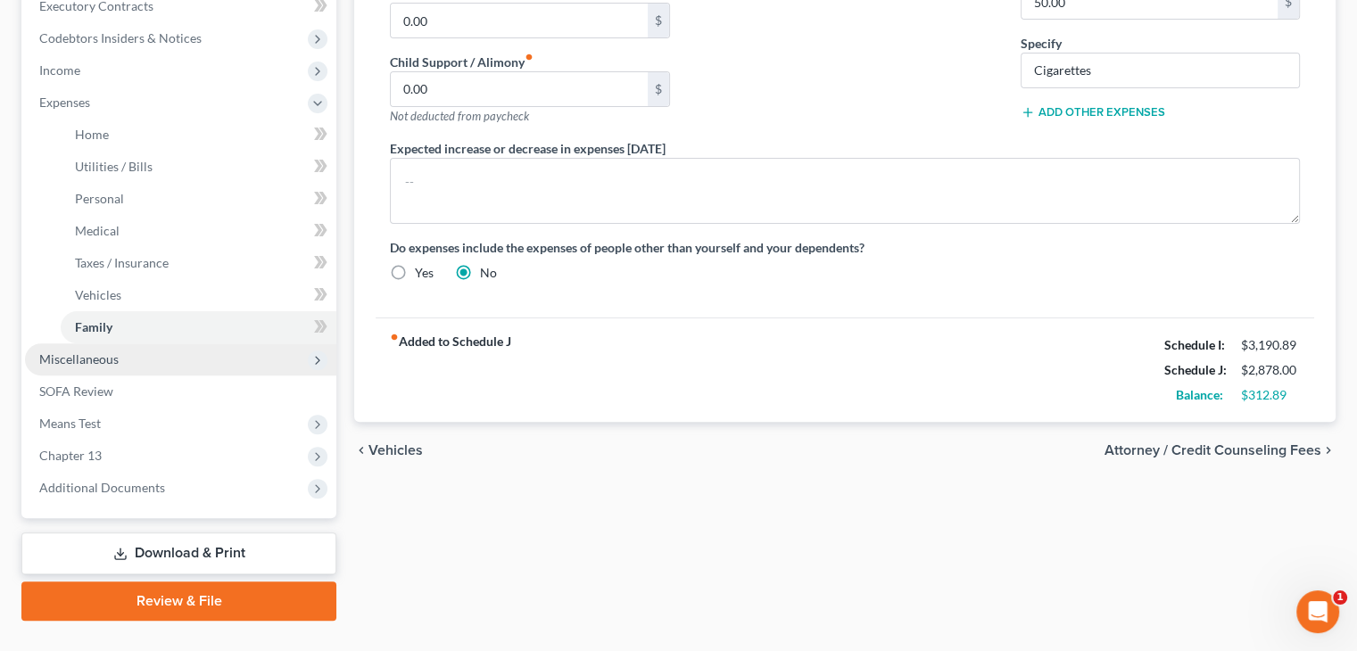
scroll to position [535, 0]
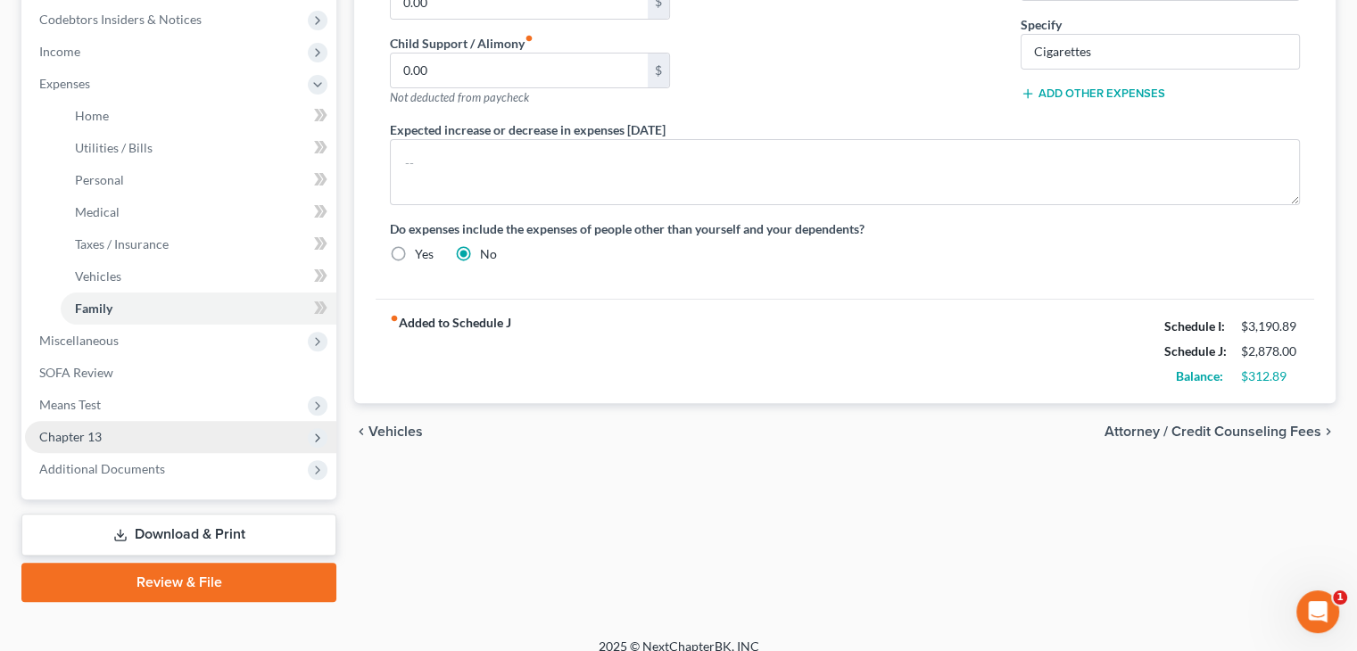
click at [107, 433] on span "Chapter 13" at bounding box center [180, 437] width 311 height 32
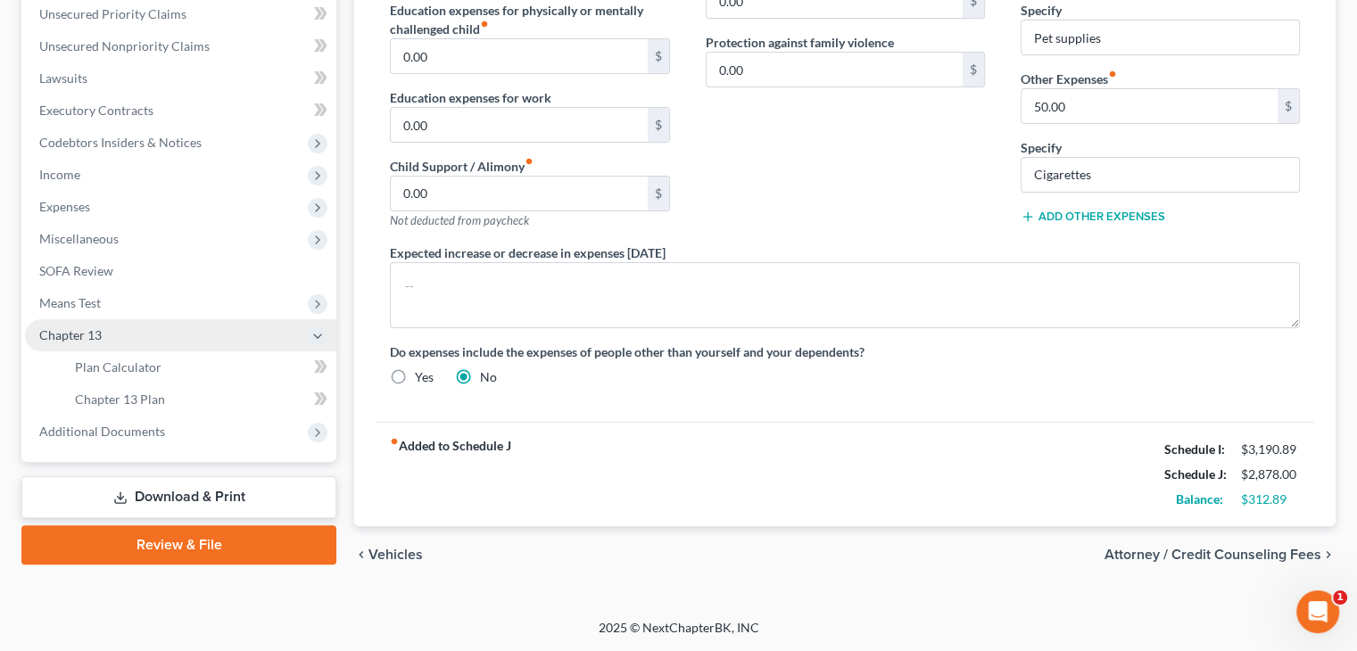
scroll to position [409, 0]
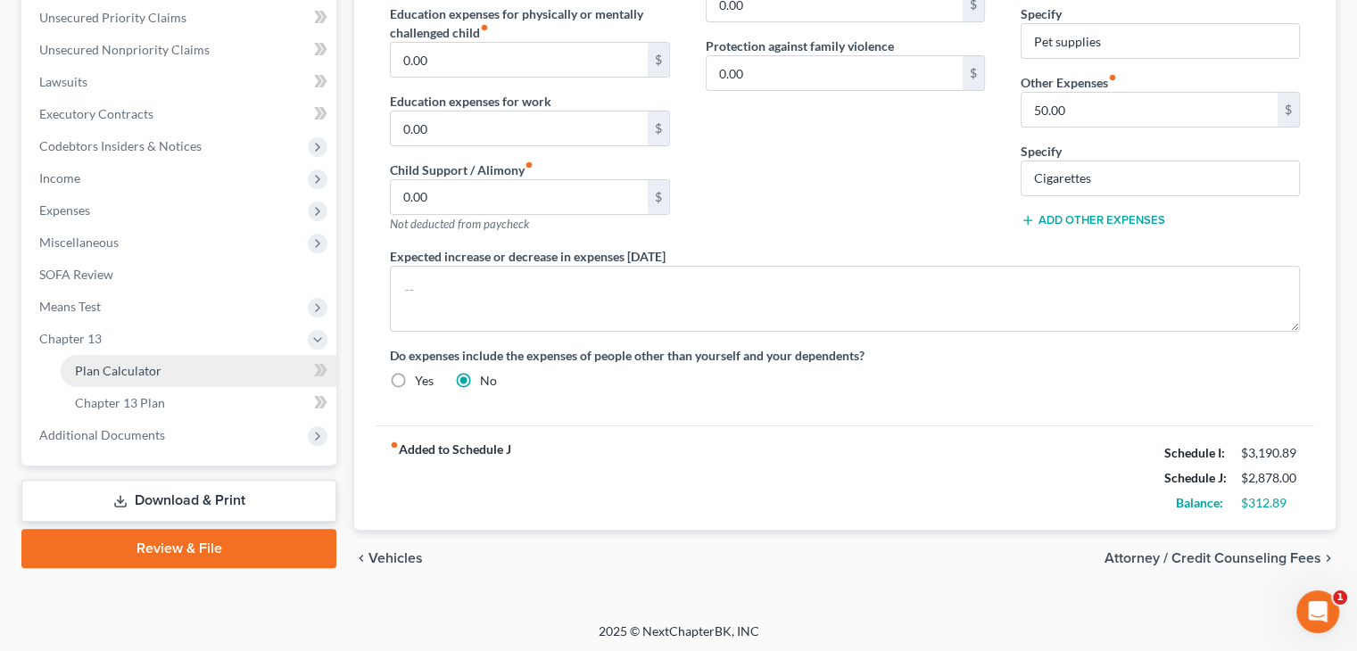
click at [124, 373] on span "Plan Calculator" at bounding box center [118, 370] width 87 height 15
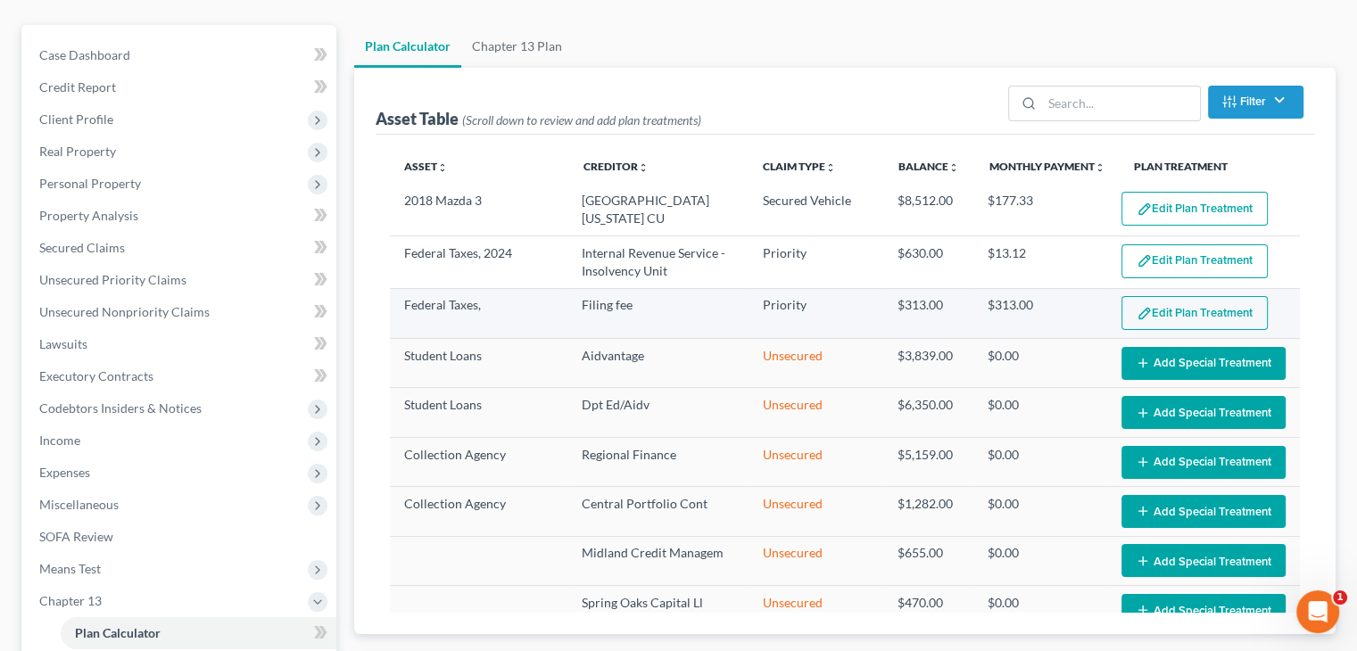
scroll to position [178, 0]
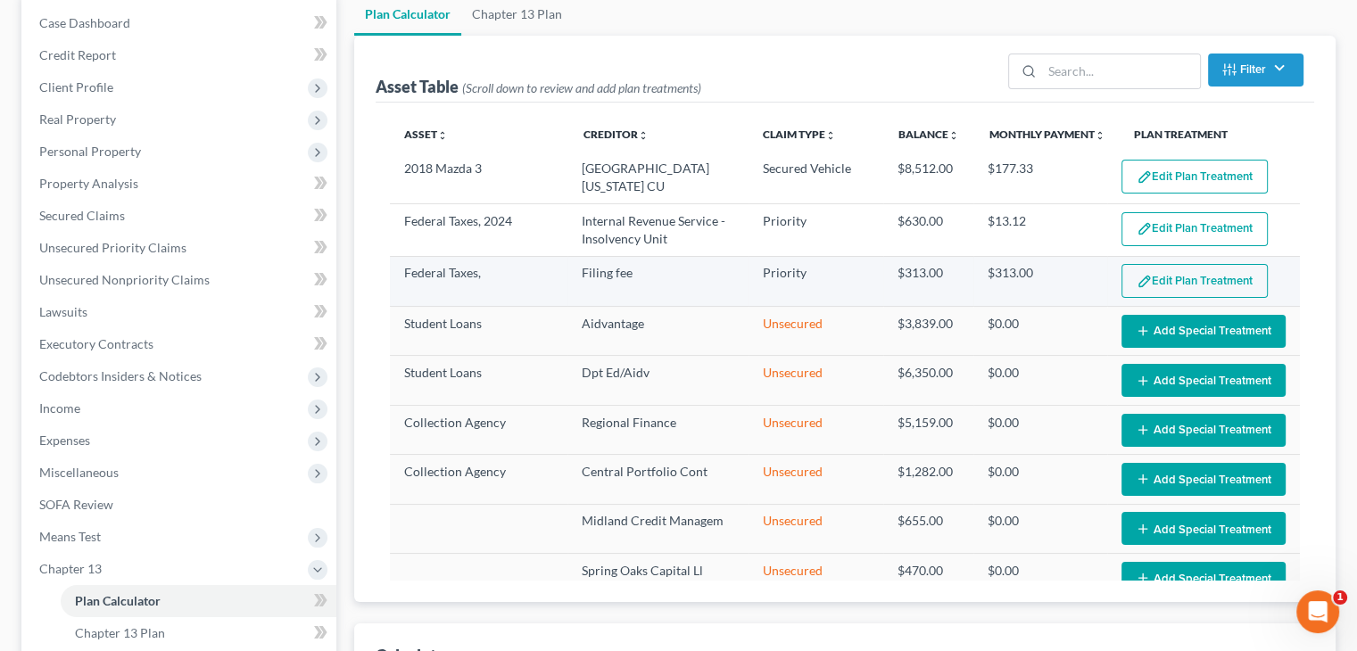
select select "47"
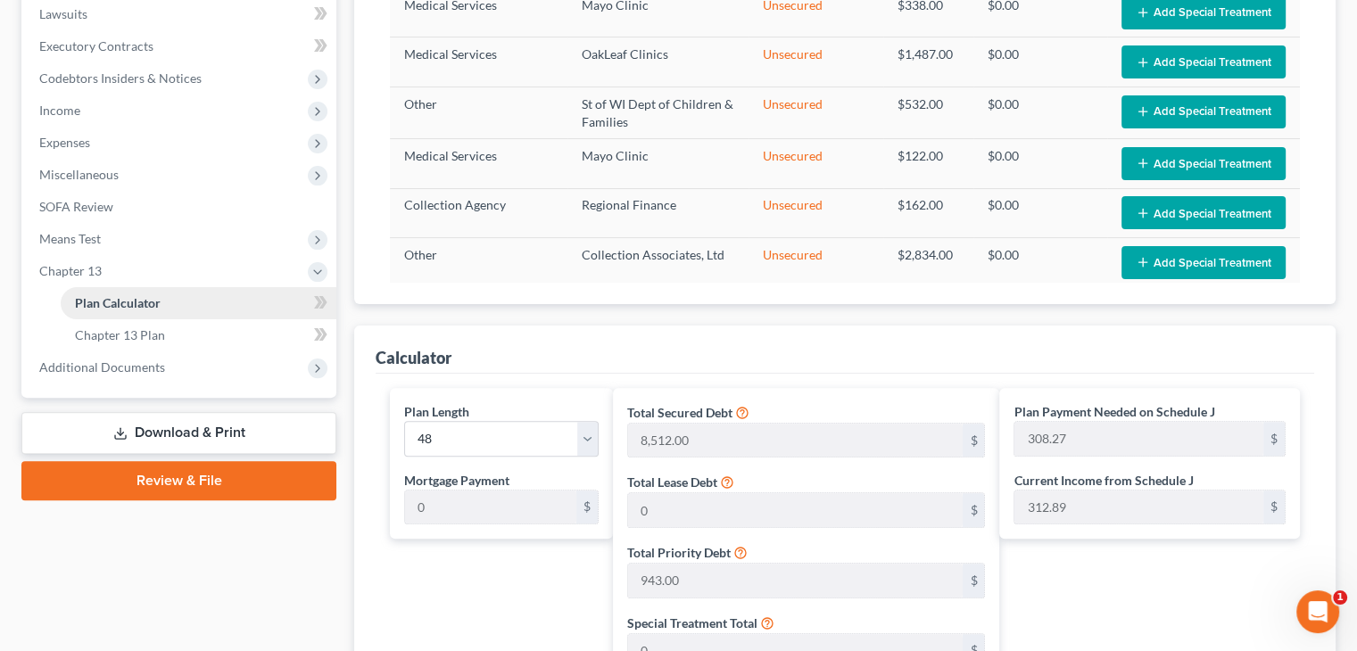
scroll to position [446, 0]
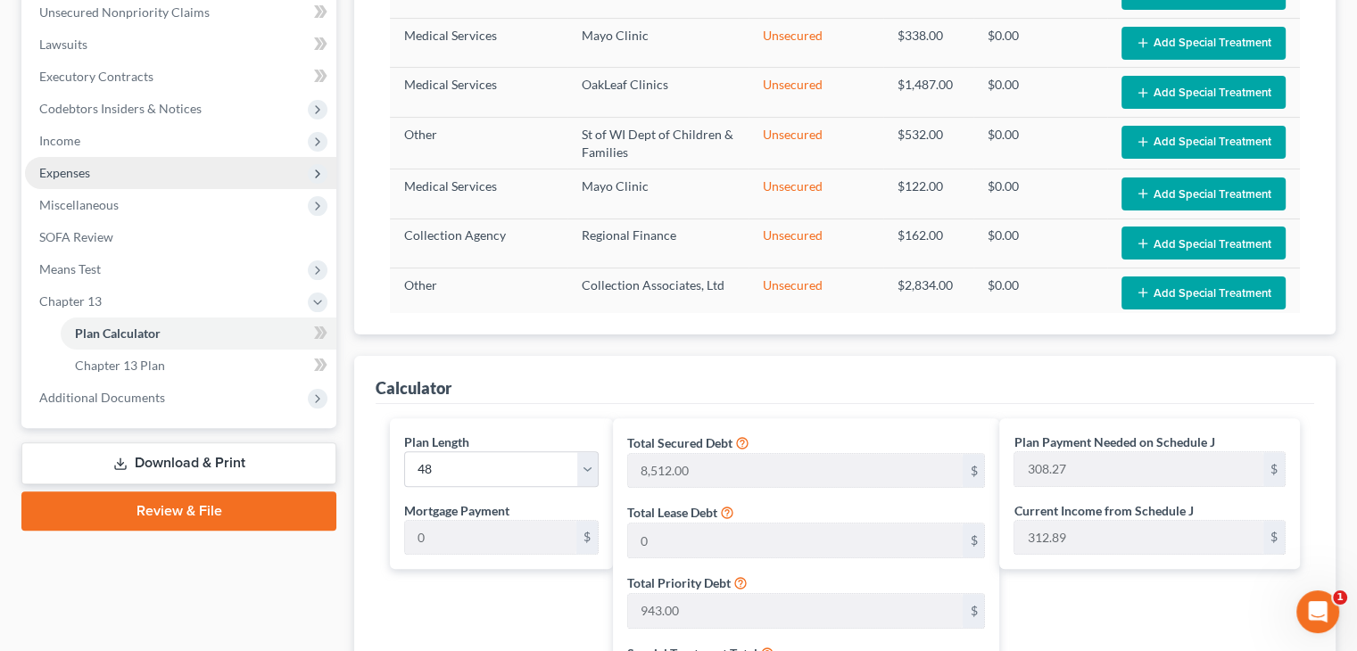
click at [139, 169] on span "Expenses" at bounding box center [180, 173] width 311 height 32
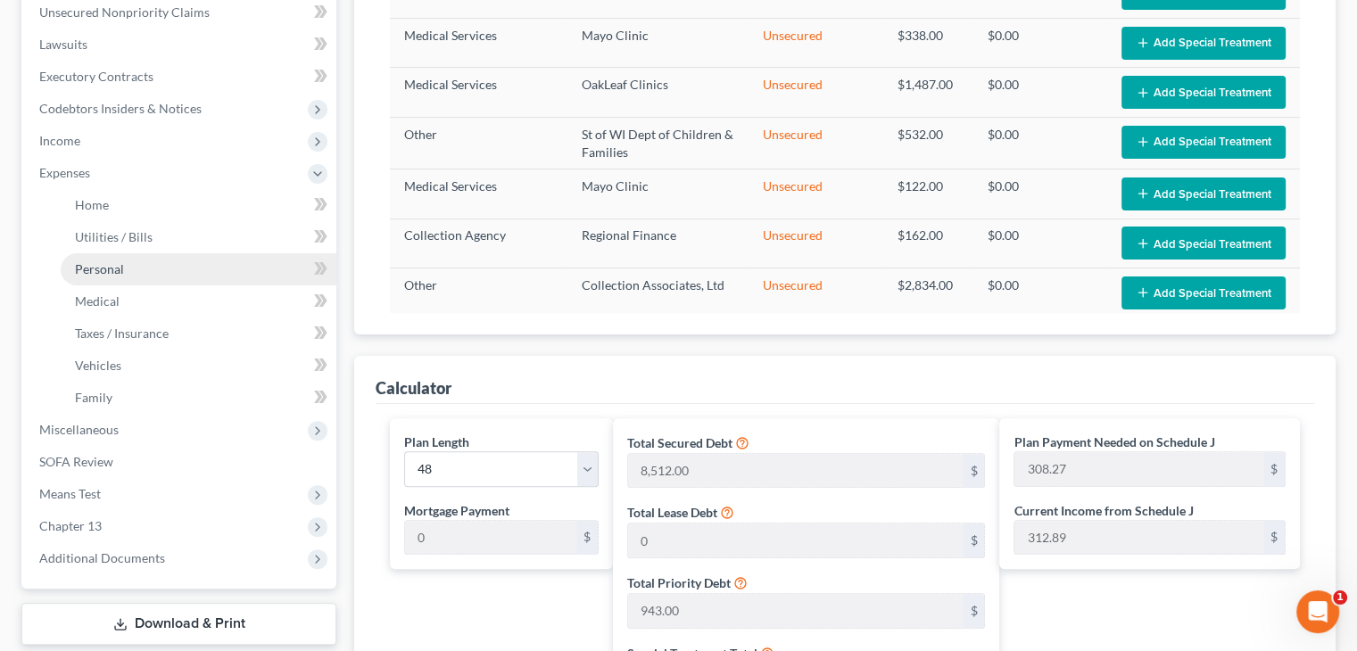
click at [132, 263] on link "Personal" at bounding box center [199, 269] width 276 height 32
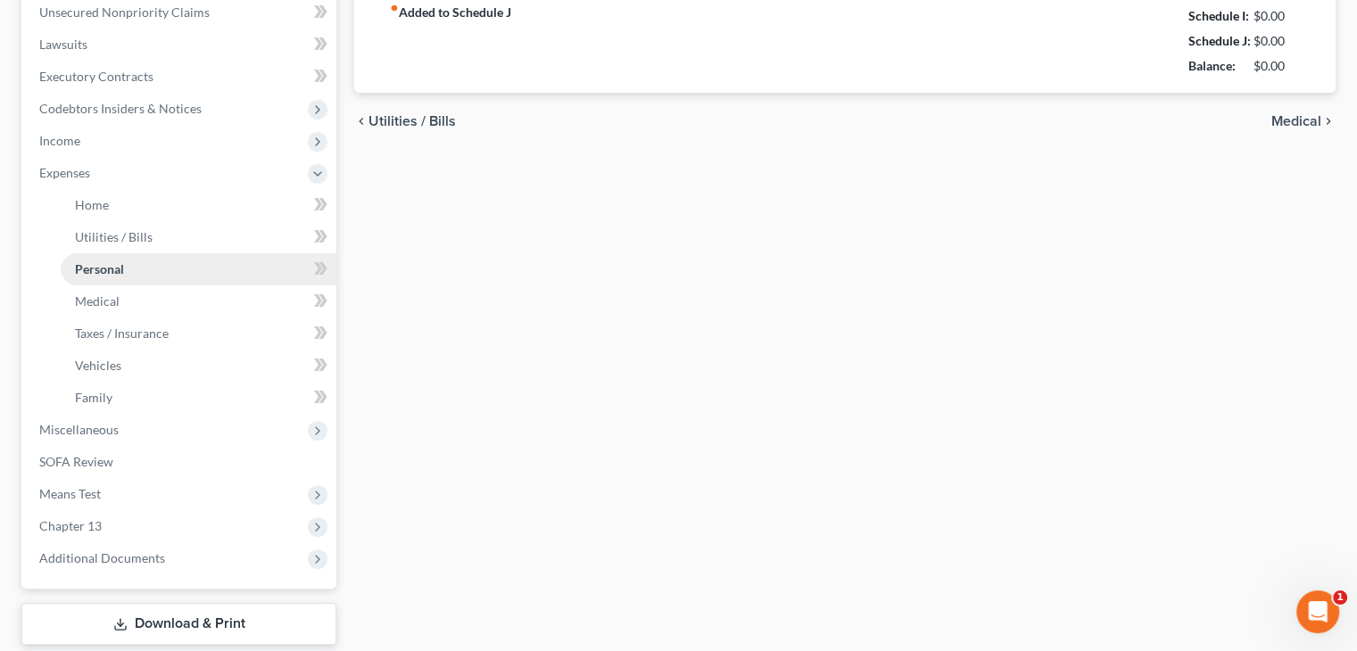
type input "400.00"
type input "100.00"
type input "50.00"
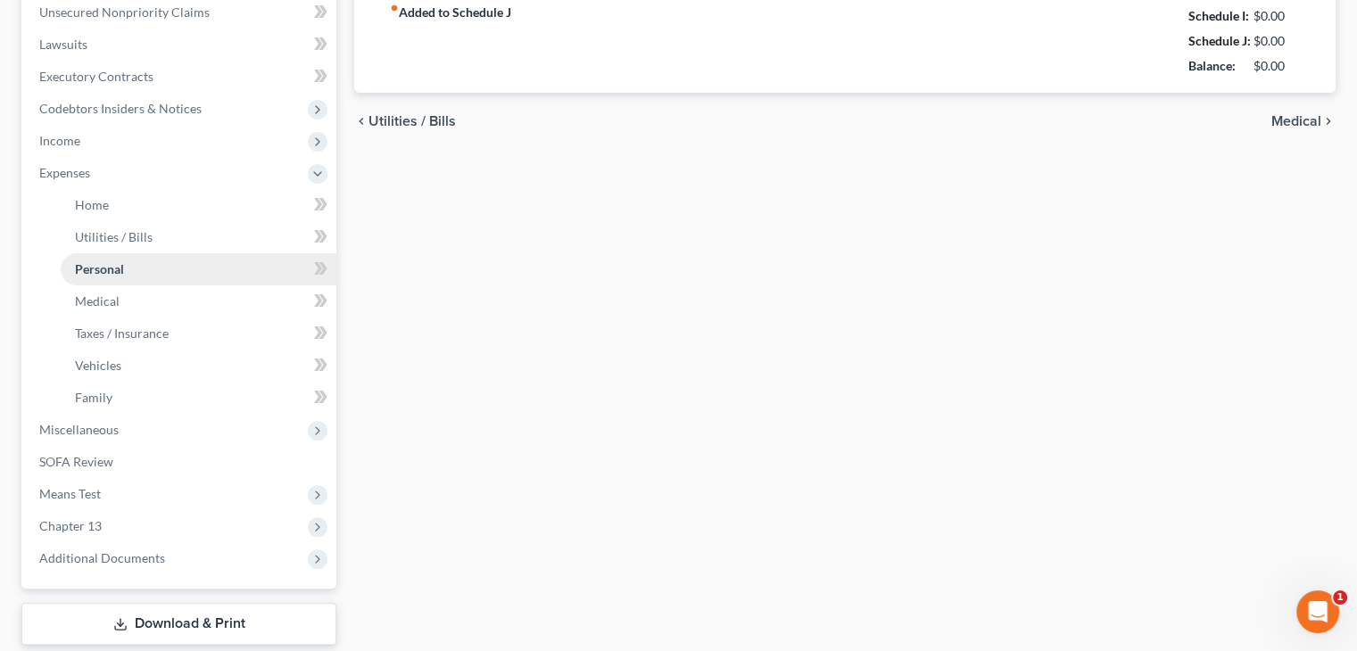
type input "200.00"
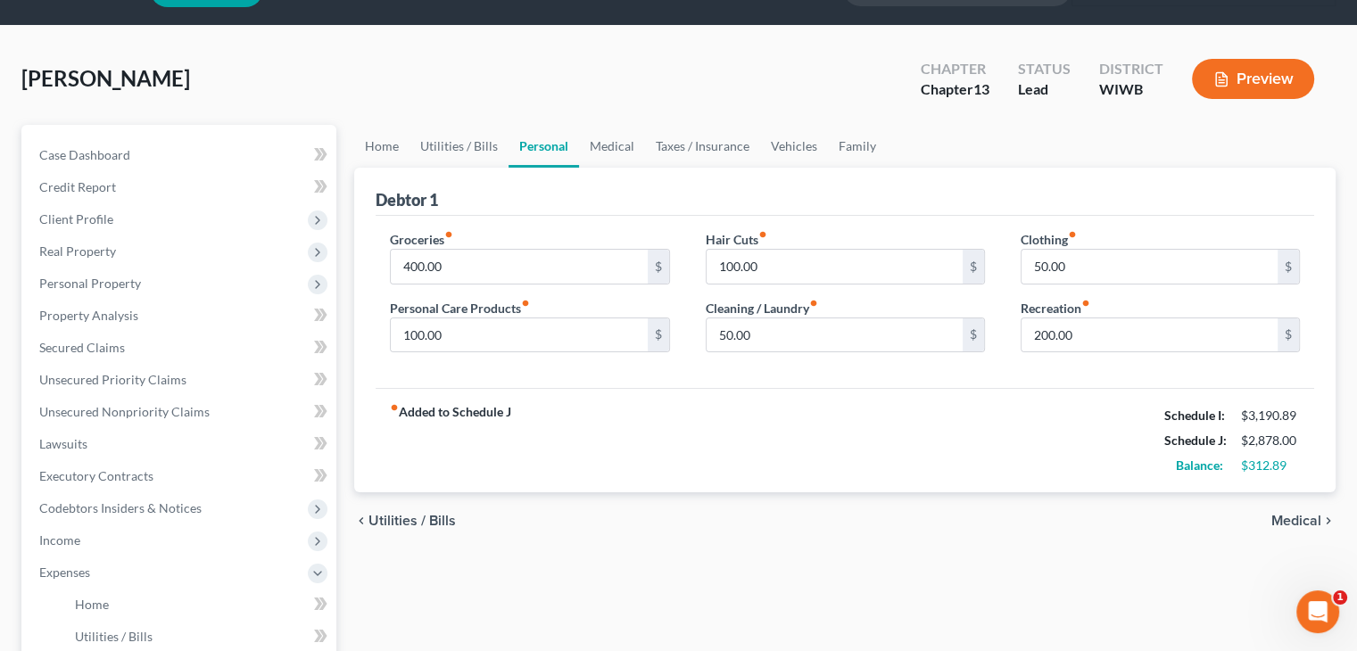
scroll to position [89, 0]
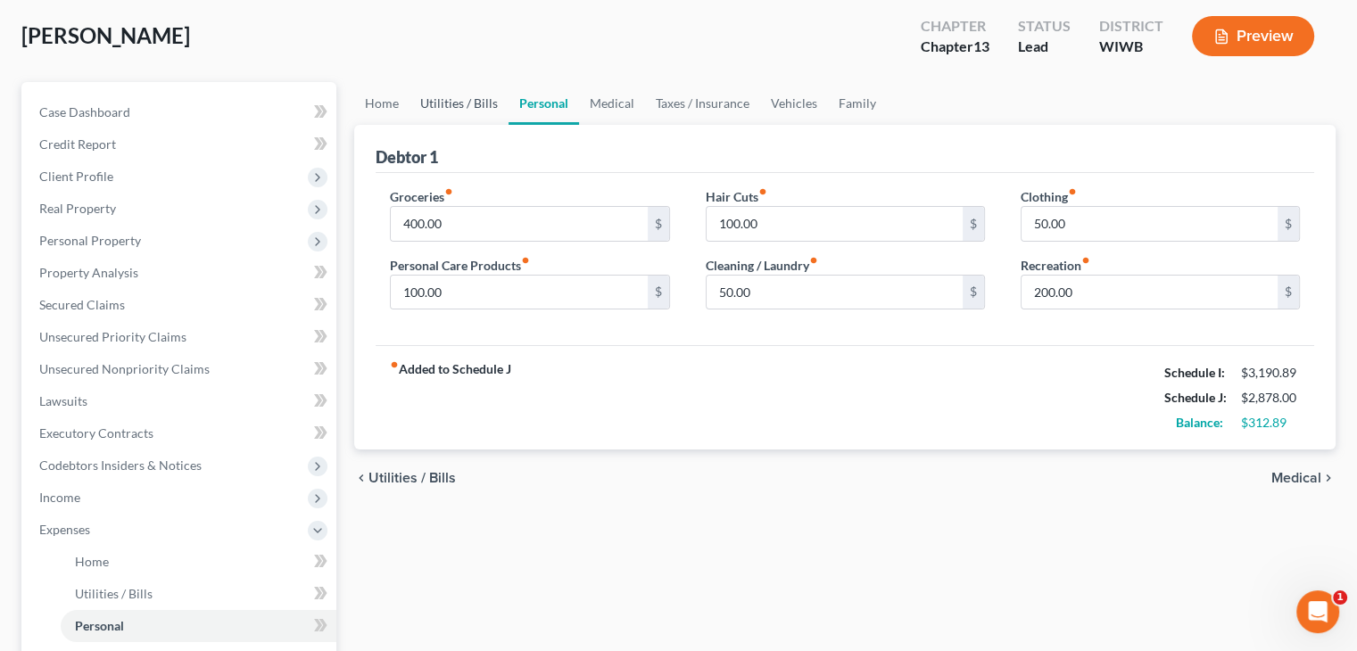
click at [470, 104] on link "Utilities / Bills" at bounding box center [459, 103] width 99 height 43
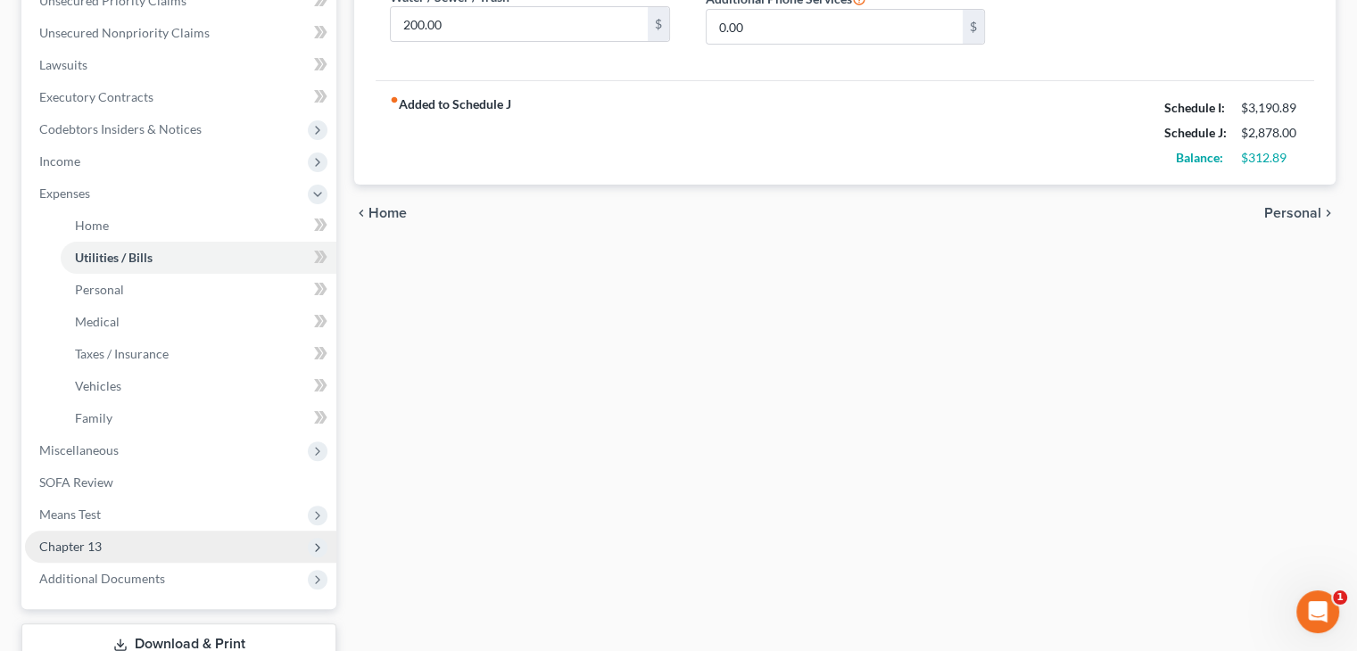
scroll to position [446, 0]
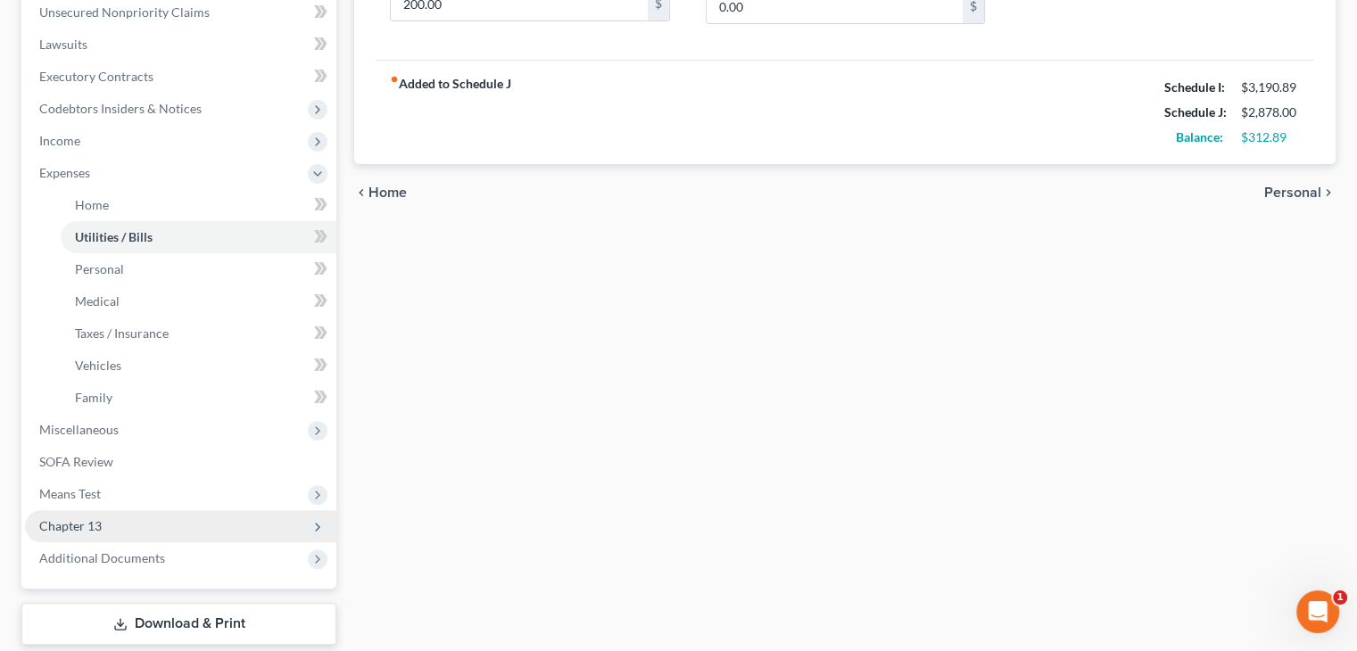
click at [121, 518] on span "Chapter 13" at bounding box center [180, 526] width 311 height 32
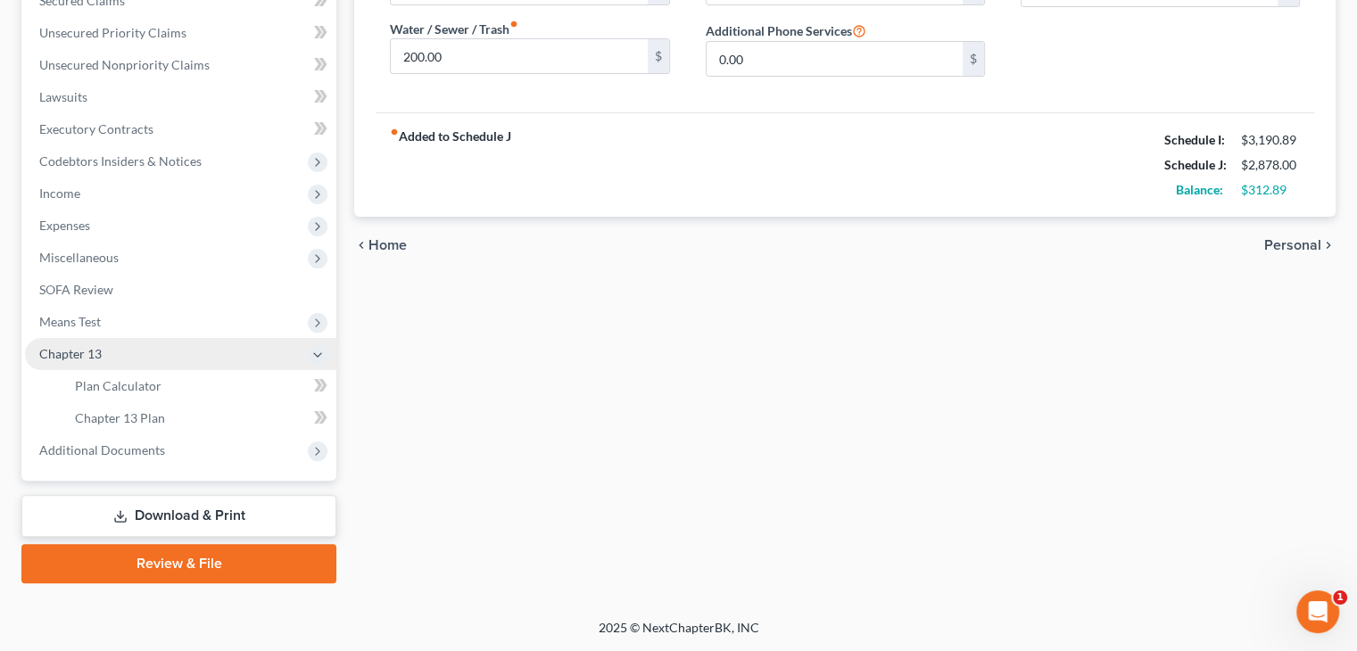
scroll to position [393, 0]
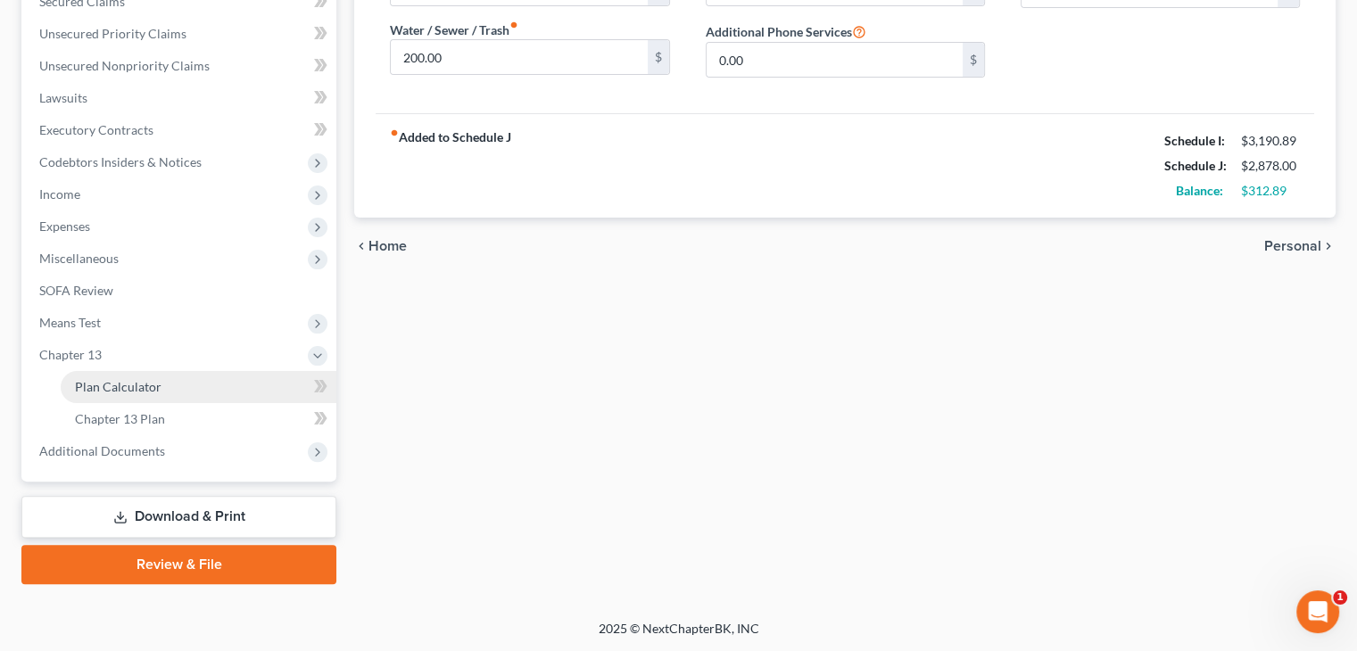
click at [145, 379] on span "Plan Calculator" at bounding box center [118, 386] width 87 height 15
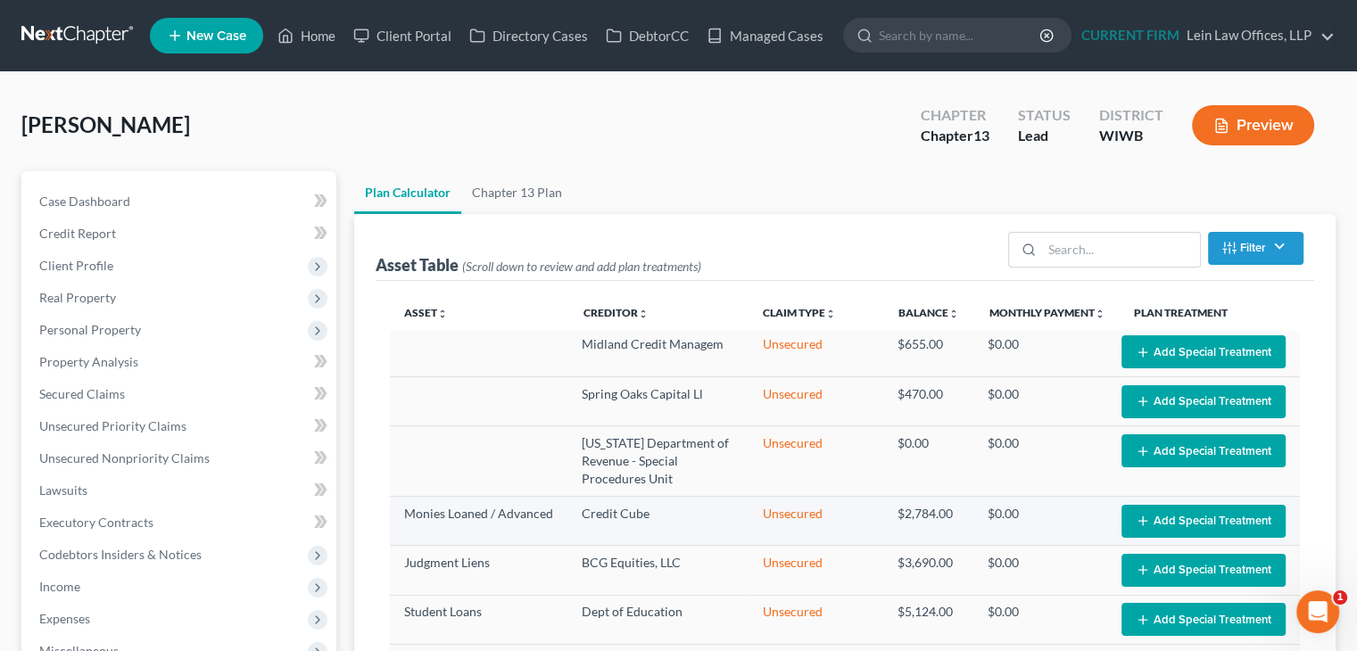
select select "47"
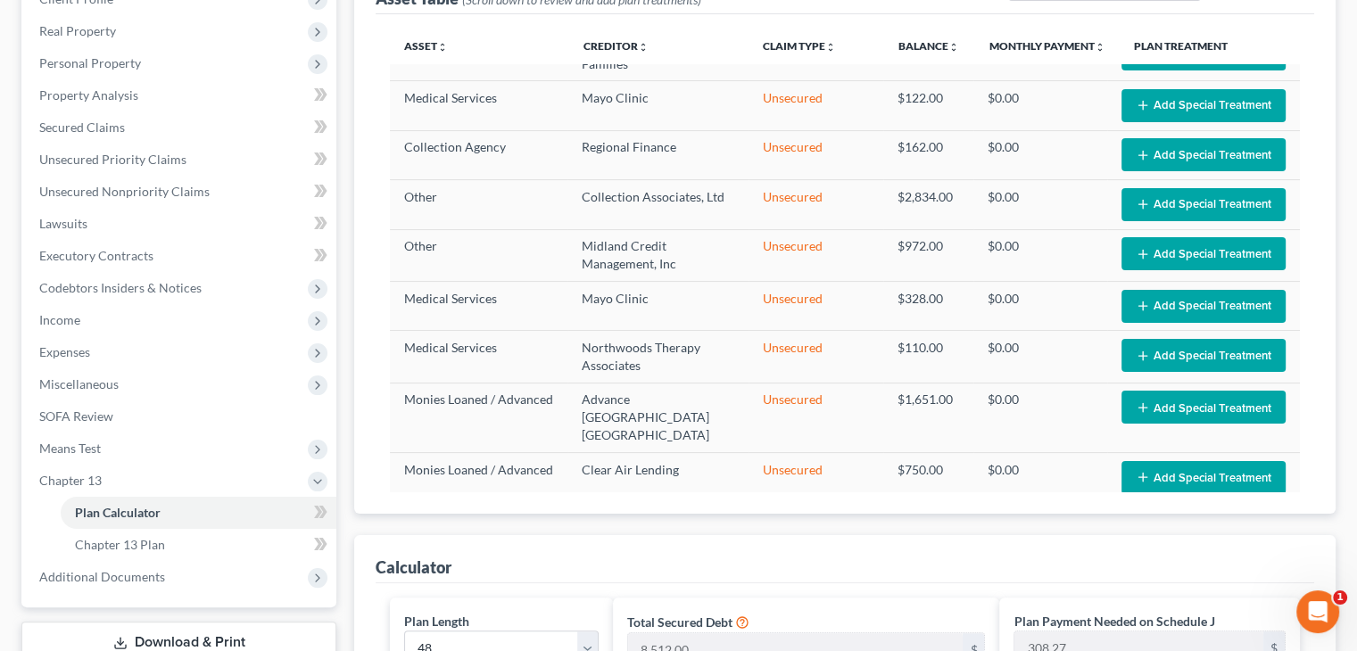
scroll to position [357, 0]
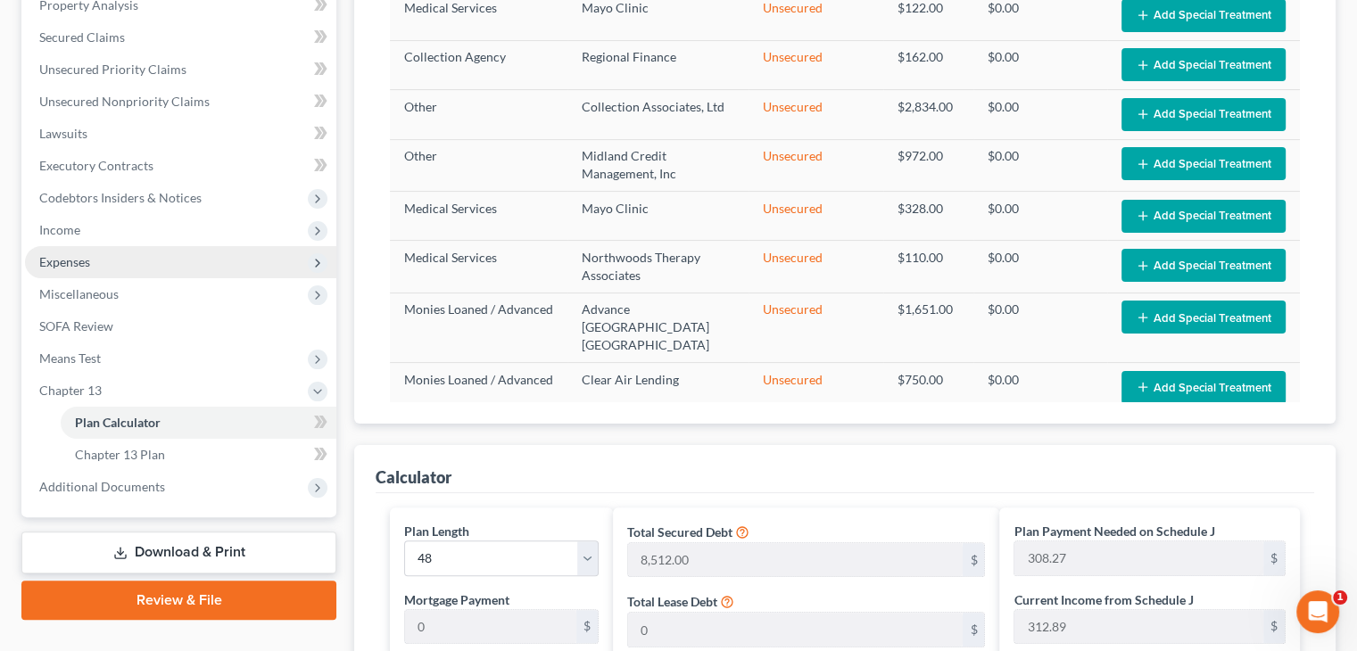
click at [129, 258] on span "Expenses" at bounding box center [180, 262] width 311 height 32
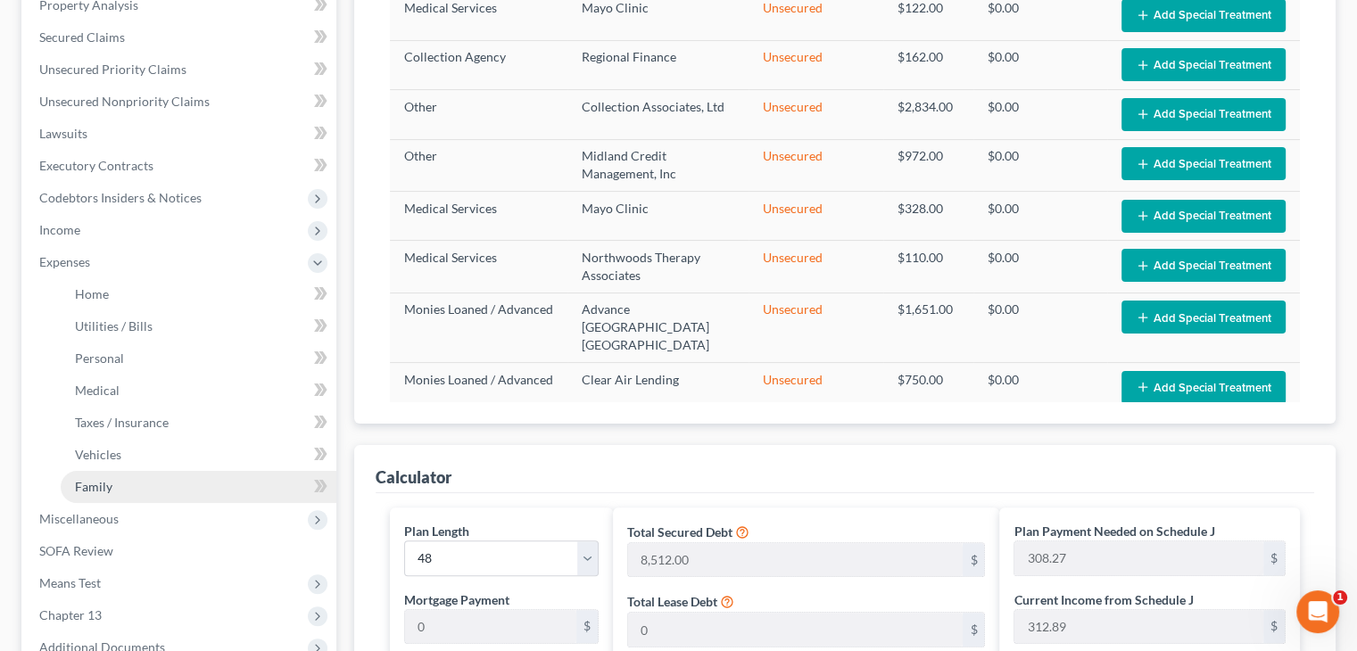
click at [118, 483] on link "Family" at bounding box center [199, 487] width 276 height 32
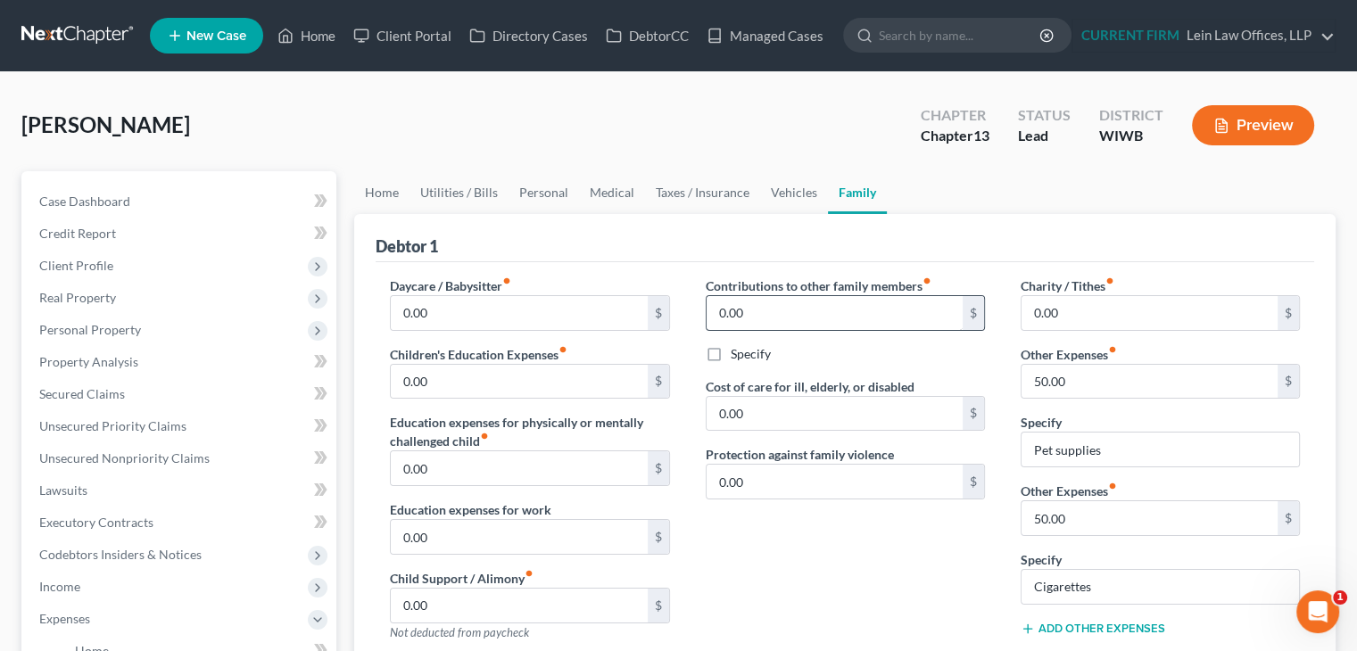
scroll to position [89, 0]
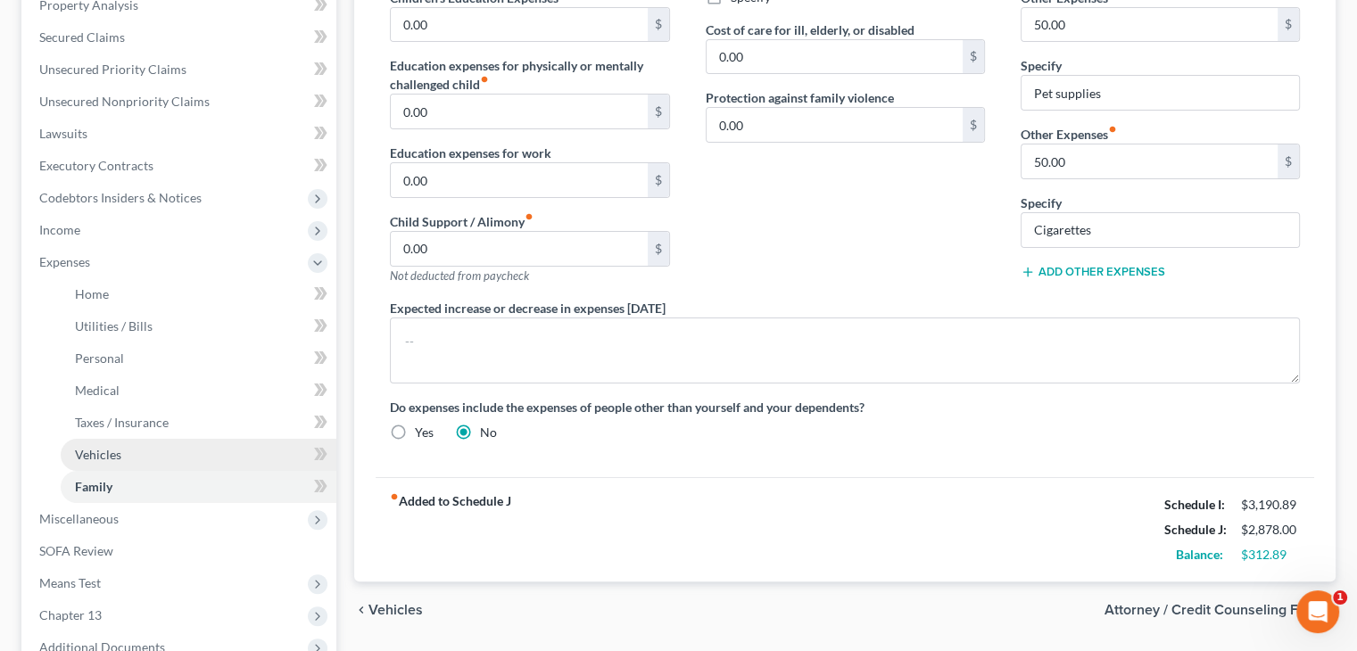
click at [105, 457] on span "Vehicles" at bounding box center [98, 454] width 46 height 15
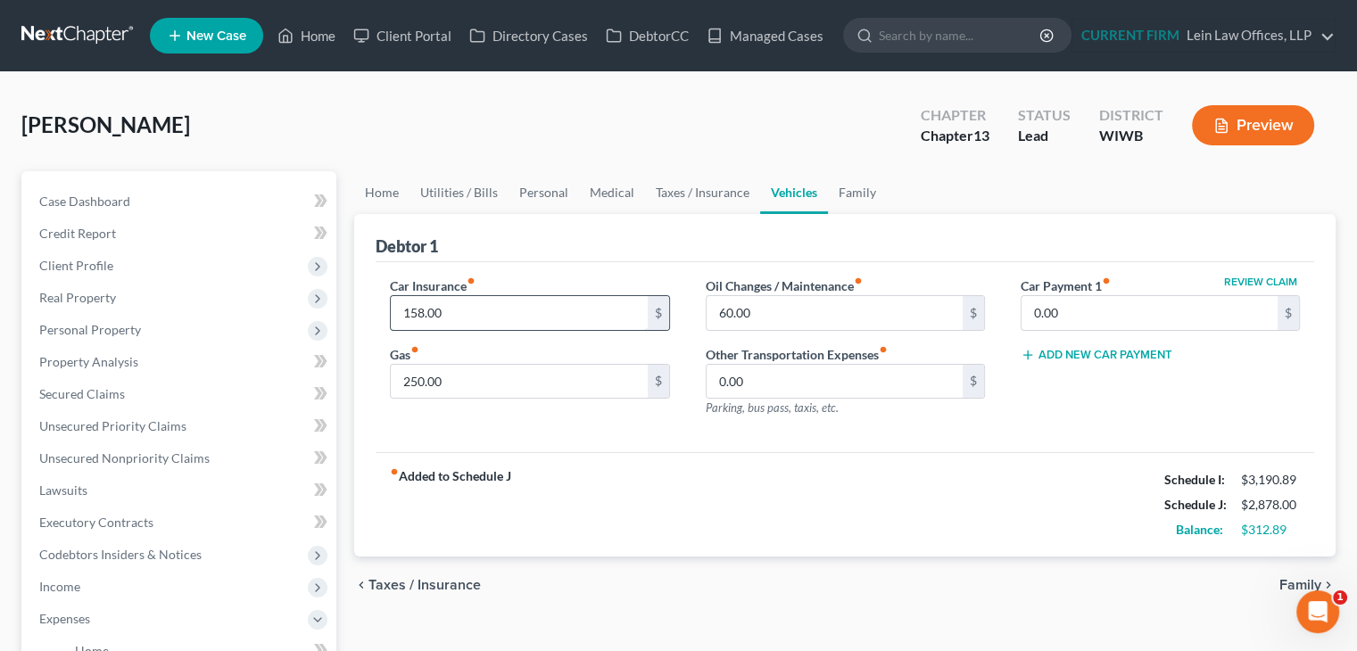
click at [418, 315] on input "158.00" at bounding box center [519, 313] width 256 height 34
click at [419, 313] on input "158.00" at bounding box center [519, 313] width 256 height 34
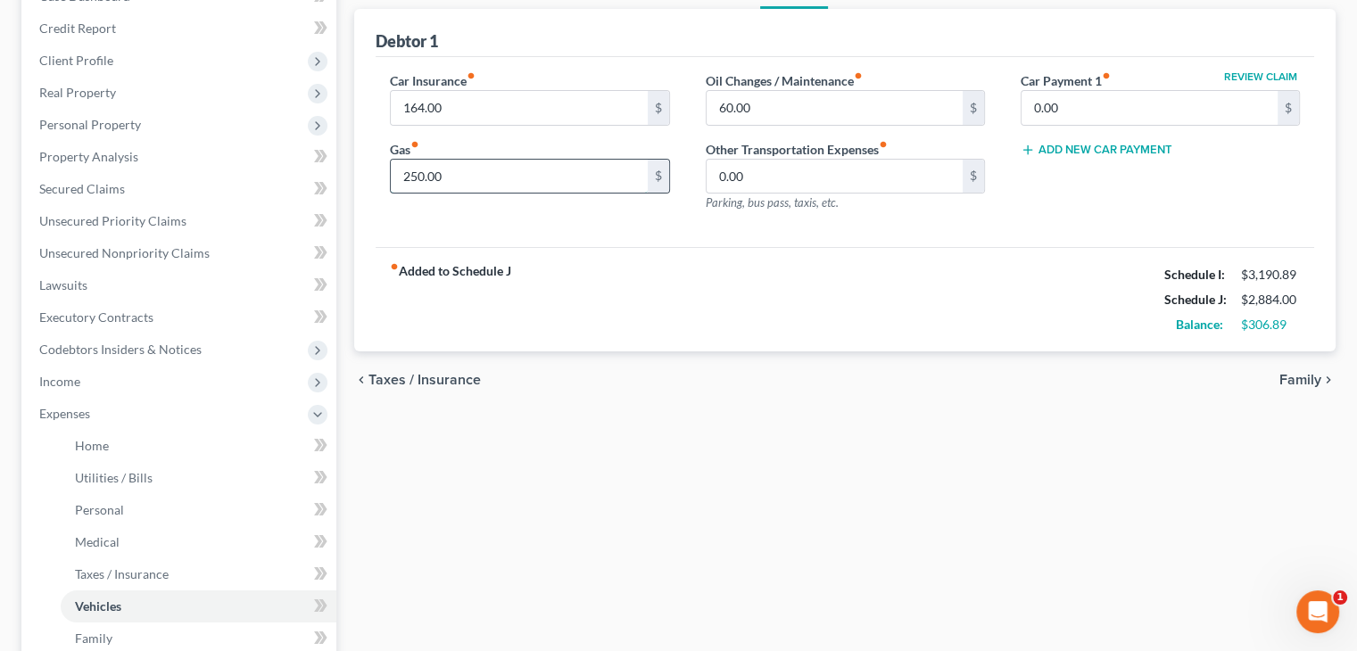
scroll to position [89, 0]
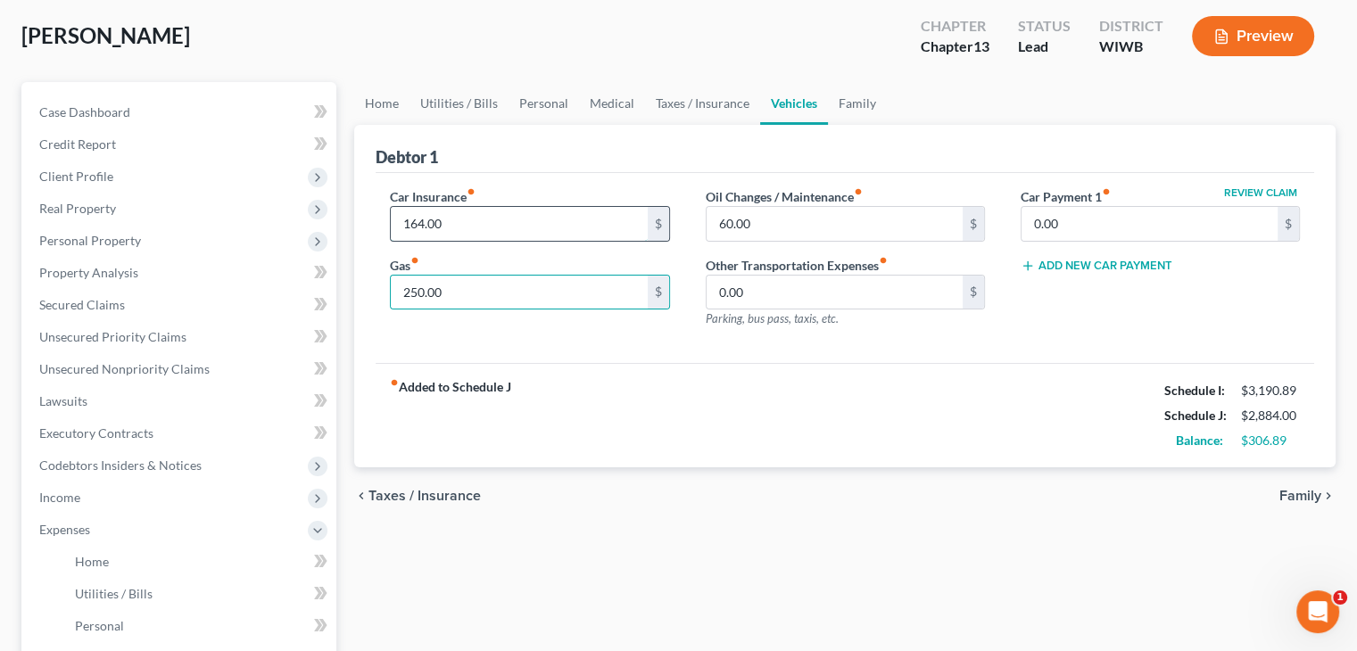
click at [424, 221] on input "164.00" at bounding box center [519, 224] width 256 height 34
click at [421, 222] on input "164.00" at bounding box center [519, 224] width 256 height 34
type input "162.00"
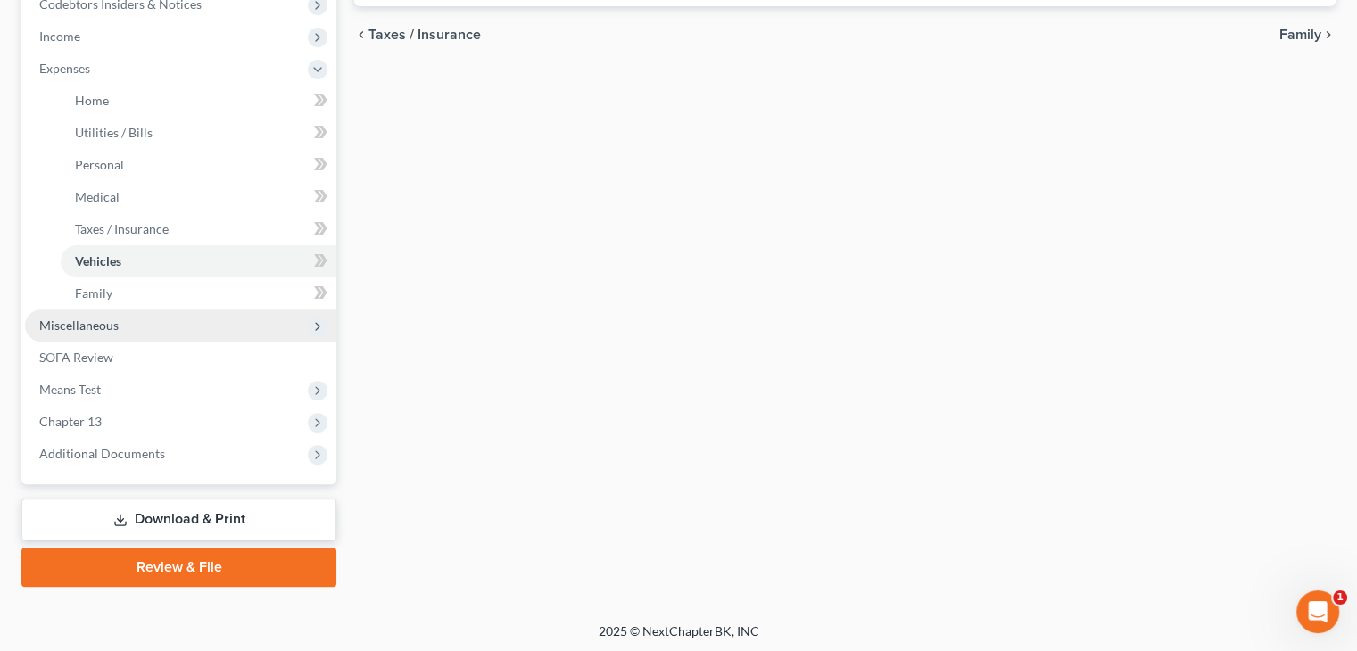
scroll to position [553, 0]
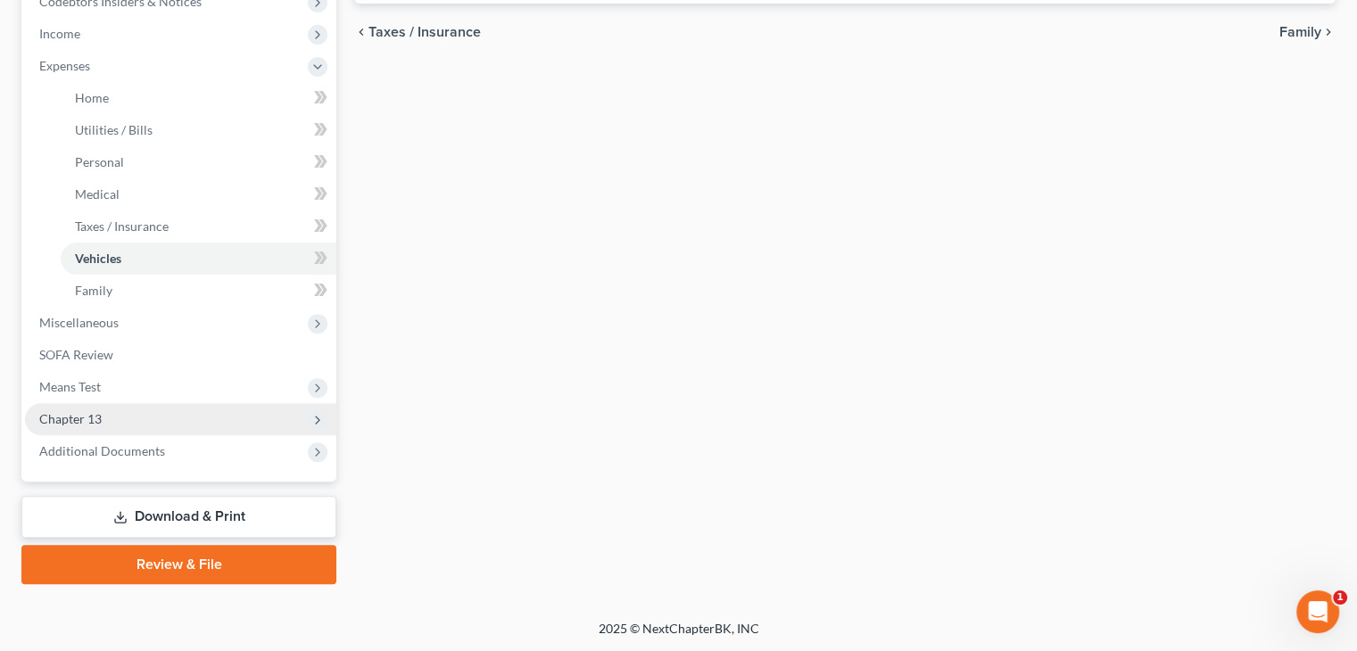
click at [105, 413] on span "Chapter 13" at bounding box center [180, 419] width 311 height 32
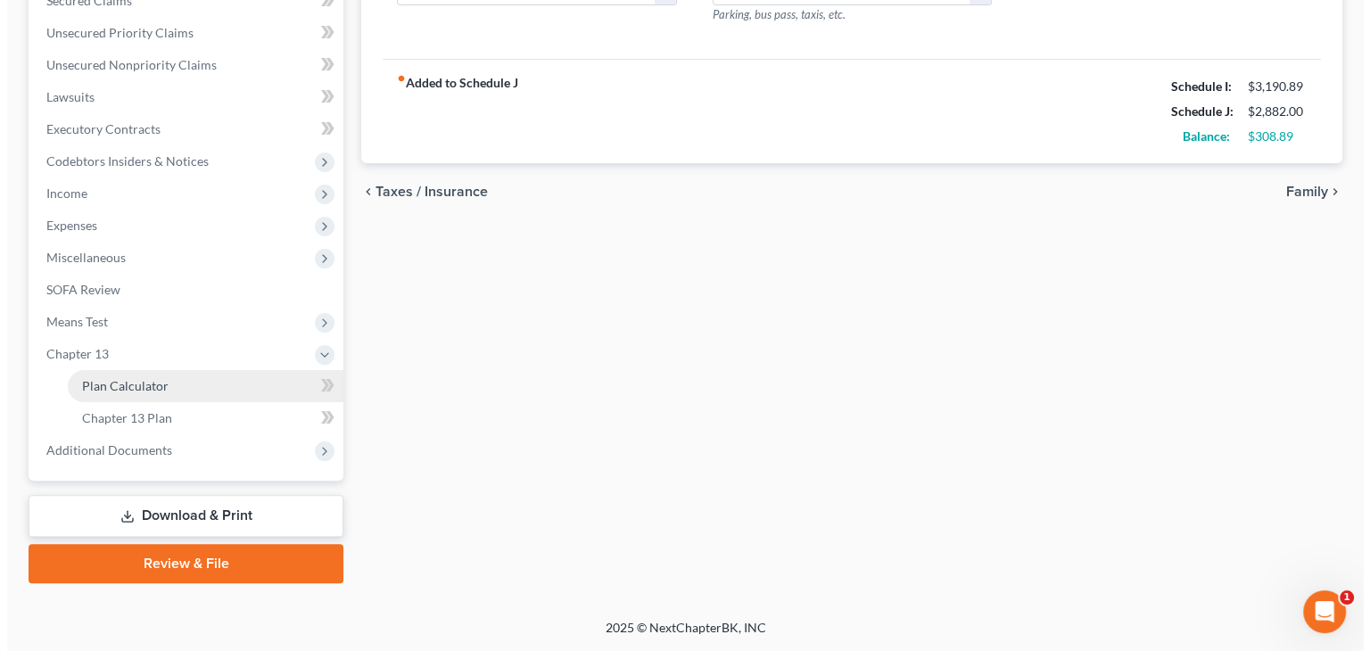
scroll to position [393, 0]
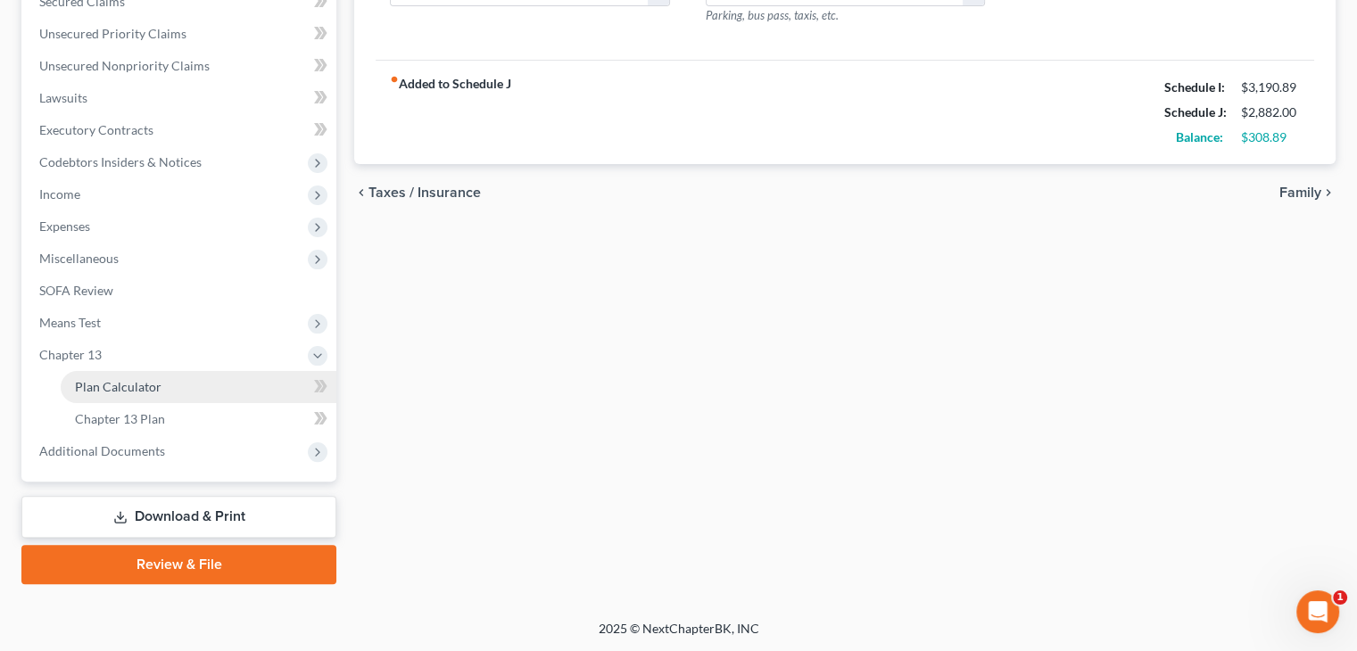
click at [142, 388] on span "Plan Calculator" at bounding box center [118, 386] width 87 height 15
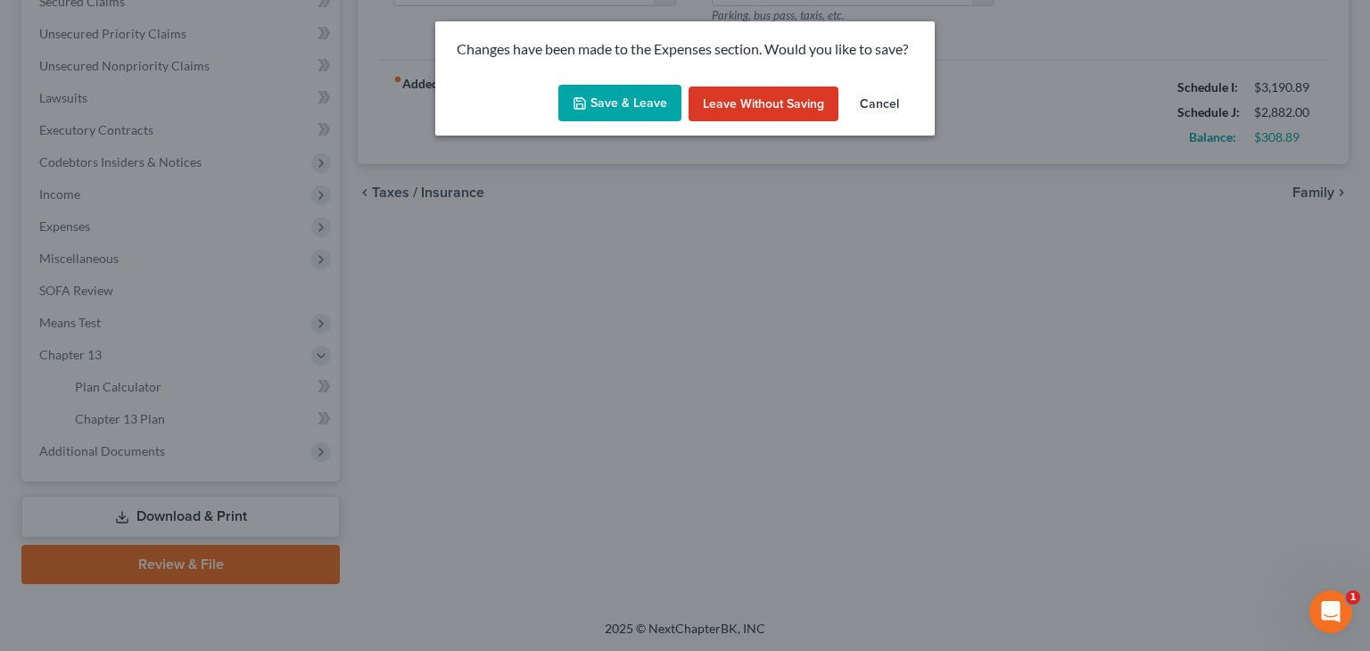
click at [641, 99] on button "Save & Leave" at bounding box center [620, 103] width 123 height 37
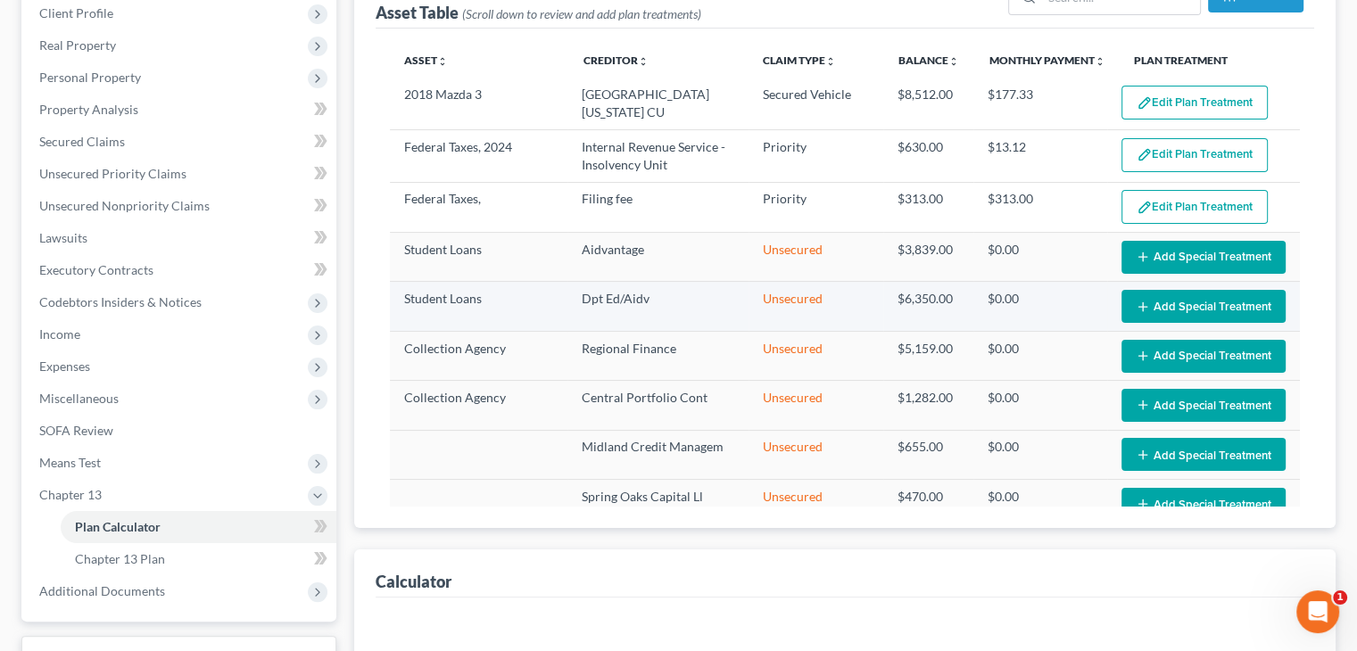
scroll to position [268, 0]
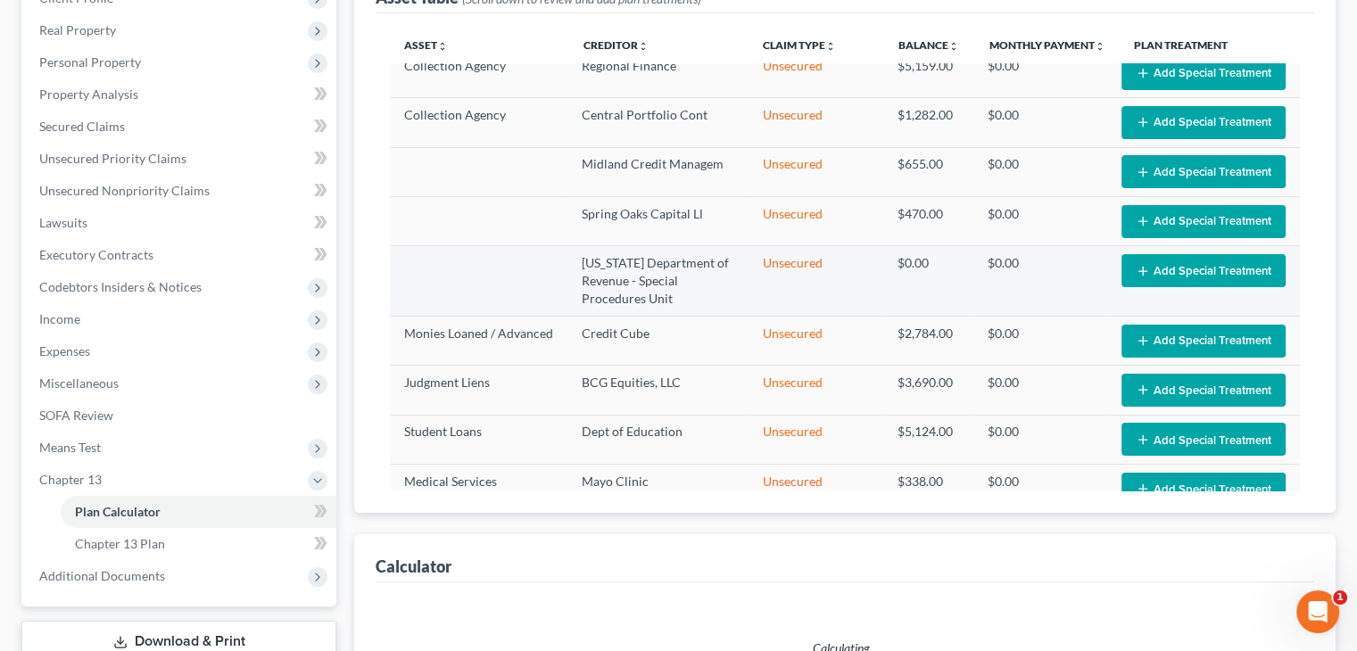
select select "47"
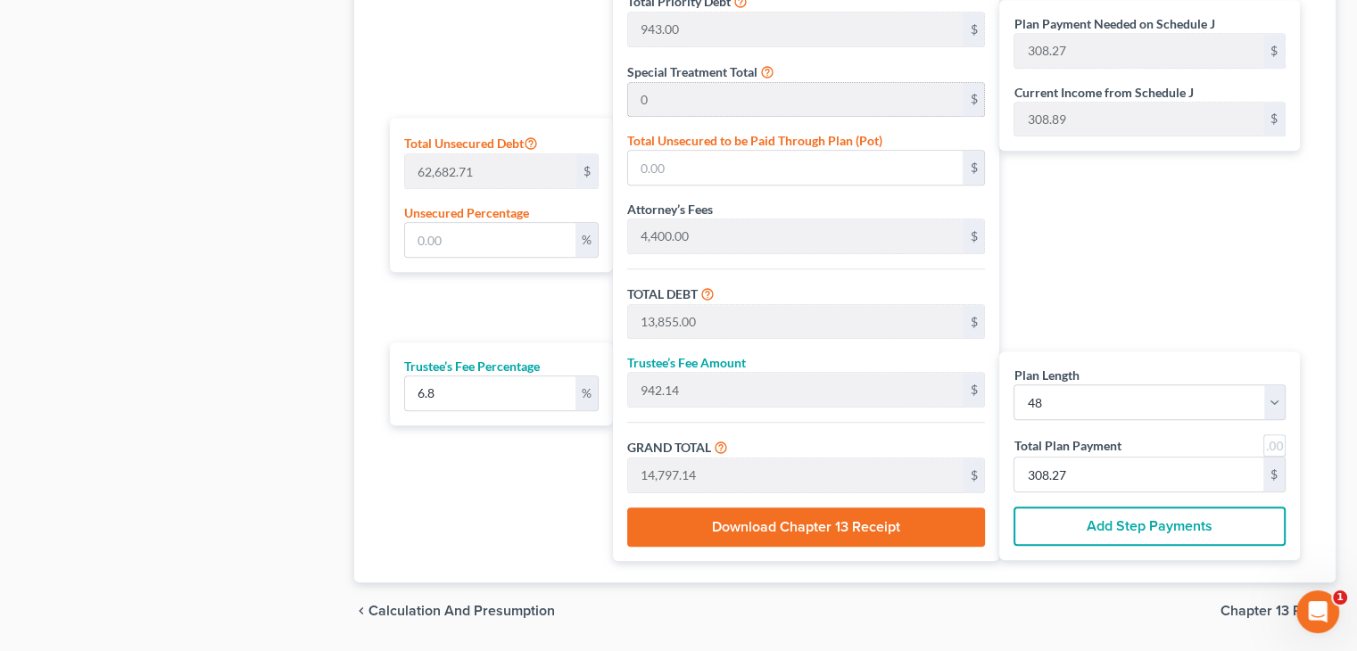
scroll to position [1071, 0]
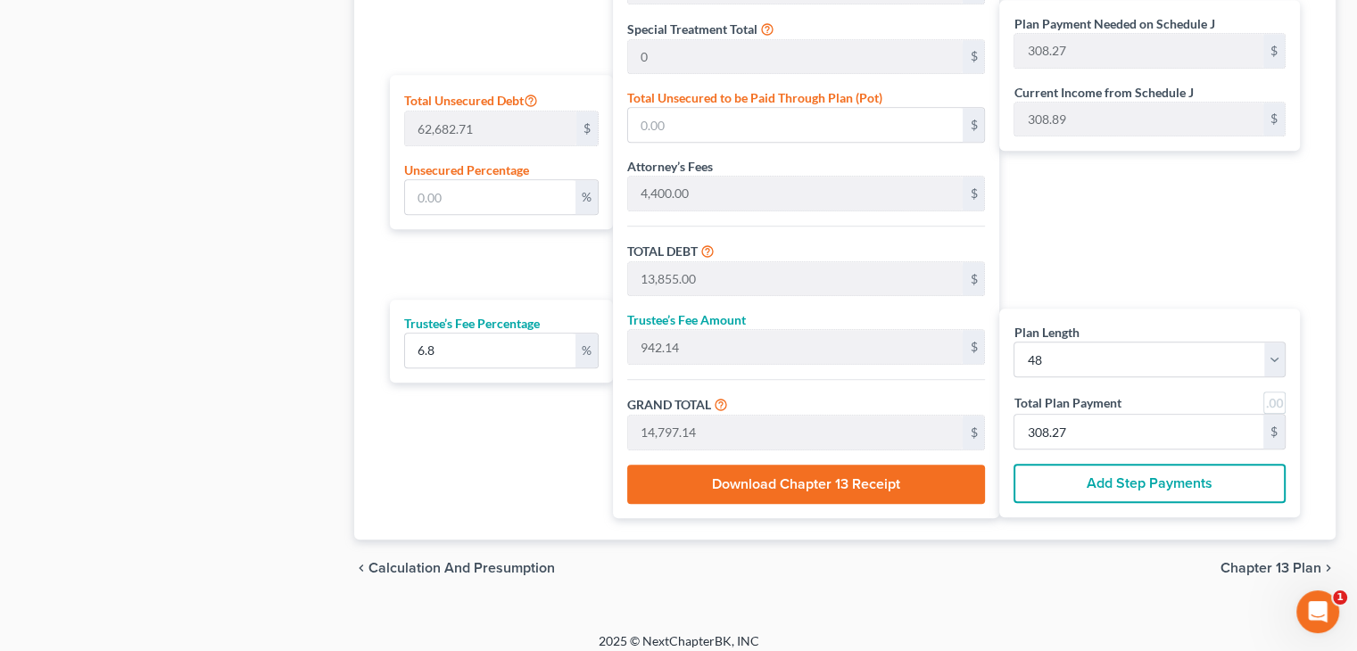
click at [1155, 244] on div "Plan Payment Needed on Schedule J 308.27 $ Current Income from Schedule J 308.8…" at bounding box center [1154, 156] width 310 height 724
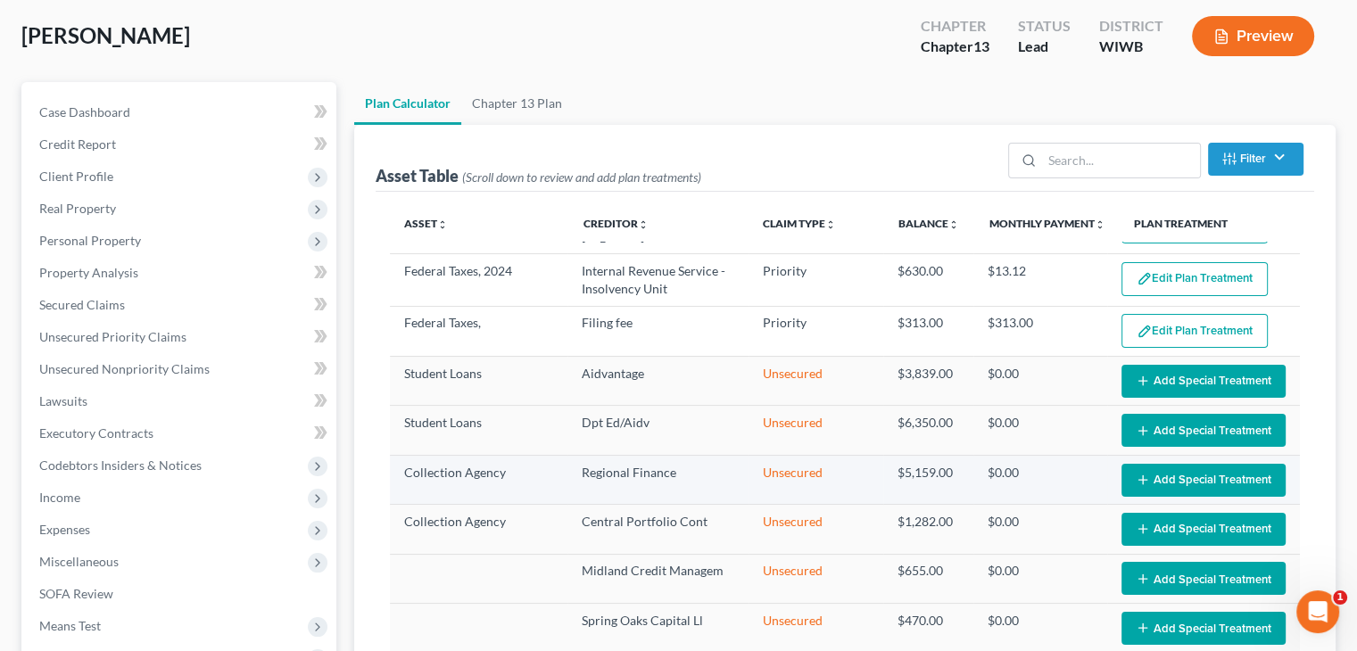
scroll to position [0, 0]
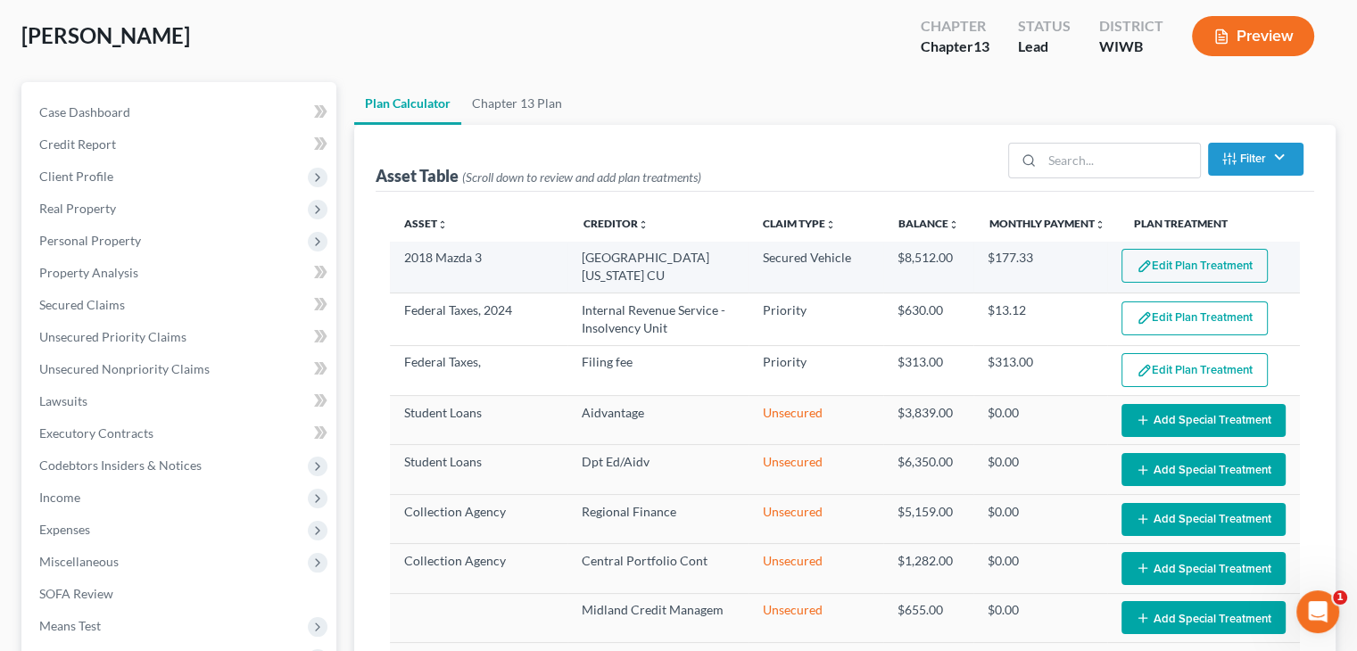
click at [1169, 260] on button "Edit Plan Treatment" at bounding box center [1195, 266] width 146 height 34
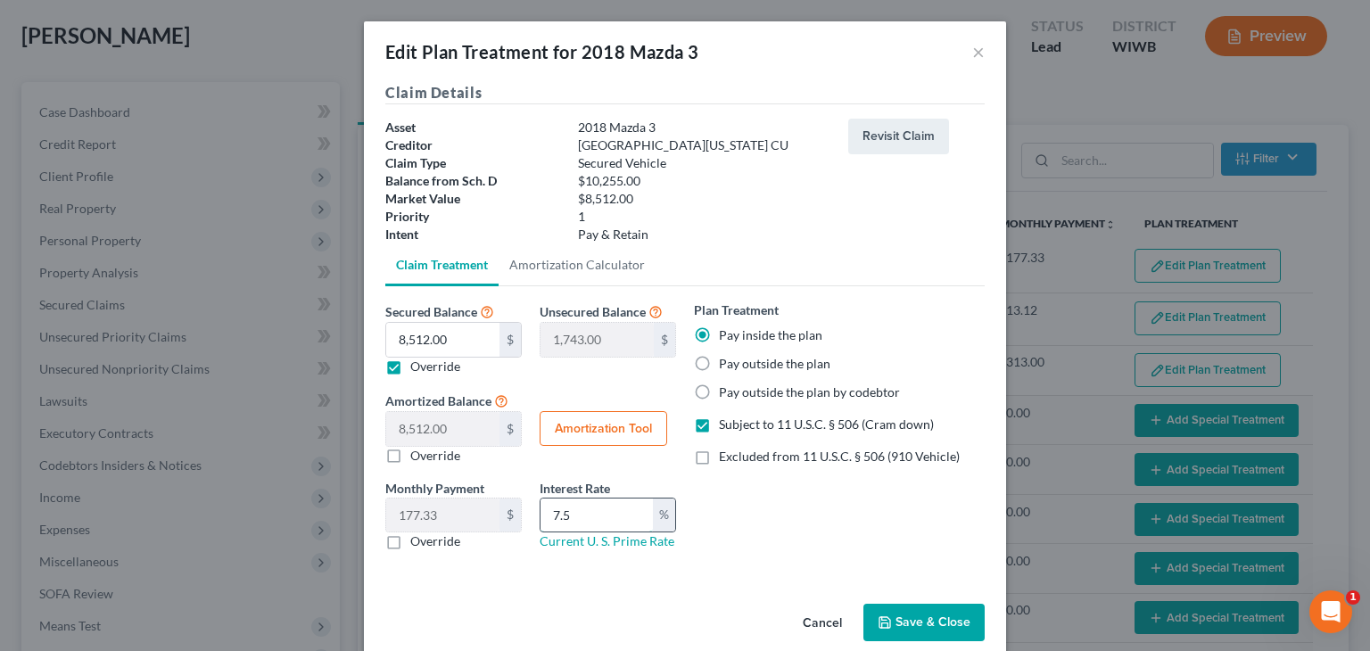
click at [550, 512] on input "7.5" at bounding box center [597, 516] width 112 height 34
click at [570, 522] on input "7.5" at bounding box center [597, 516] width 112 height 34
drag, startPoint x: 552, startPoint y: 518, endPoint x: 541, endPoint y: 517, distance: 11.6
click at [541, 517] on input "7.5" at bounding box center [597, 516] width 112 height 34
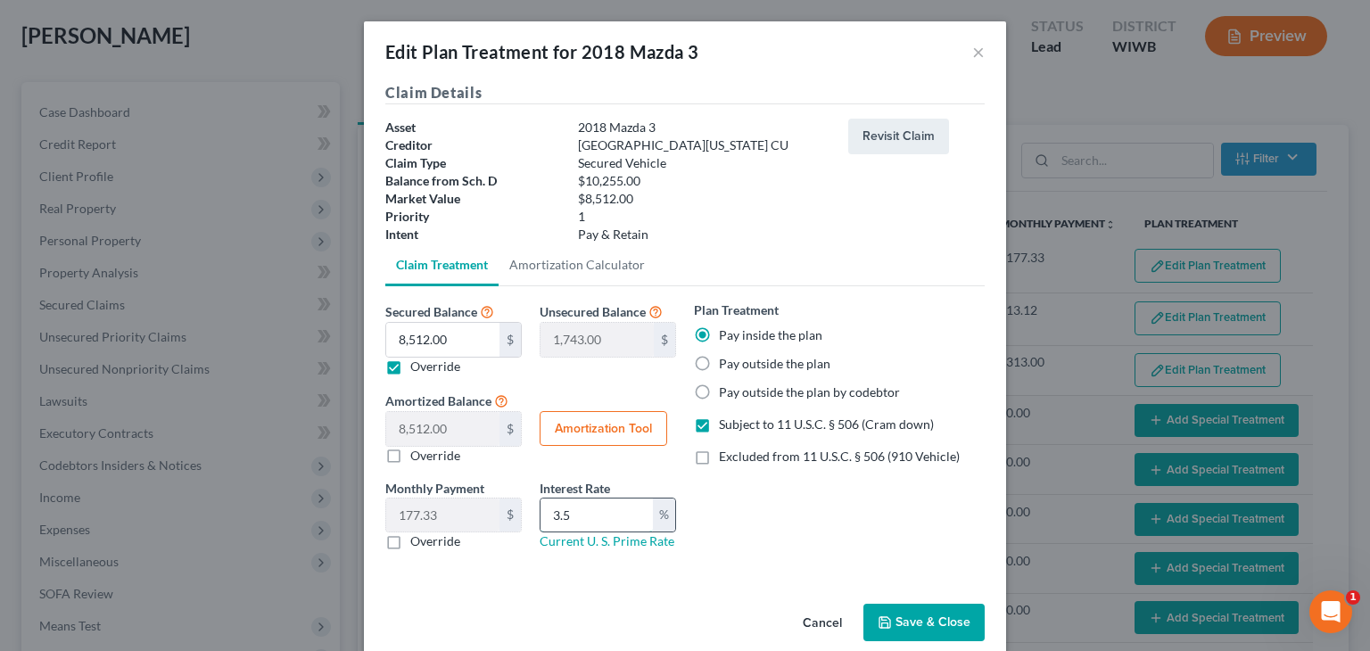
click at [573, 518] on input "3.5" at bounding box center [597, 516] width 112 height 34
type input "3.53"
click at [775, 510] on div "Plan Treatment Pay inside the plan Pay outside the plan Pay outside the plan by…" at bounding box center [839, 433] width 309 height 264
click at [899, 617] on button "Save & Close" at bounding box center [924, 622] width 121 height 37
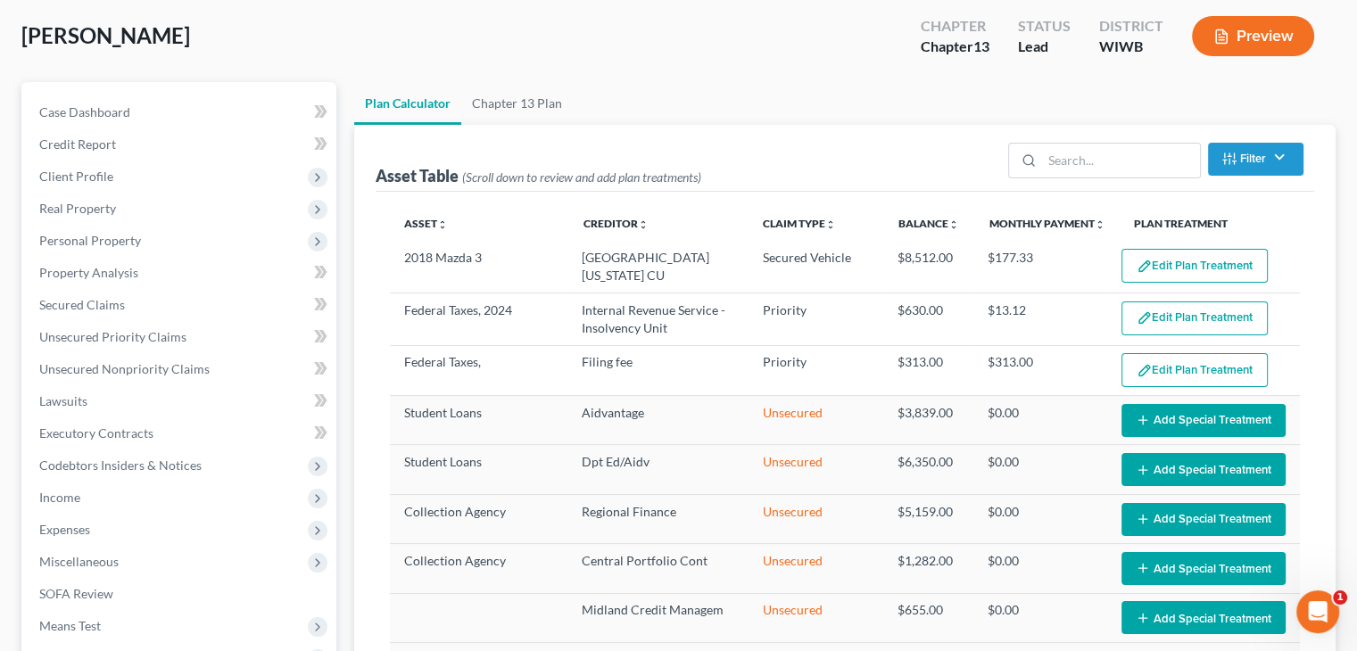
select select "47"
click at [542, 103] on link "Chapter 13 Plan" at bounding box center [517, 103] width 112 height 43
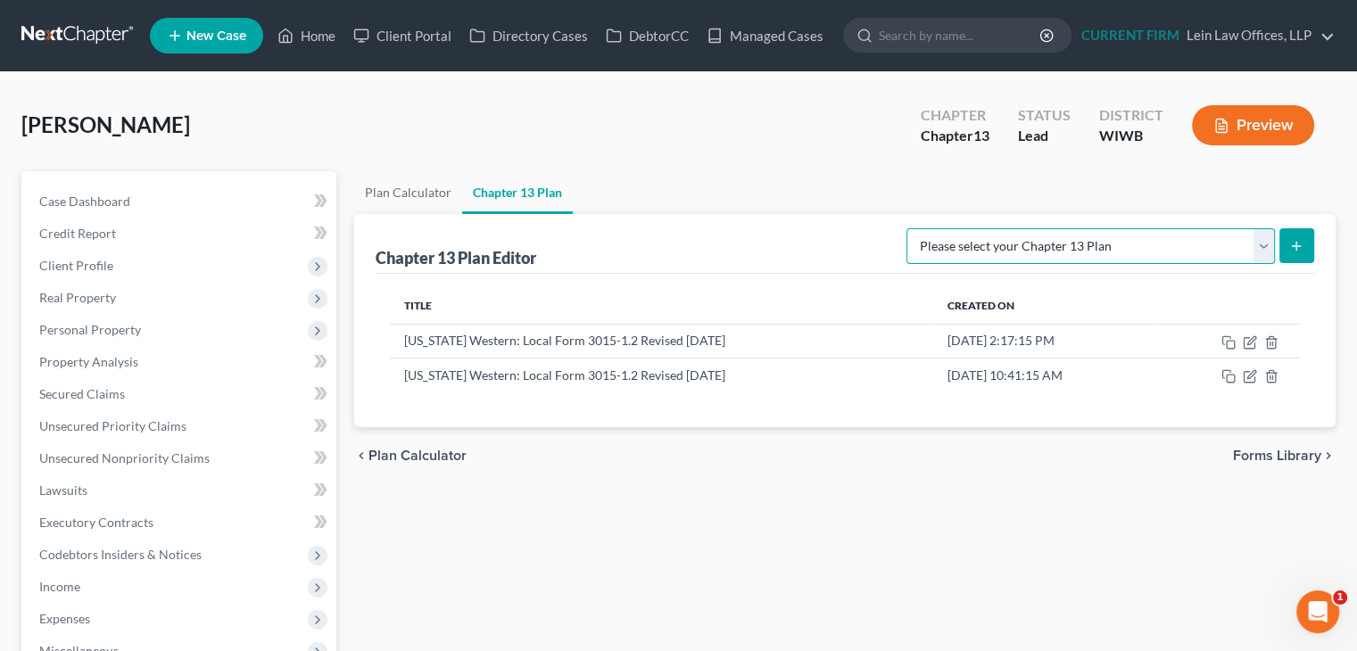
click at [1038, 244] on select "Please select your Chapter 13 Plan National Form Plan - Official Form 113 Wisco…" at bounding box center [1090, 246] width 368 height 36
select select "3"
click at [906, 228] on select "Please select your Chapter 13 Plan National Form Plan - Official Form 113 Wisco…" at bounding box center [1090, 246] width 368 height 36
click at [1292, 252] on icon "submit" at bounding box center [1296, 246] width 14 height 14
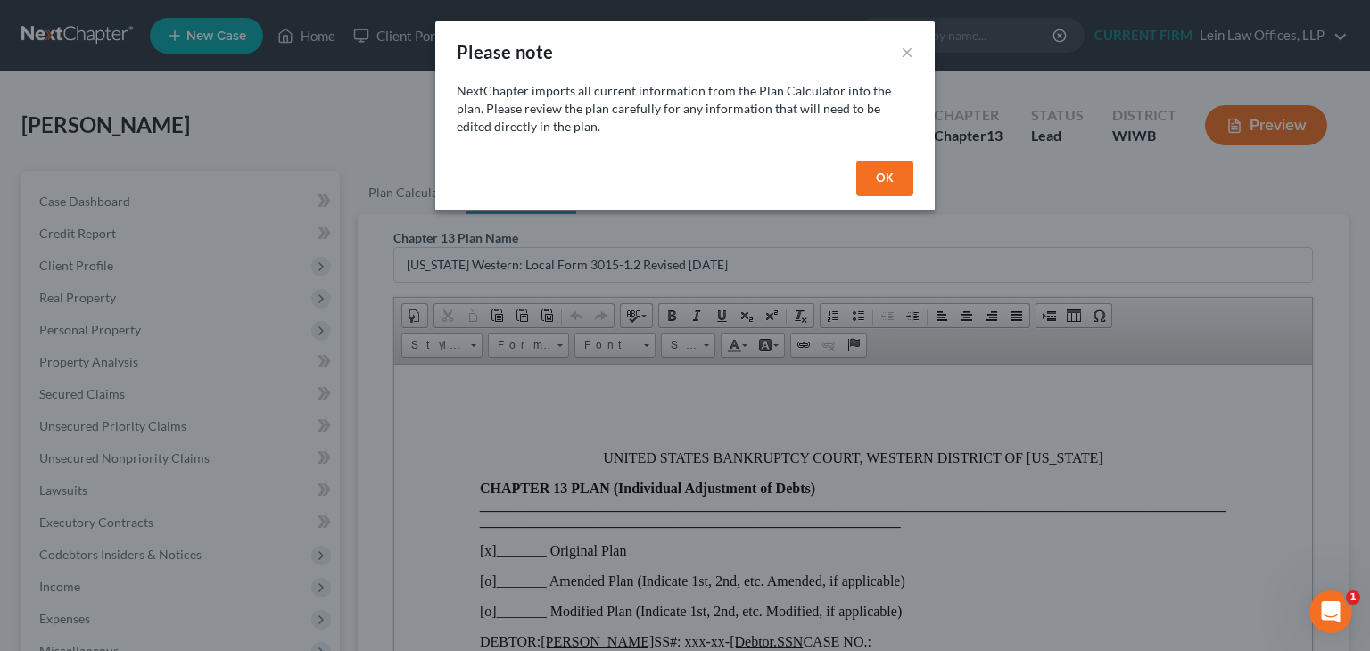
click at [871, 176] on button "OK" at bounding box center [885, 179] width 57 height 36
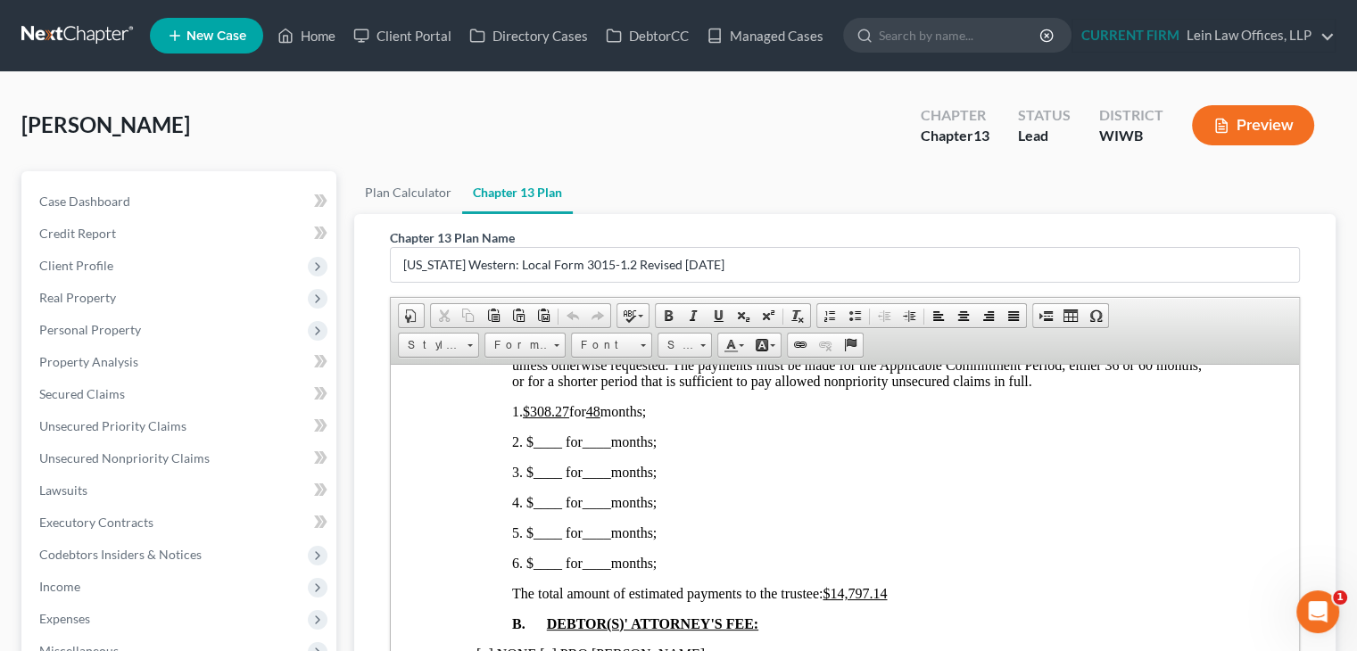
scroll to position [892, 0]
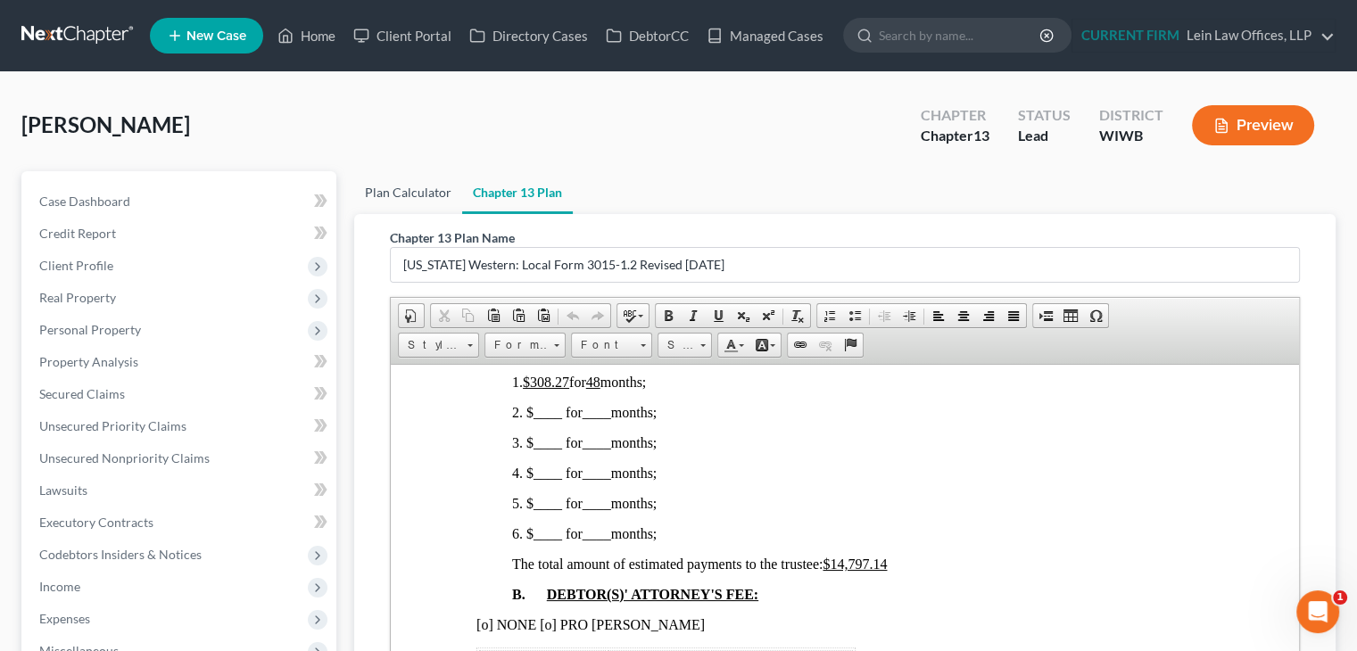
click at [418, 193] on link "Plan Calculator" at bounding box center [408, 192] width 108 height 43
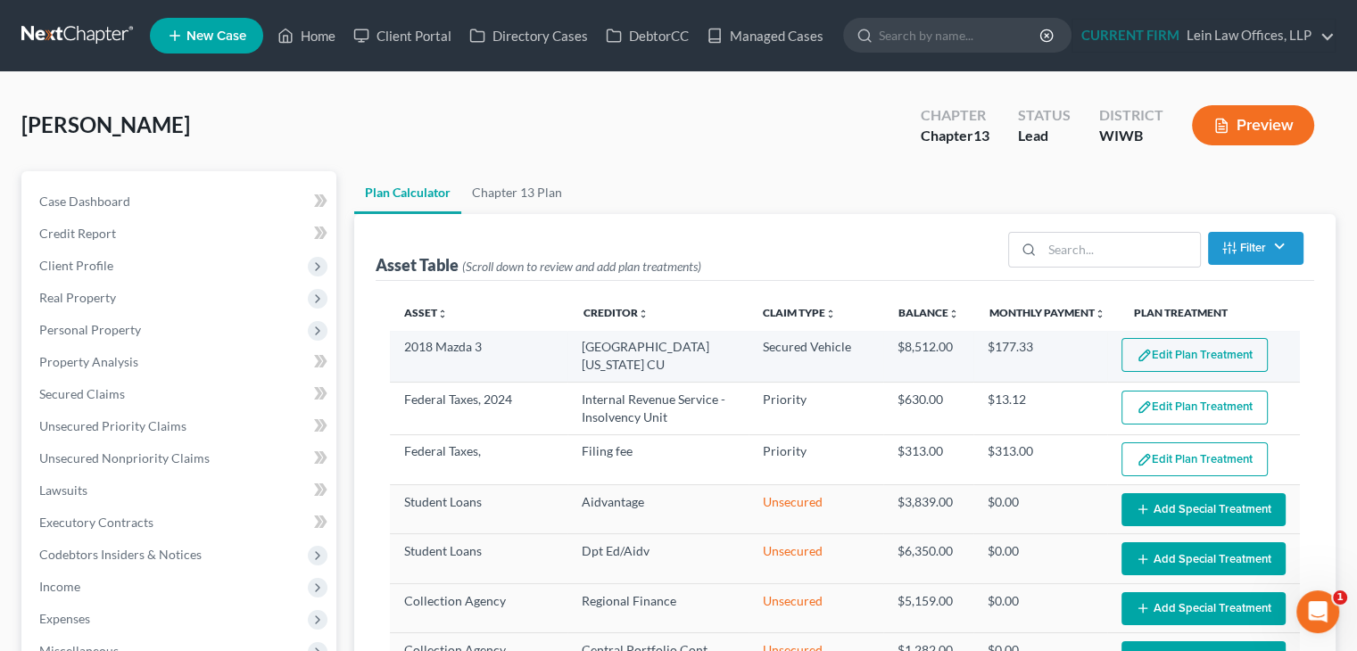
select select "47"
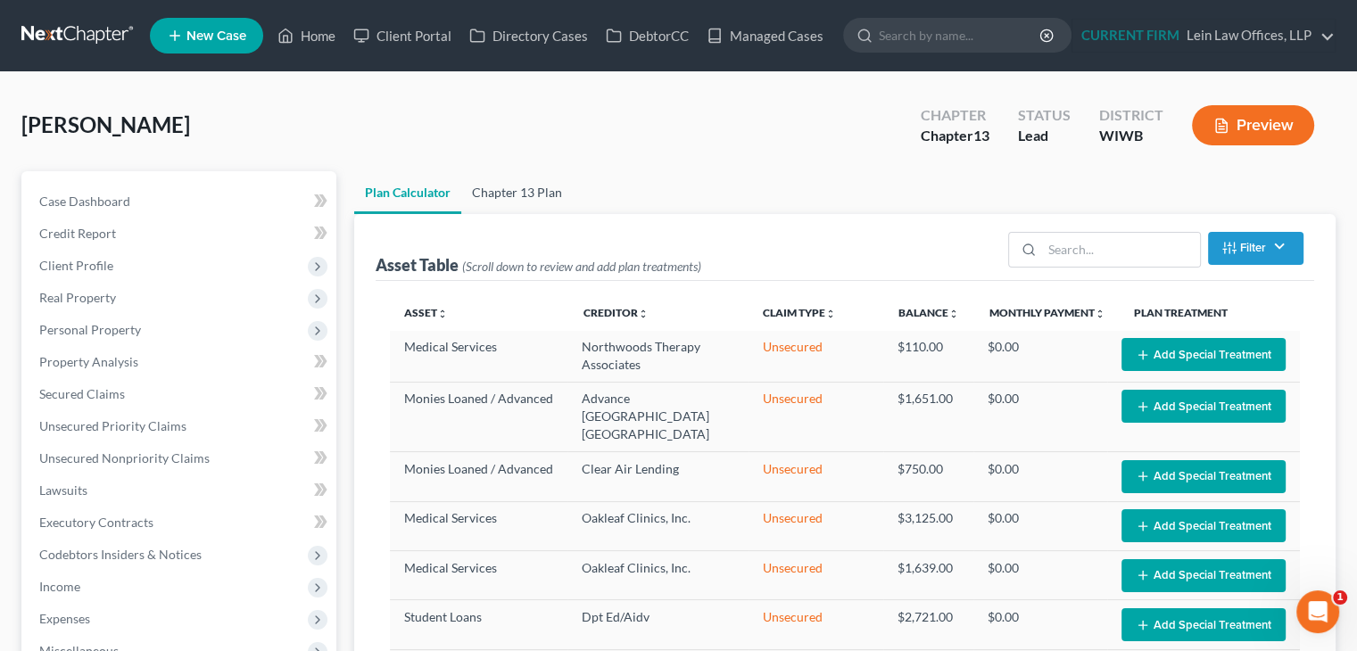
click at [524, 188] on link "Chapter 13 Plan" at bounding box center [517, 192] width 112 height 43
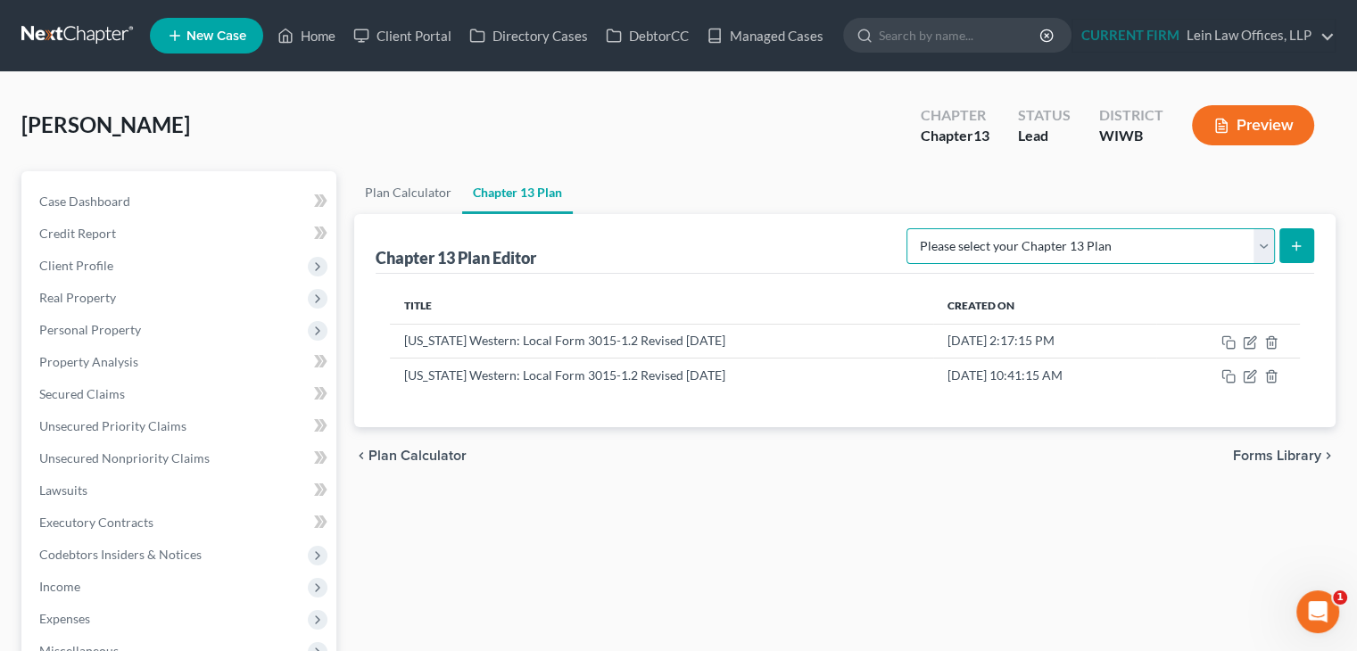
click at [1078, 252] on select "Please select your Chapter 13 Plan National Form Plan - Official Form 113 Wisco…" at bounding box center [1090, 246] width 368 height 36
select select "3"
click at [906, 228] on select "Please select your Chapter 13 Plan National Form Plan - Official Form 113 Wisco…" at bounding box center [1090, 246] width 368 height 36
click at [1289, 246] on icon "submit" at bounding box center [1296, 246] width 14 height 14
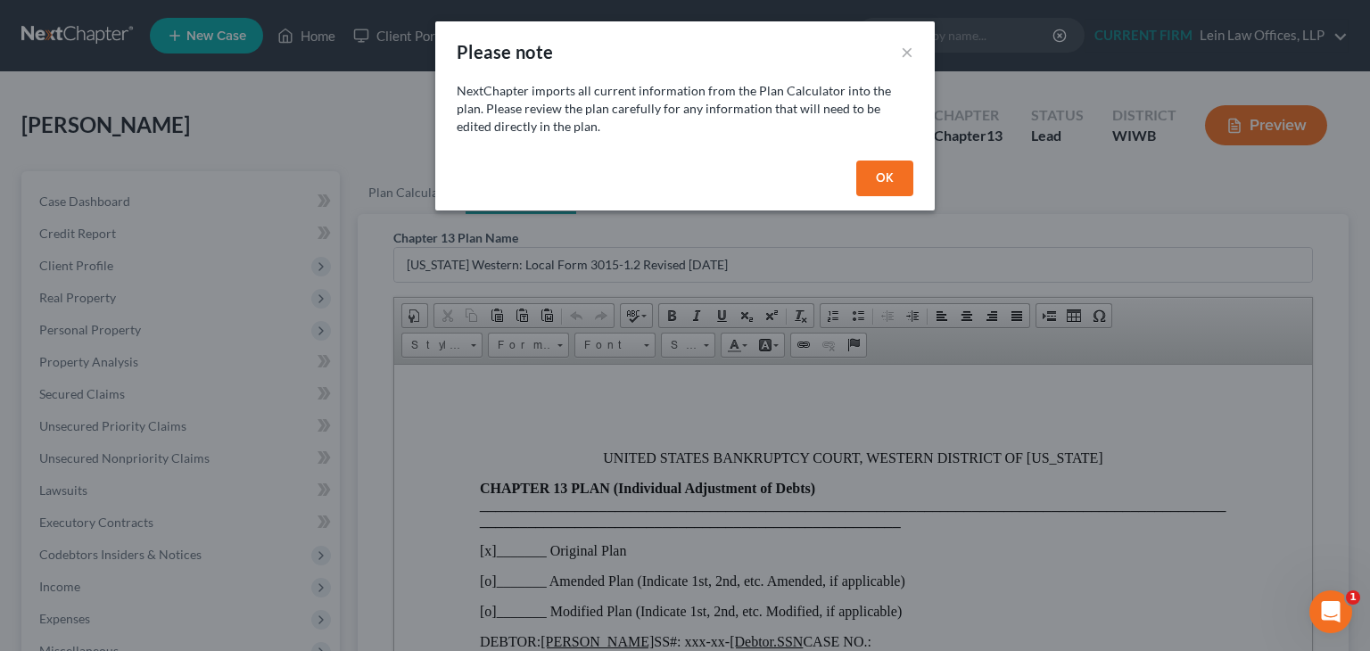
click at [867, 178] on button "OK" at bounding box center [885, 179] width 57 height 36
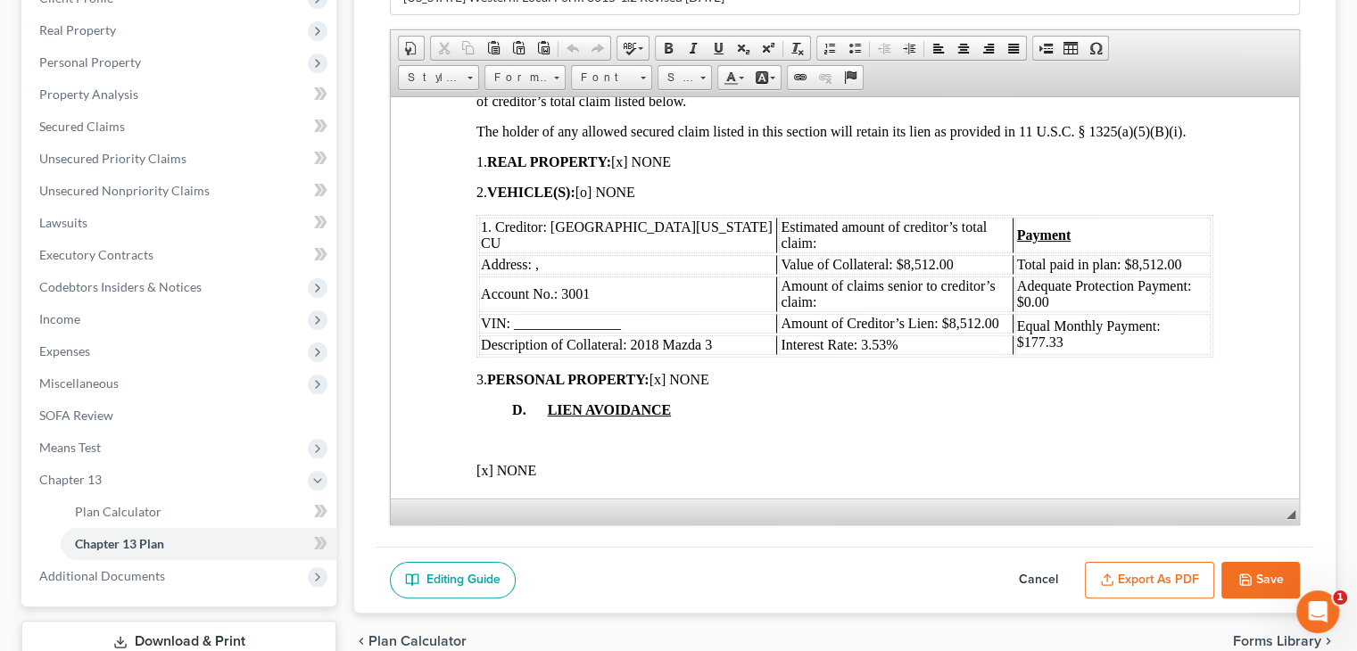
scroll to position [2231, 0]
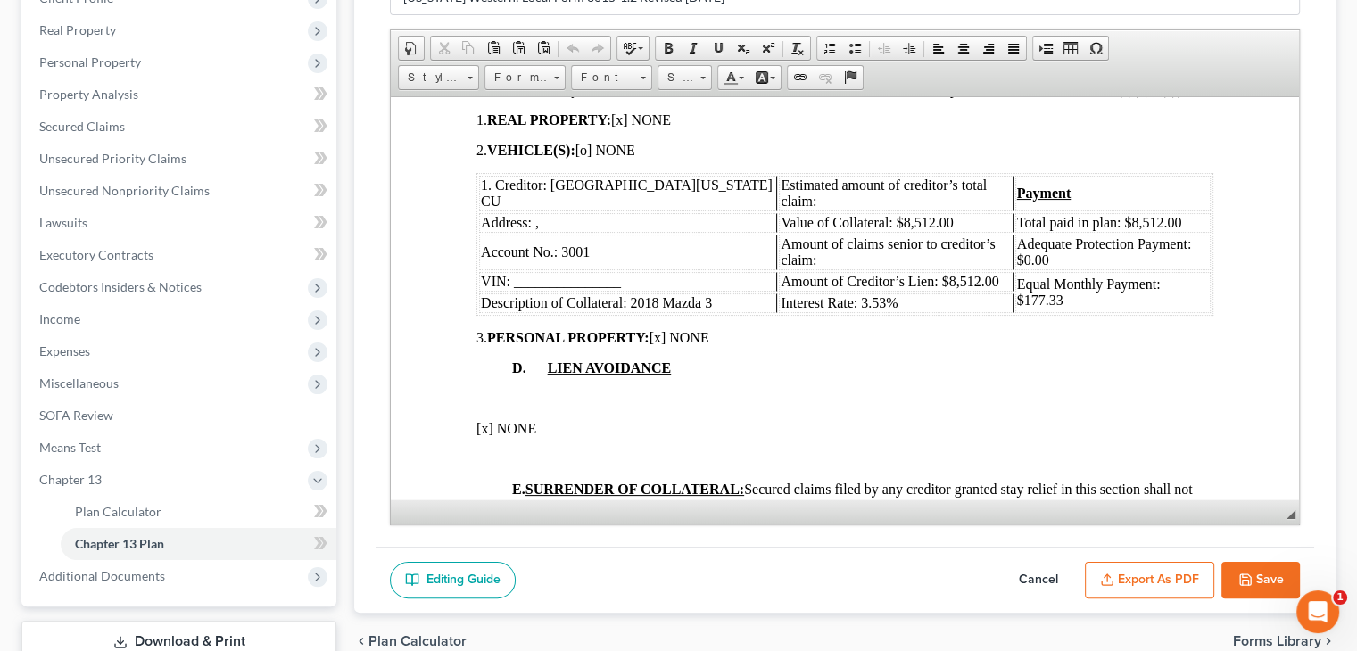
drag, startPoint x: 1156, startPoint y: 249, endPoint x: 1163, endPoint y: 243, distance: 9.5
click at [1159, 246] on span "Adequate Protection Payment: $0.00" at bounding box center [1104, 251] width 175 height 31
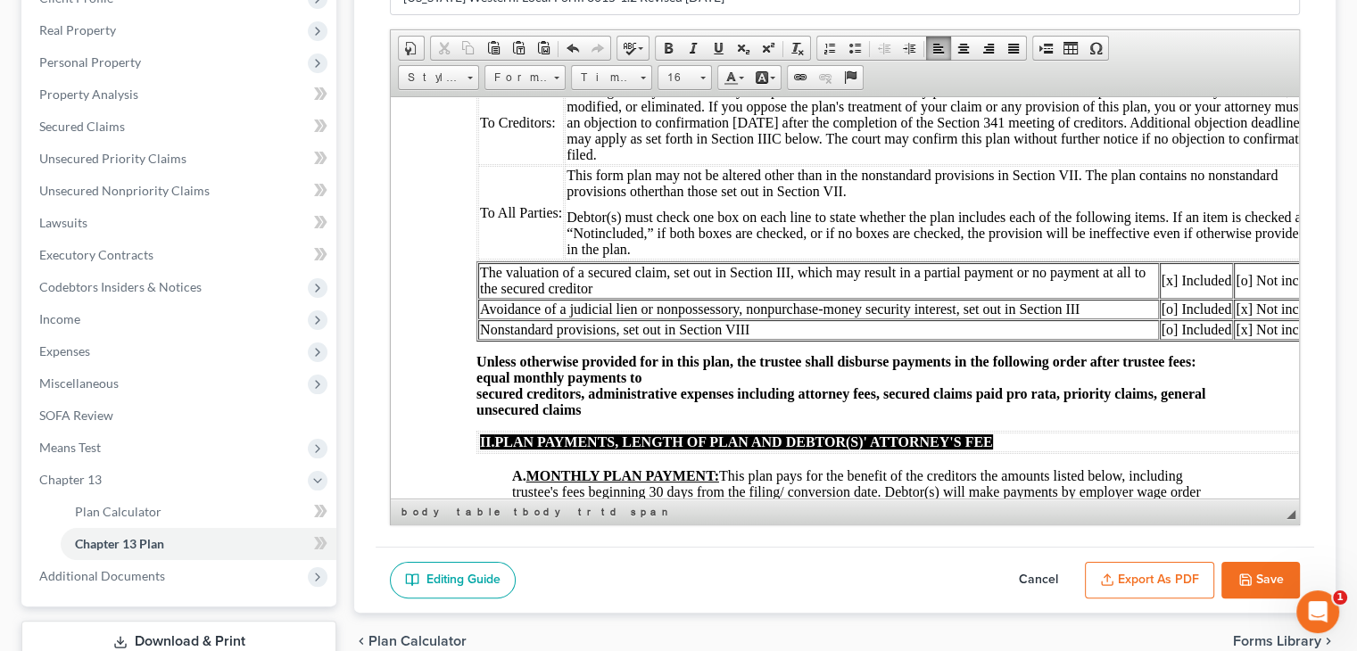
scroll to position [357, 0]
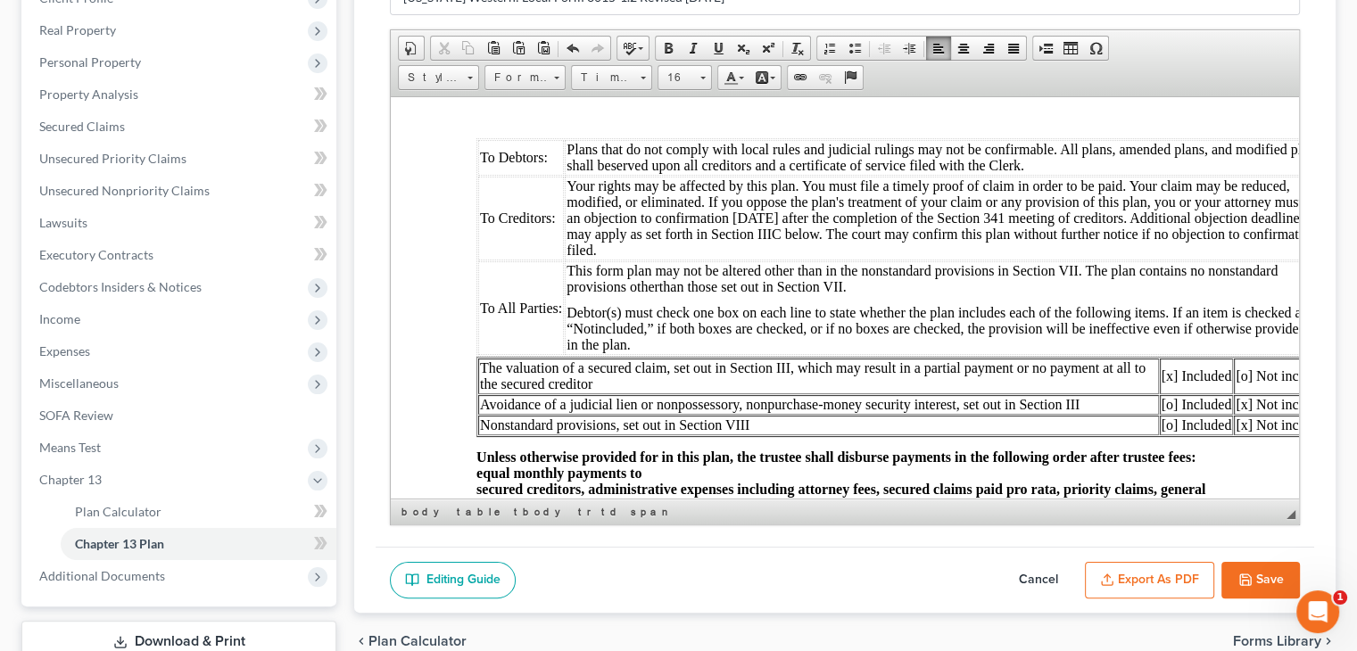
click at [1060, 575] on button "Cancel" at bounding box center [1038, 580] width 79 height 37
select select "3"
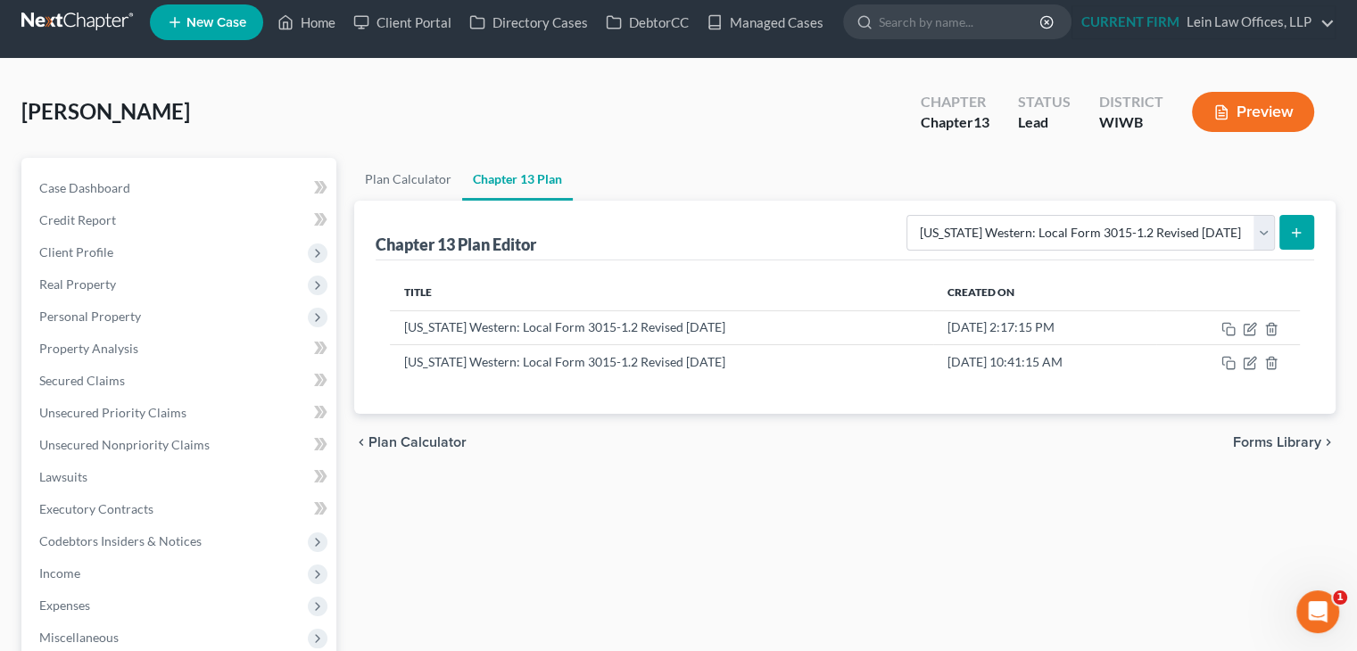
scroll to position [0, 0]
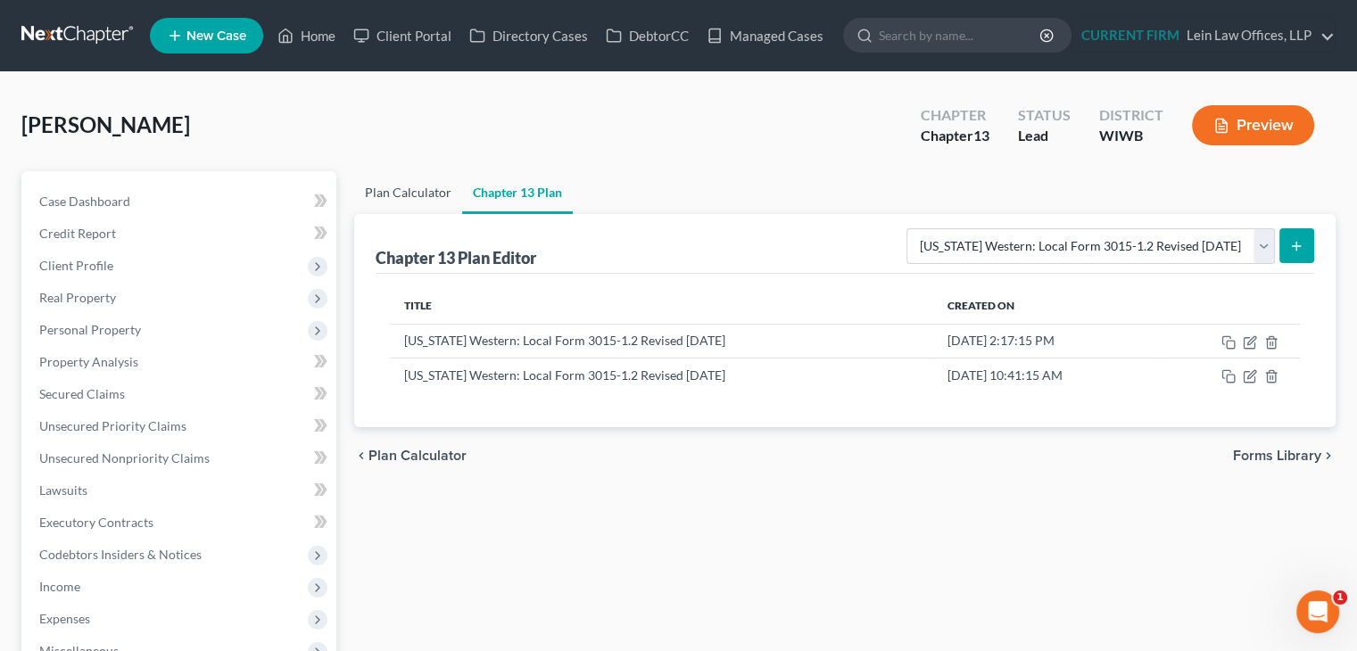
click at [418, 191] on link "Plan Calculator" at bounding box center [408, 192] width 108 height 43
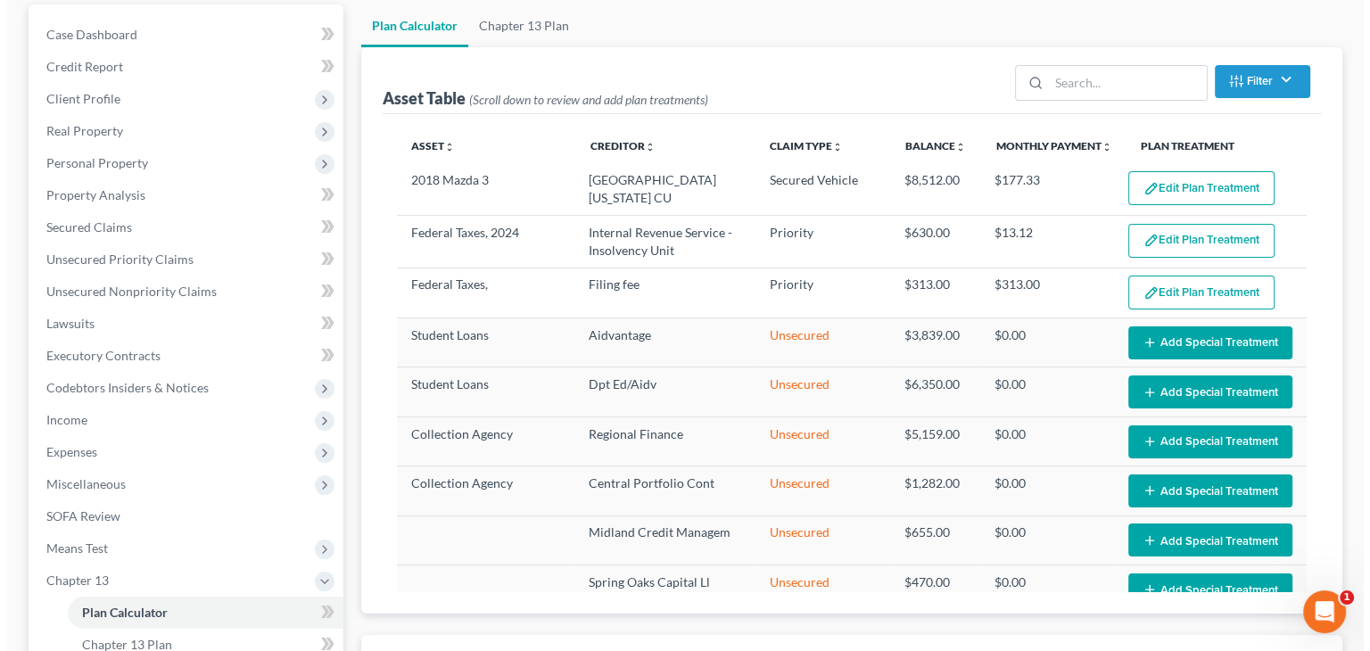
scroll to position [178, 0]
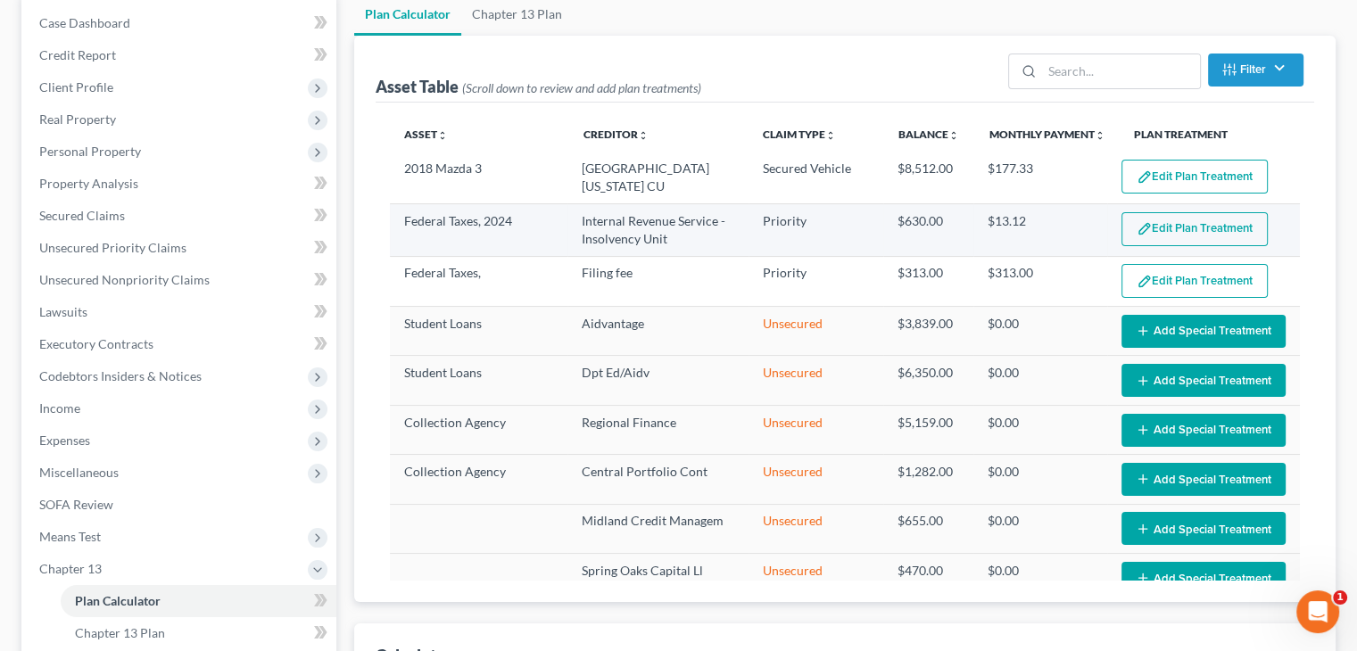
select select "47"
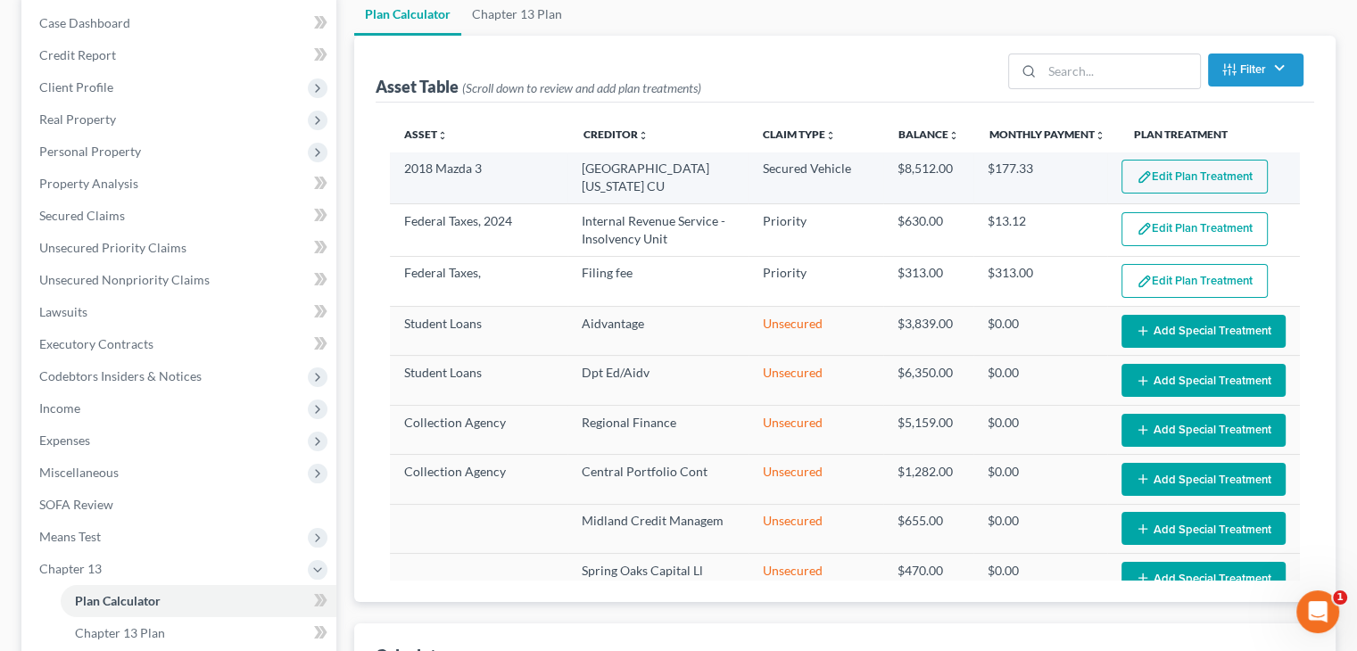
click at [1180, 177] on button "Edit Plan Treatment" at bounding box center [1195, 177] width 146 height 34
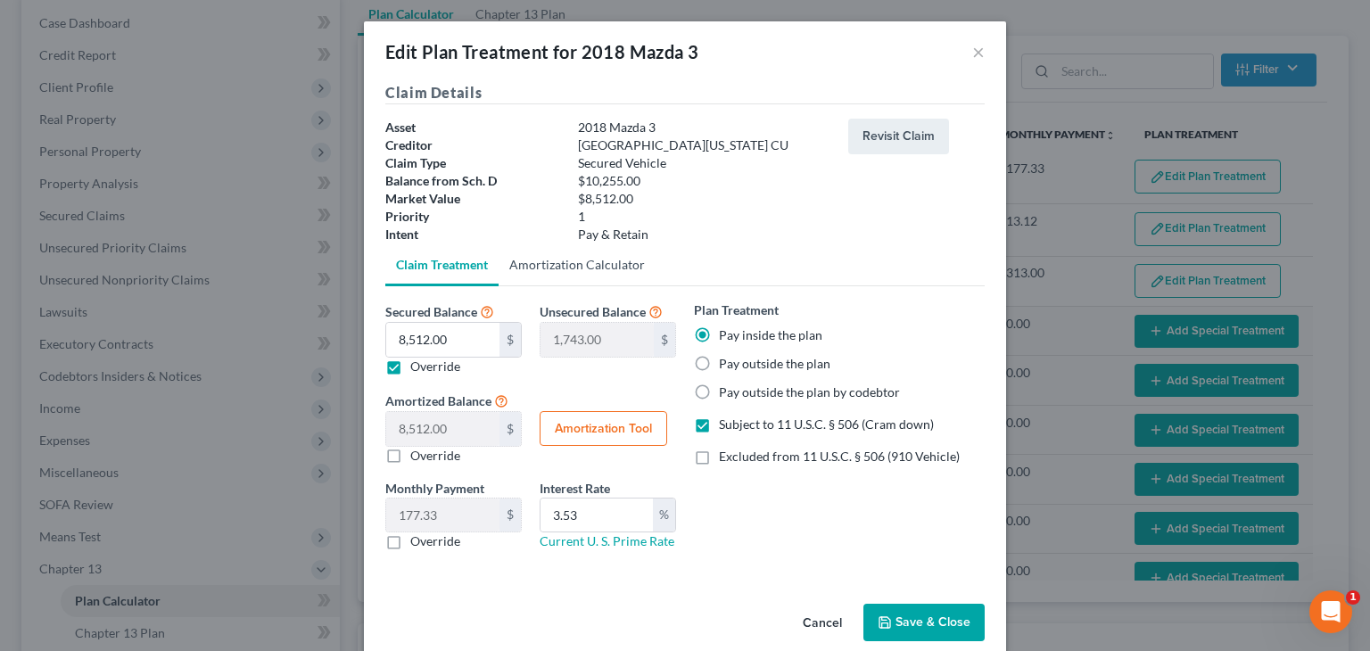
click at [584, 267] on link "Amortization Calculator" at bounding box center [577, 265] width 157 height 43
type input "8,512.00"
type input "3.53"
type input "48"
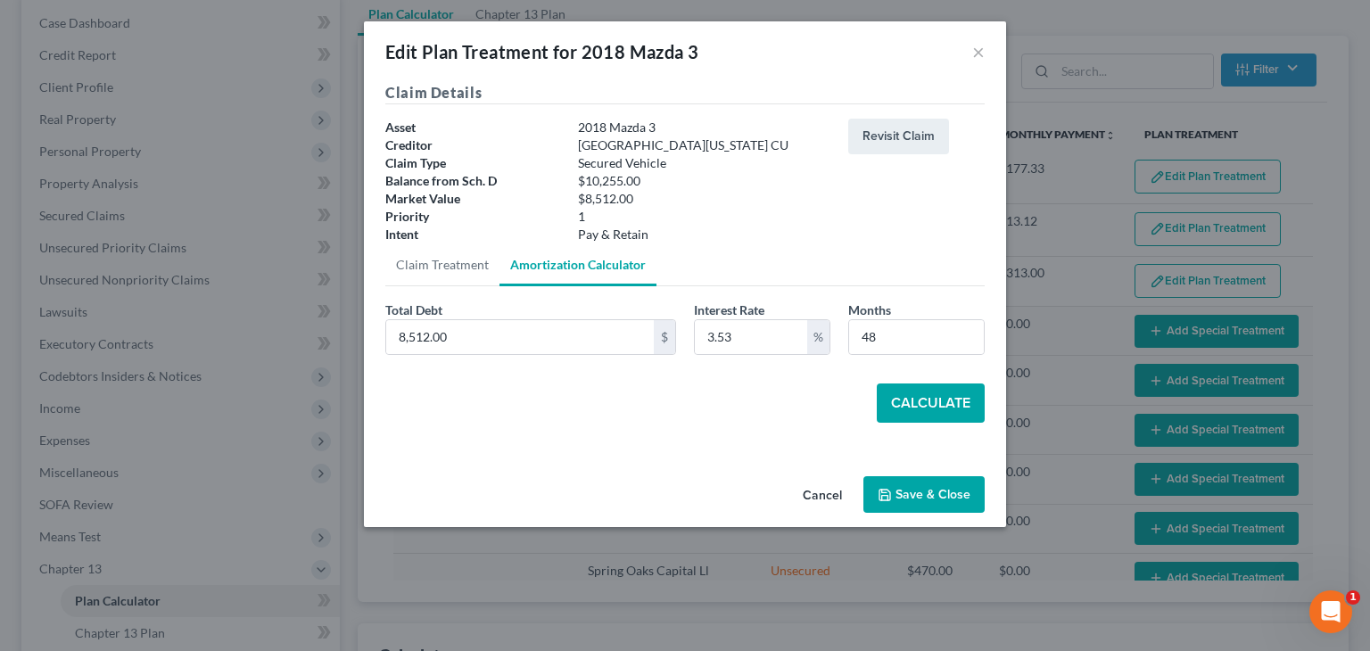
click at [923, 395] on button "Calculate" at bounding box center [931, 403] width 108 height 39
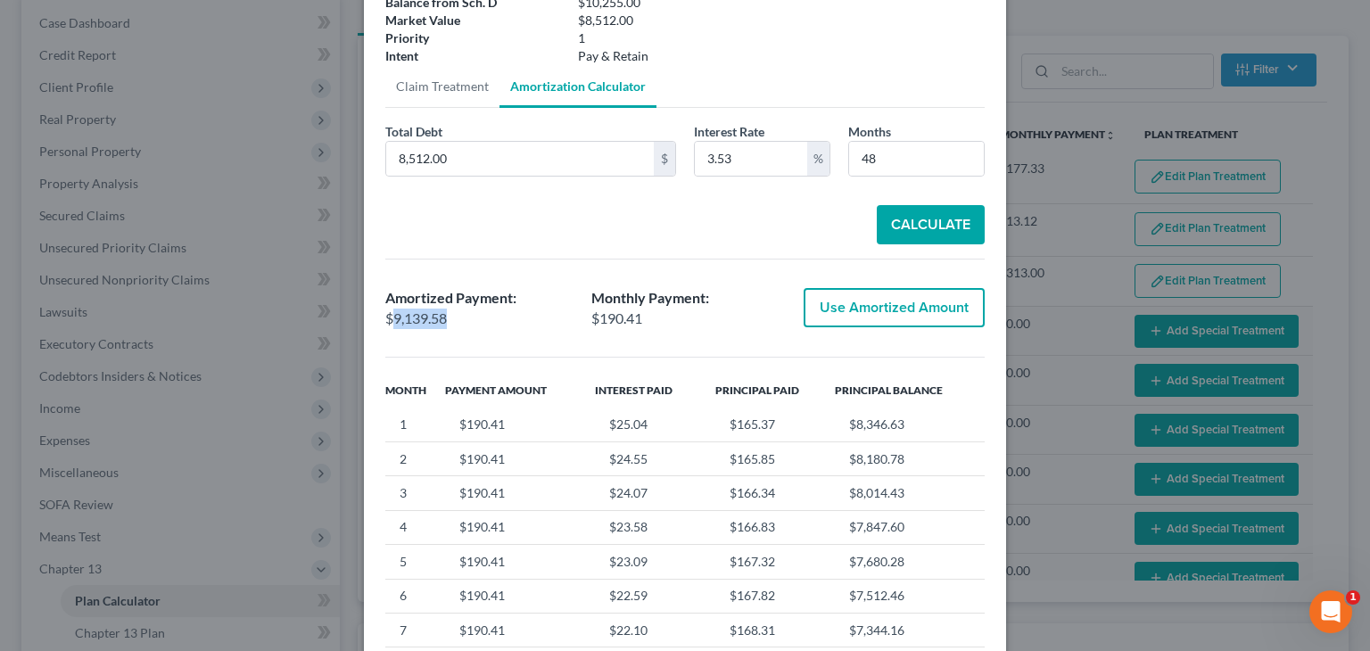
drag, startPoint x: 385, startPoint y: 319, endPoint x: 443, endPoint y: 318, distance: 57.1
click at [443, 318] on div "$9,139.58" at bounding box center [479, 319] width 188 height 21
copy div "9,139.58"
click at [719, 245] on div "Total Debt 8,512.00 $ Interest Rate 3.53 % Months 48 Calculate Amortized Paymen…" at bounding box center [685, 407] width 600 height 571
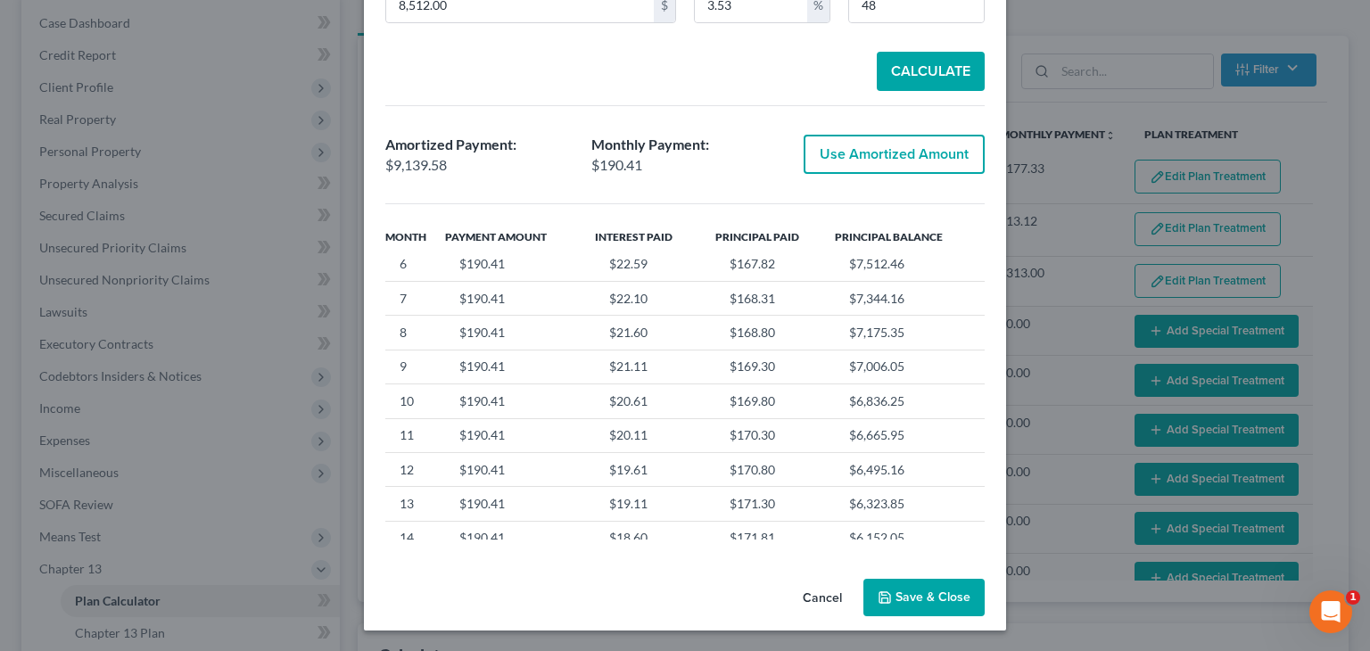
click at [911, 589] on button "Save & Close" at bounding box center [924, 597] width 121 height 37
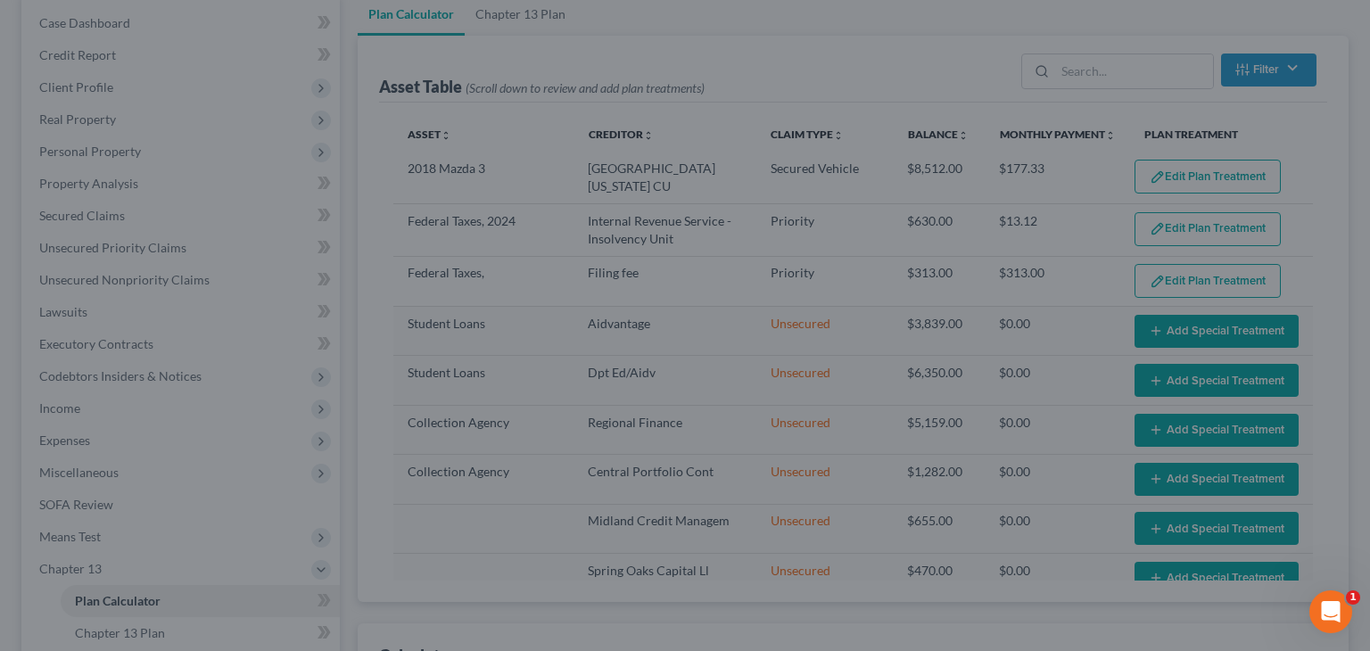
select select "47"
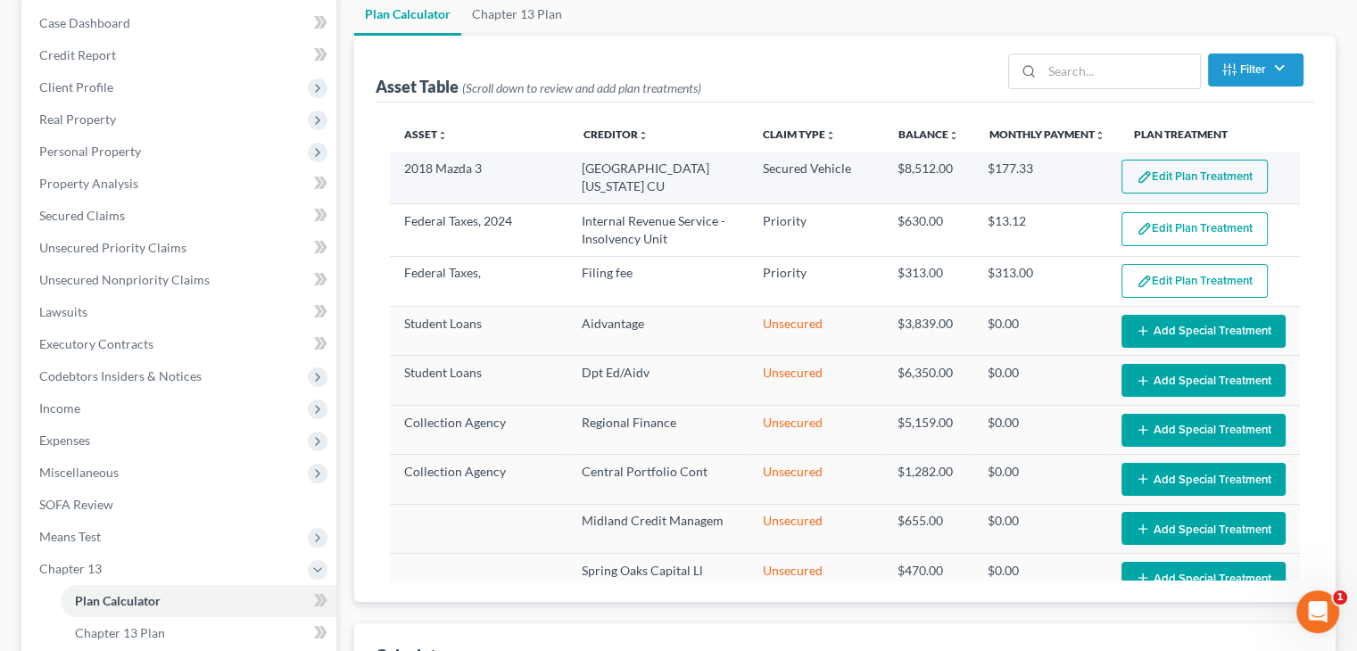
click at [1178, 176] on button "Edit Plan Treatment" at bounding box center [1195, 177] width 146 height 34
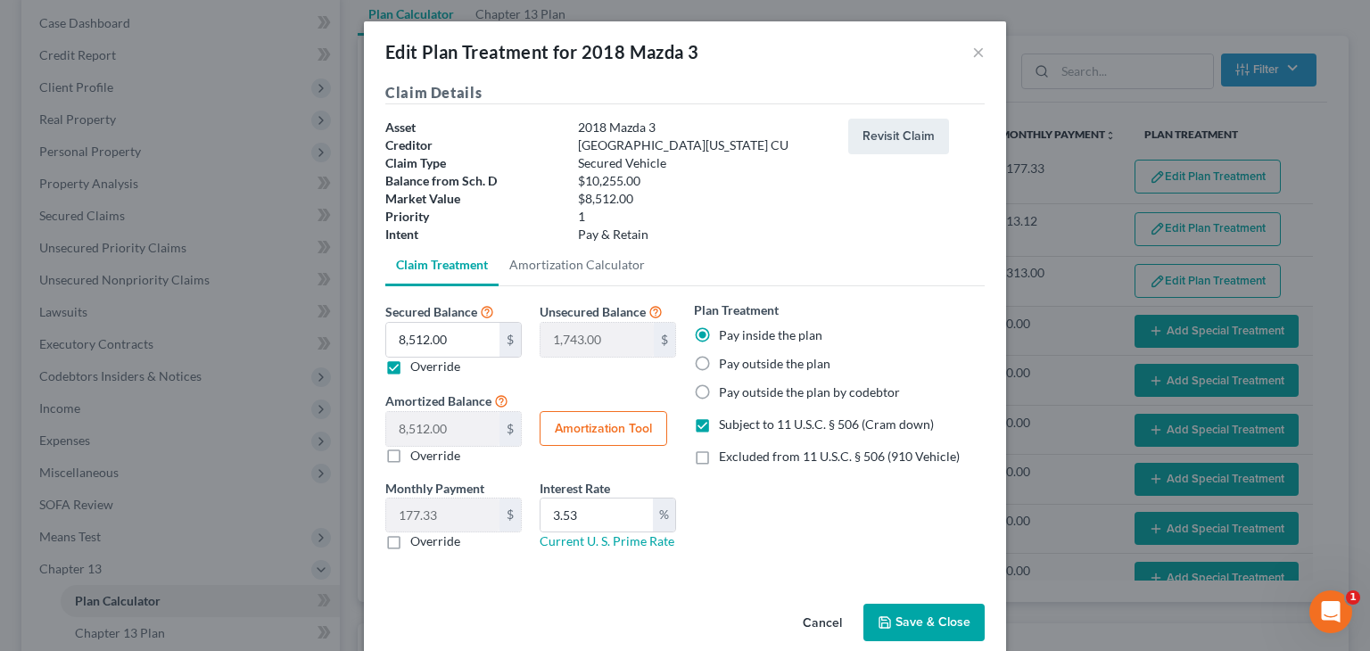
click at [421, 364] on label "Override" at bounding box center [435, 367] width 50 height 18
click at [421, 364] on input "Override" at bounding box center [424, 364] width 12 height 12
checkbox input "false"
type input "0.00"
type input "10,255.00"
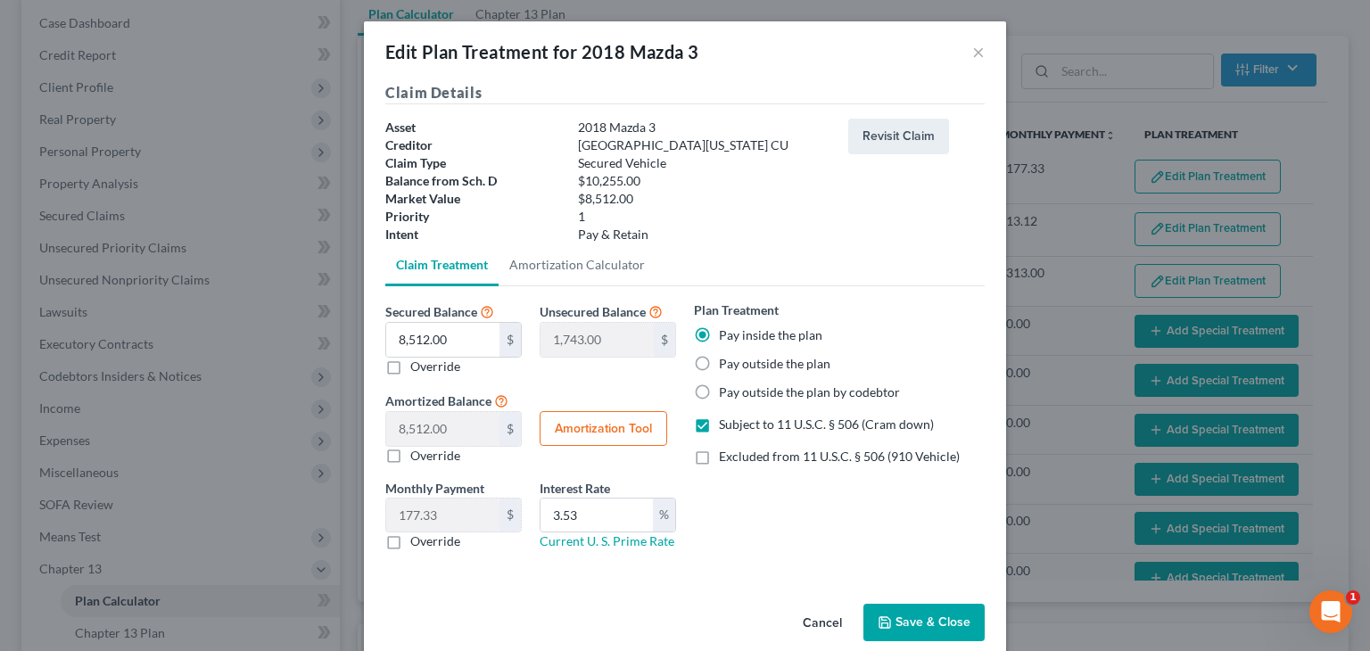
type input "213.64"
click at [429, 368] on label "Override" at bounding box center [435, 367] width 50 height 18
click at [429, 368] on input "Override" at bounding box center [424, 364] width 12 height 12
checkbox input "true"
type input "1,743.00"
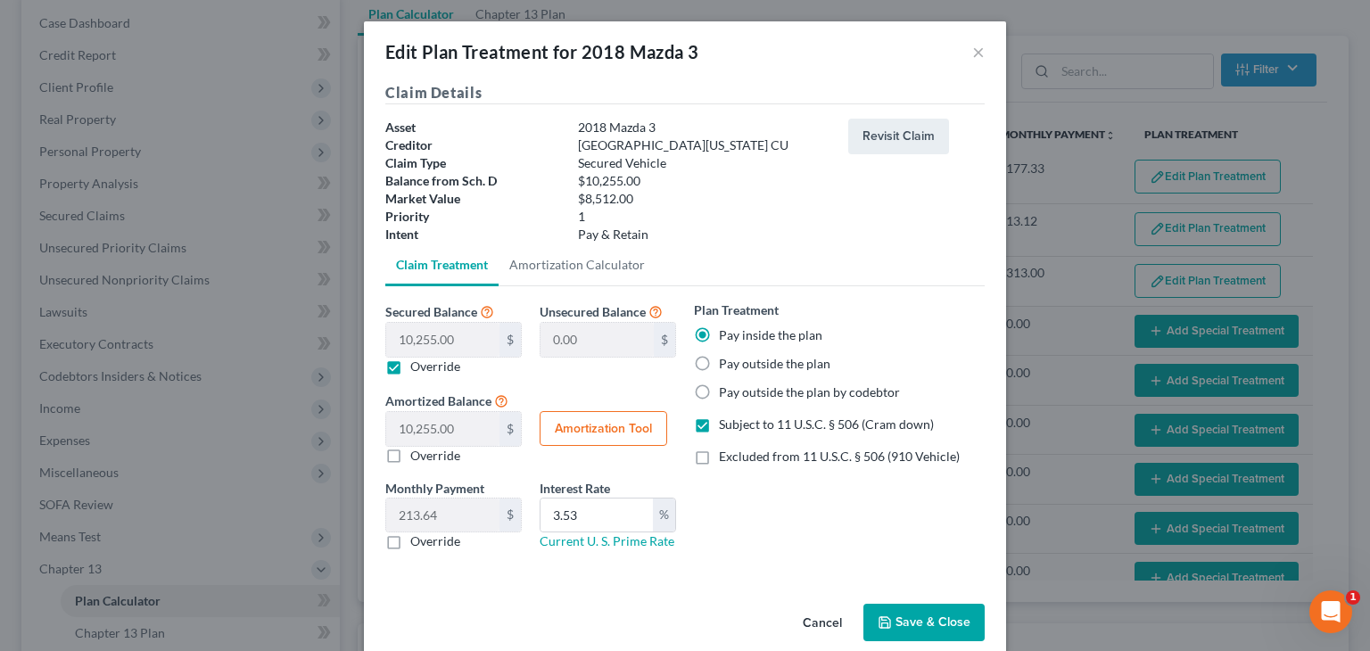
type input "8,512.00"
type input "177.33"
drag, startPoint x: 395, startPoint y: 456, endPoint x: 406, endPoint y: 454, distance: 10.9
click at [410, 455] on label "Override" at bounding box center [435, 456] width 50 height 18
click at [418, 455] on input "Override" at bounding box center [424, 453] width 12 height 12
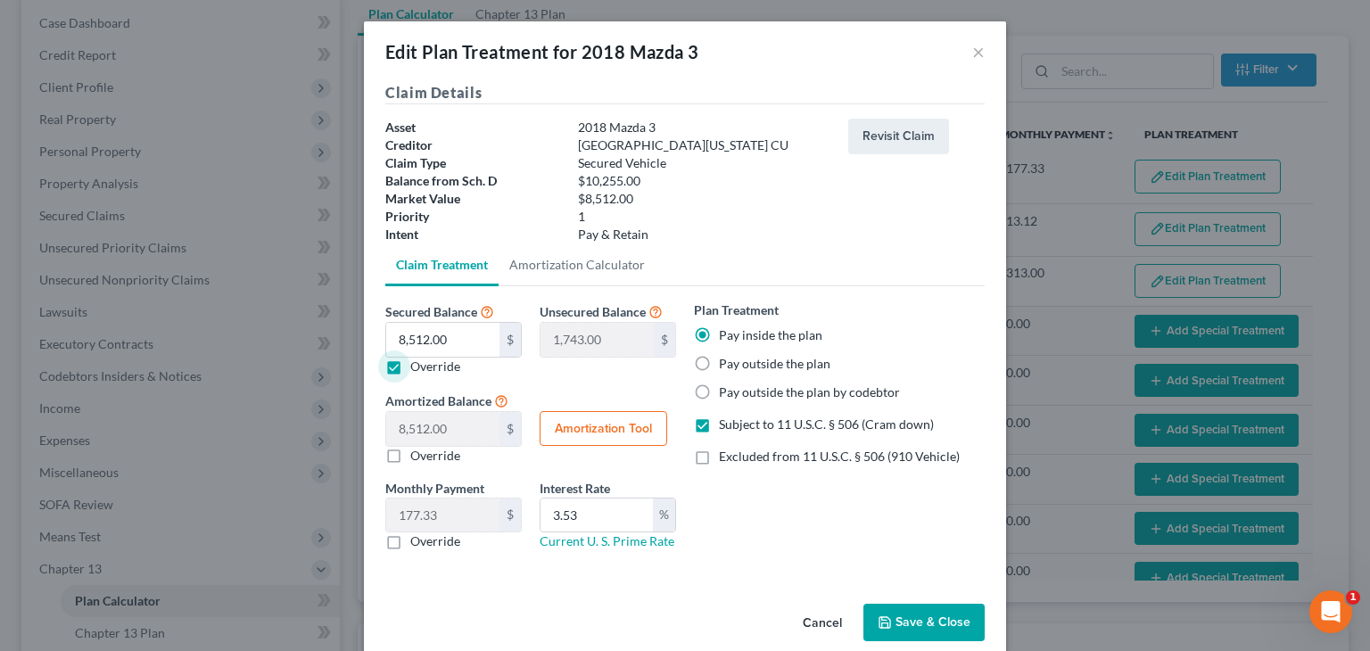
checkbox input "true"
type input "0"
click at [447, 425] on input "0.00" at bounding box center [442, 429] width 113 height 34
paste input "9,139.58"
type input "9,139.58"
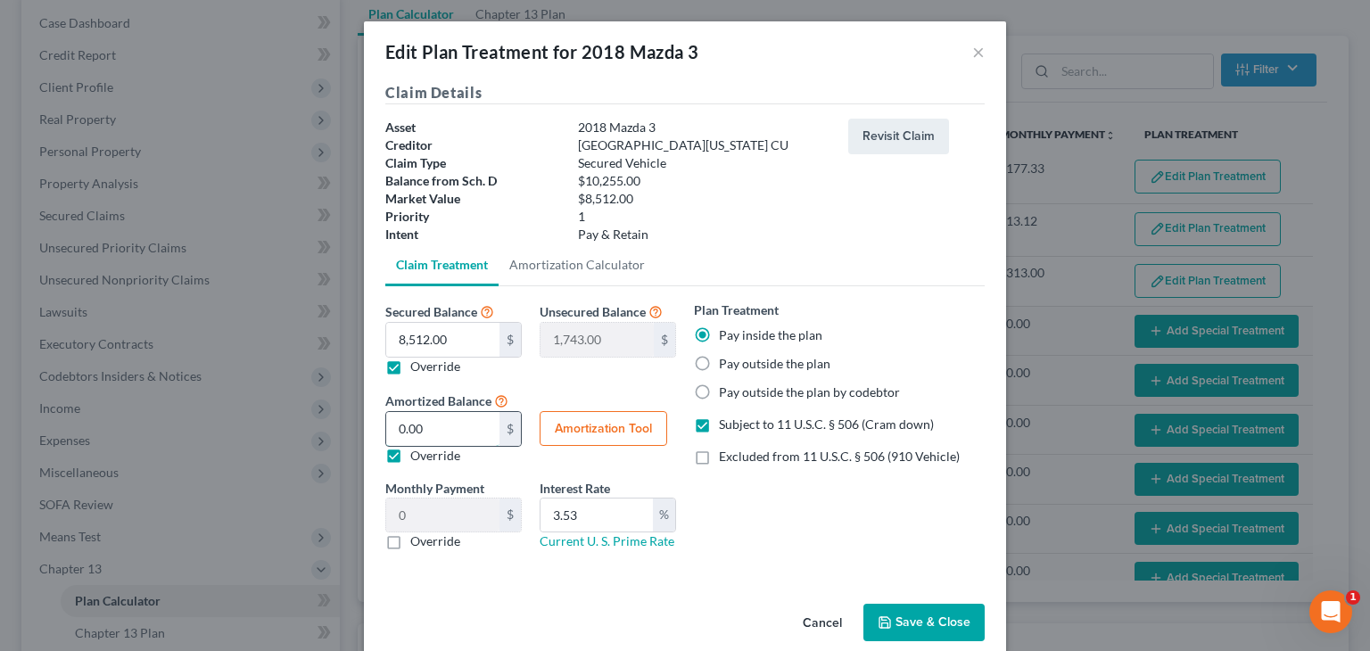
type input "190.40"
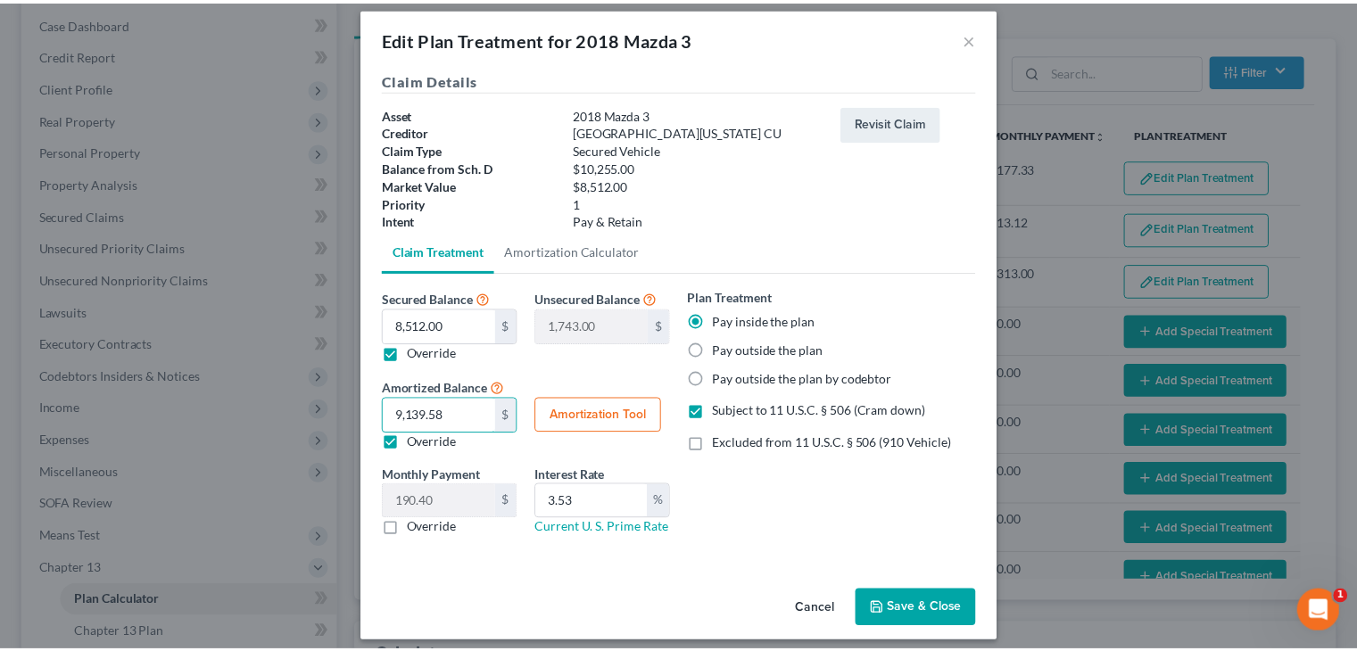
scroll to position [25, 0]
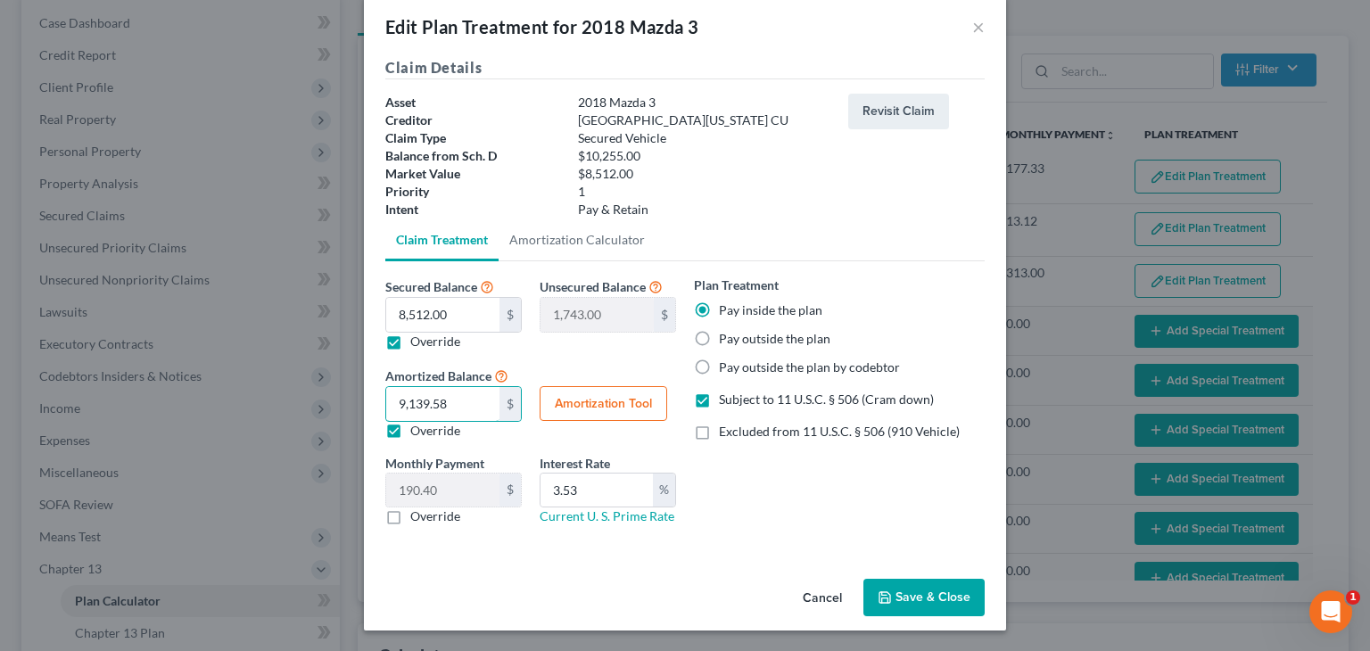
type input "9,139.58"
click at [909, 584] on button "Save & Close" at bounding box center [924, 597] width 121 height 37
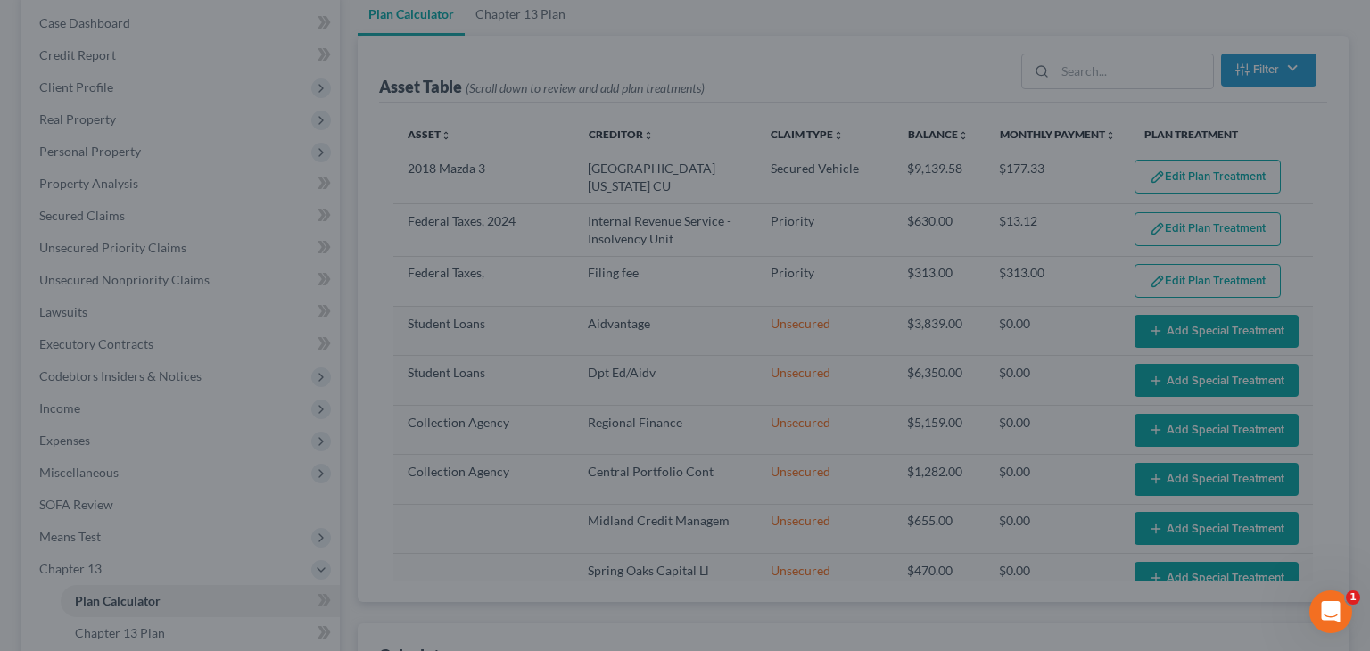
select select "47"
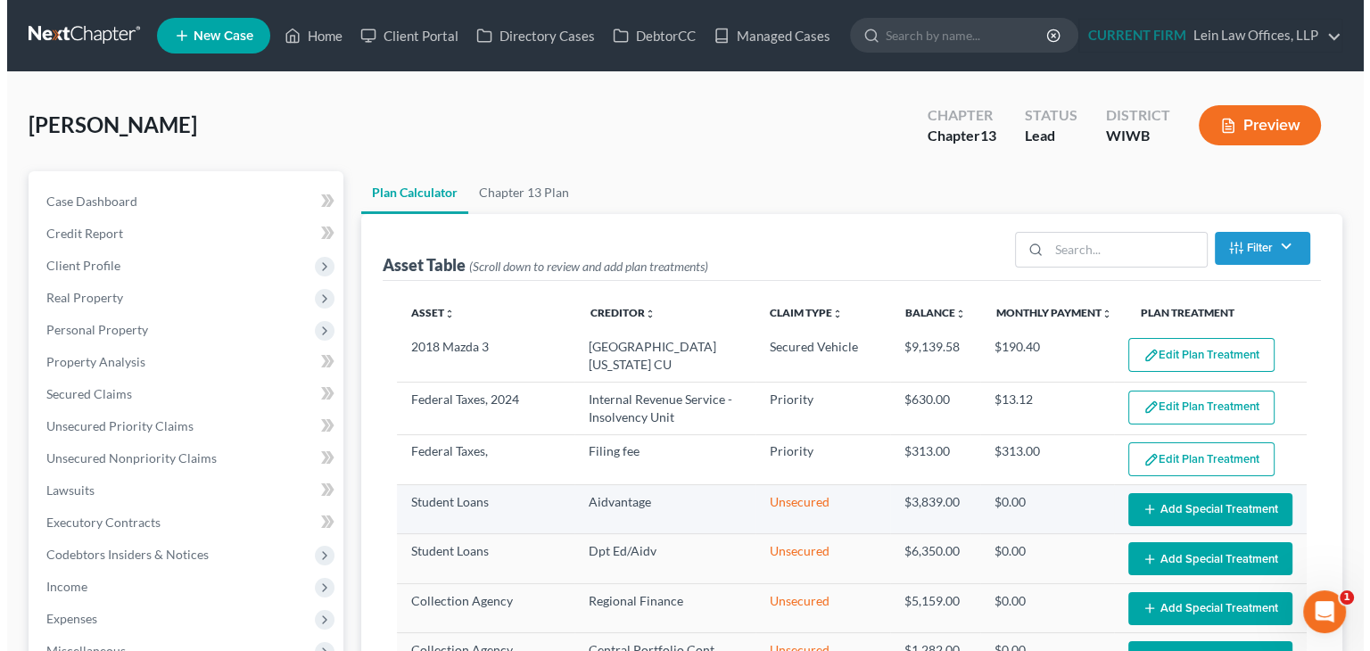
scroll to position [0, 0]
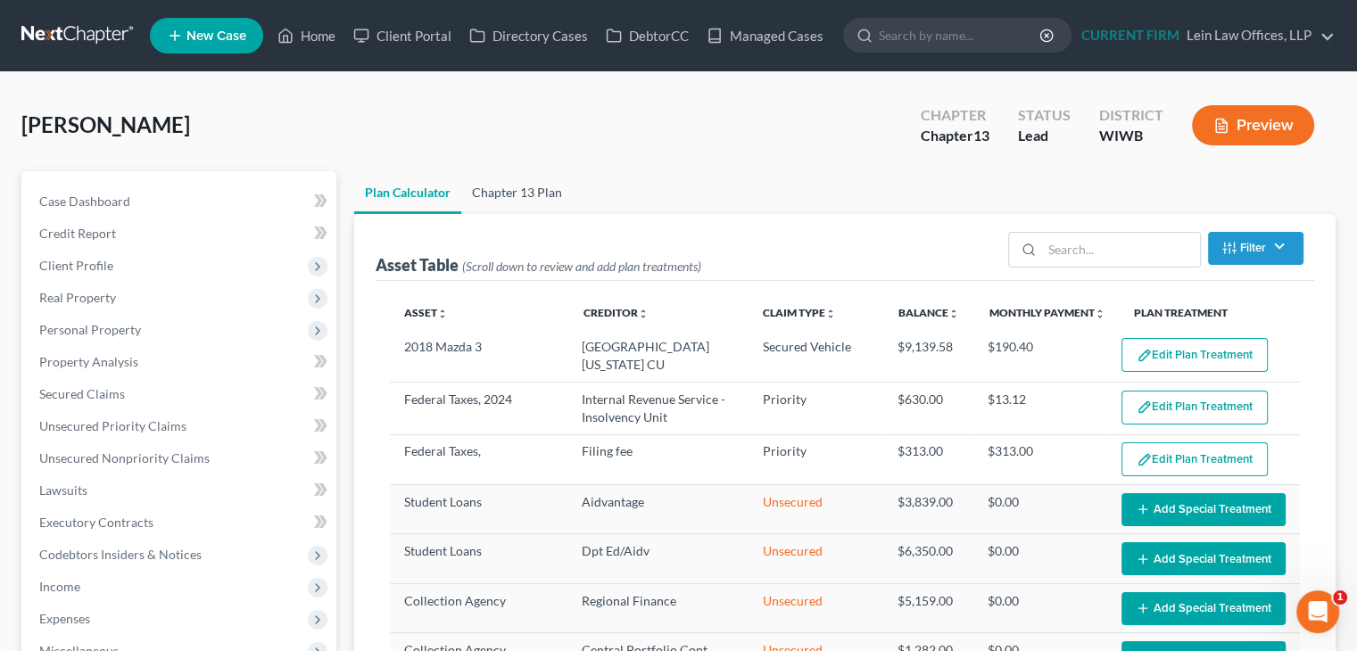
click at [536, 186] on link "Chapter 13 Plan" at bounding box center [517, 192] width 112 height 43
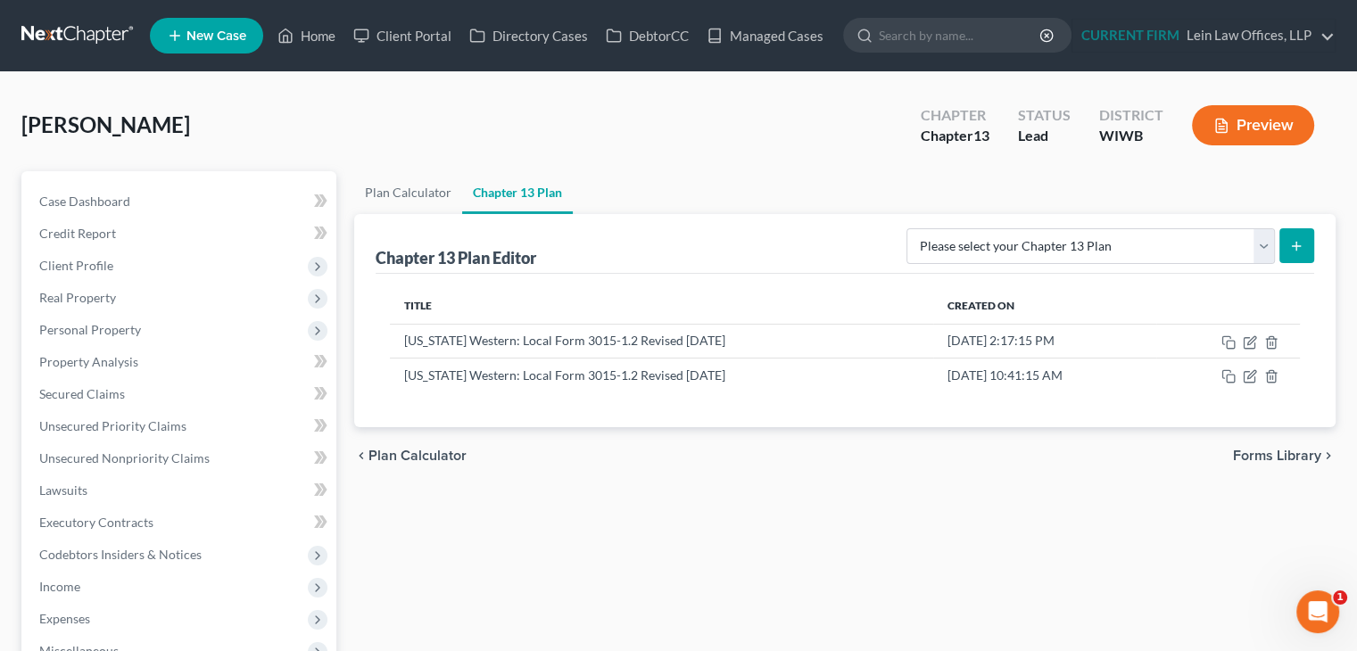
click at [1275, 246] on form "Please select your Chapter 13 Plan National Form Plan - Official Form 113 Wisco…" at bounding box center [1110, 246] width 408 height 37
click at [1263, 252] on select "Please select your Chapter 13 Plan National Form Plan - Official Form 113 Wisco…" at bounding box center [1090, 246] width 368 height 36
select select "3"
click at [906, 228] on select "Please select your Chapter 13 Plan National Form Plan - Official Form 113 Wisco…" at bounding box center [1090, 246] width 368 height 36
click at [1296, 244] on icon "submit" at bounding box center [1296, 246] width 14 height 14
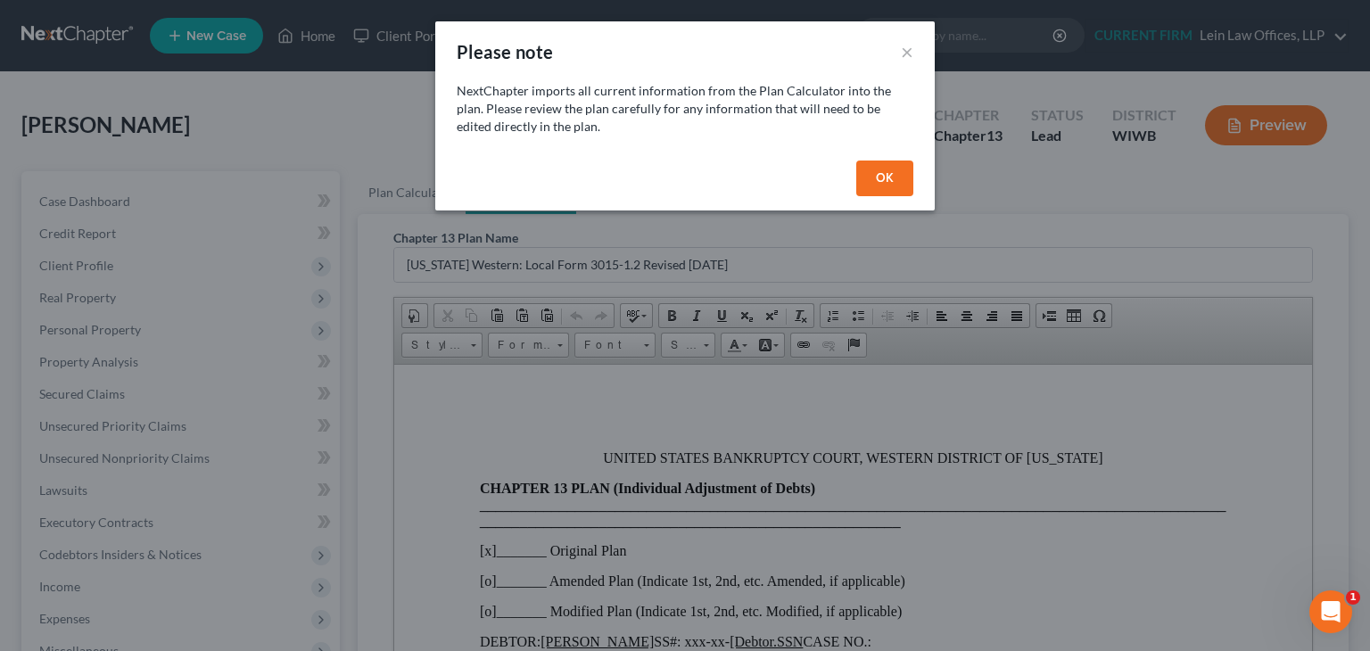
click at [882, 181] on button "OK" at bounding box center [885, 179] width 57 height 36
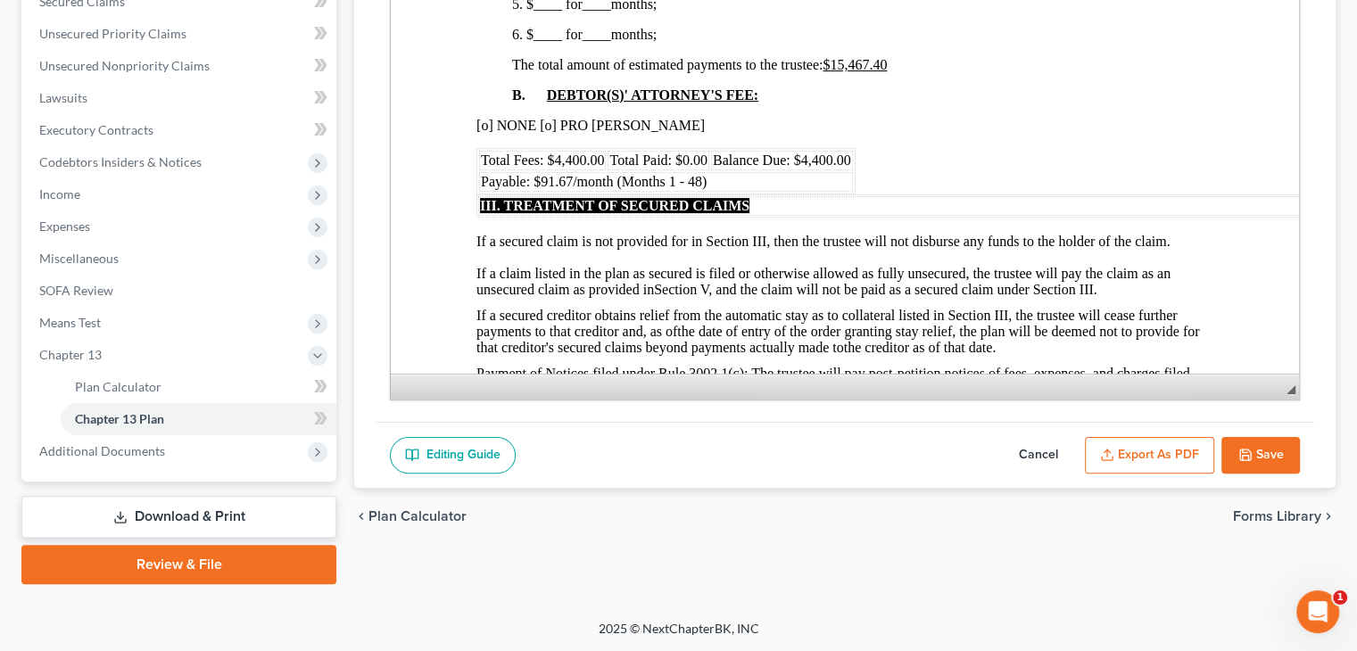
scroll to position [981, 0]
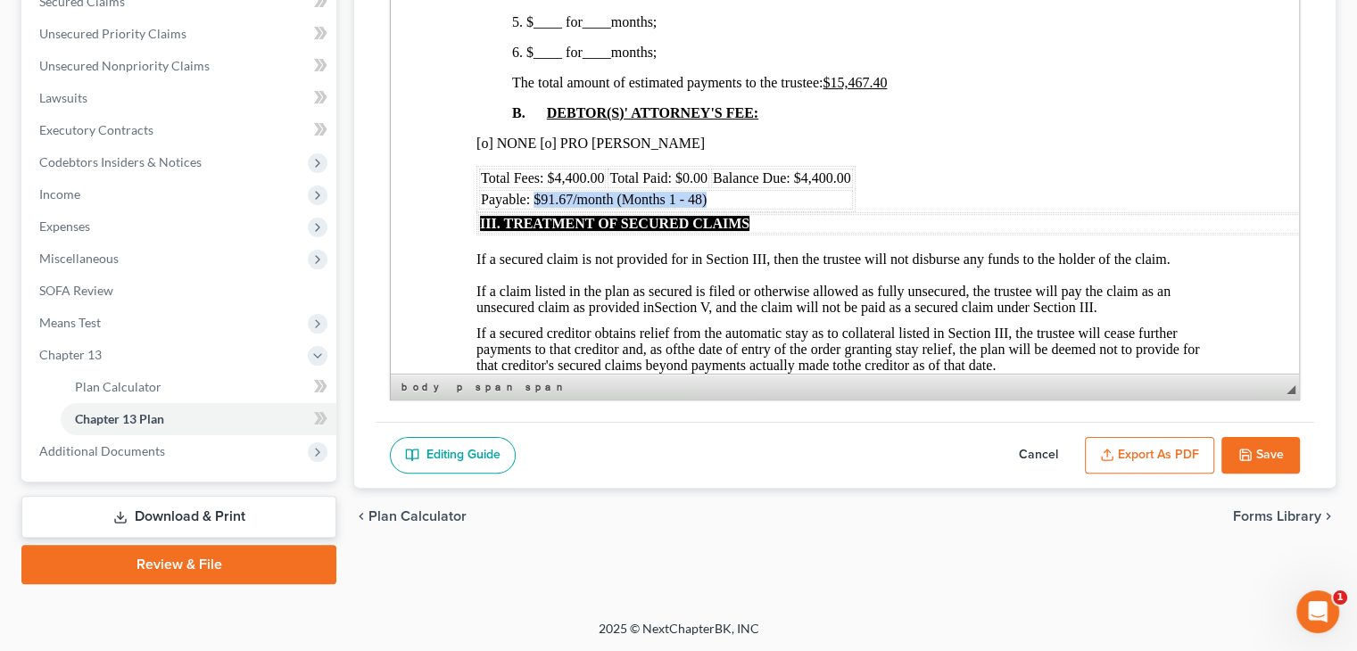
drag, startPoint x: 535, startPoint y: 210, endPoint x: 712, endPoint y: 203, distance: 176.8
click at [712, 203] on td "Payable: $91.67/month (Months 1 - 48)" at bounding box center [666, 200] width 374 height 20
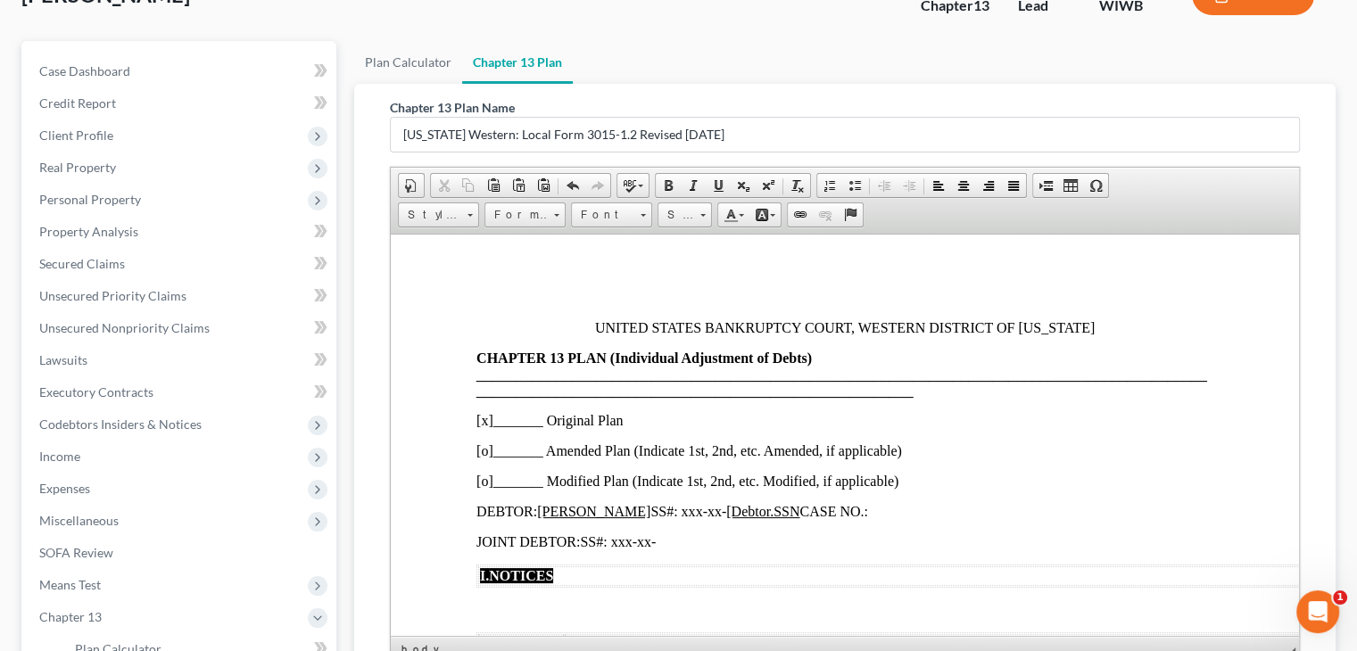
scroll to position [36, 0]
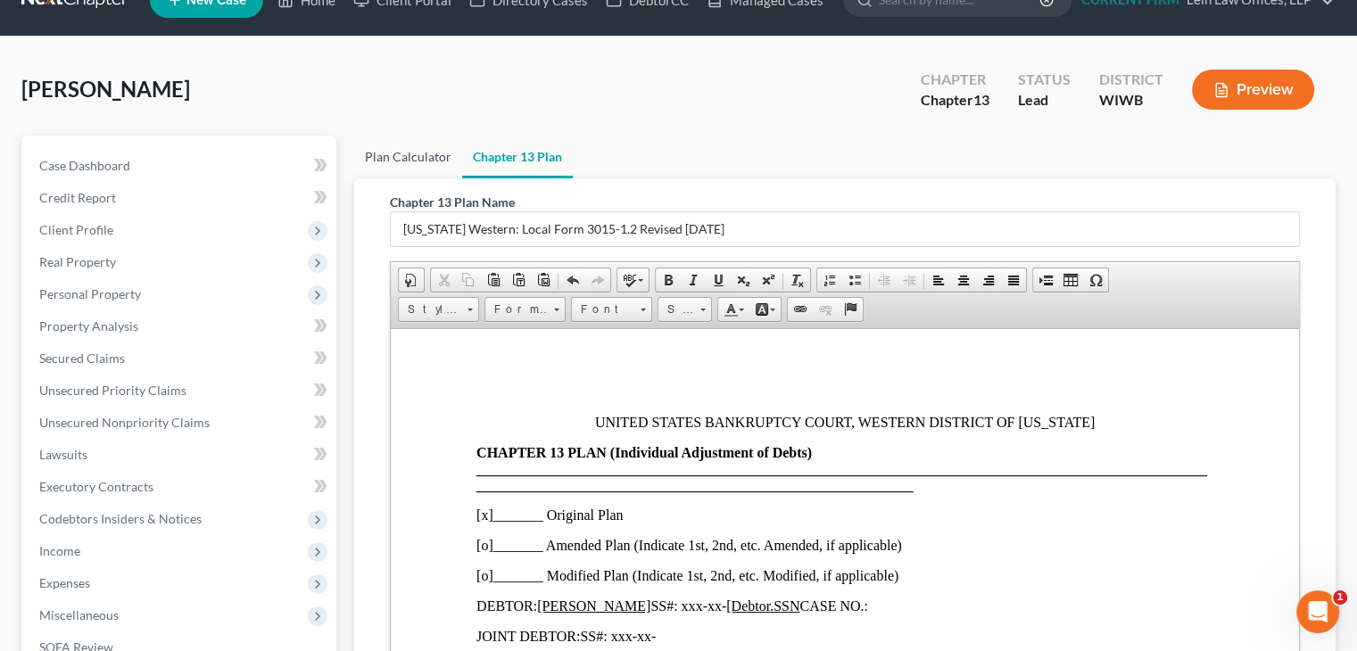
drag, startPoint x: 431, startPoint y: 154, endPoint x: 435, endPoint y: 163, distance: 10.0
click at [431, 154] on link "Plan Calculator" at bounding box center [408, 157] width 108 height 43
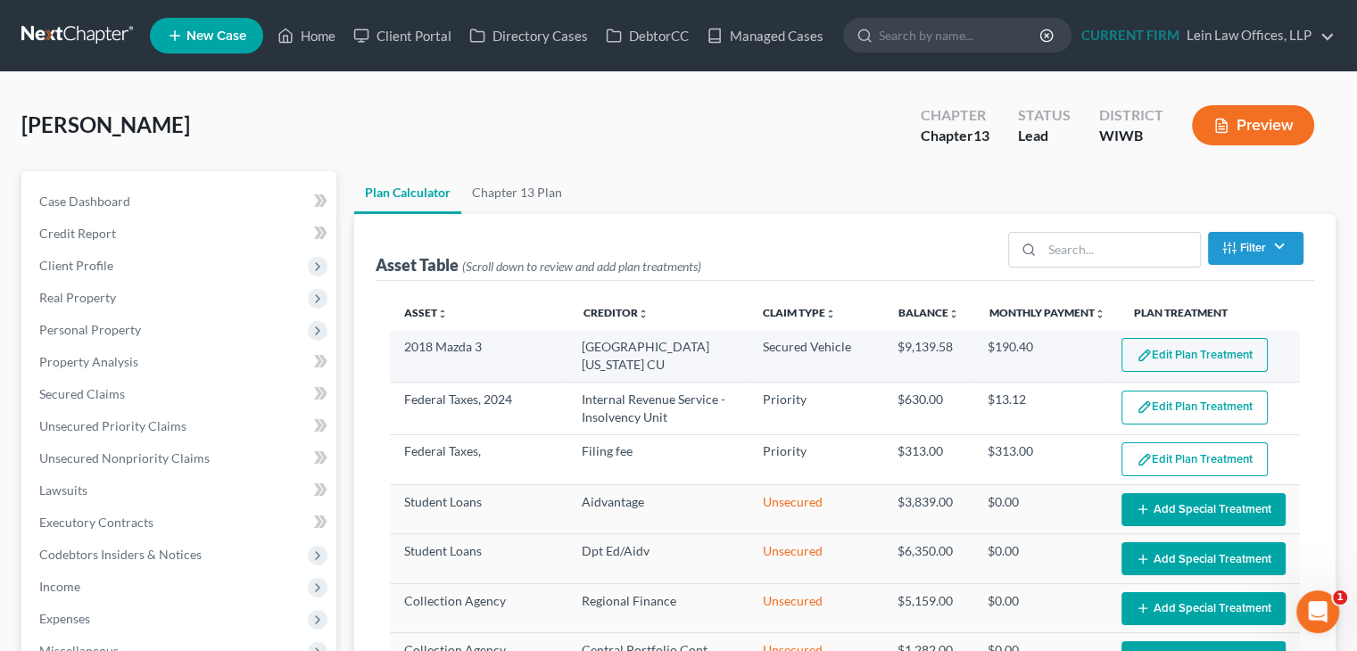
select select "47"
drag, startPoint x: 892, startPoint y: 346, endPoint x: 1025, endPoint y: 342, distance: 133.0
click at [1025, 342] on tr "2018 Mazda 3 University of Wisconsin CU Secured Vehicle $9,139.58 $190.40 Edit …" at bounding box center [845, 357] width 910 height 52
copy tr "9,139.58 $190.40"
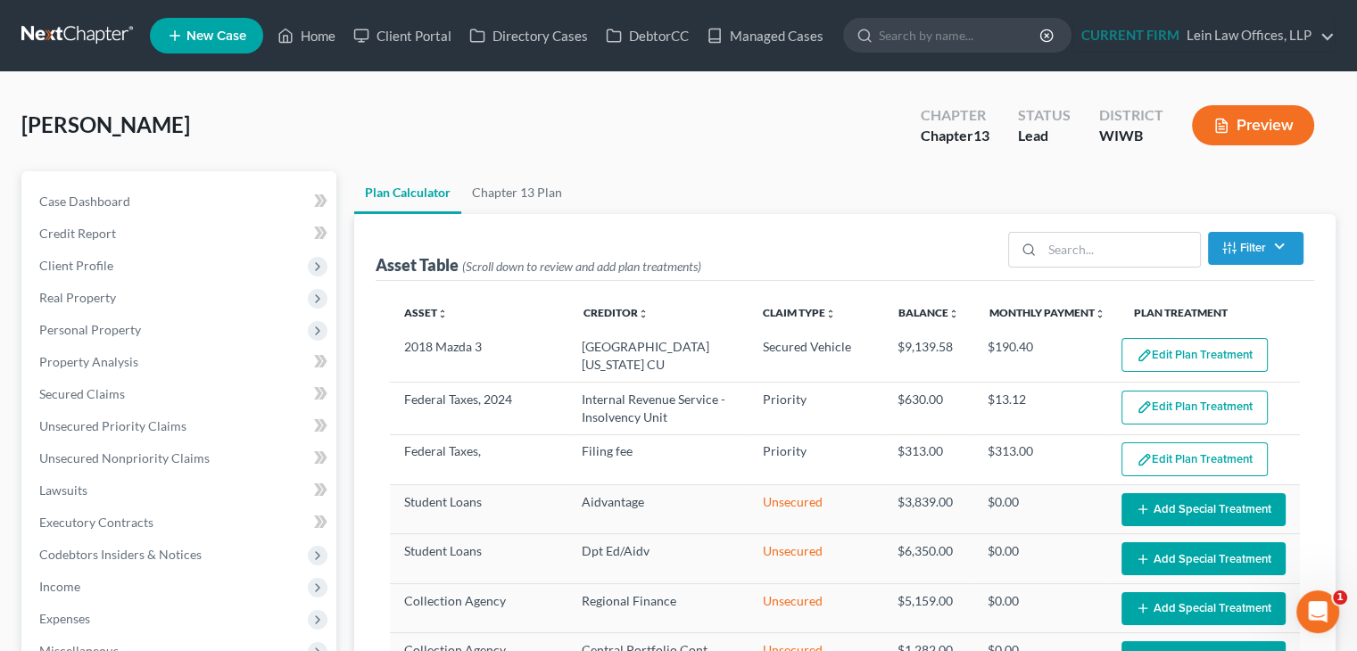
click at [790, 214] on div "Asset Table (Scroll down to review and add plan treatments) Filter Claim Type F…" at bounding box center [845, 247] width 939 height 67
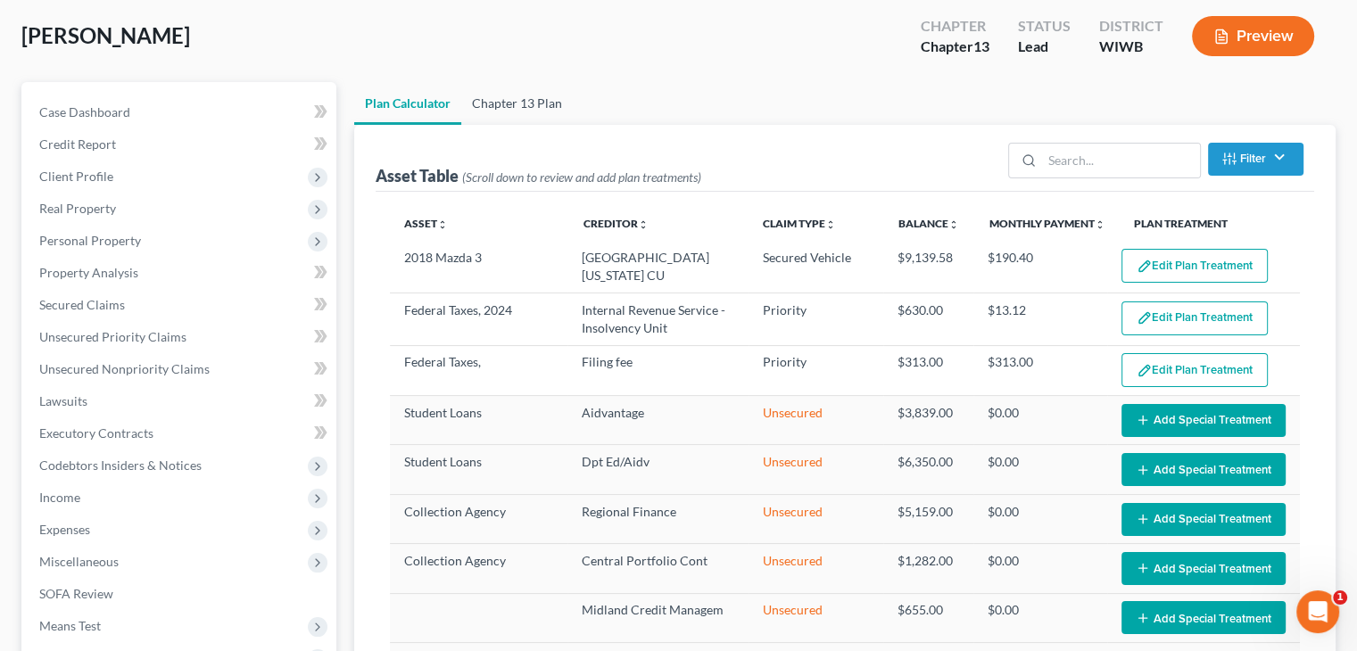
click at [536, 108] on link "Chapter 13 Plan" at bounding box center [517, 103] width 112 height 43
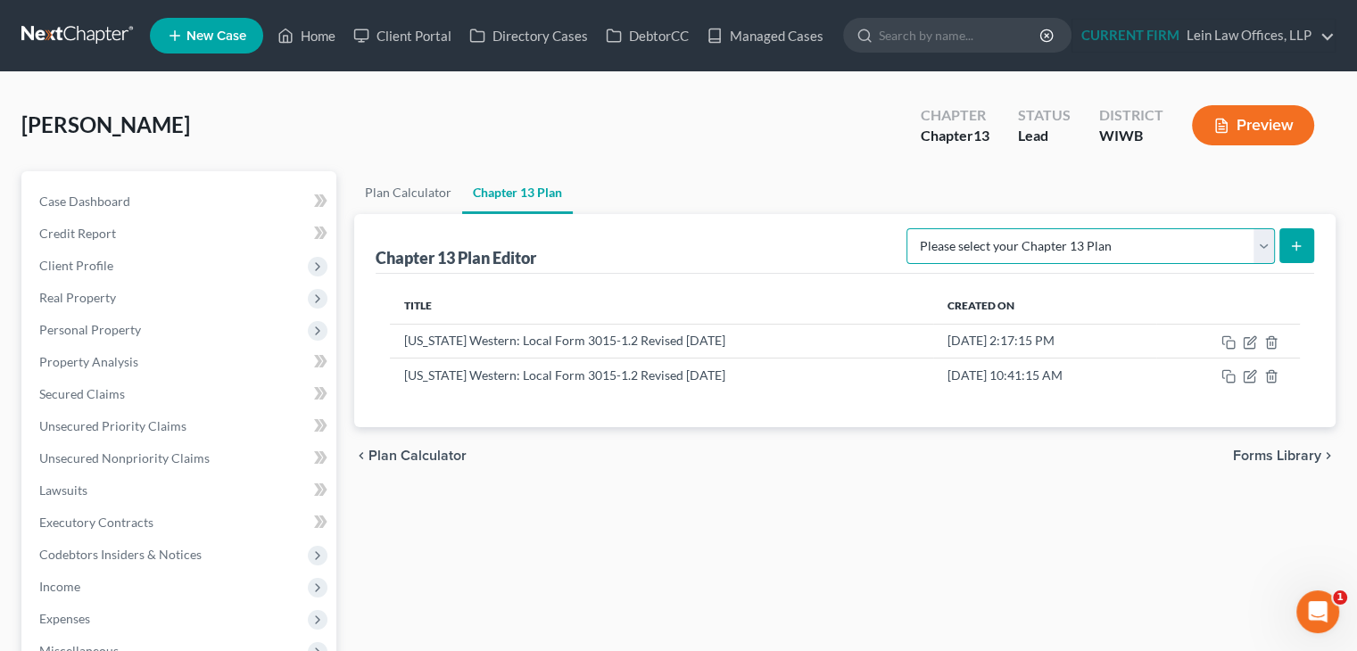
click at [1259, 246] on select "Please select your Chapter 13 Plan National Form Plan - Official Form 113 Wisco…" at bounding box center [1090, 246] width 368 height 36
select select "3"
click at [906, 228] on select "Please select your Chapter 13 Plan National Form Plan - Official Form 113 Wisco…" at bounding box center [1090, 246] width 368 height 36
click at [1293, 243] on icon "submit" at bounding box center [1296, 246] width 14 height 14
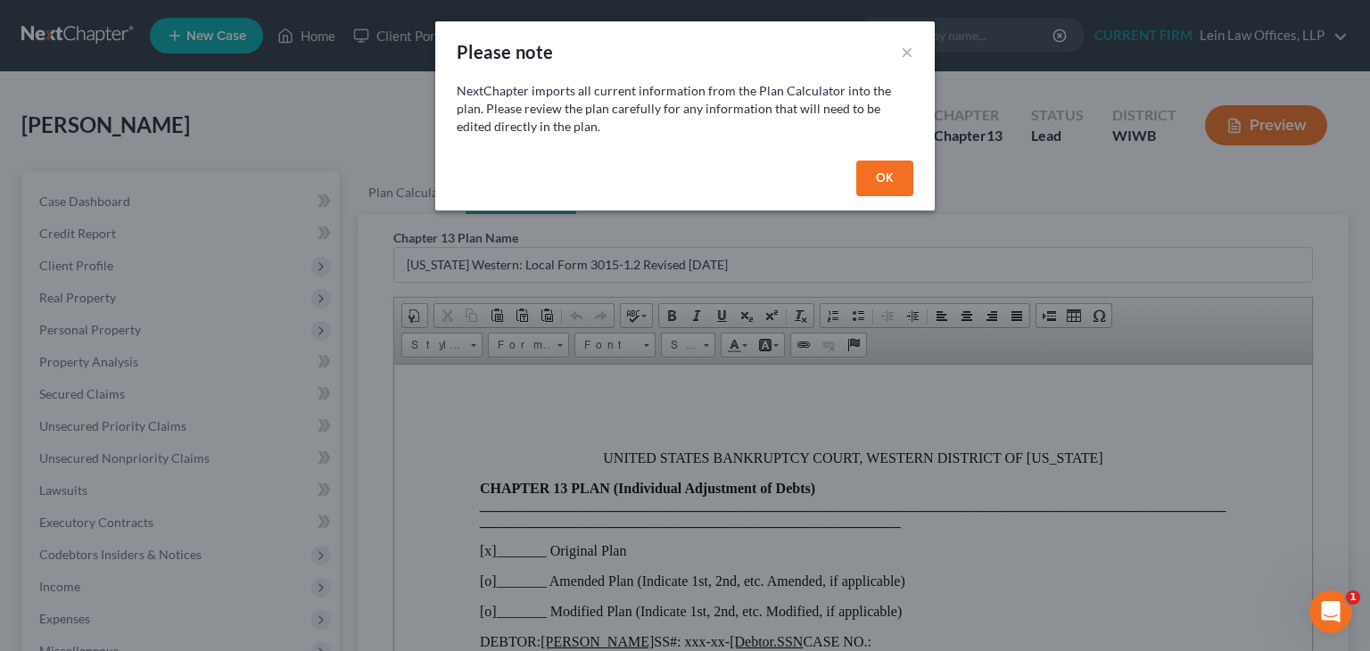
click at [864, 186] on button "OK" at bounding box center [885, 179] width 57 height 36
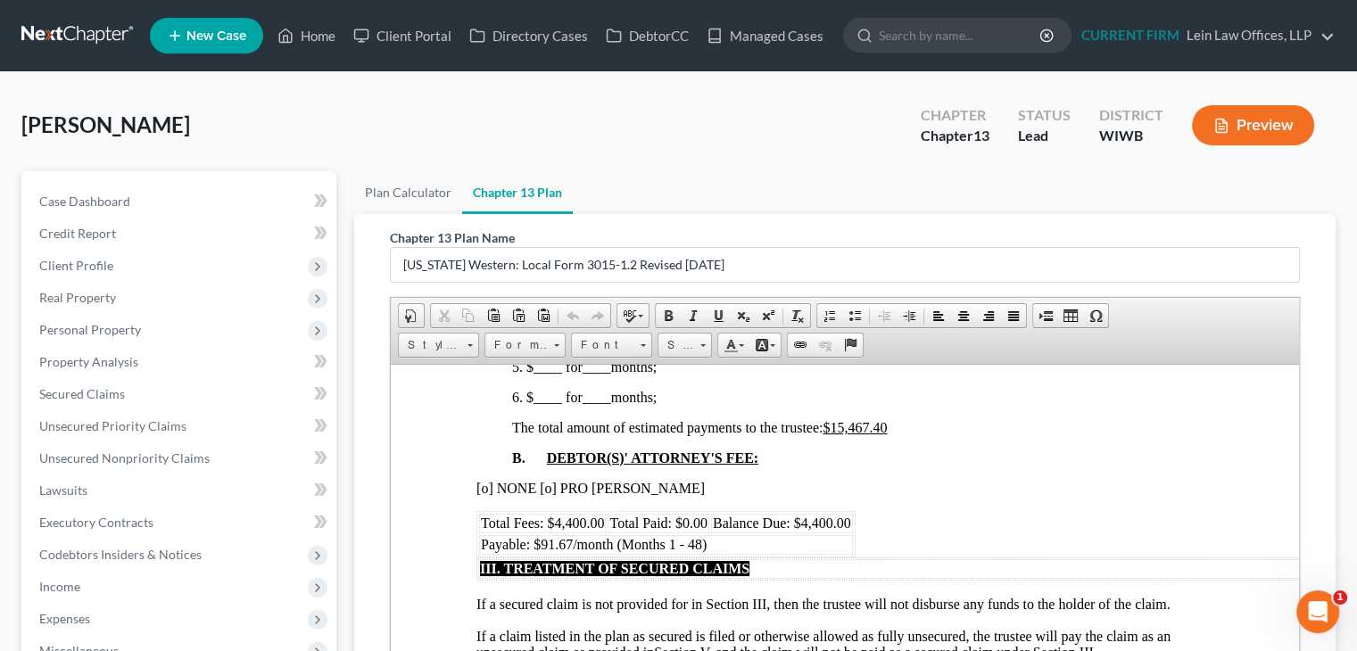
scroll to position [1071, 0]
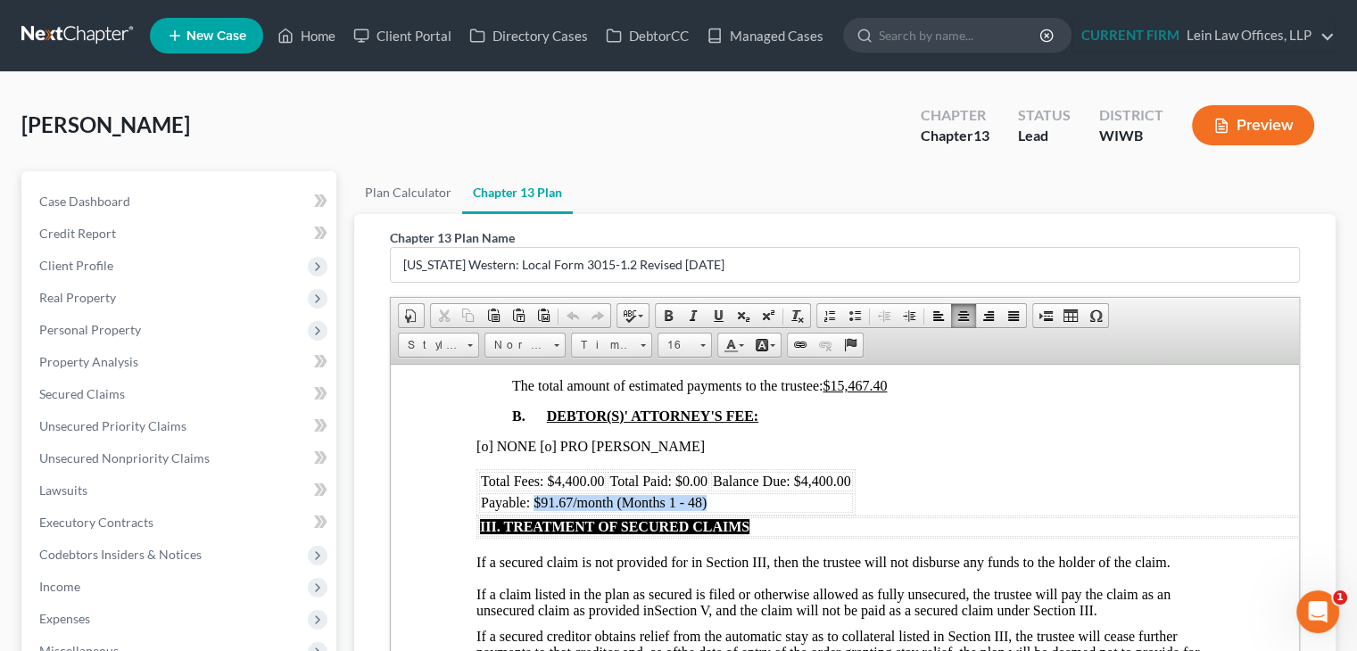
drag, startPoint x: 535, startPoint y: 509, endPoint x: 721, endPoint y: 504, distance: 185.7
click at [721, 503] on td "Payable: $91.67/month (Months 1 - 48)" at bounding box center [666, 502] width 374 height 20
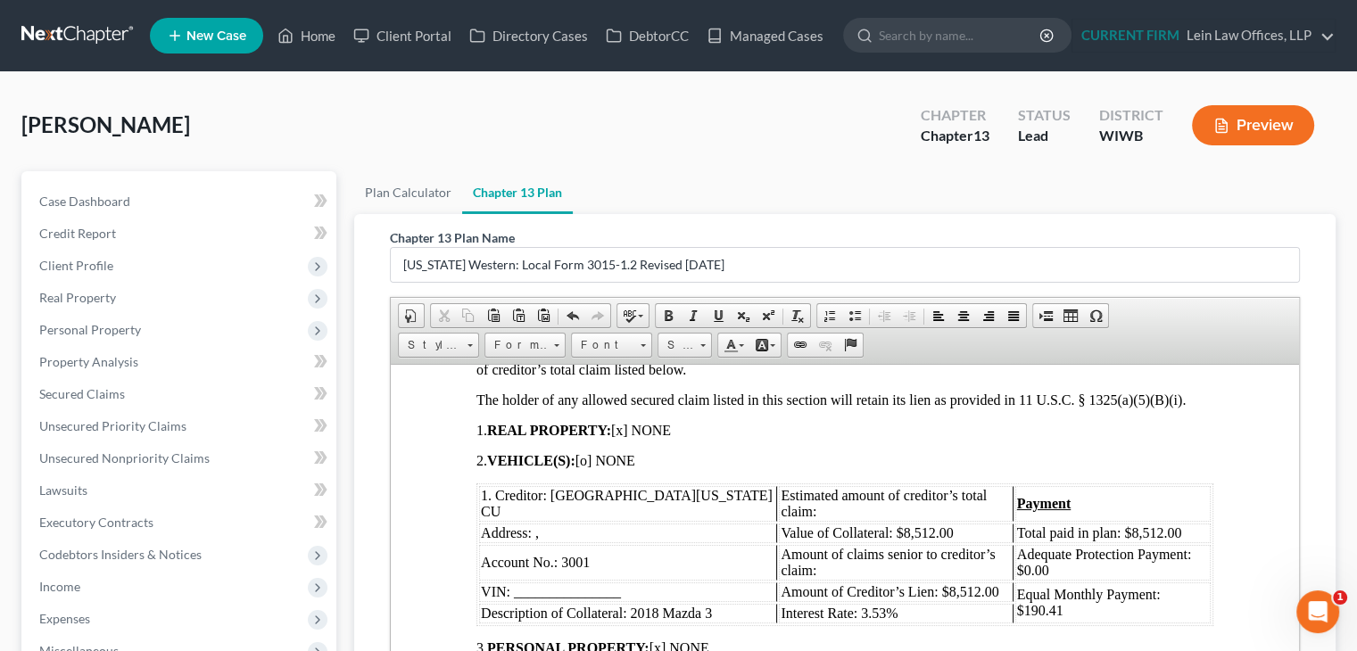
scroll to position [2231, 0]
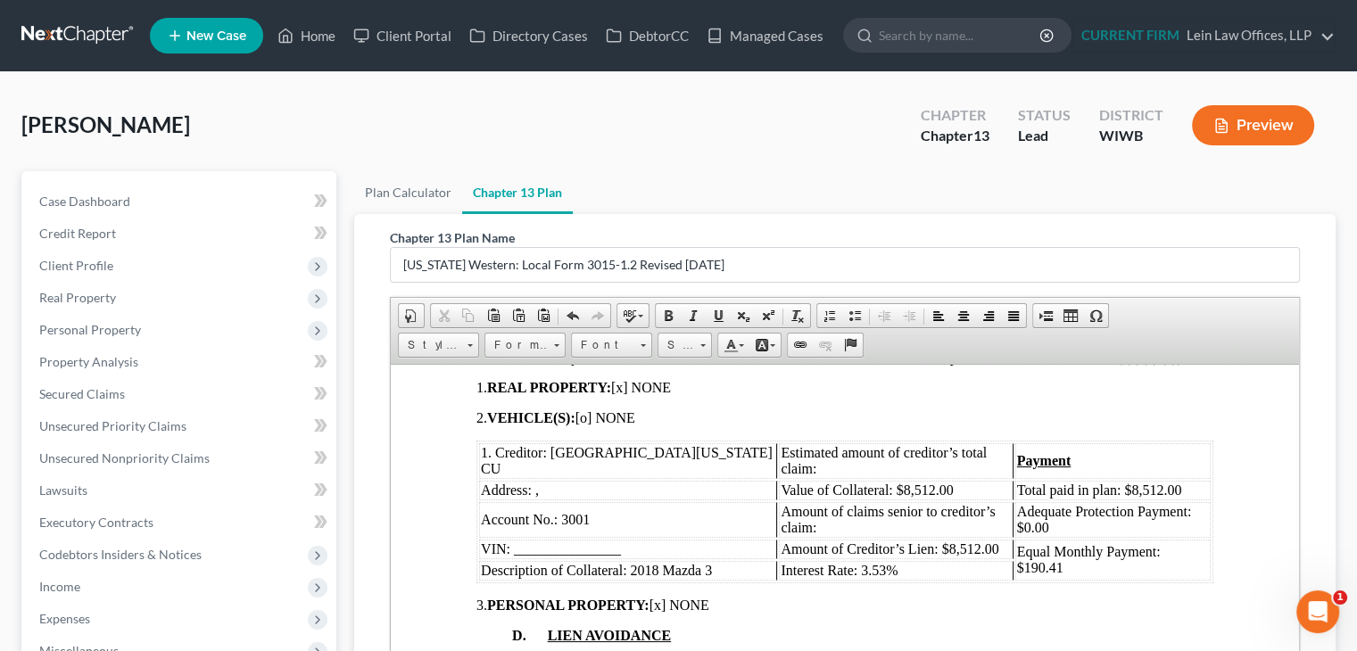
click at [1092, 497] on span "Total paid in plan: $8,512.00" at bounding box center [1099, 489] width 165 height 15
click at [1125, 491] on span "Total paid in plan: $9,139.00" at bounding box center [1099, 489] width 165 height 15
click at [1158, 514] on span "Adequate Protection Payment: $0.00" at bounding box center [1104, 518] width 175 height 31
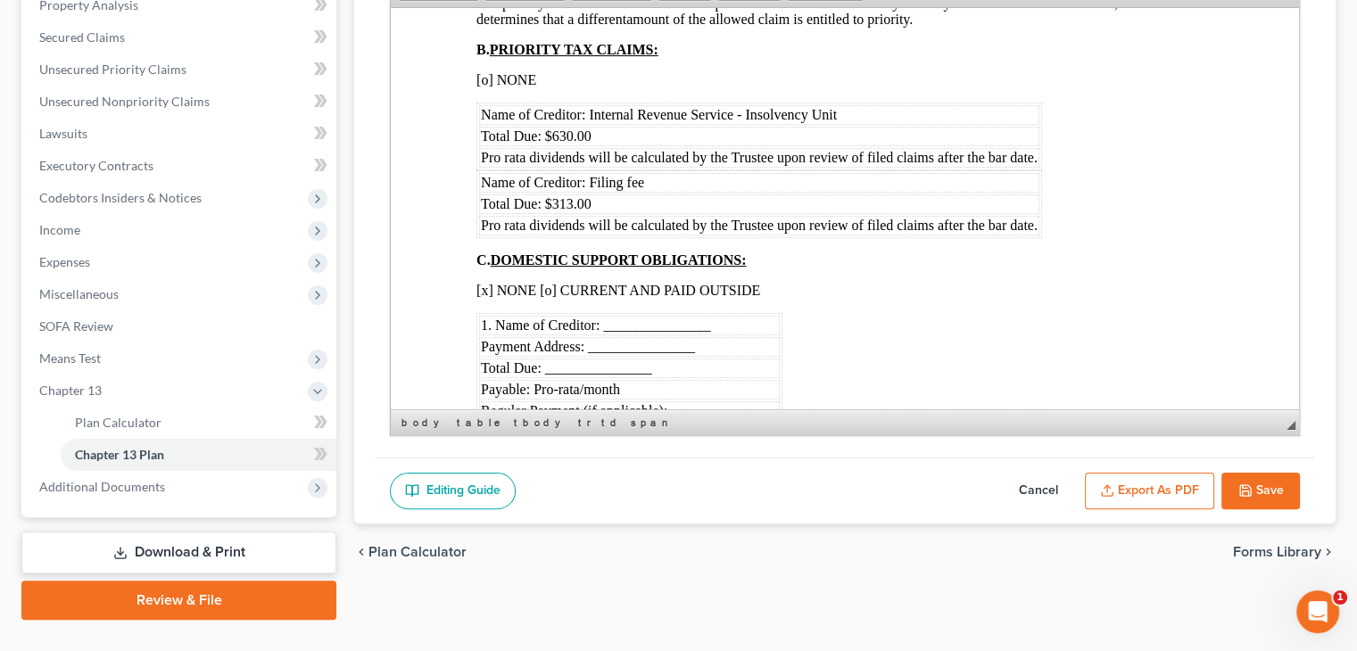
scroll to position [2668, 0]
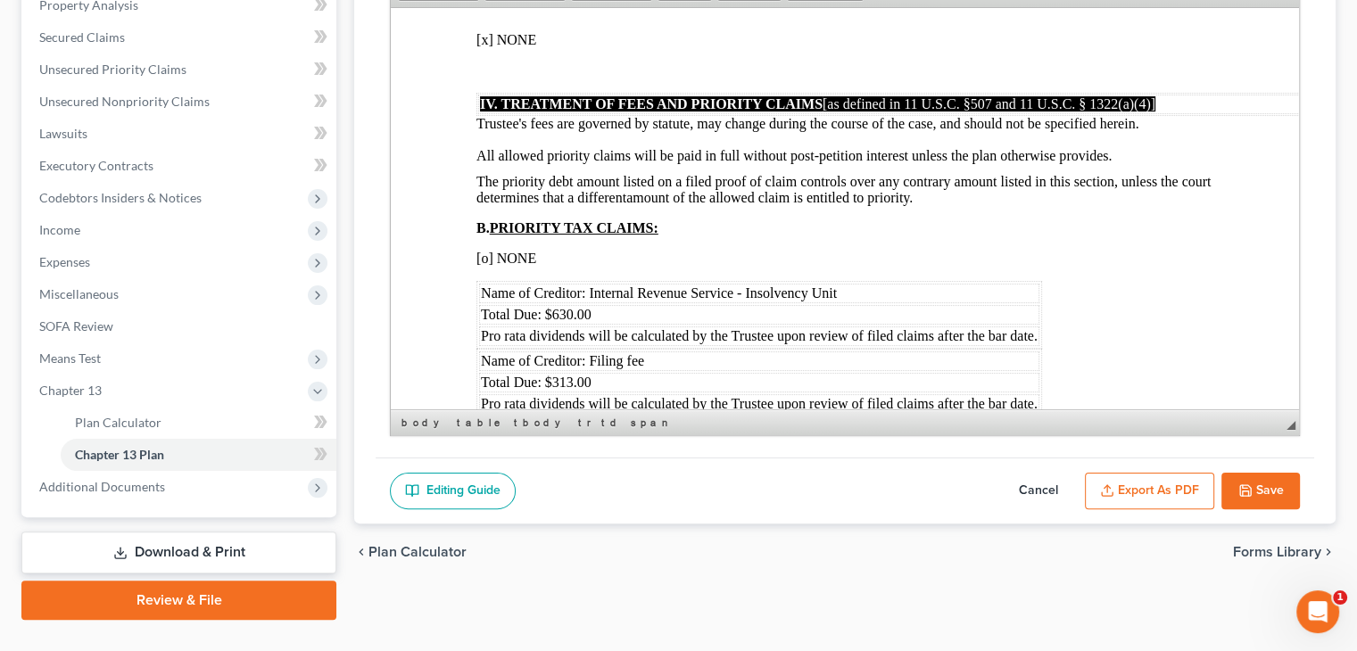
click at [1253, 489] on button "Save" at bounding box center [1260, 491] width 79 height 37
select select "3"
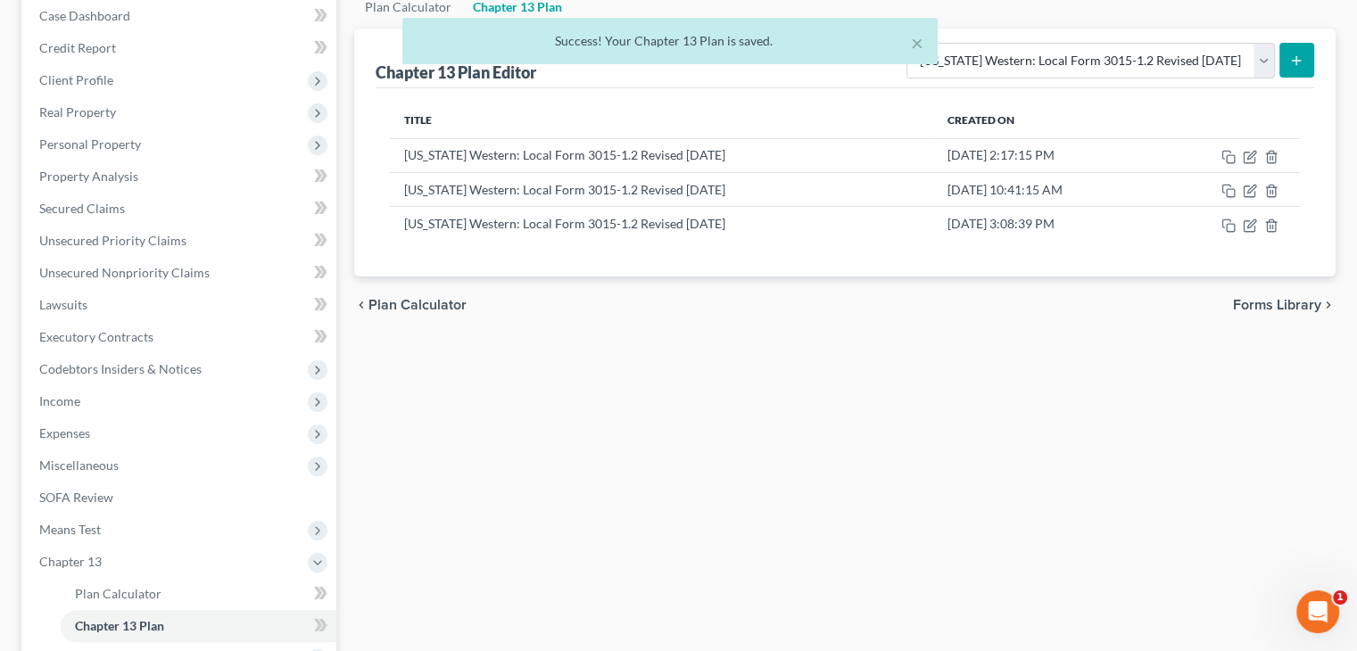
scroll to position [178, 0]
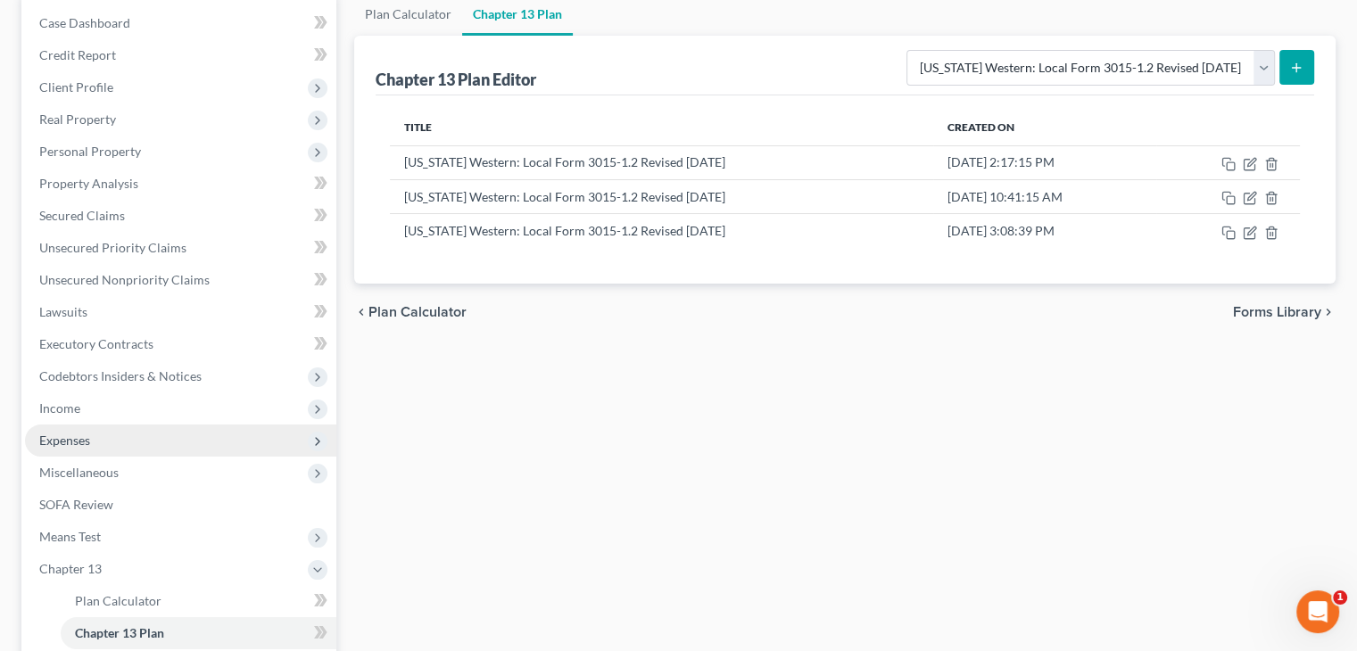
click at [90, 438] on span "Expenses" at bounding box center [180, 441] width 311 height 32
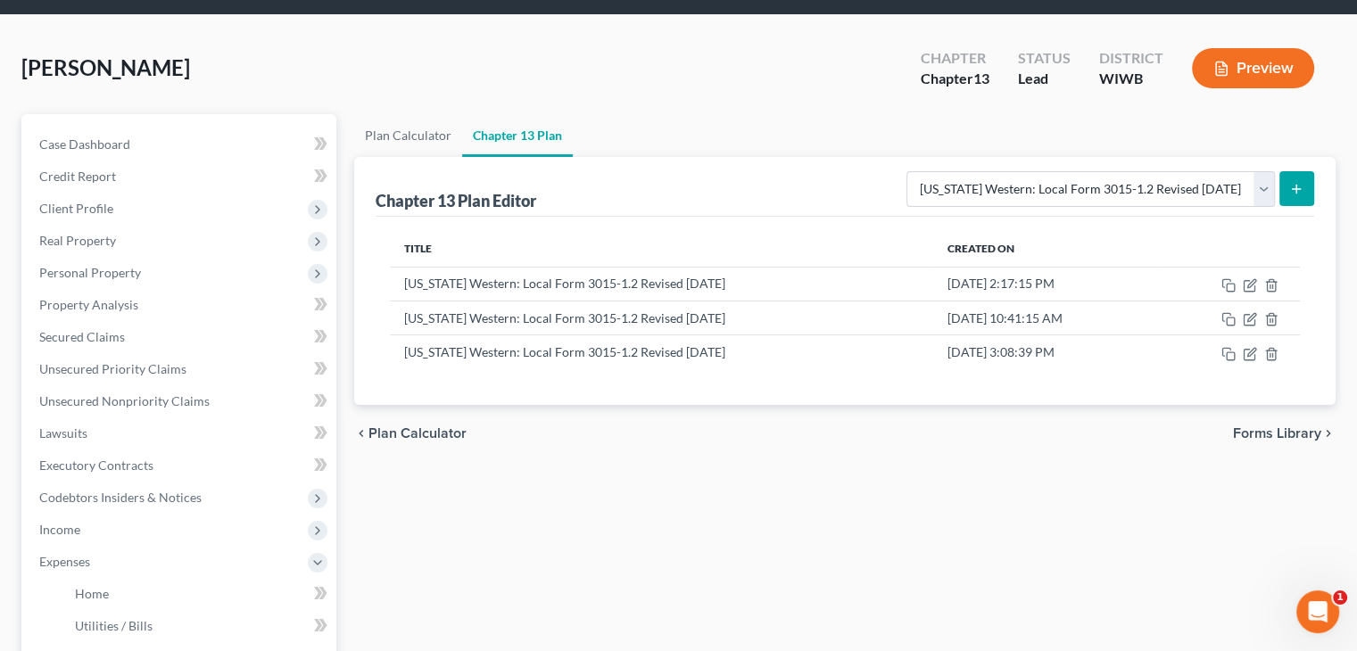
scroll to position [0, 0]
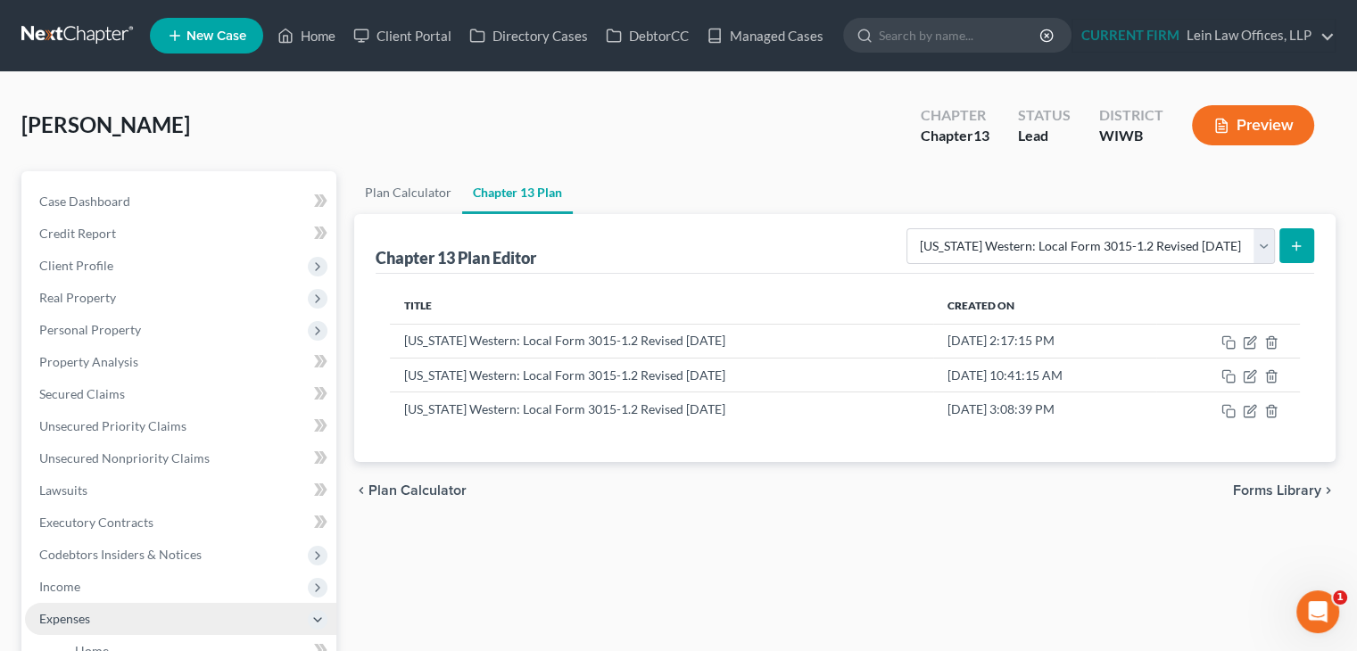
click at [83, 615] on span "Expenses" at bounding box center [64, 618] width 51 height 15
click at [83, 621] on span "Expenses" at bounding box center [64, 618] width 51 height 15
click at [57, 618] on span "Expenses" at bounding box center [64, 618] width 51 height 15
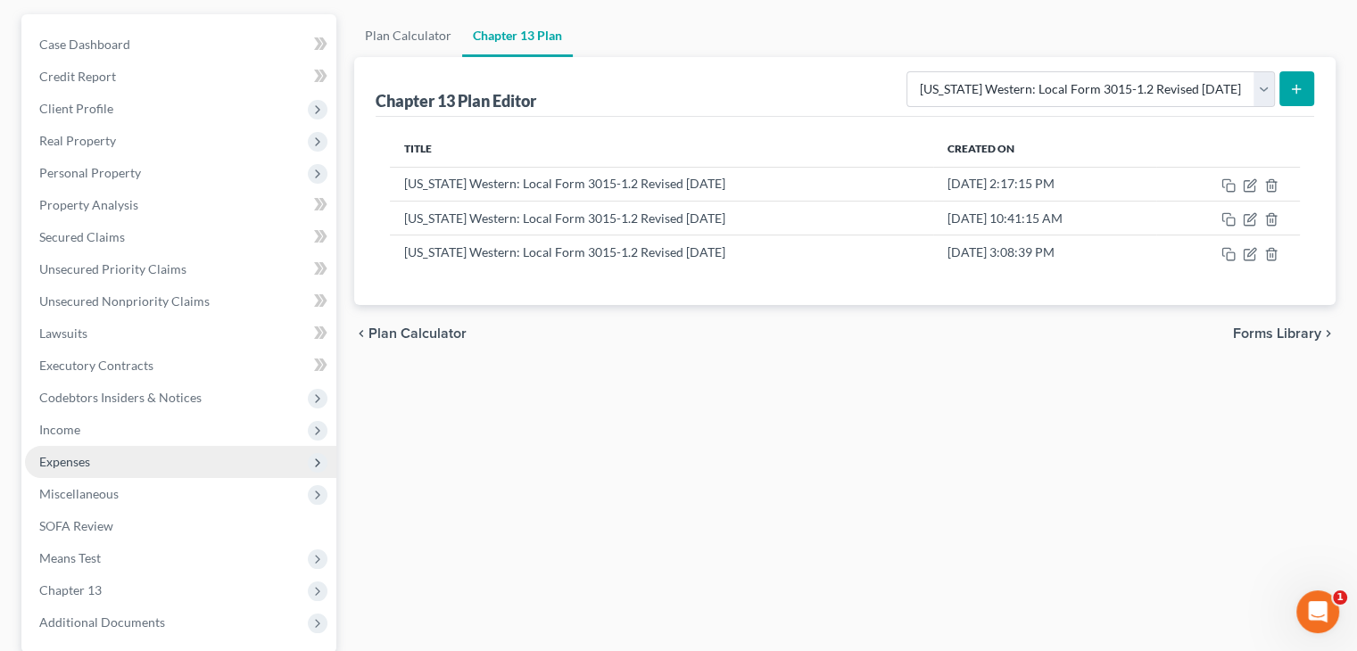
scroll to position [178, 0]
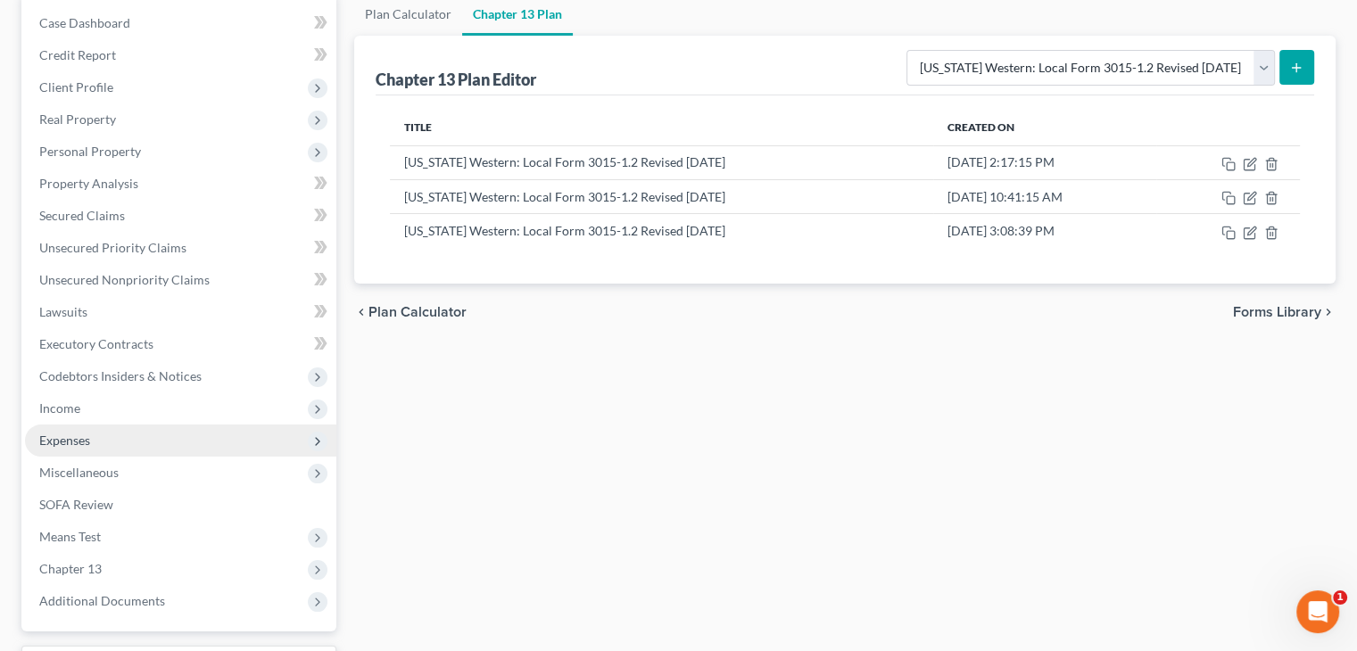
click at [102, 434] on span "Expenses" at bounding box center [180, 441] width 311 height 32
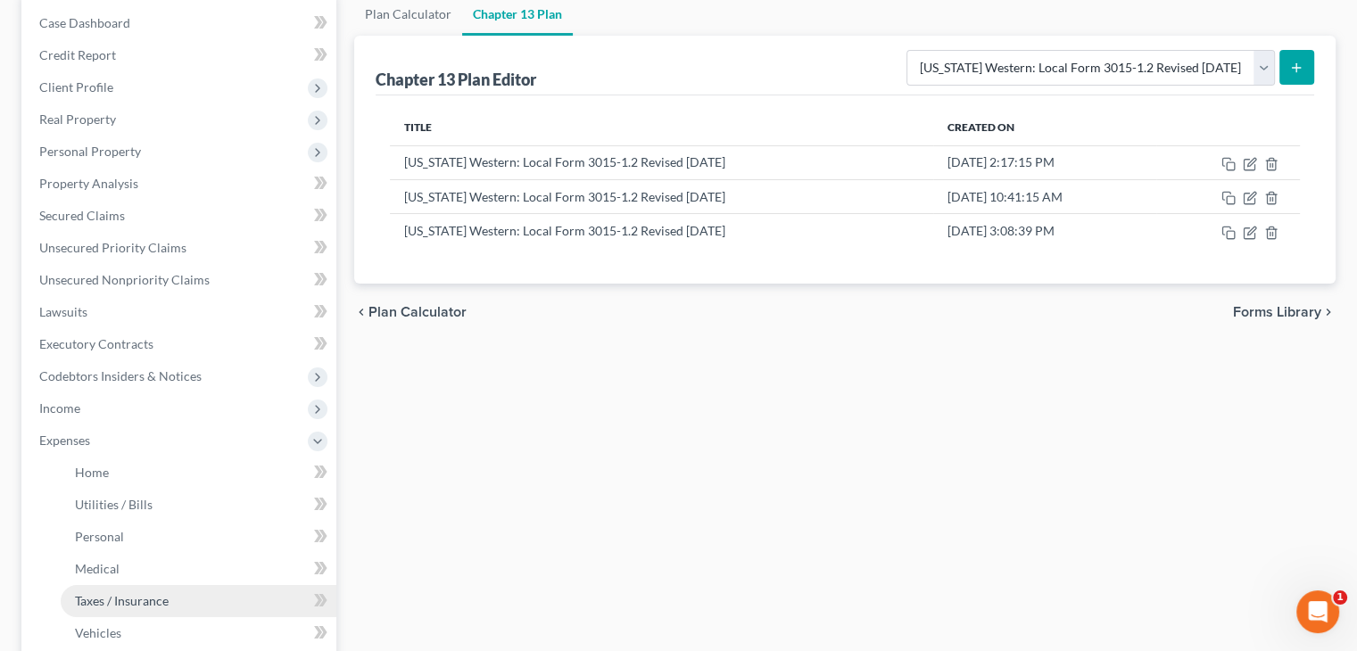
click at [118, 597] on span "Taxes / Insurance" at bounding box center [122, 600] width 94 height 15
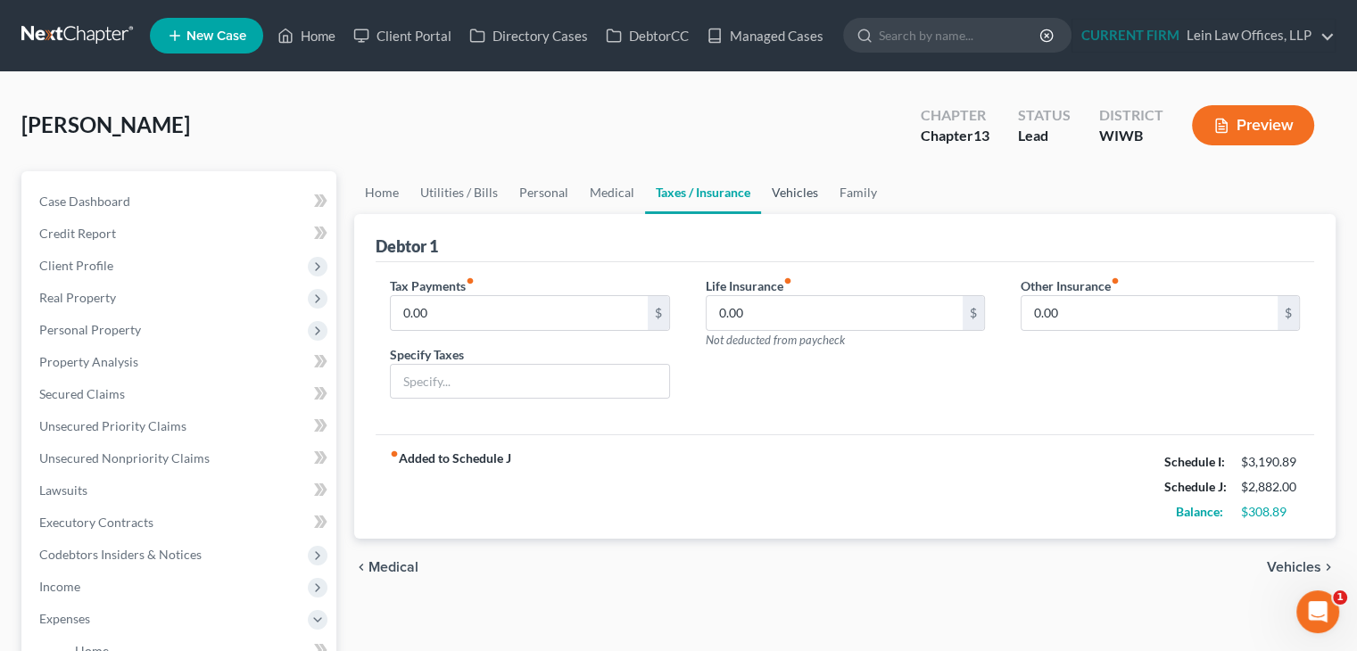
click at [792, 187] on link "Vehicles" at bounding box center [795, 192] width 68 height 43
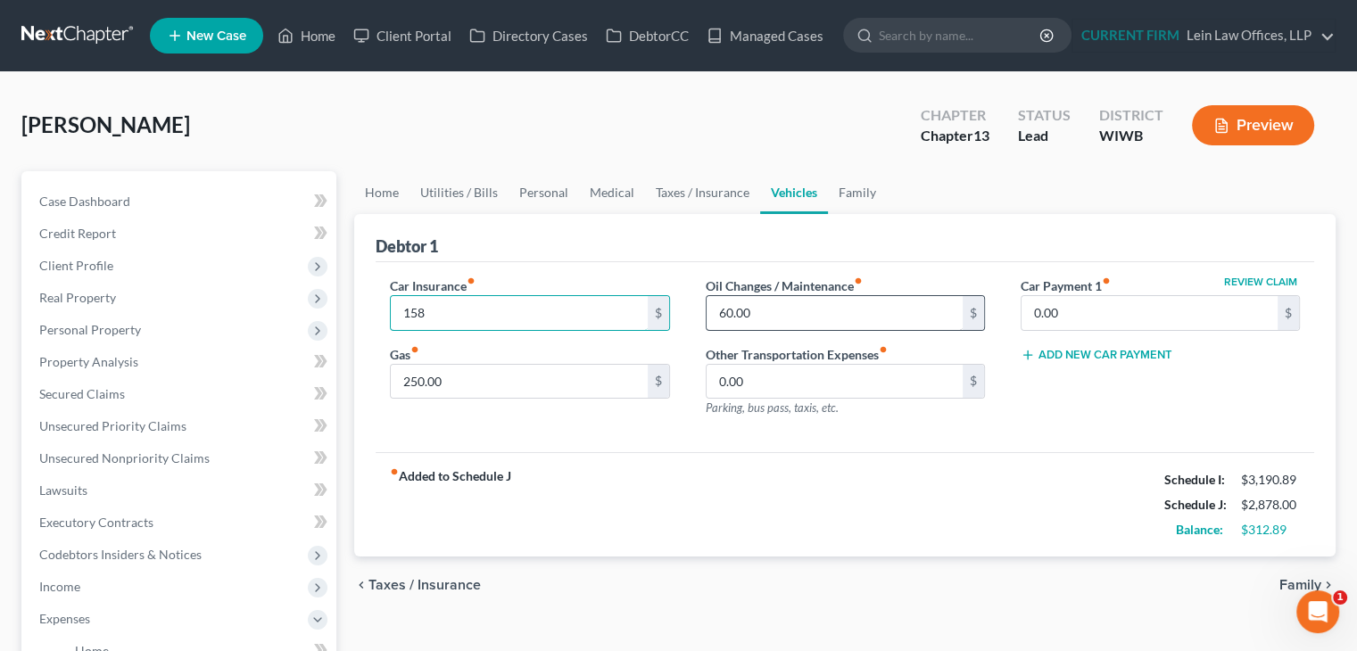
type input "158"
click at [733, 313] on input "60.00" at bounding box center [835, 313] width 256 height 34
type input "50"
click at [1295, 582] on span "Family" at bounding box center [1300, 585] width 42 height 14
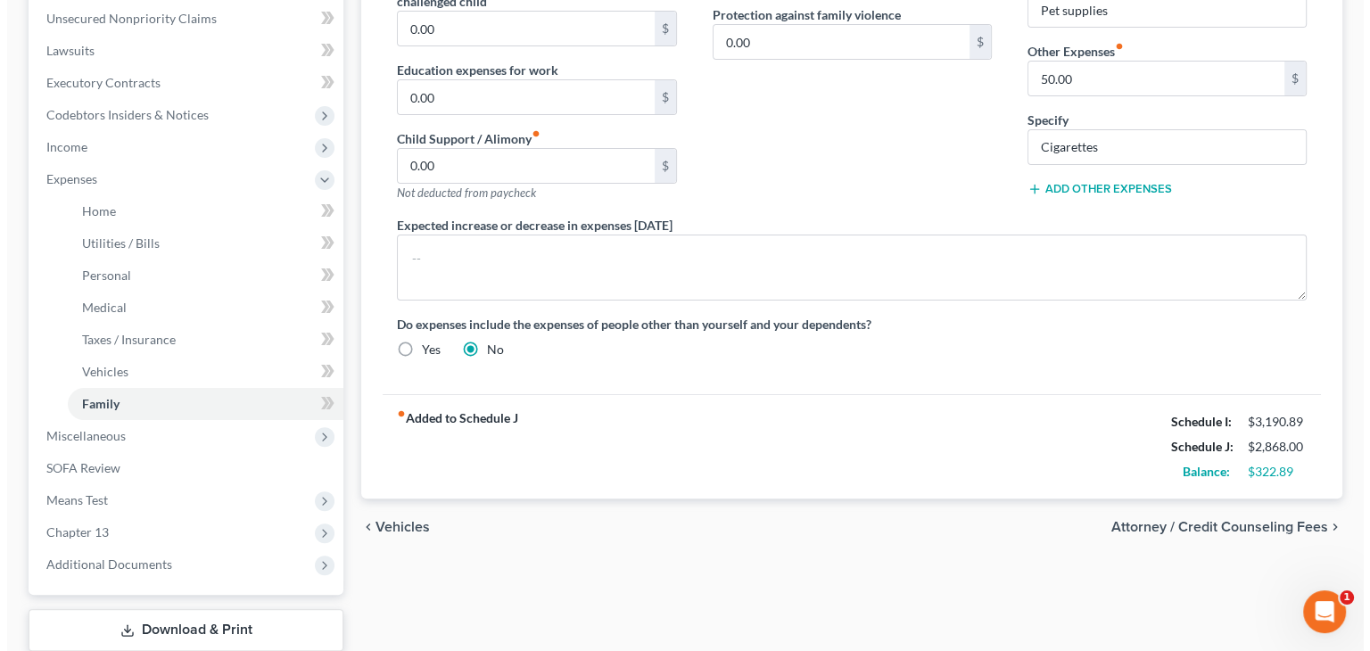
scroll to position [446, 0]
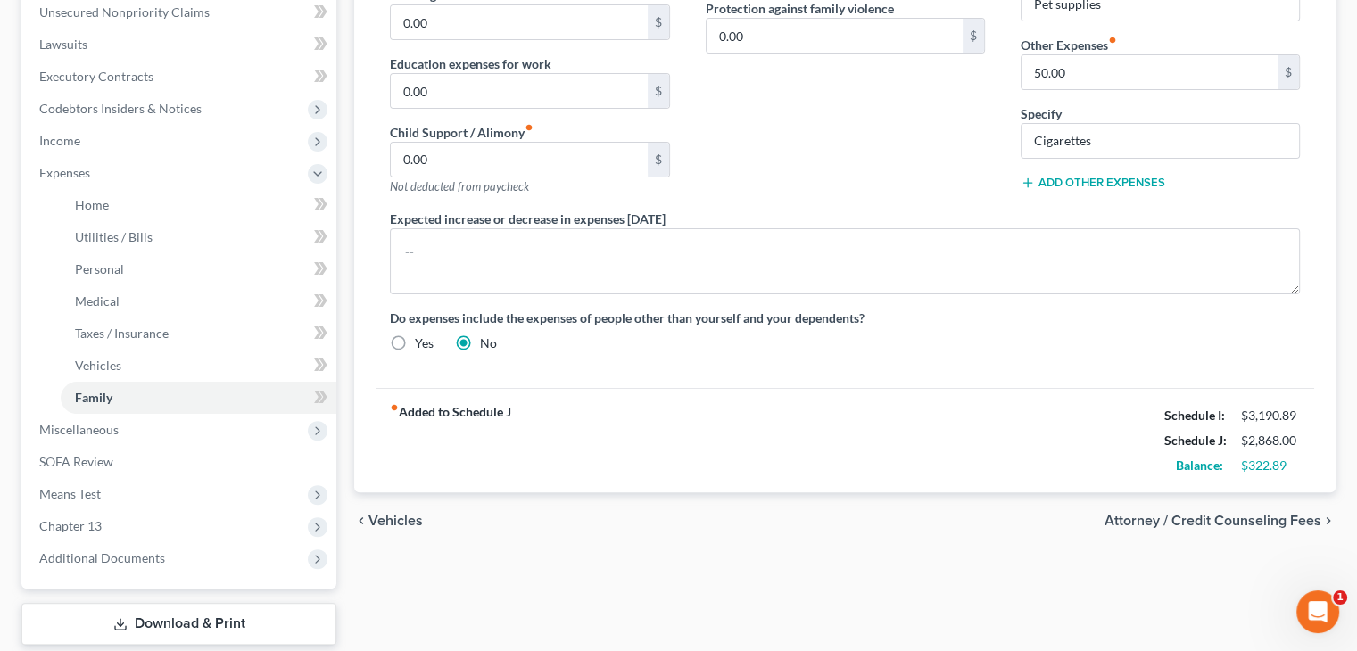
click at [1199, 515] on span "Attorney / Credit Counseling Fees" at bounding box center [1213, 521] width 217 height 14
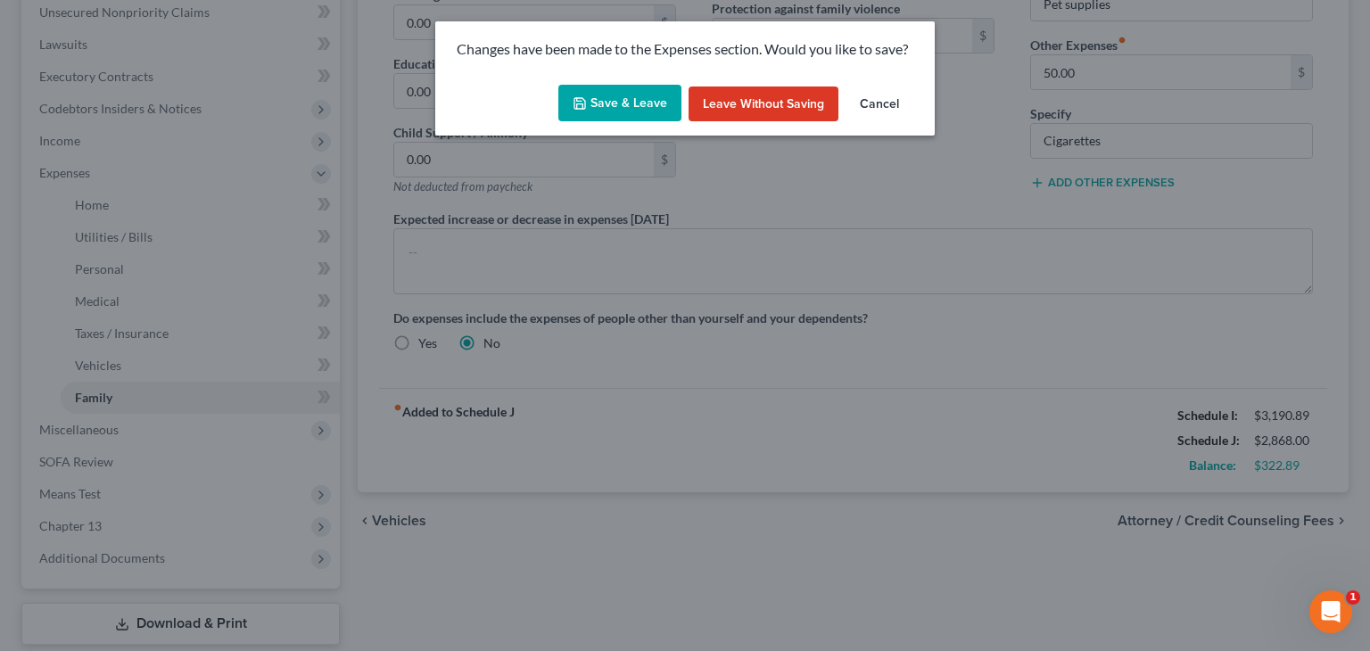
click at [605, 101] on button "Save & Leave" at bounding box center [620, 103] width 123 height 37
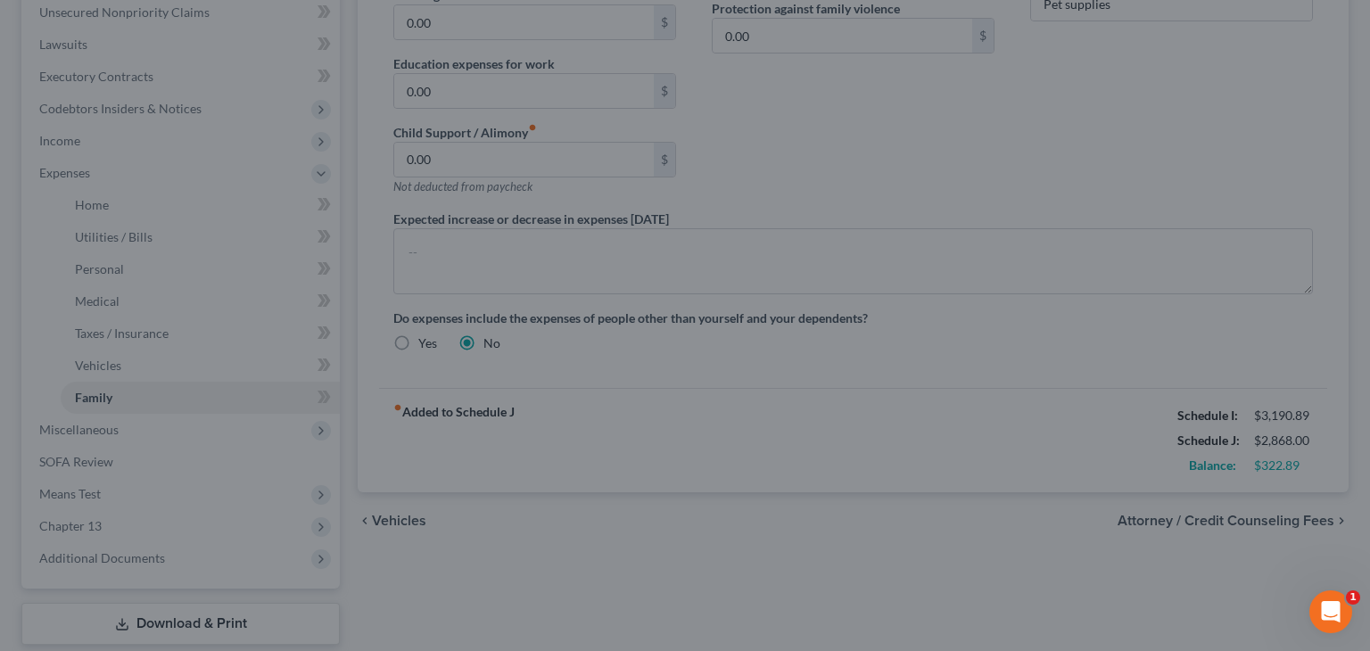
select select "1"
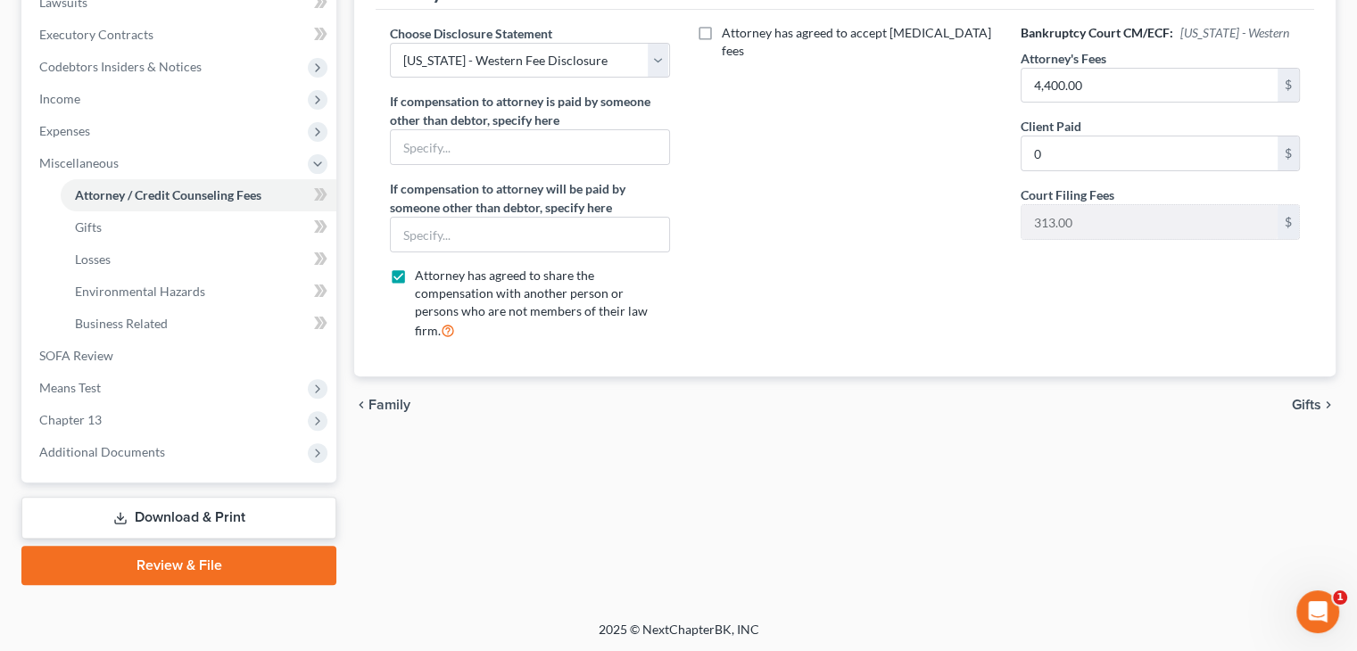
scroll to position [489, 0]
